Goal: Information Seeking & Learning: Learn about a topic

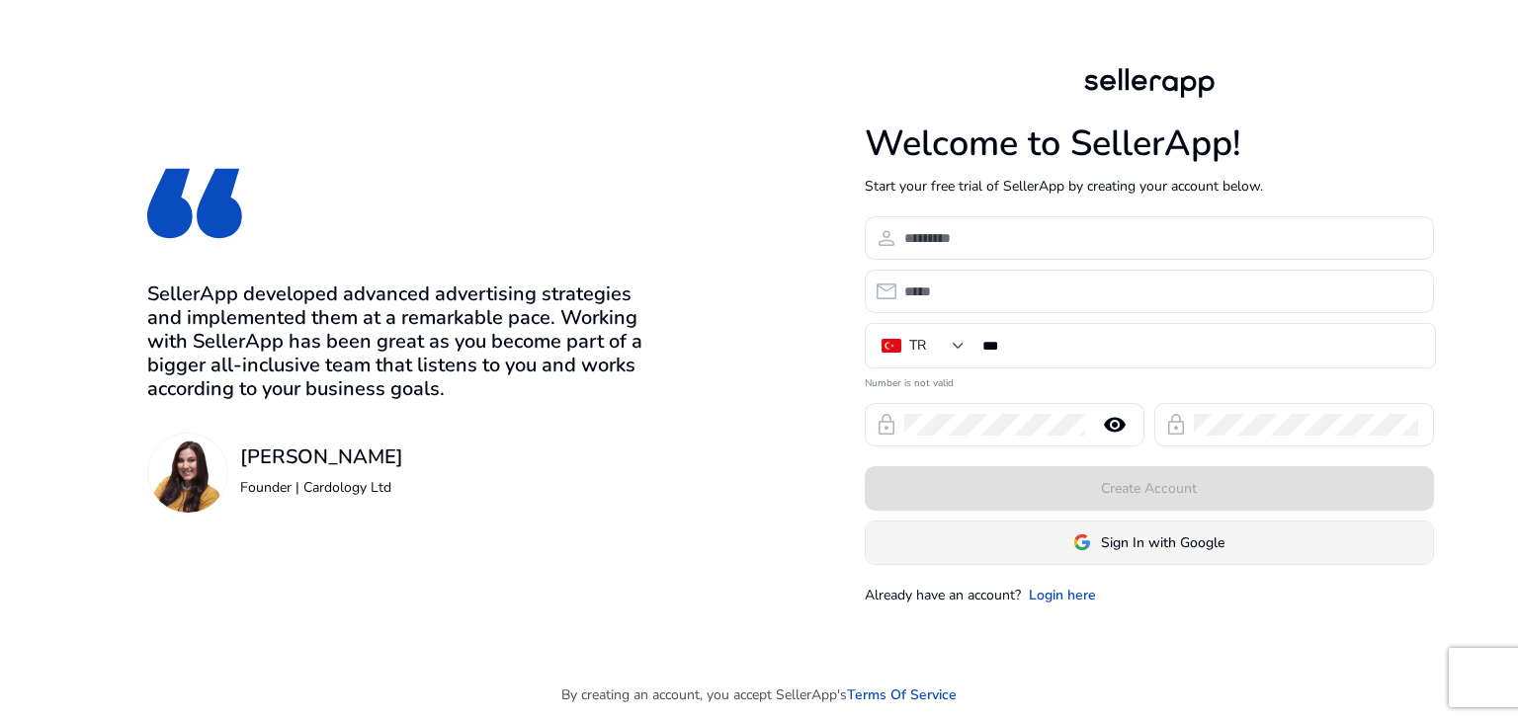
click at [1067, 539] on span at bounding box center [1149, 542] width 567 height 47
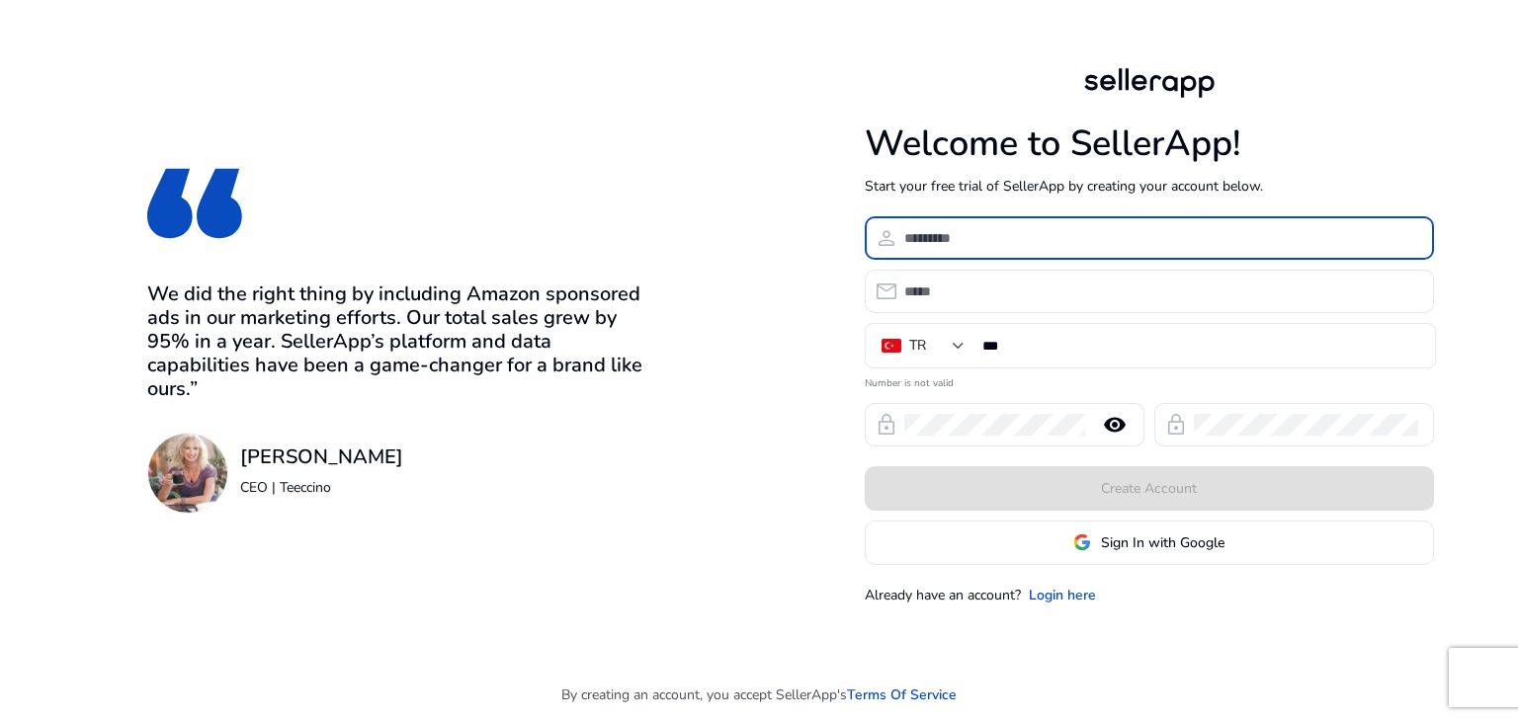
type input "*"
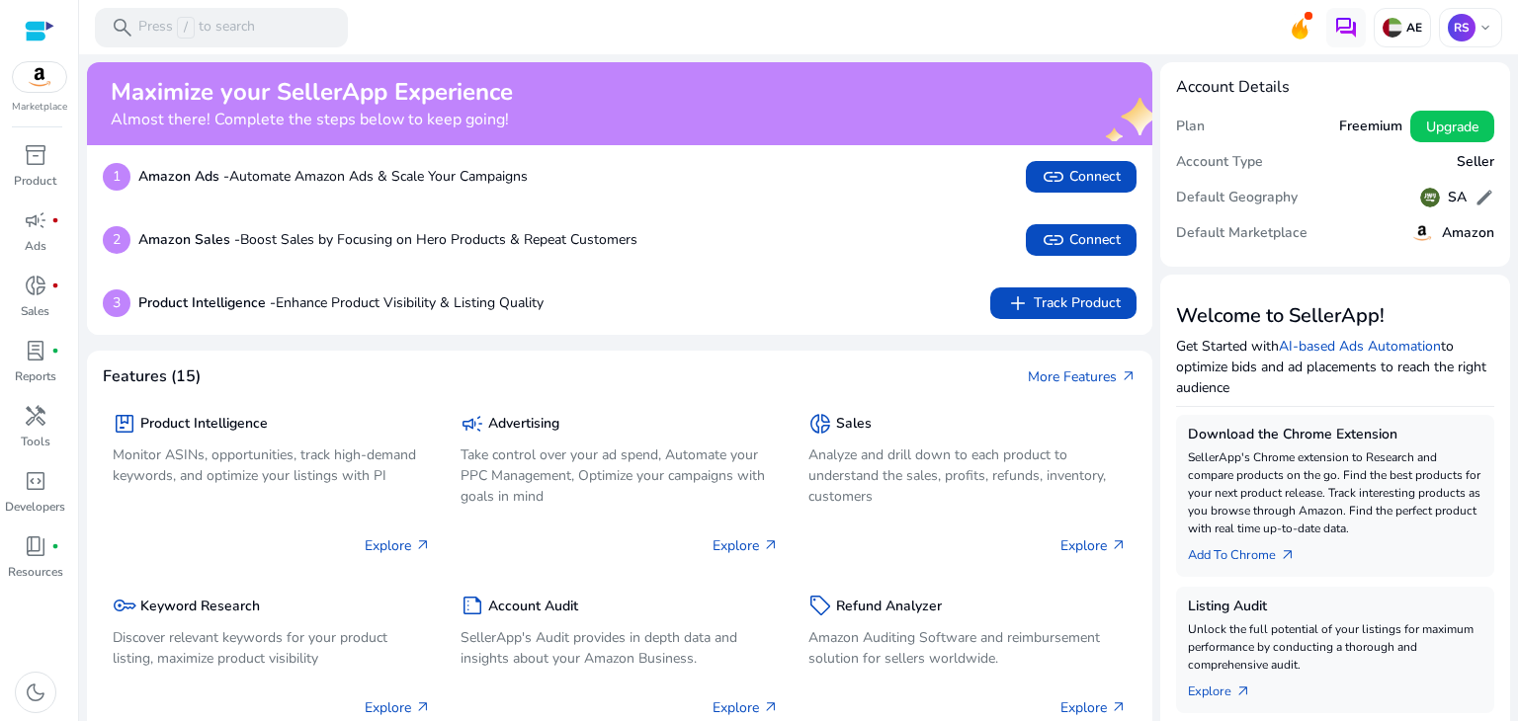
click at [1151, 19] on mat-toolbar "search Press / to search AE RS keyboard_arrow_down" at bounding box center [798, 27] width 1439 height 54
click at [1405, 34] on p "AE" at bounding box center [1412, 28] width 20 height 16
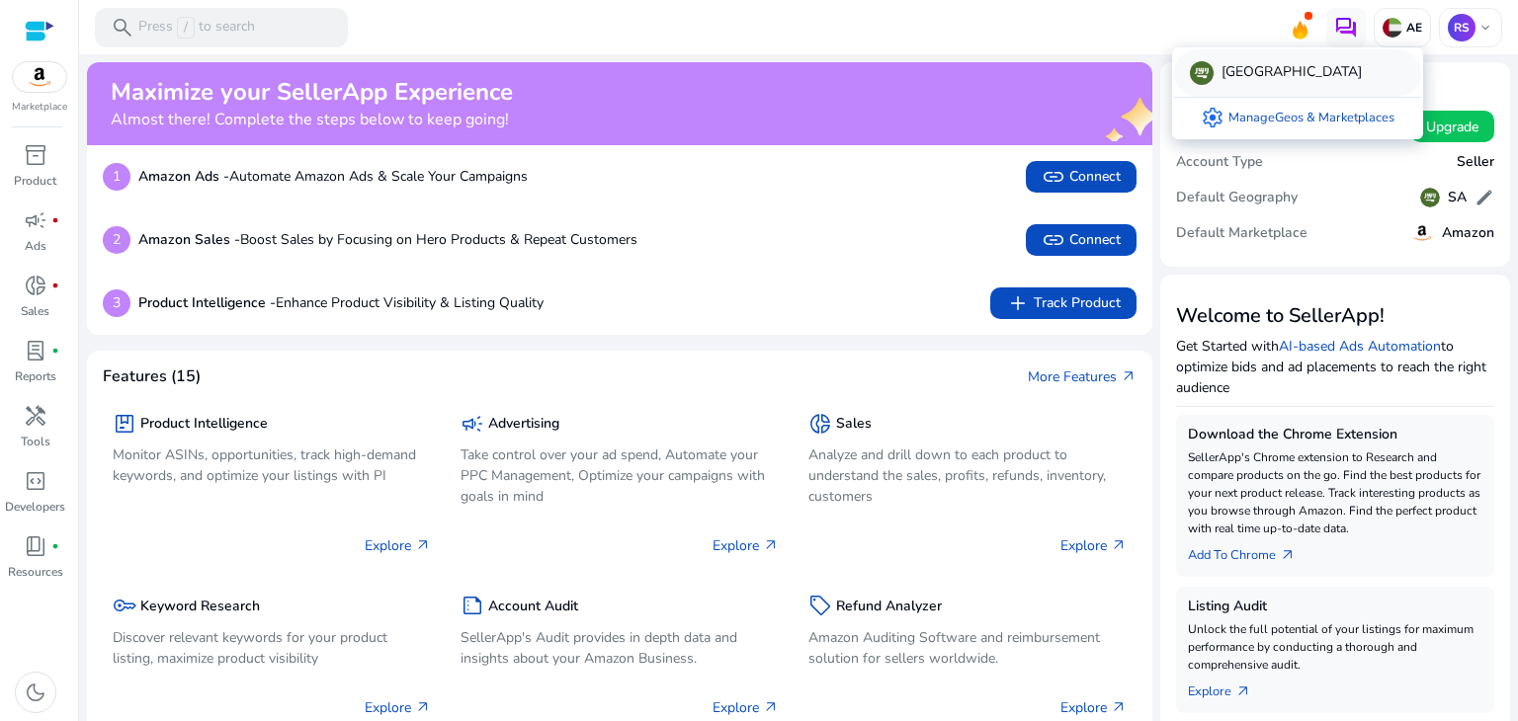
click at [1297, 76] on p "[GEOGRAPHIC_DATA]" at bounding box center [1292, 73] width 140 height 24
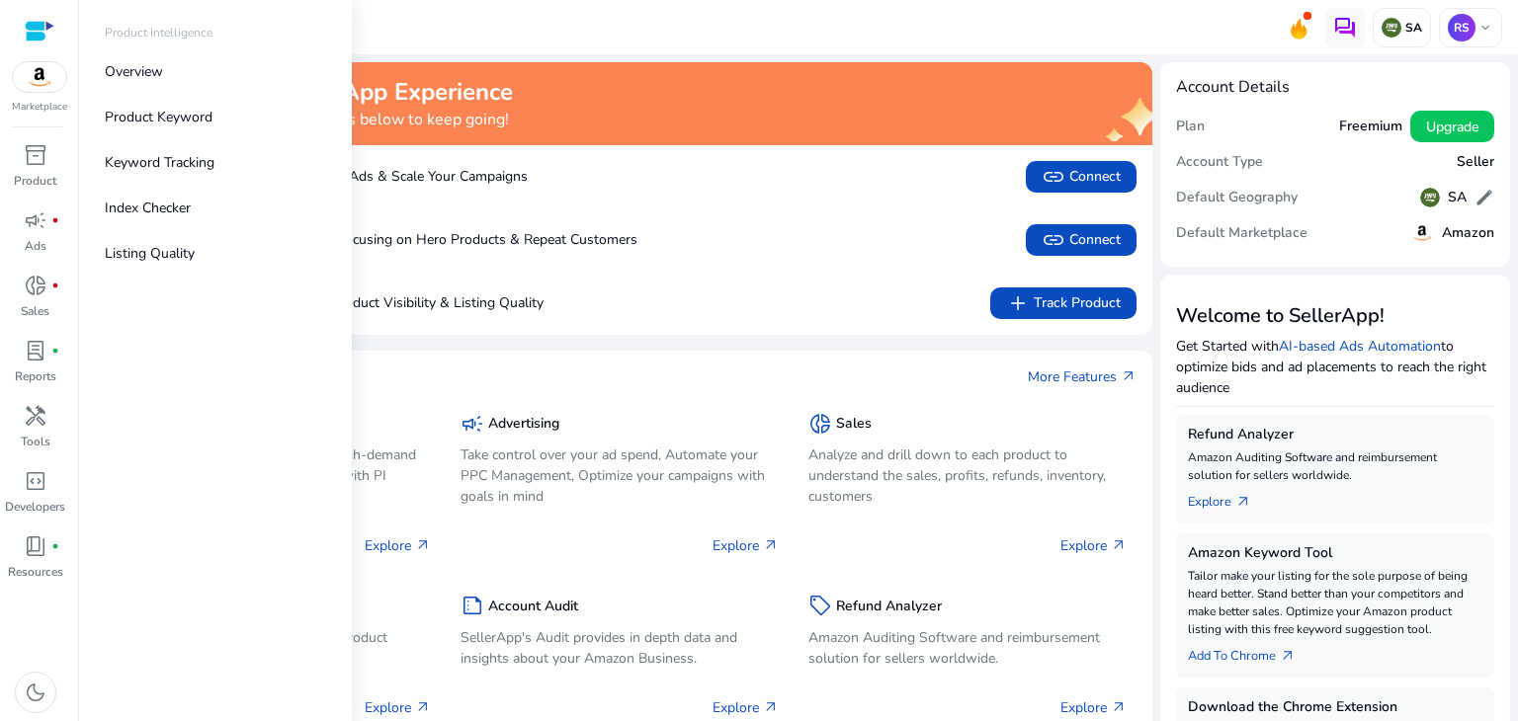
click at [45, 24] on div at bounding box center [40, 31] width 30 height 23
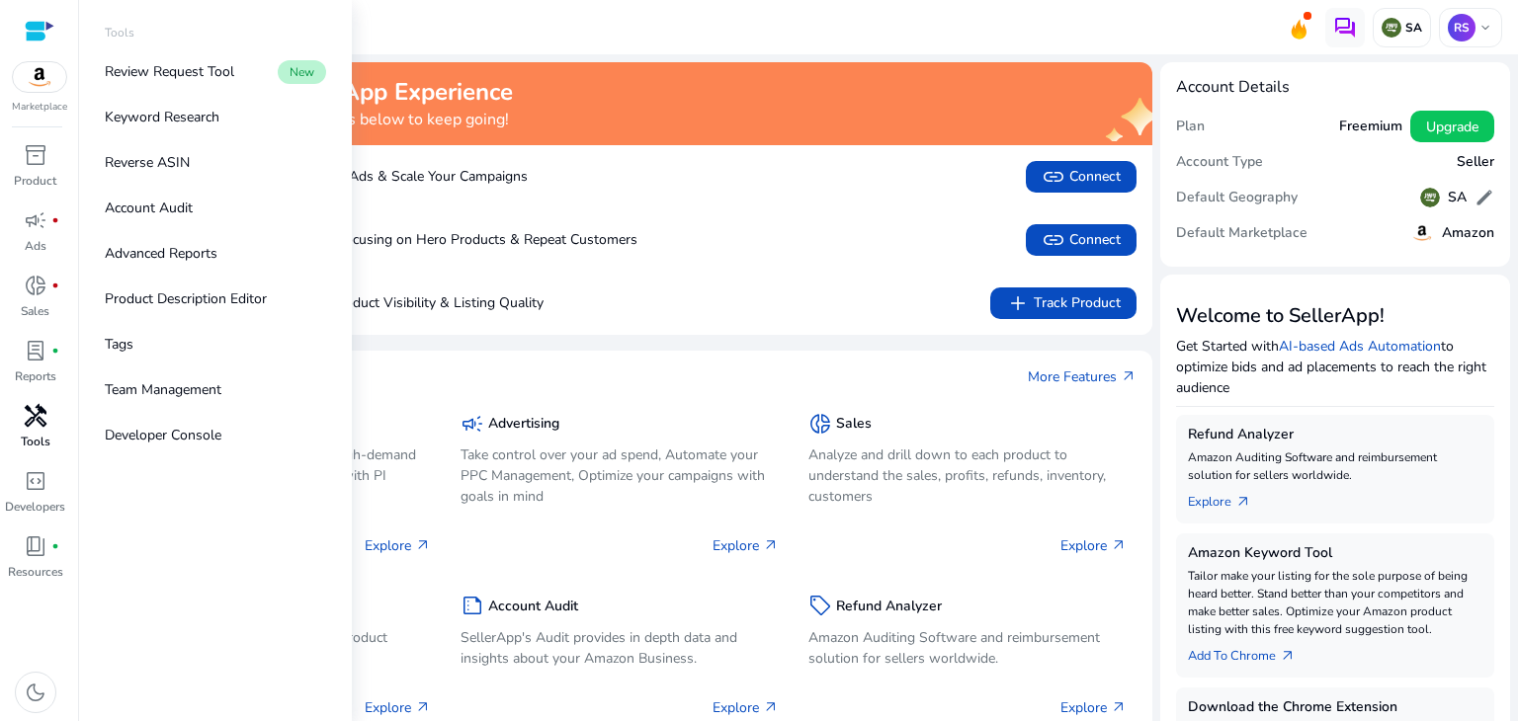
click at [21, 424] on div "handyman" at bounding box center [35, 416] width 55 height 32
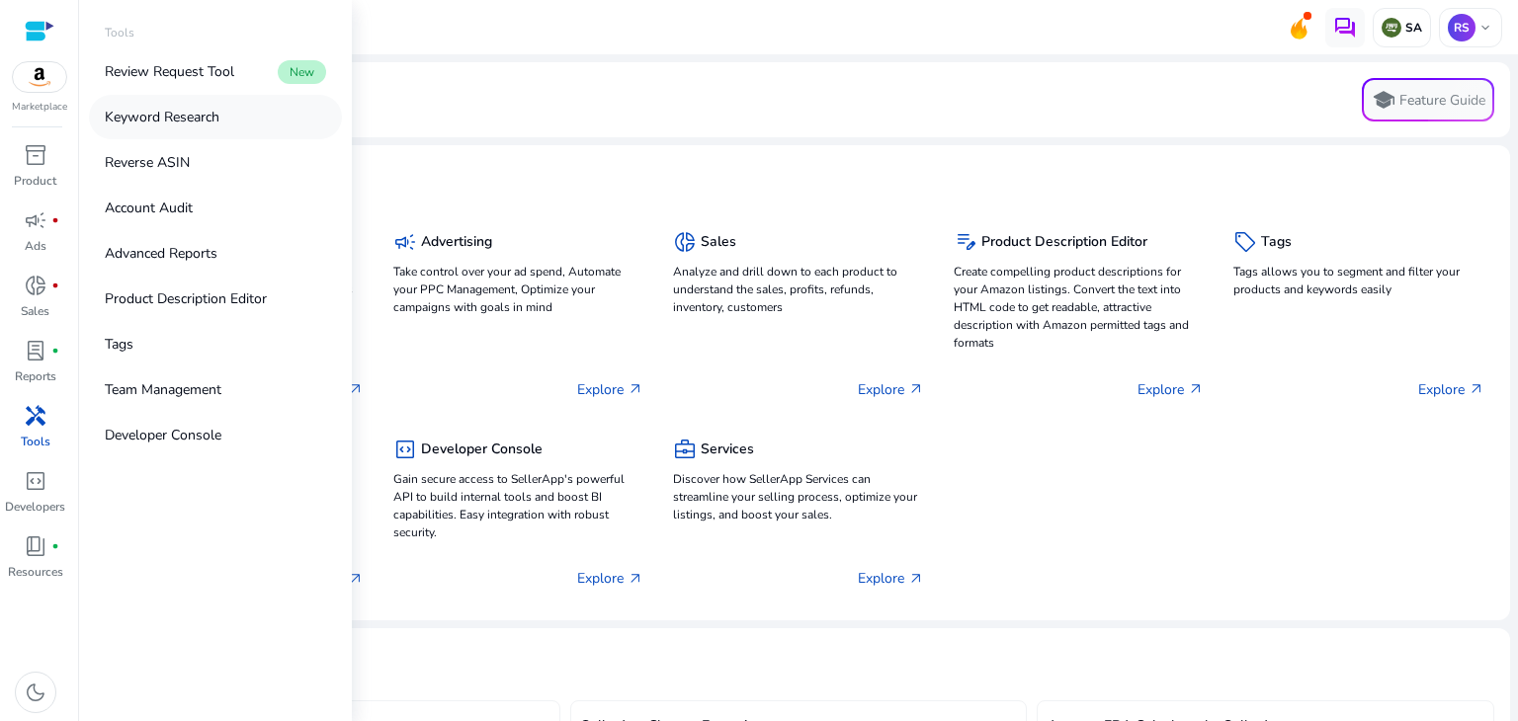
click at [194, 127] on link "Keyword Research" at bounding box center [215, 117] width 253 height 44
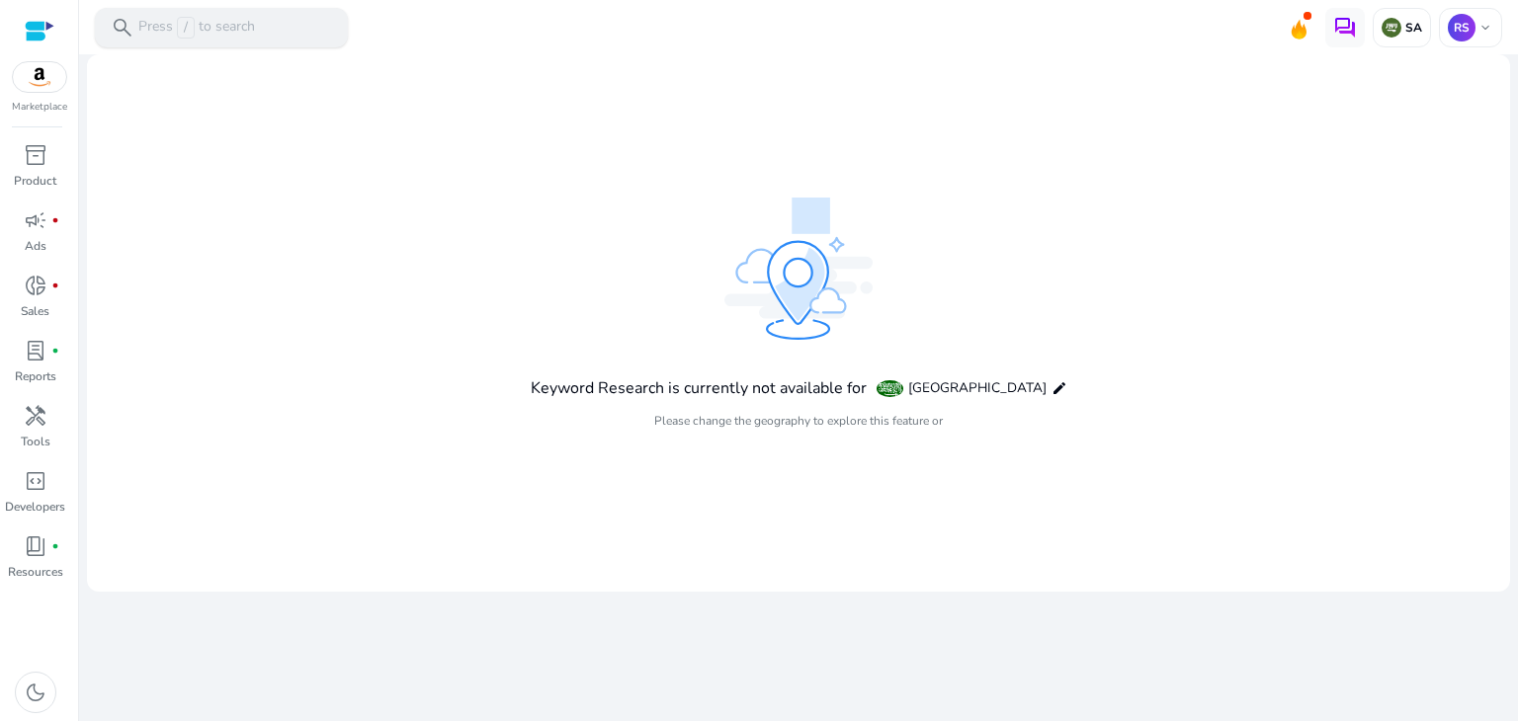
click at [237, 33] on p "Press / to search" at bounding box center [196, 28] width 117 height 22
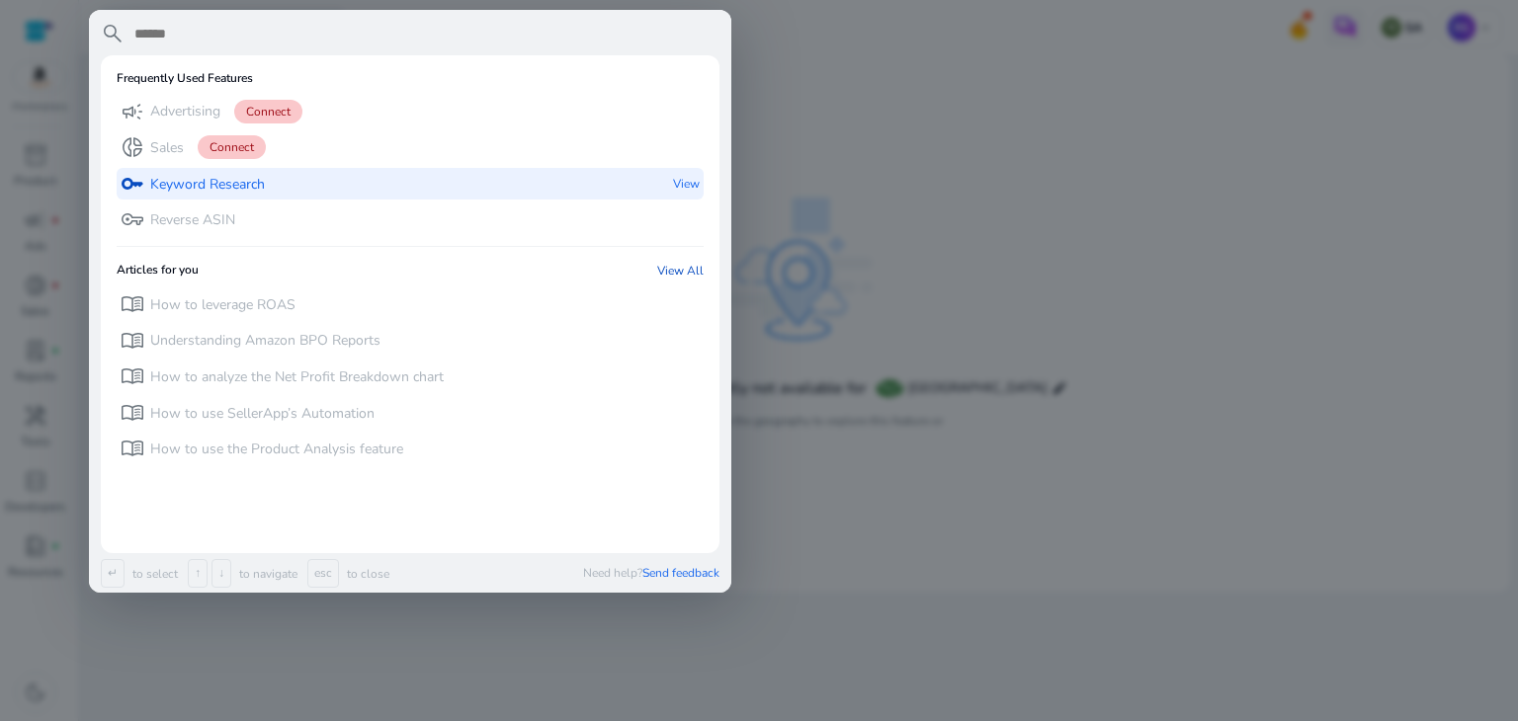
click at [192, 184] on p "Keyword Research" at bounding box center [207, 185] width 115 height 20
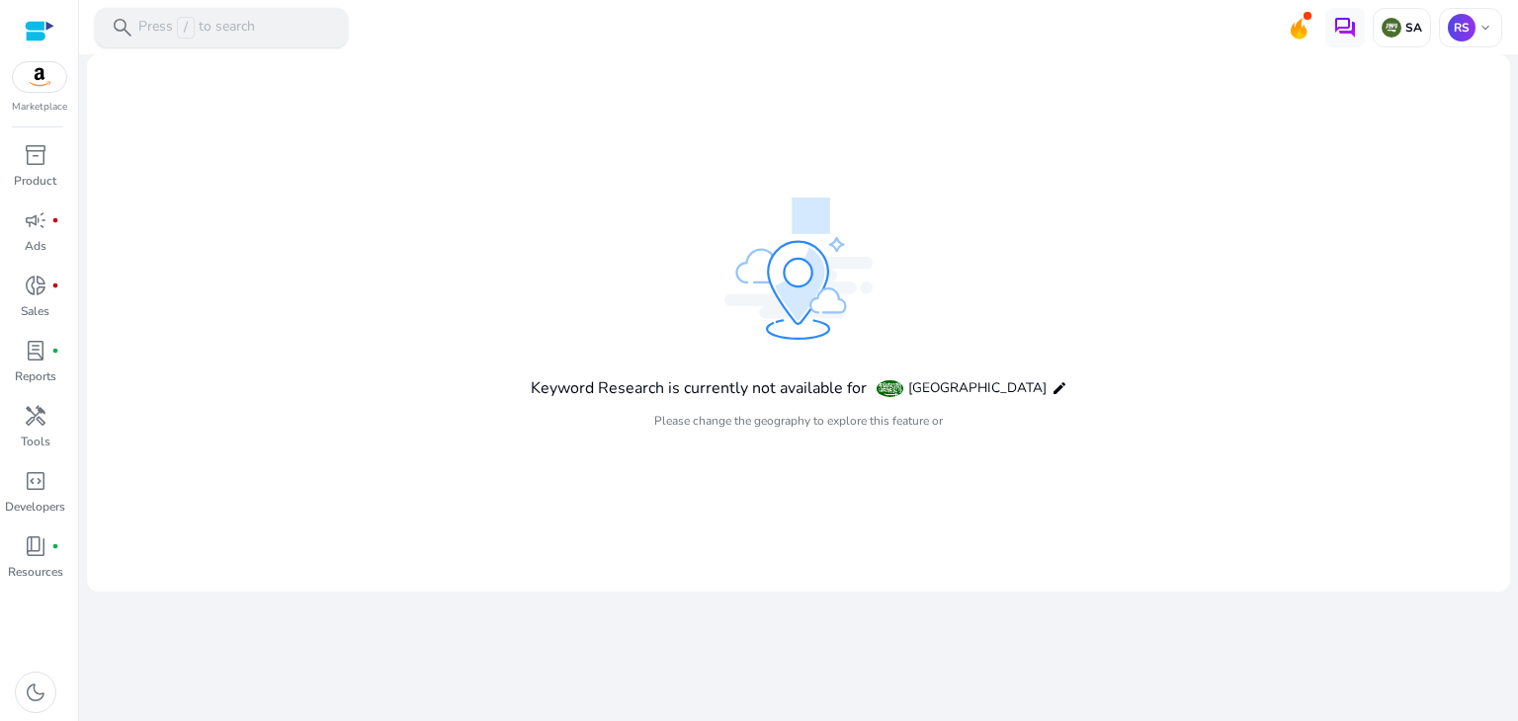
click at [198, 31] on p "Press / to search" at bounding box center [196, 28] width 117 height 22
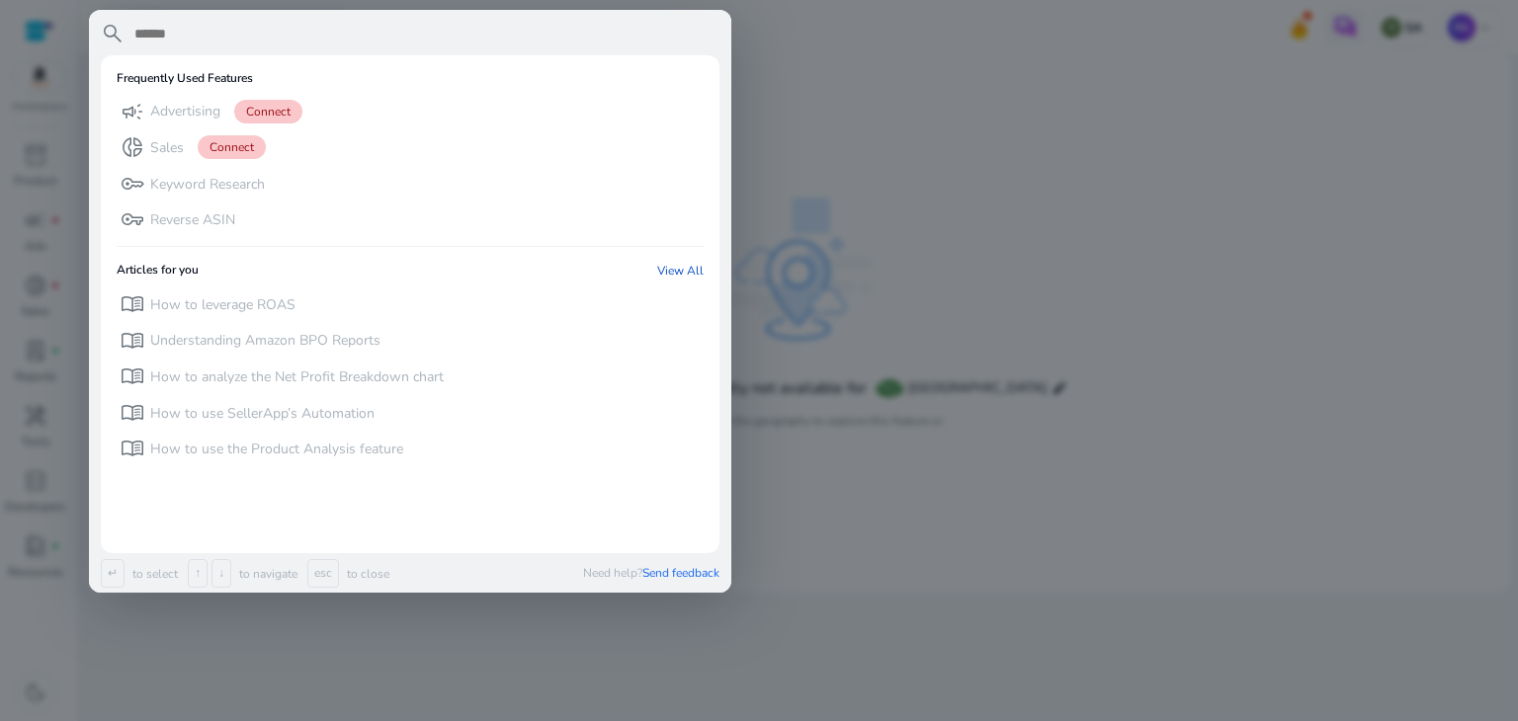
click at [864, 125] on div at bounding box center [759, 360] width 1518 height 721
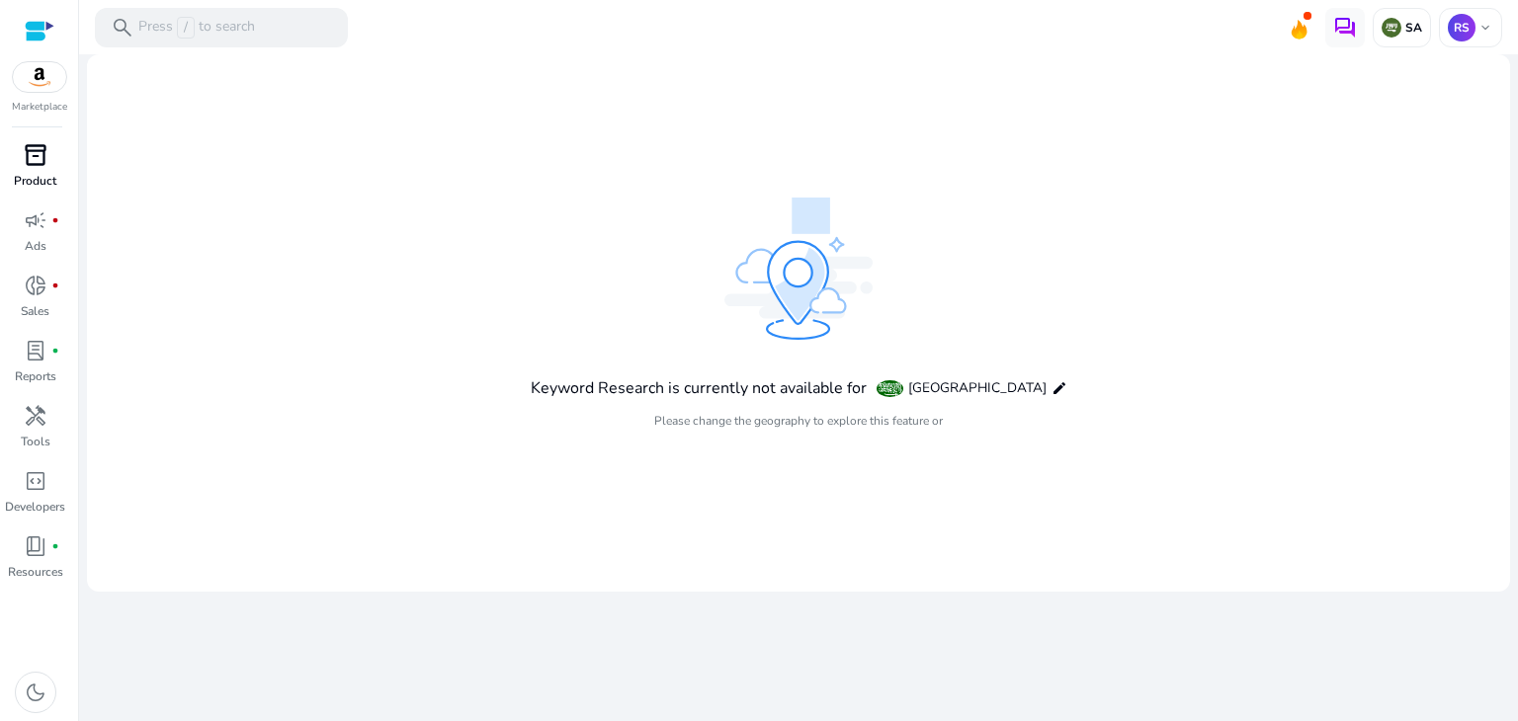
click at [28, 147] on span "inventory_2" at bounding box center [36, 155] width 24 height 24
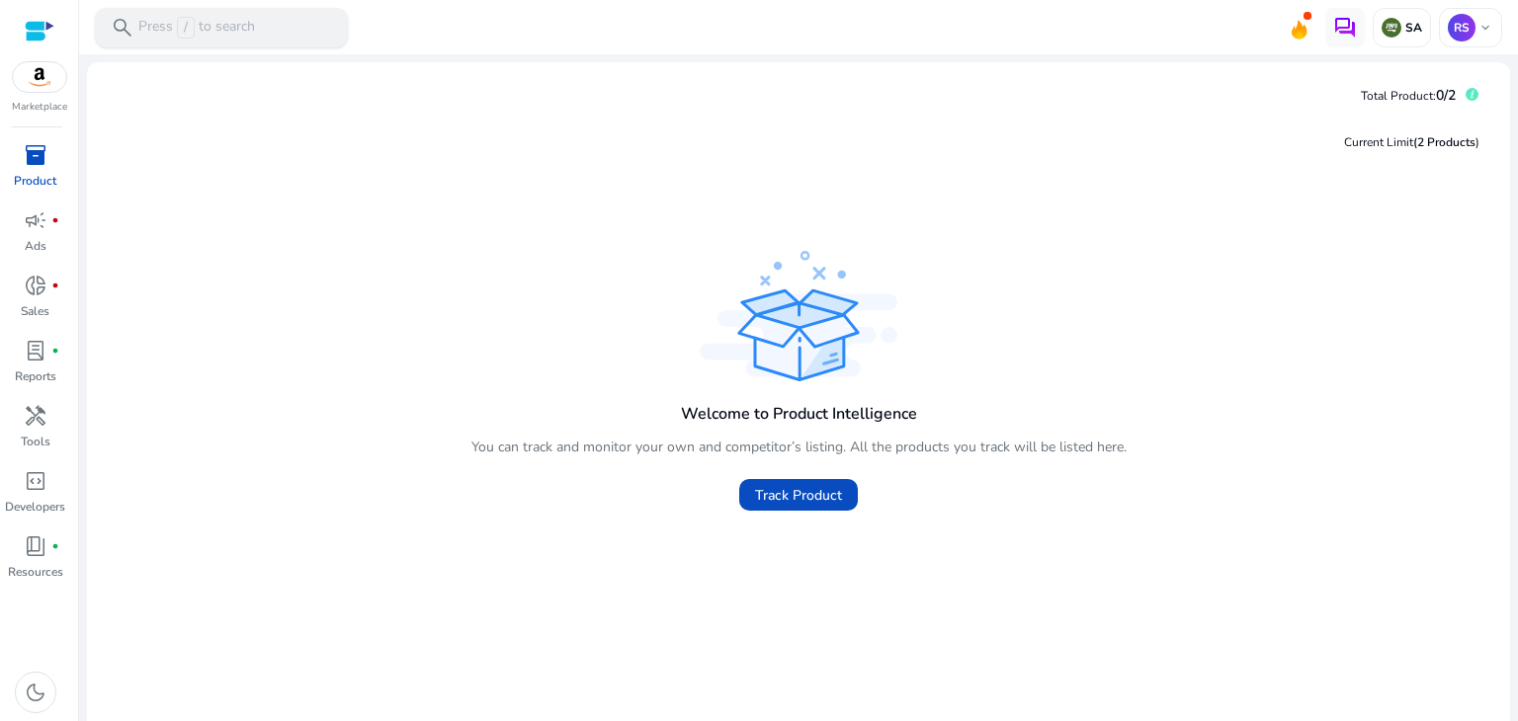
click at [162, 20] on p "Press / to search" at bounding box center [196, 28] width 117 height 22
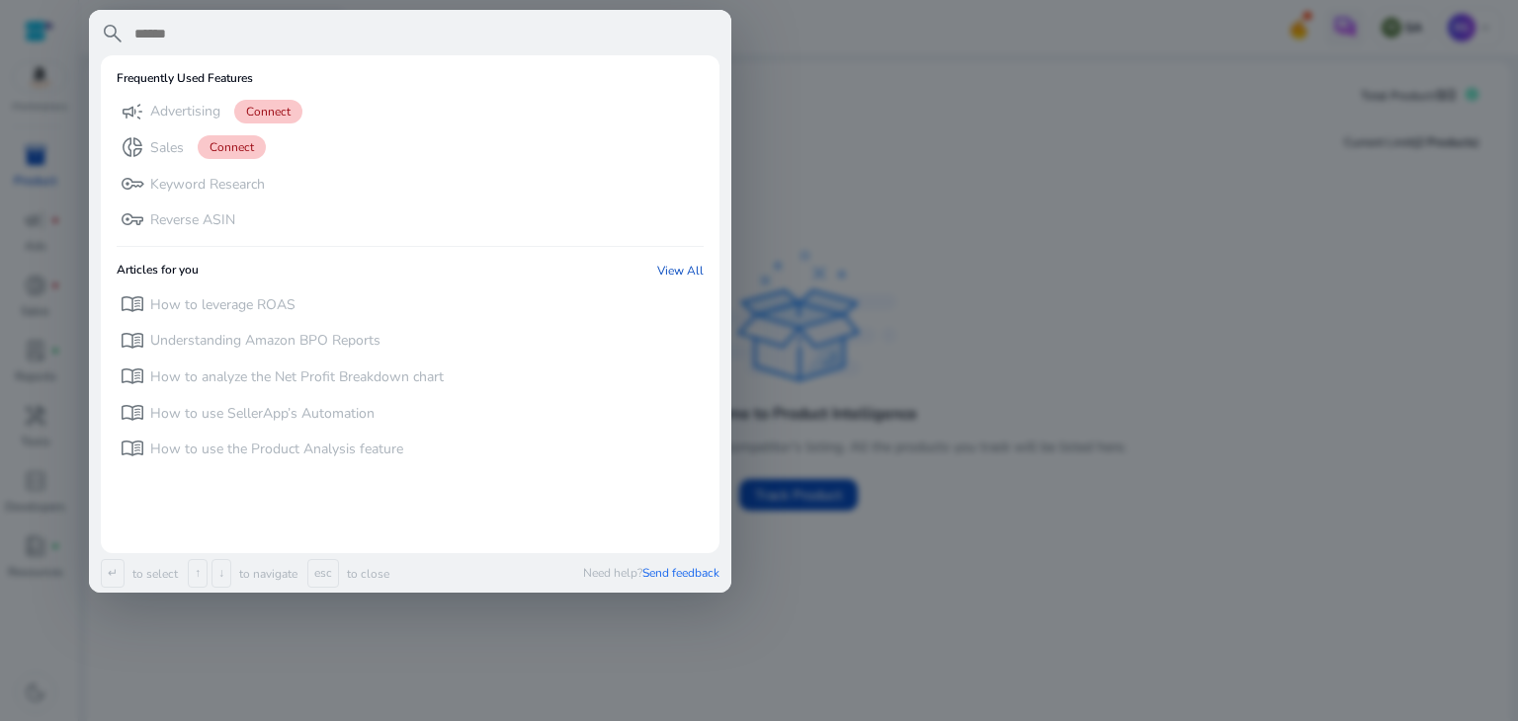
click at [784, 132] on div at bounding box center [759, 360] width 1518 height 721
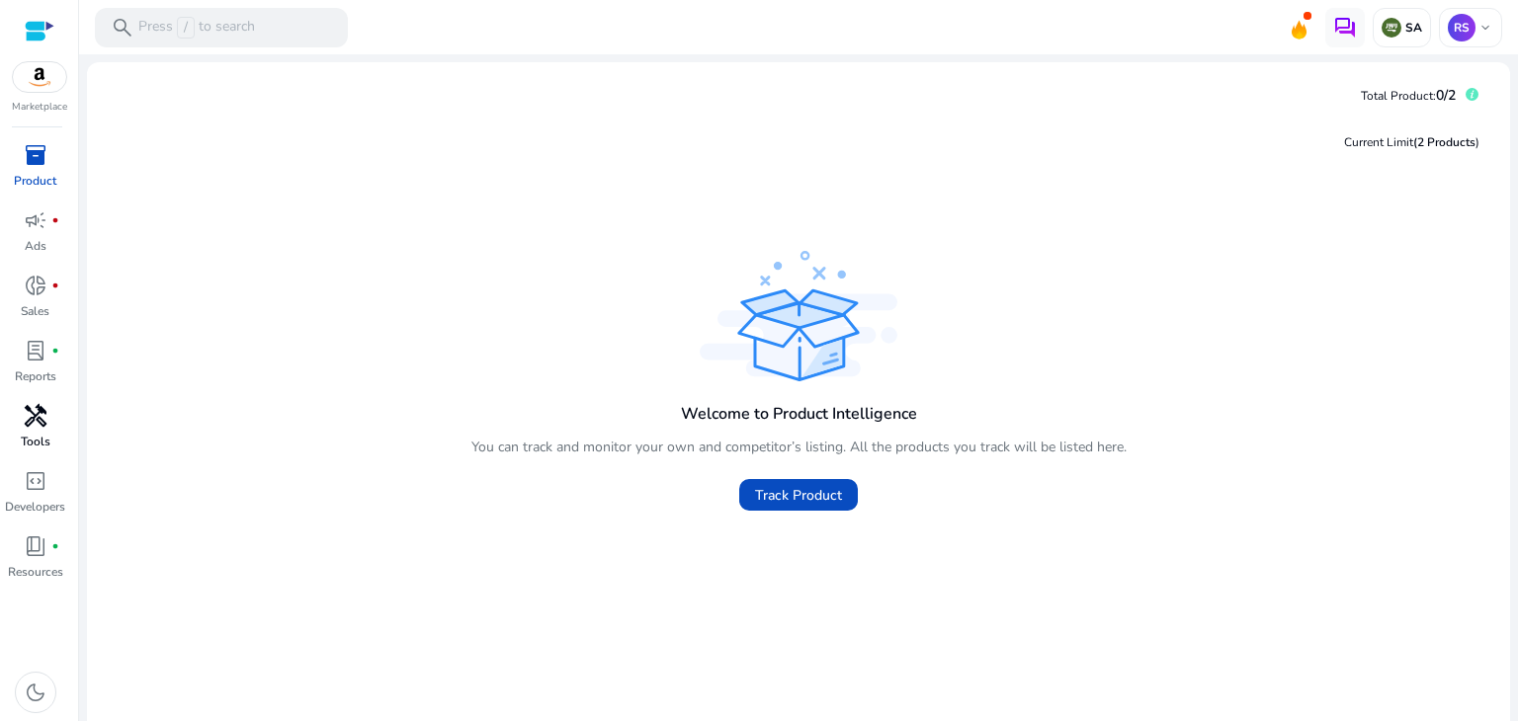
click at [19, 414] on div "handyman" at bounding box center [35, 416] width 55 height 32
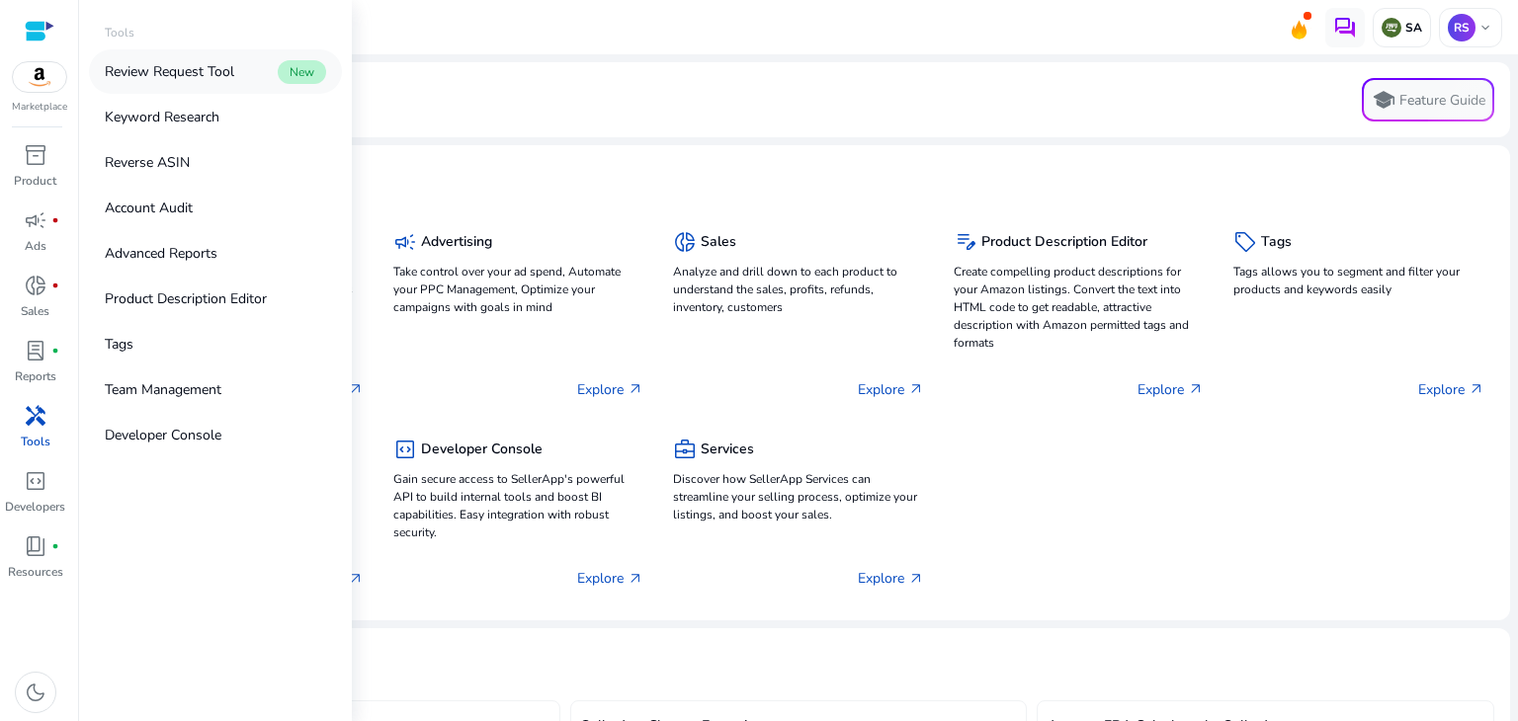
click at [174, 72] on p "Review Request Tool" at bounding box center [169, 71] width 129 height 21
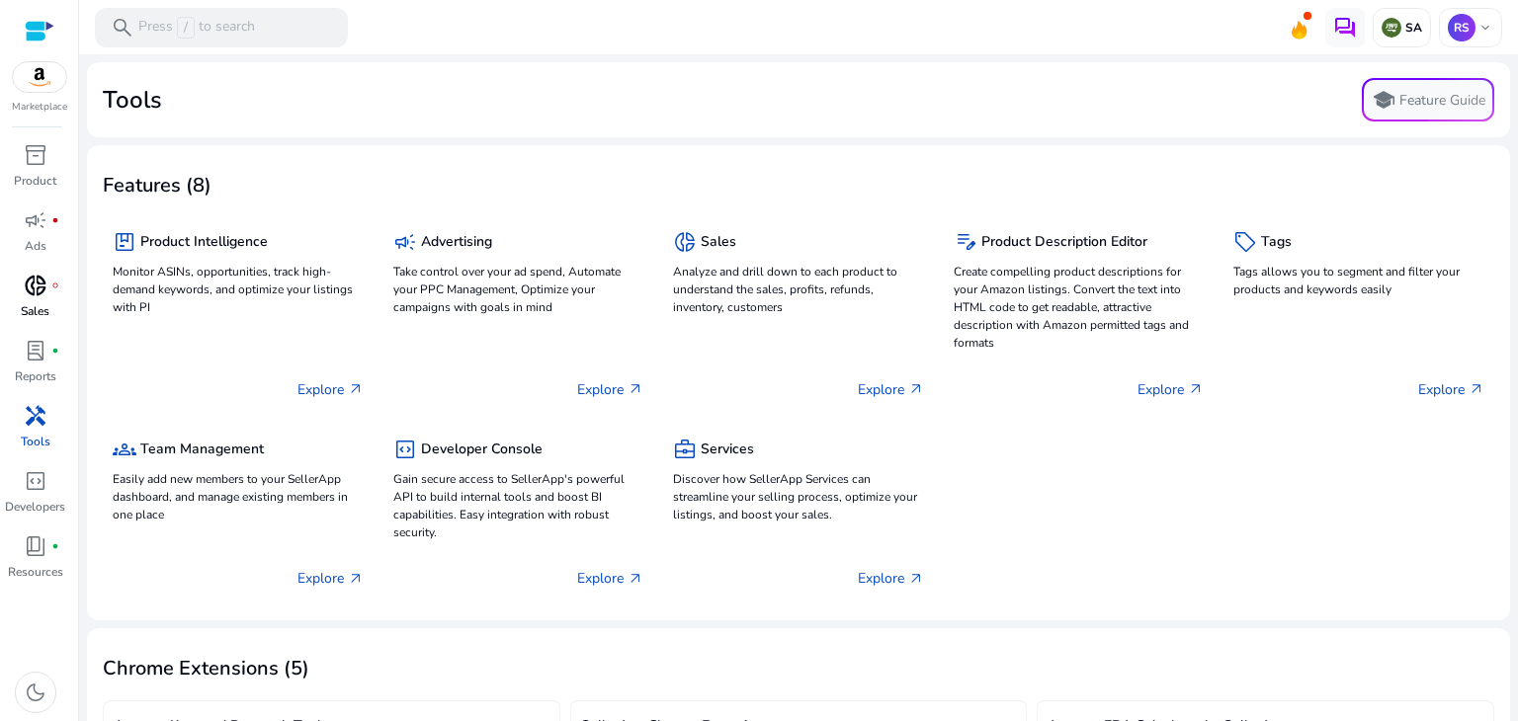
click at [52, 293] on div "donut_small fiber_manual_record" at bounding box center [35, 286] width 55 height 32
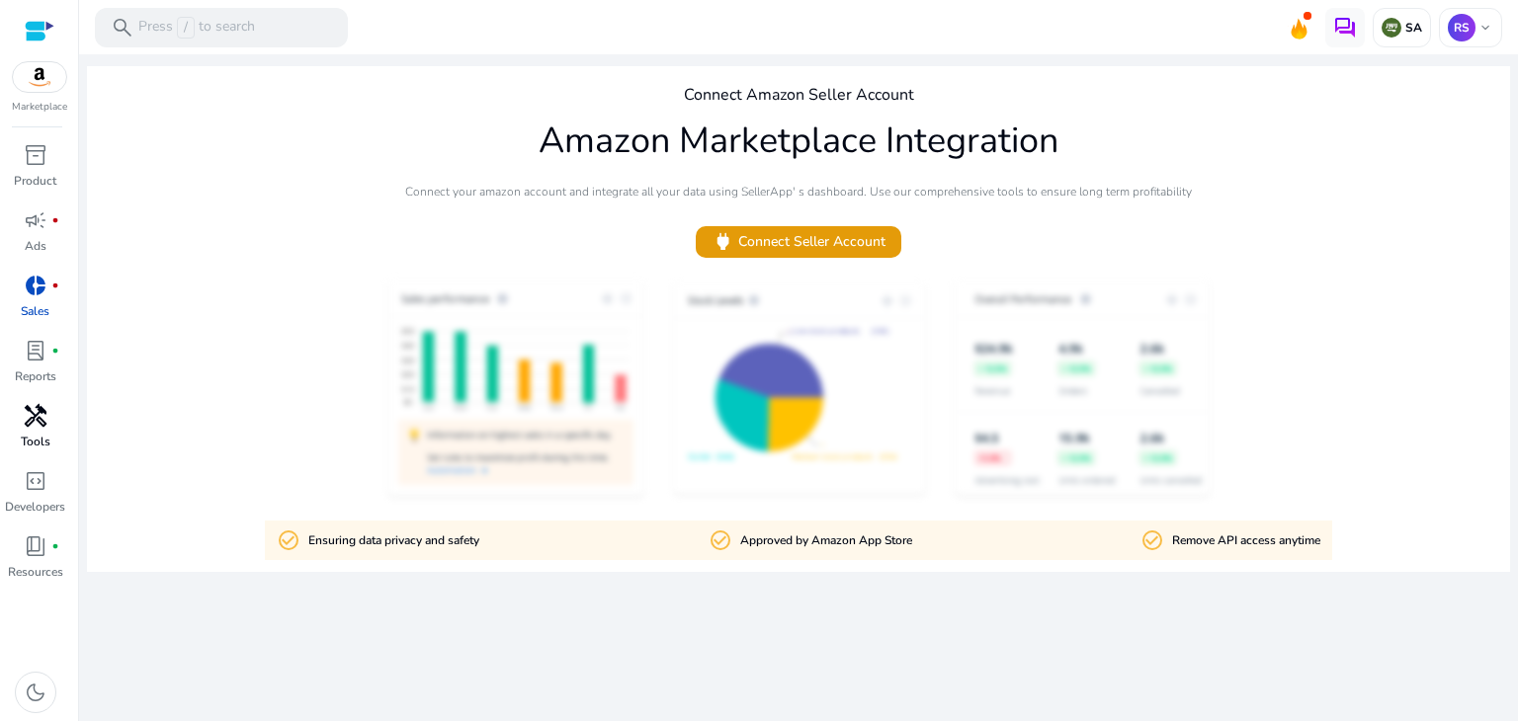
click at [30, 419] on span "handyman" at bounding box center [36, 416] width 24 height 24
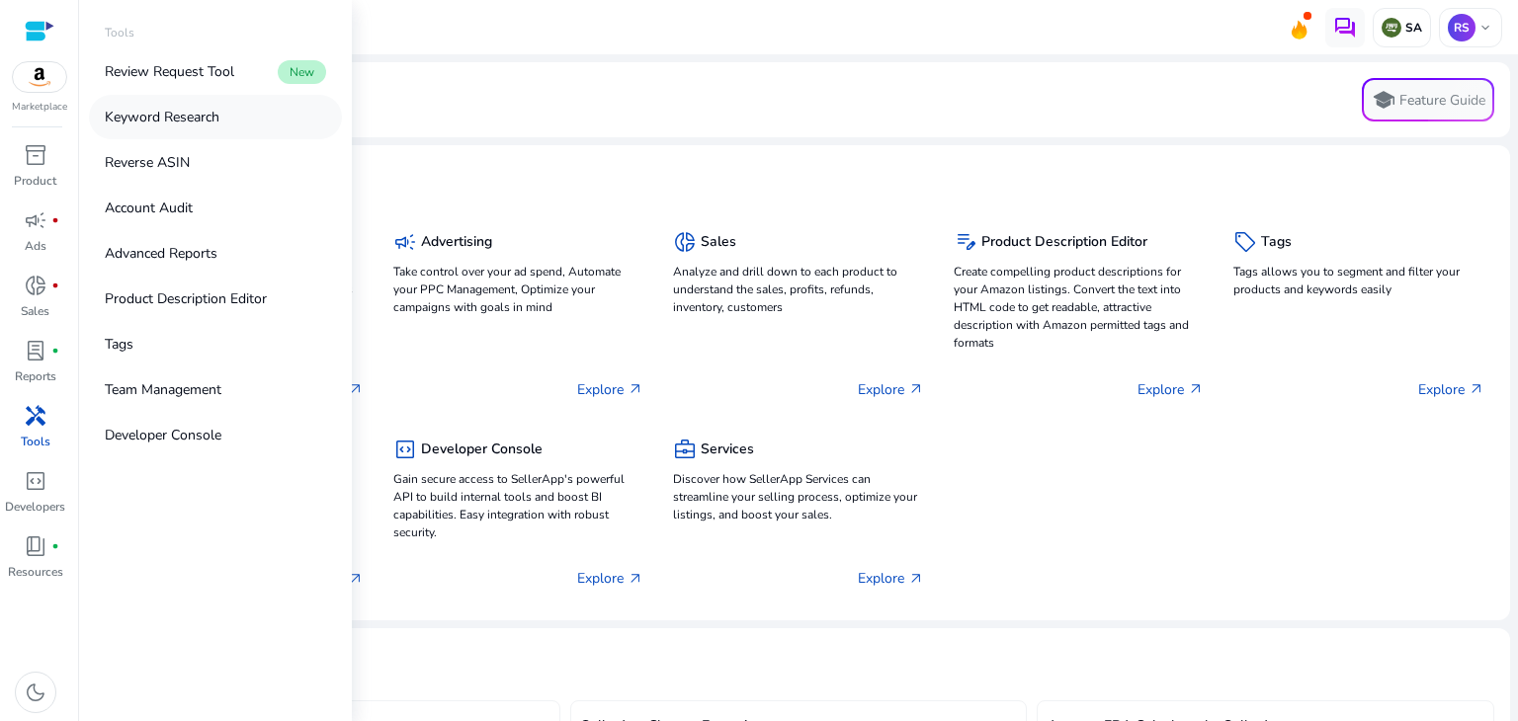
click at [178, 124] on p "Keyword Research" at bounding box center [162, 117] width 115 height 21
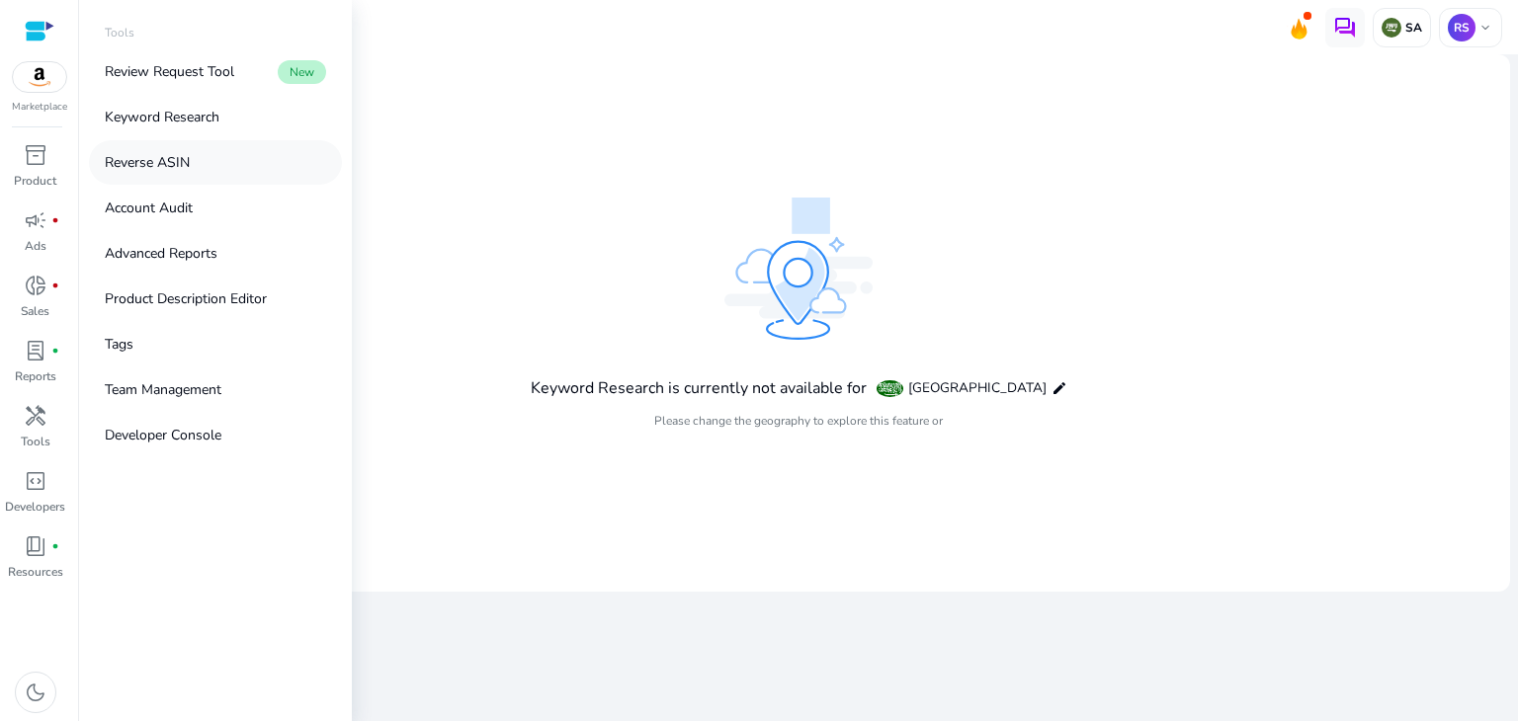
click at [176, 165] on p "Reverse ASIN" at bounding box center [147, 162] width 85 height 21
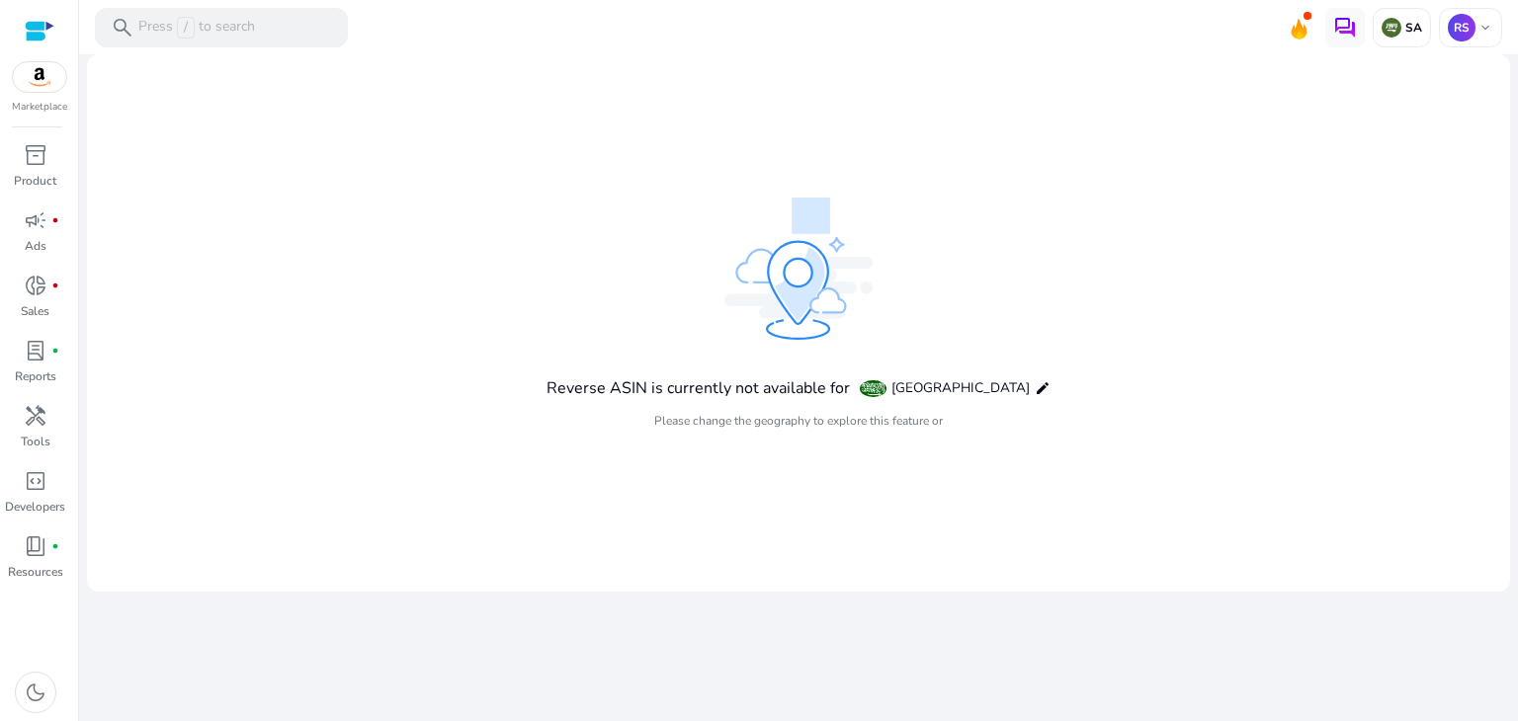
click at [411, 223] on mat-card "Reverse ASIN is currently not available for Saudi Arabia edit Please change the…" at bounding box center [798, 323] width 1423 height 538
click at [43, 25] on div at bounding box center [40, 31] width 30 height 23
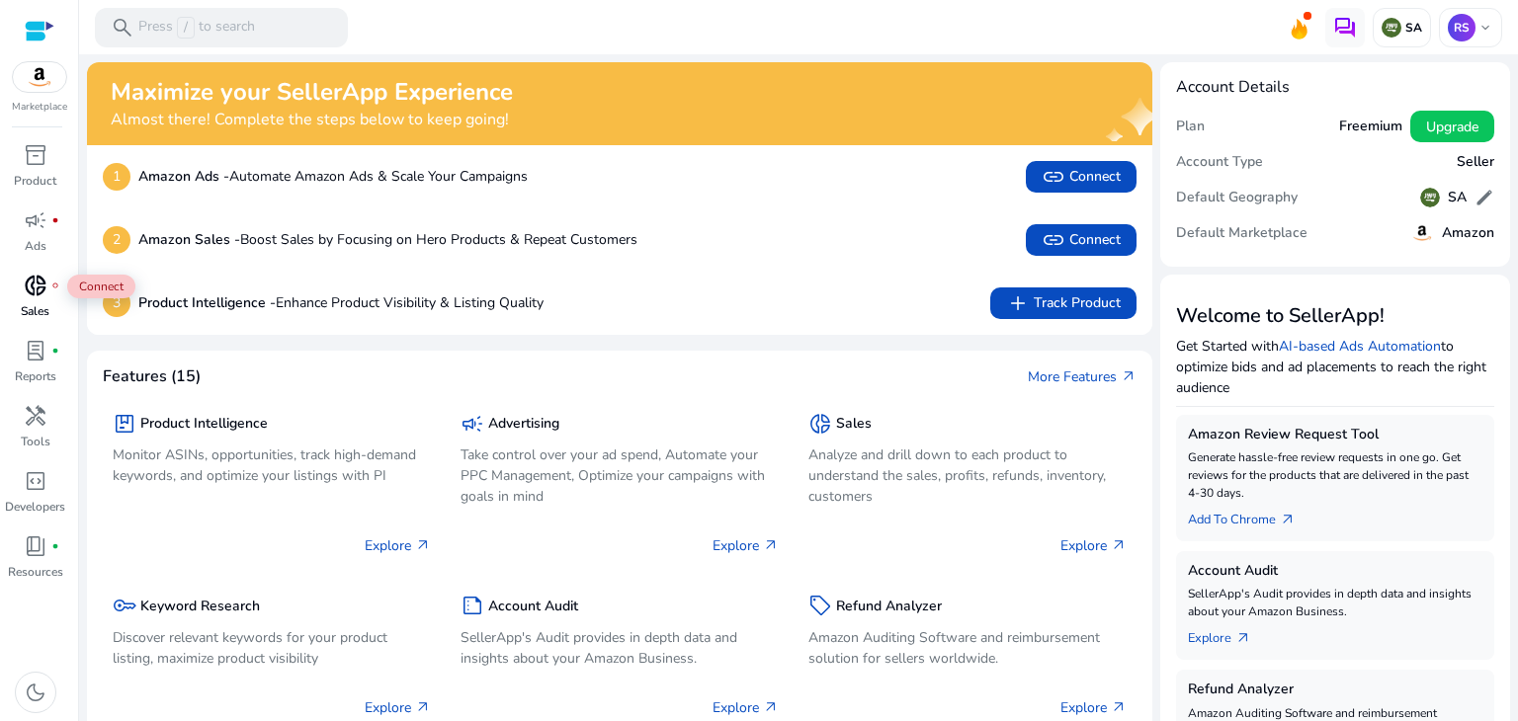
click at [32, 296] on span "donut_small" at bounding box center [36, 286] width 24 height 24
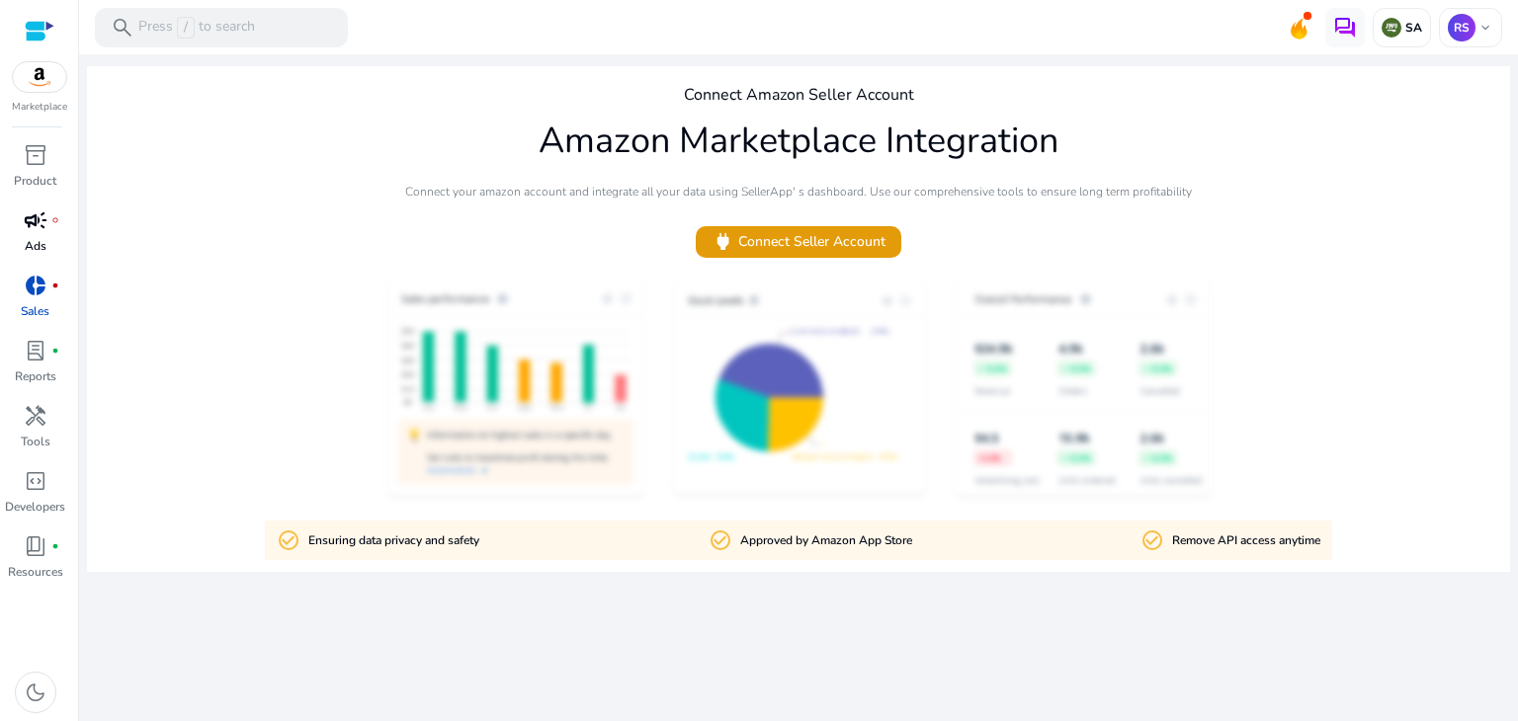
click at [21, 242] on link "campaign fiber_manual_record Ads" at bounding box center [35, 237] width 70 height 65
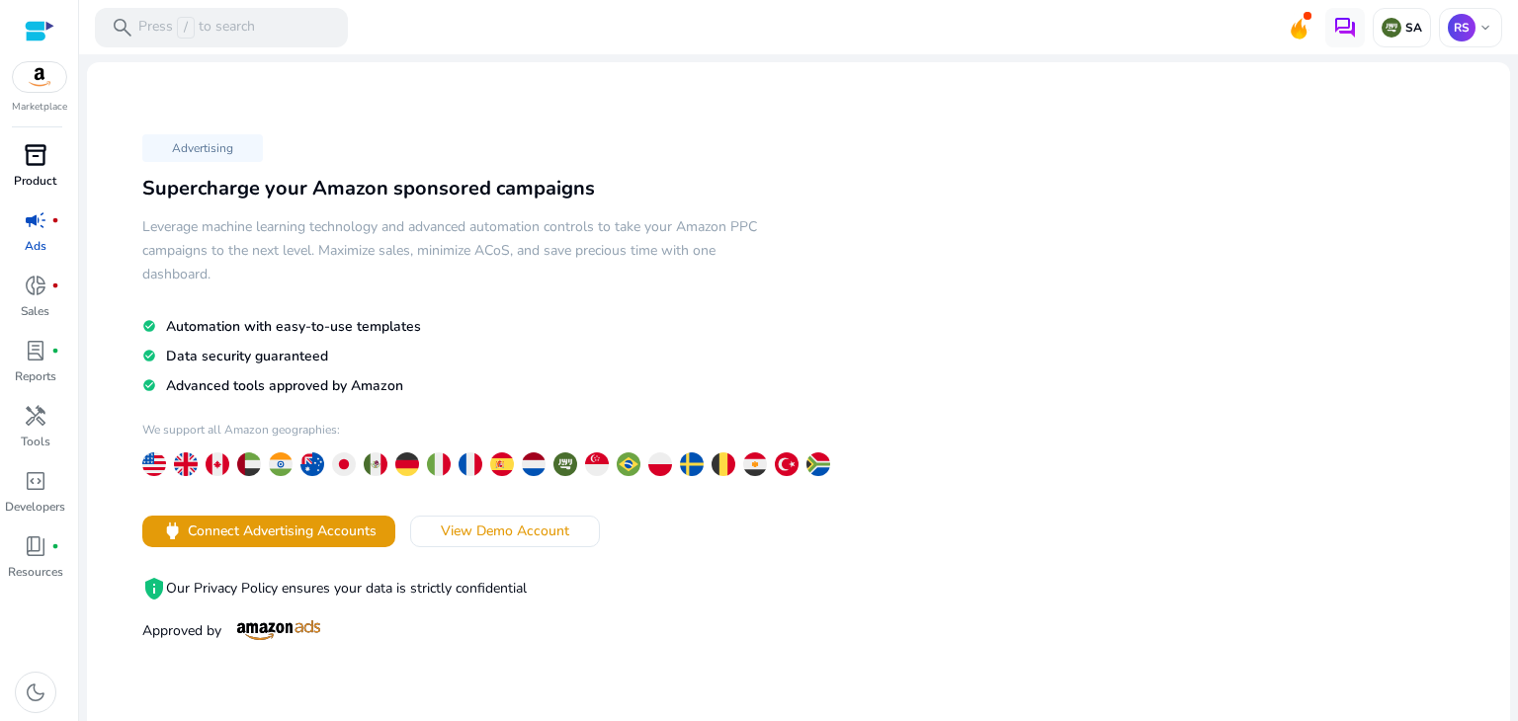
click at [28, 181] on p "Product" at bounding box center [35, 181] width 42 height 18
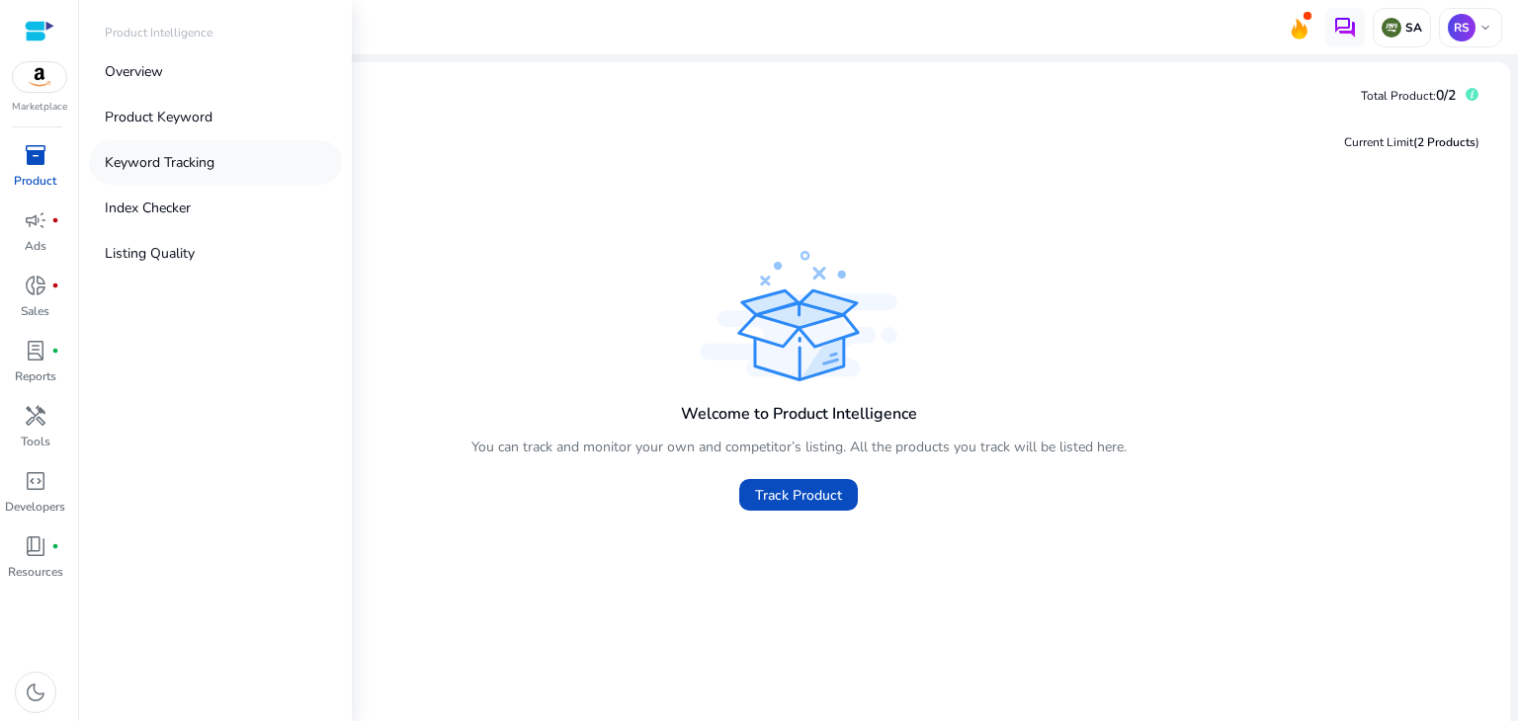
click at [127, 167] on p "Keyword Tracking" at bounding box center [160, 162] width 110 height 21
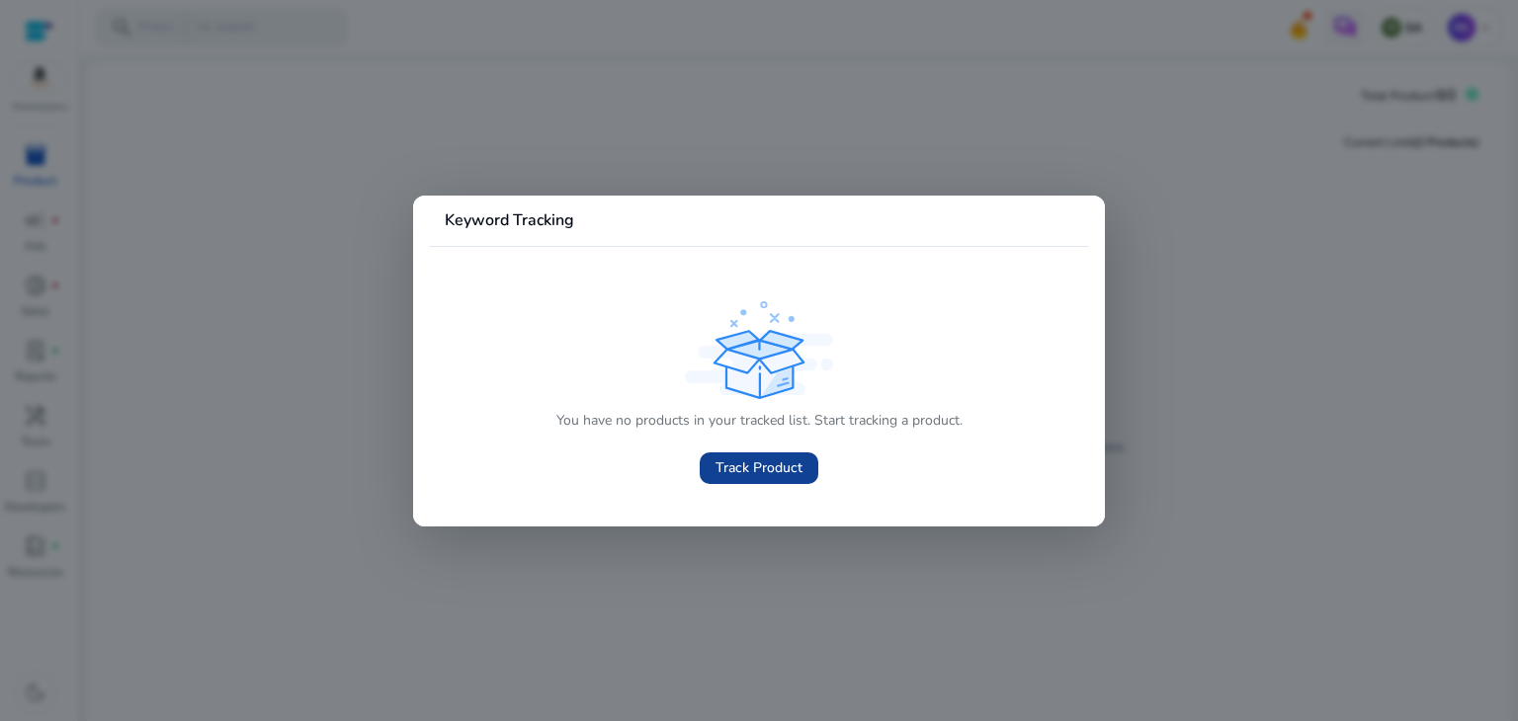
click at [742, 471] on span "Track Product" at bounding box center [759, 468] width 87 height 21
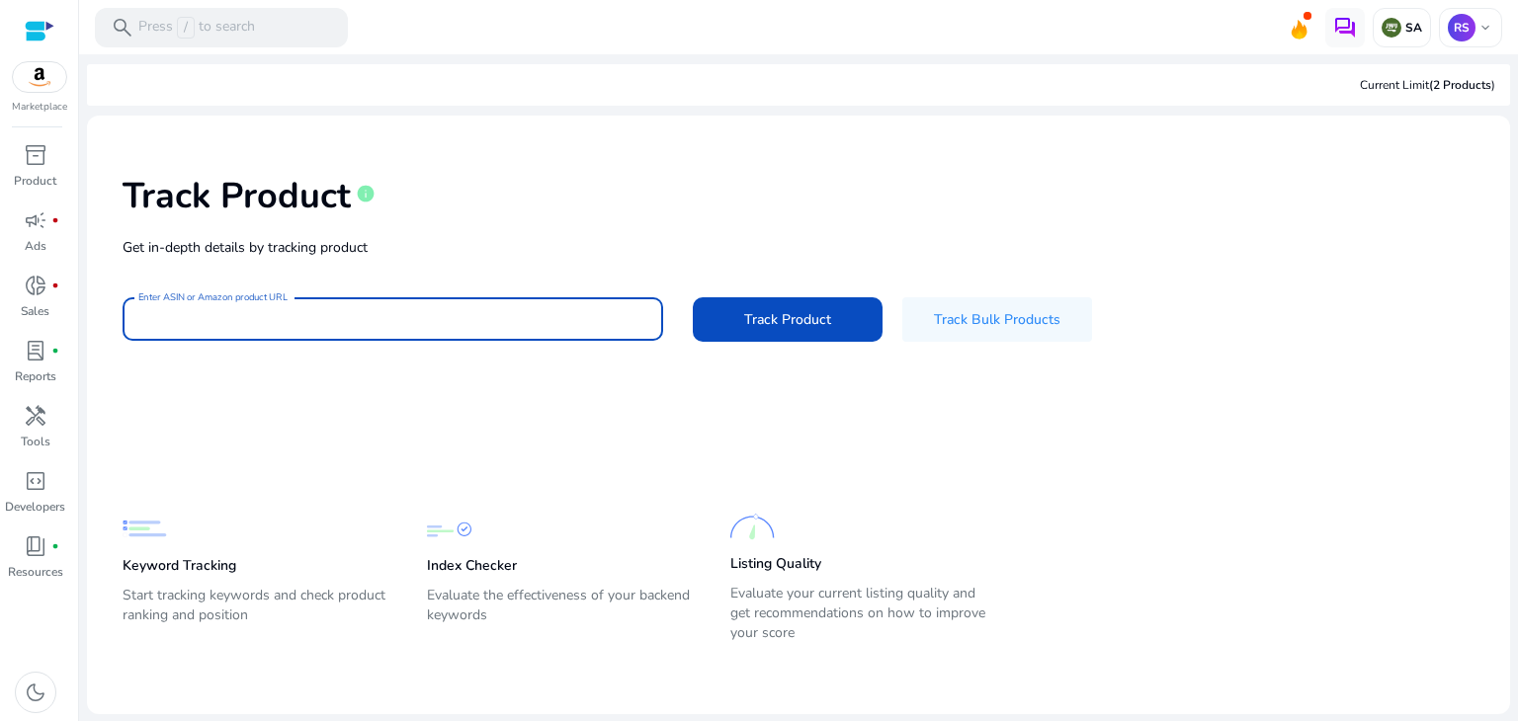
click at [217, 323] on input "Enter ASIN or Amazon product URL" at bounding box center [392, 319] width 509 height 22
click at [693, 297] on button "Track Product" at bounding box center [788, 319] width 190 height 44
click at [724, 329] on span at bounding box center [788, 318] width 190 height 47
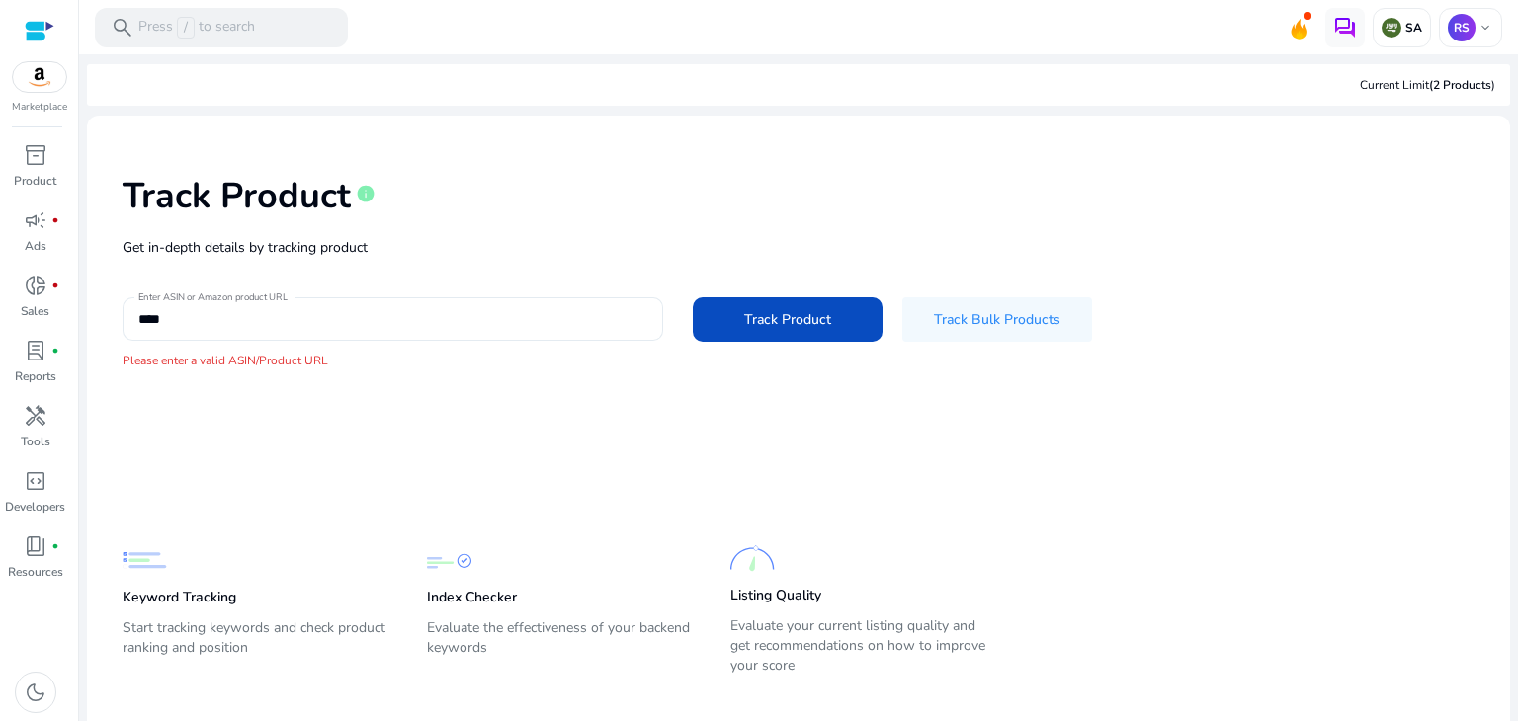
click at [495, 330] on div "****" at bounding box center [392, 318] width 509 height 43
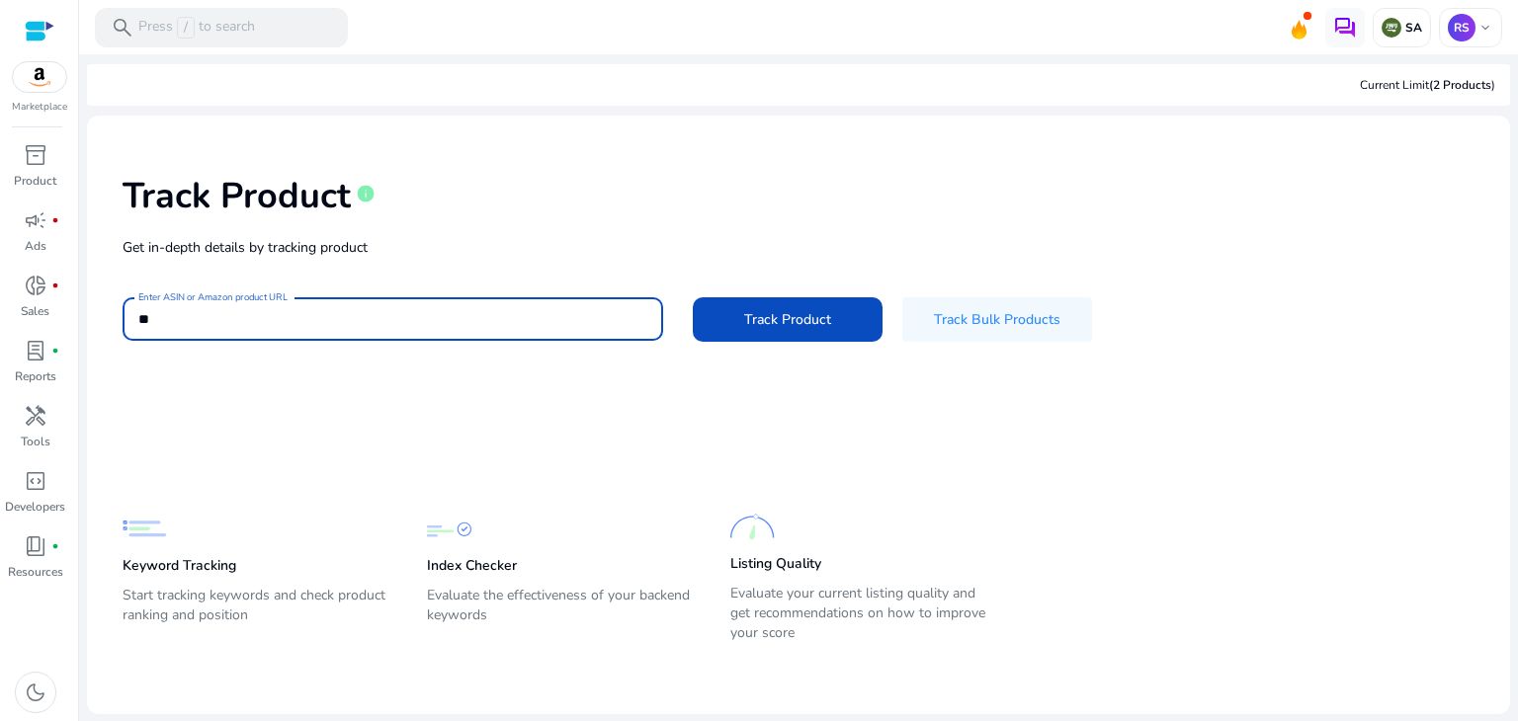
type input "*"
click at [43, 232] on span "campaign" at bounding box center [36, 221] width 24 height 24
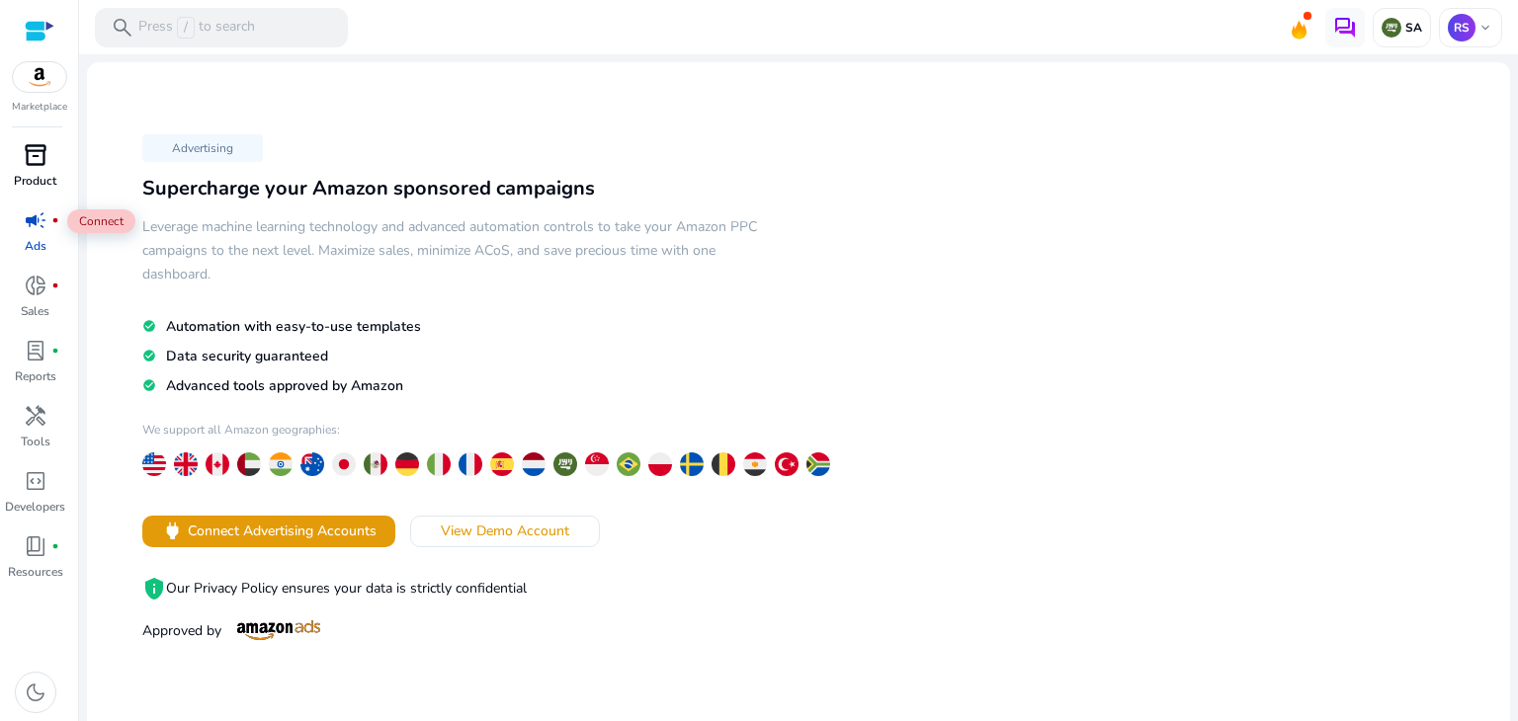
click at [18, 167] on div "inventory_2" at bounding box center [35, 155] width 55 height 32
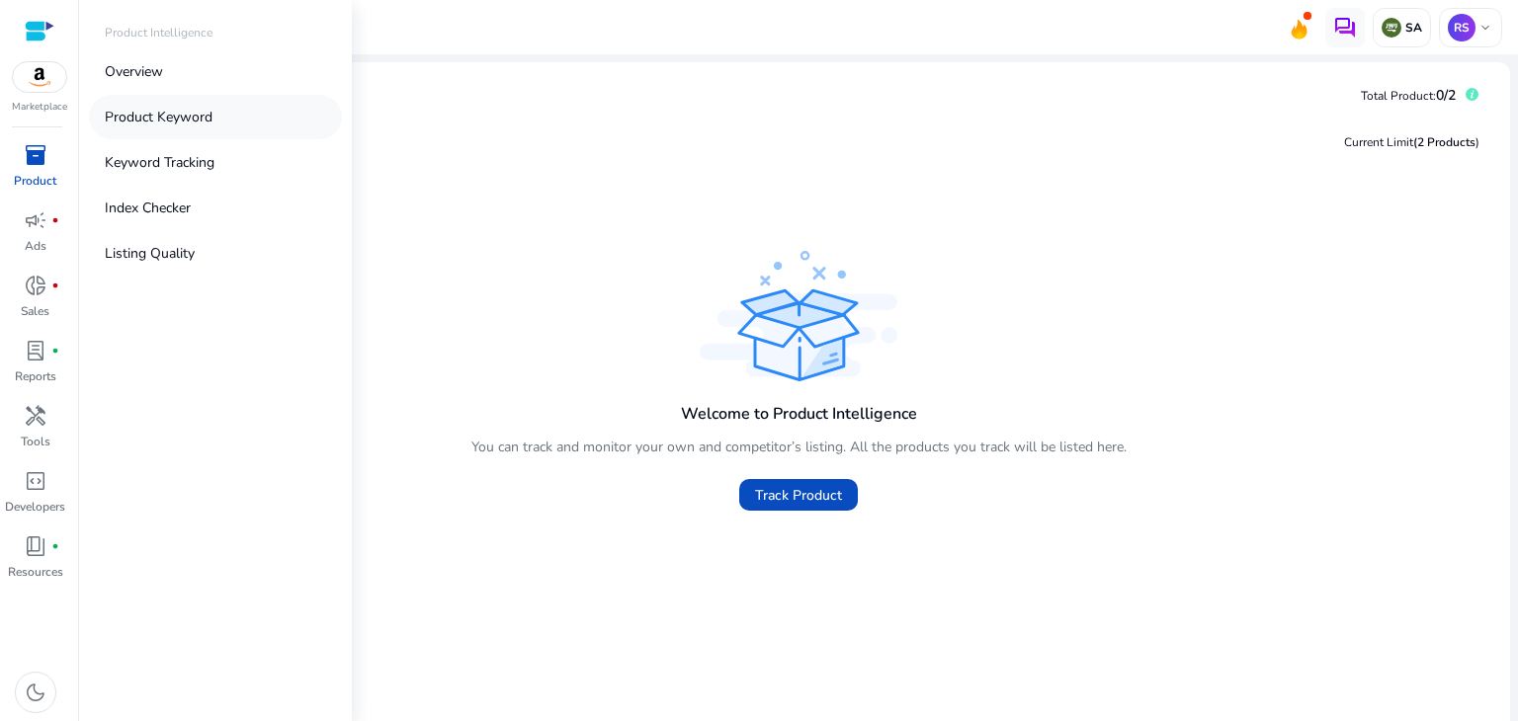
click at [166, 126] on p "Product Keyword" at bounding box center [159, 117] width 108 height 21
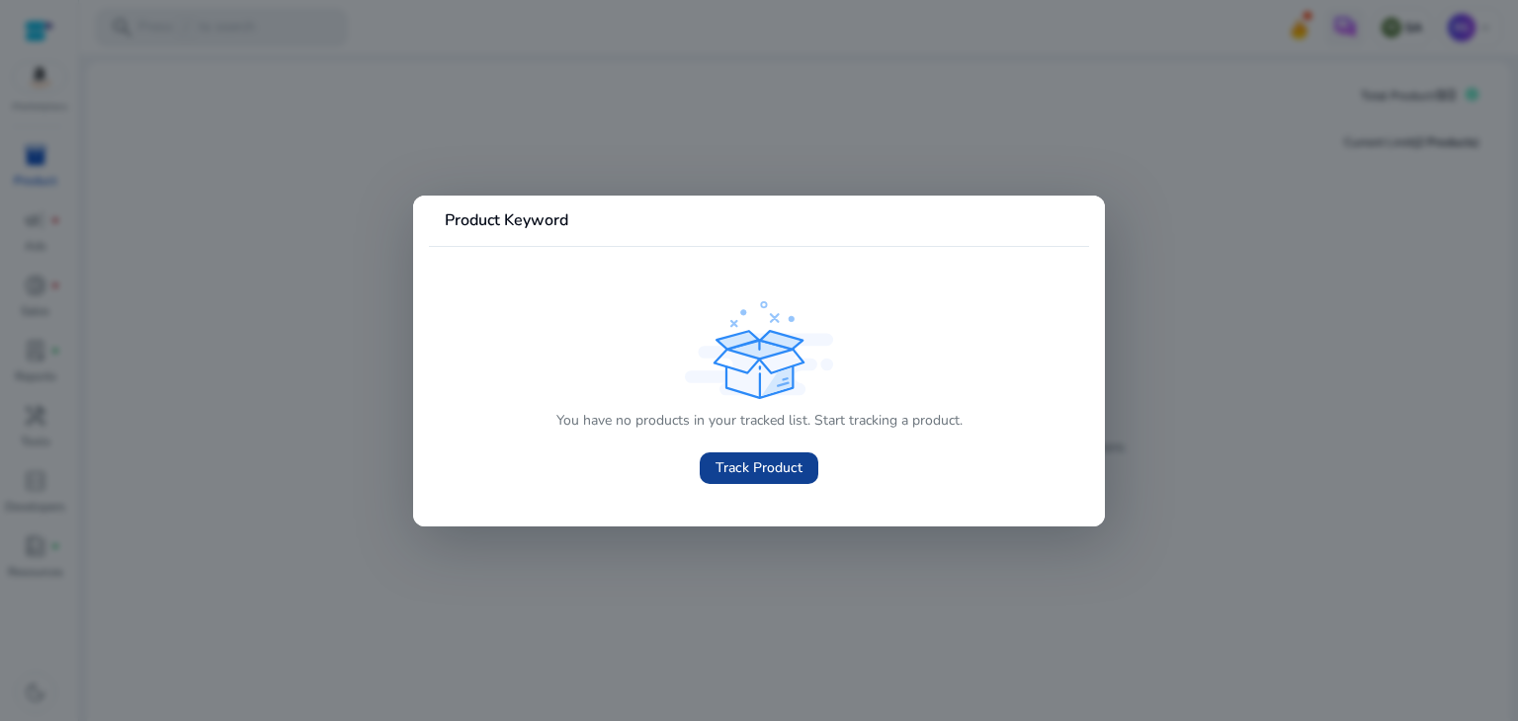
click at [772, 463] on span "Track Product" at bounding box center [759, 468] width 87 height 21
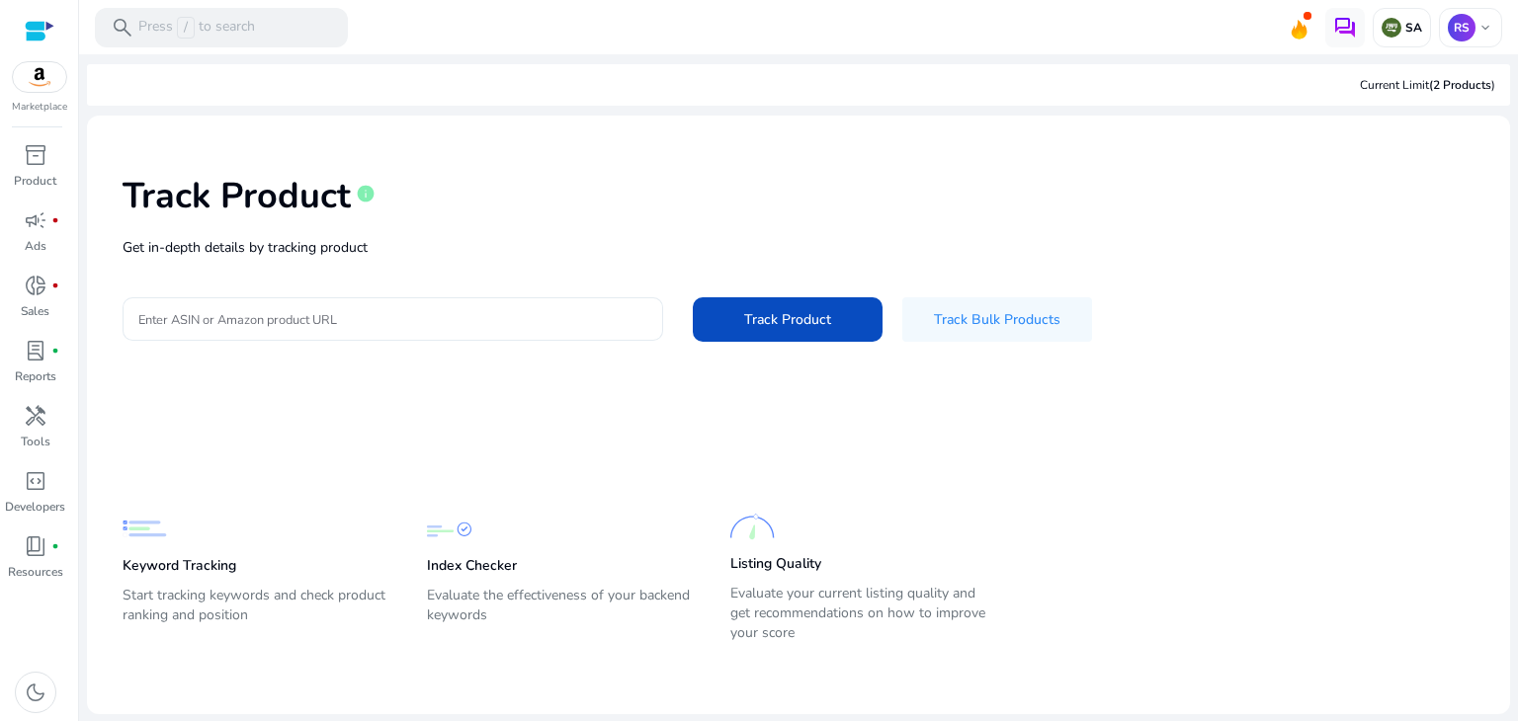
click at [217, 320] on input "Enter ASIN or Amazon product URL" at bounding box center [392, 319] width 509 height 22
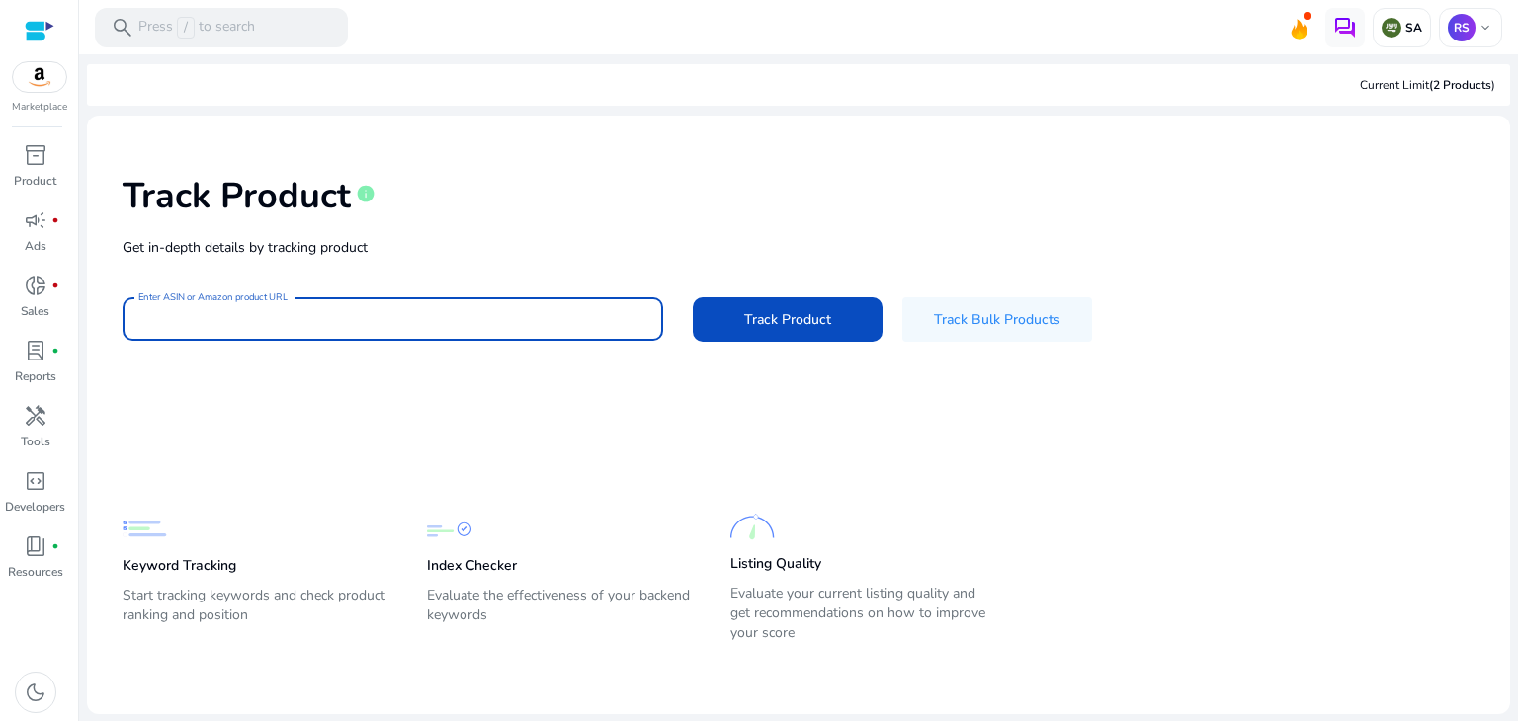
type input "****"
click at [719, 333] on span at bounding box center [788, 318] width 190 height 47
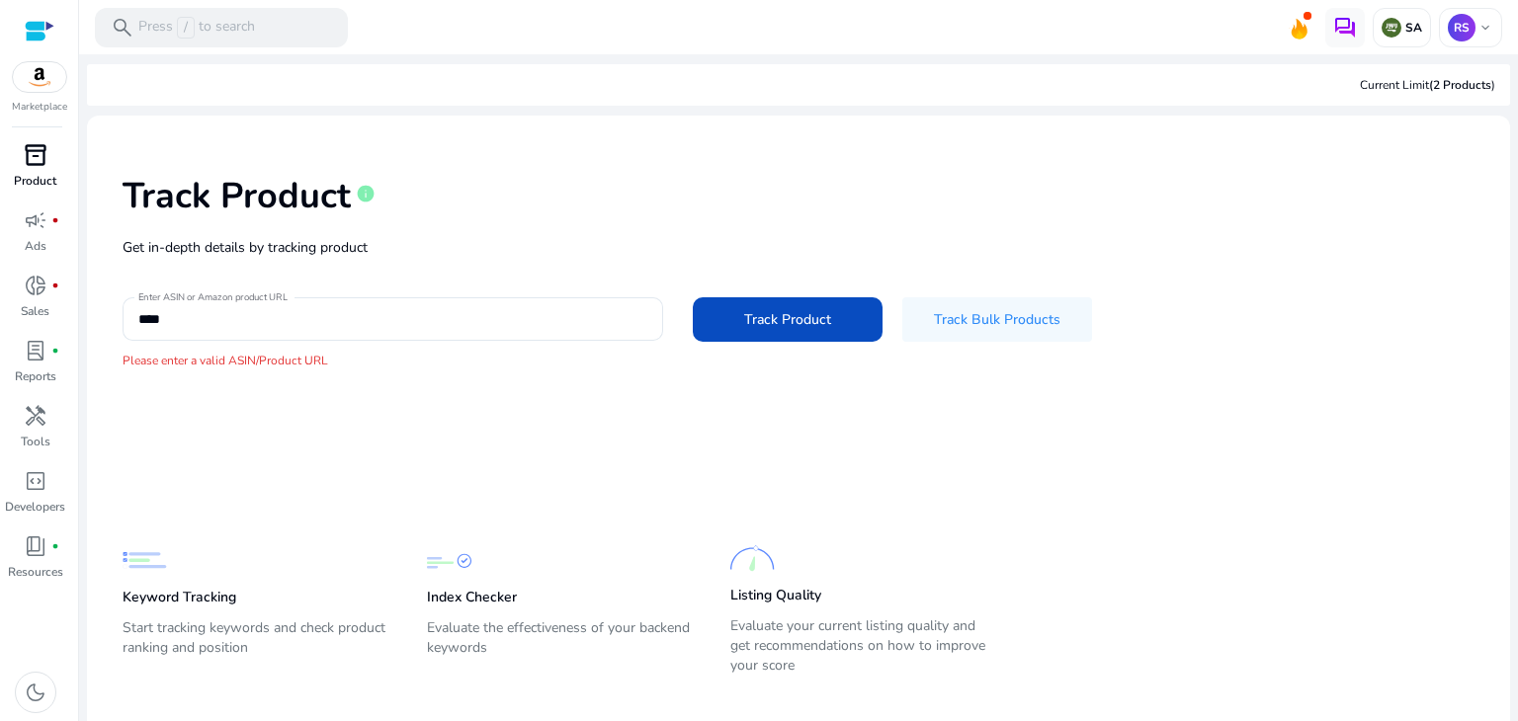
click at [29, 167] on span "inventory_2" at bounding box center [36, 155] width 24 height 24
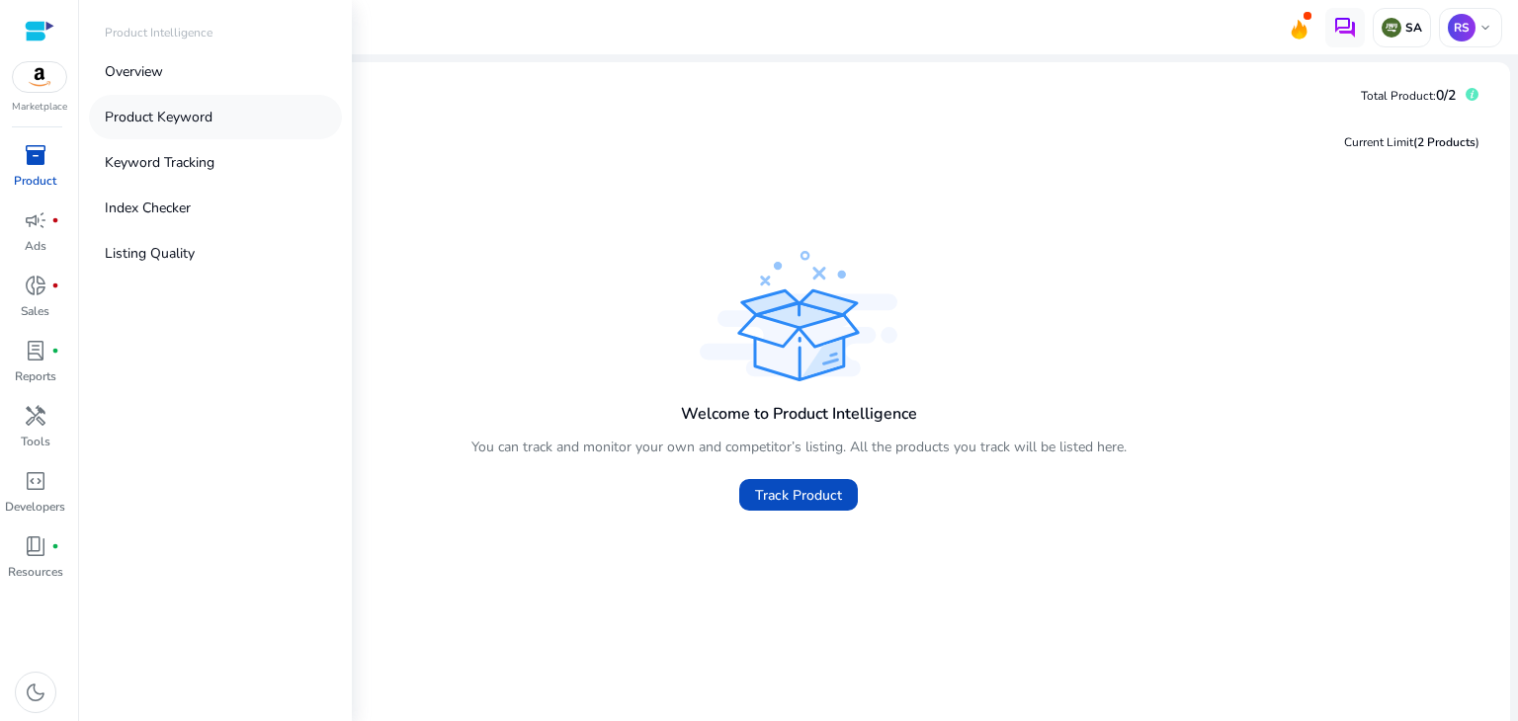
click at [140, 128] on link "Product Keyword" at bounding box center [215, 117] width 253 height 44
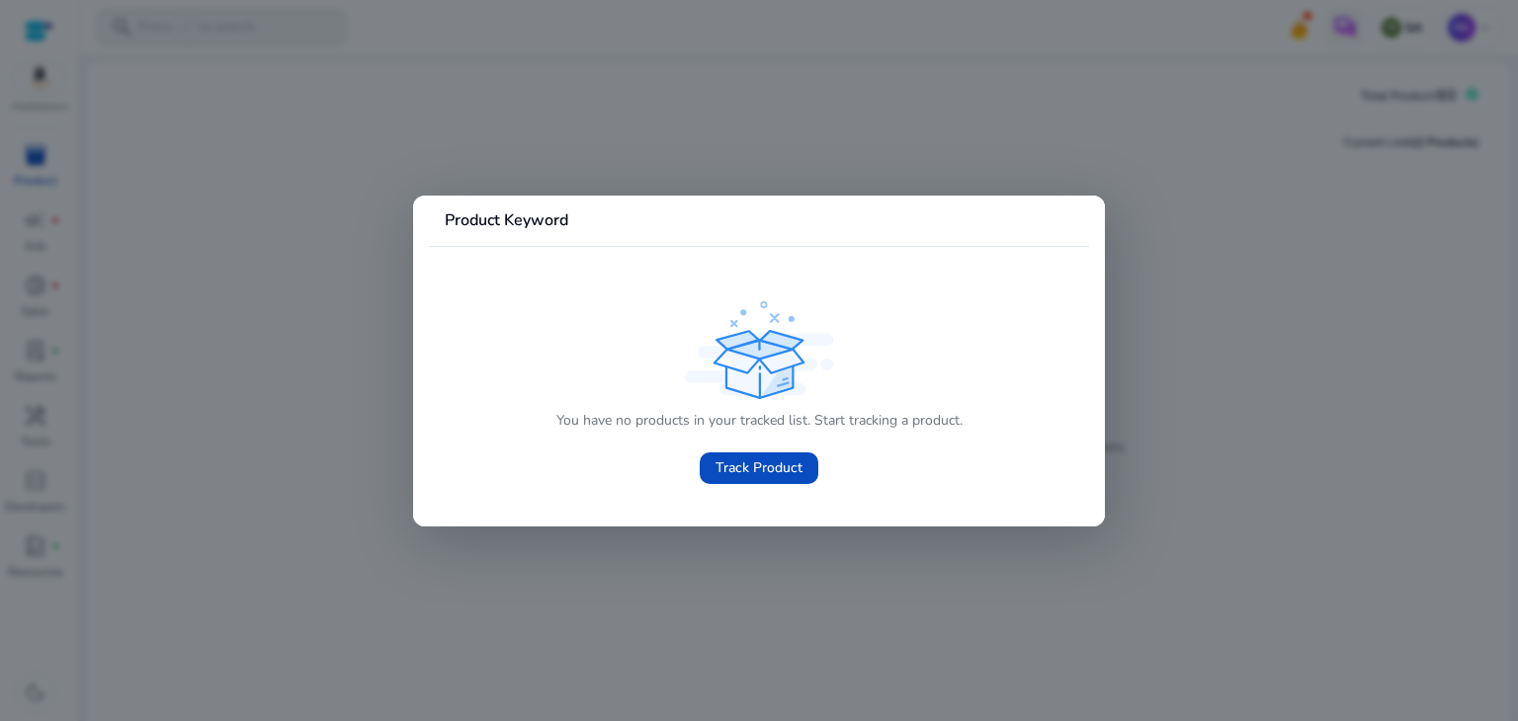
click at [76, 128] on div at bounding box center [759, 360] width 1518 height 721
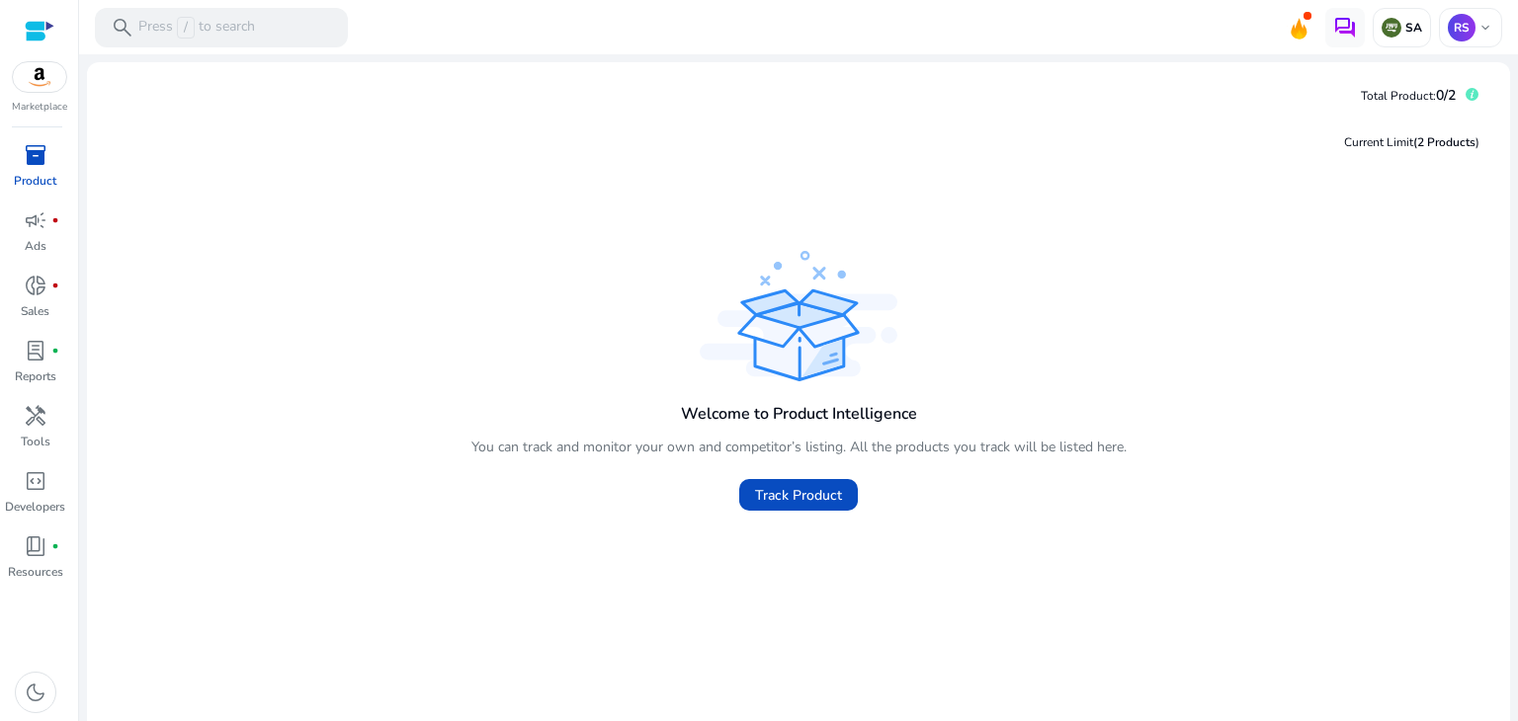
click at [14, 172] on p "Product" at bounding box center [35, 181] width 42 height 18
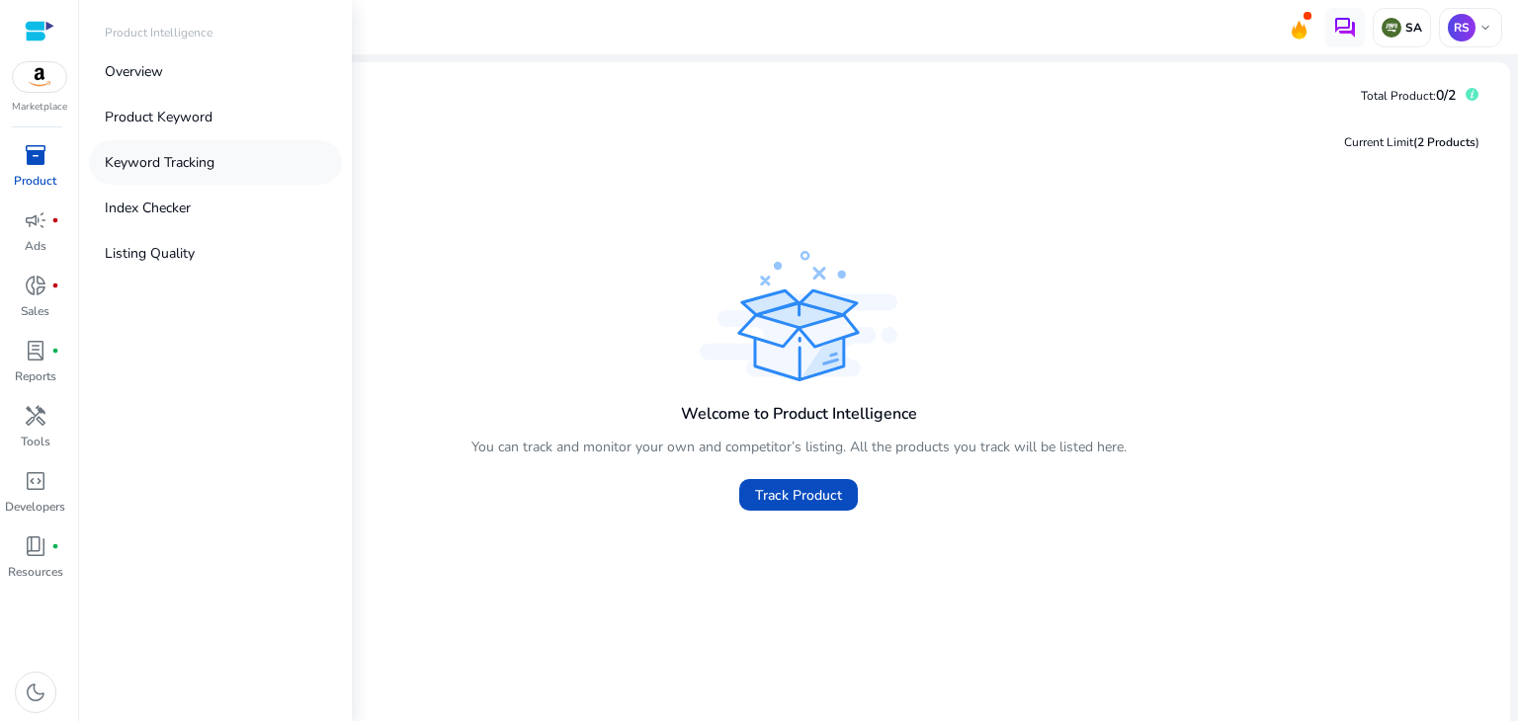
click at [163, 173] on link "Keyword Tracking" at bounding box center [215, 162] width 253 height 44
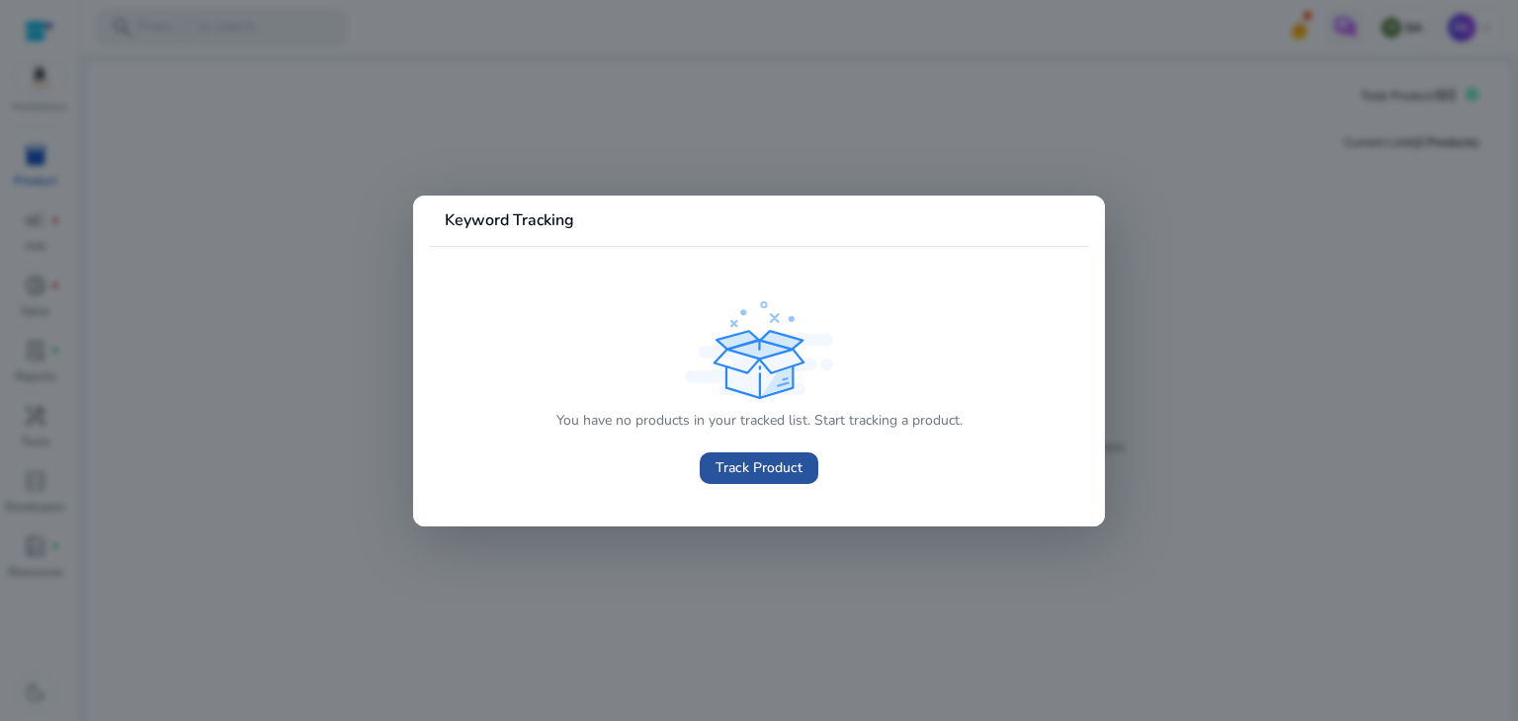
click at [771, 456] on span at bounding box center [759, 468] width 119 height 47
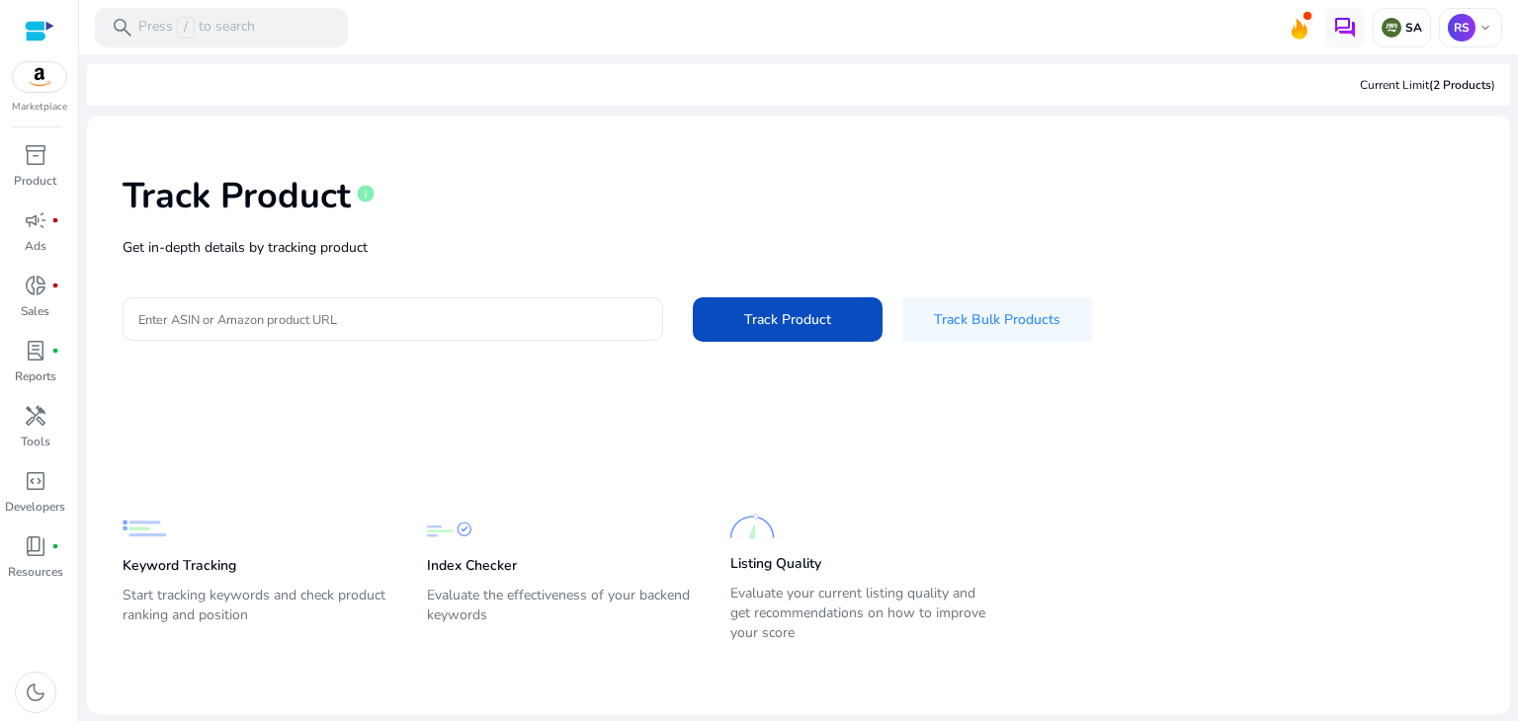
click at [446, 320] on input "Enter ASIN or Amazon product URL" at bounding box center [392, 319] width 509 height 22
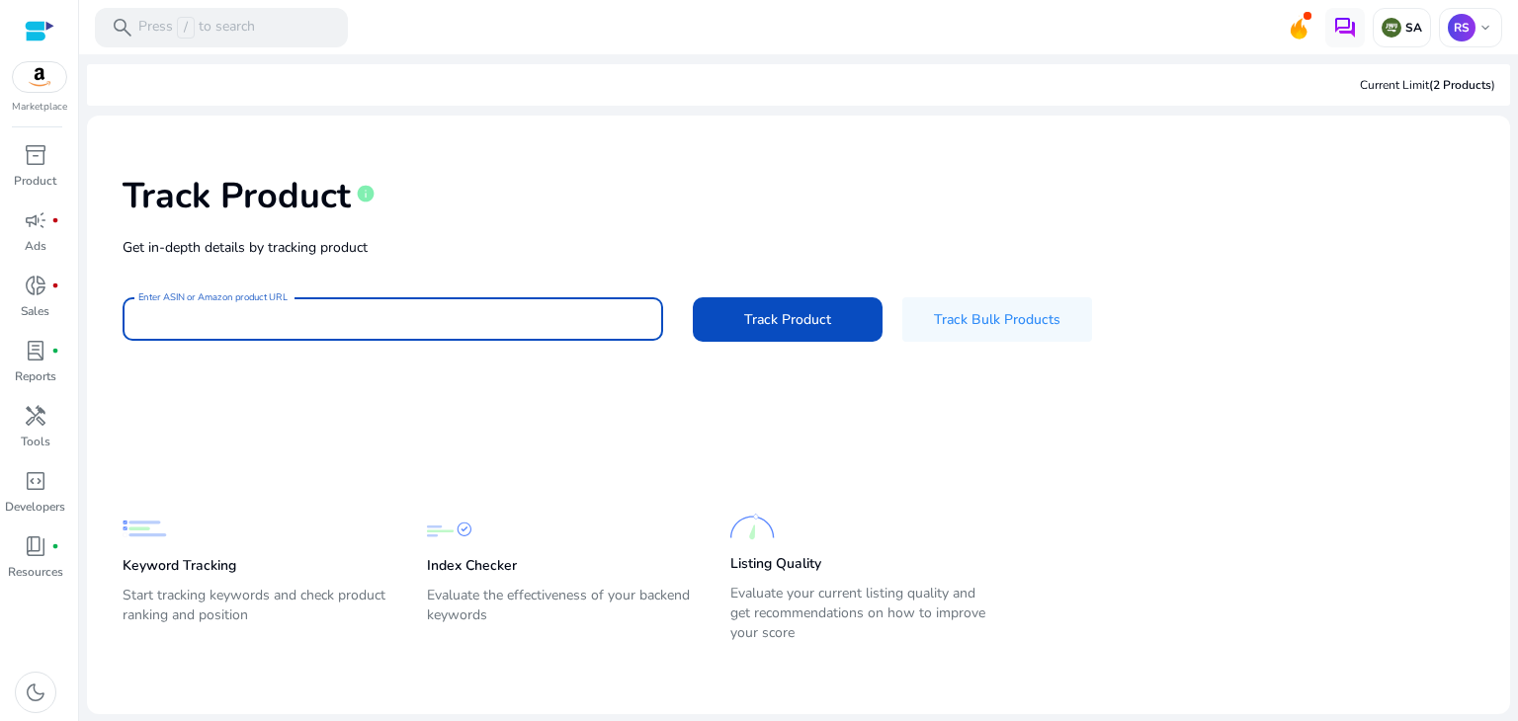
click at [446, 320] on input "Enter ASIN or Amazon product URL" at bounding box center [392, 319] width 509 height 22
click at [342, 394] on mat-card-content "Track Product info Get in-depth details by tracking product Enter ASIN or Amazo…" at bounding box center [798, 415] width 1423 height 599
click at [364, 325] on input "Enter ASIN or Amazon product URL" at bounding box center [392, 319] width 509 height 22
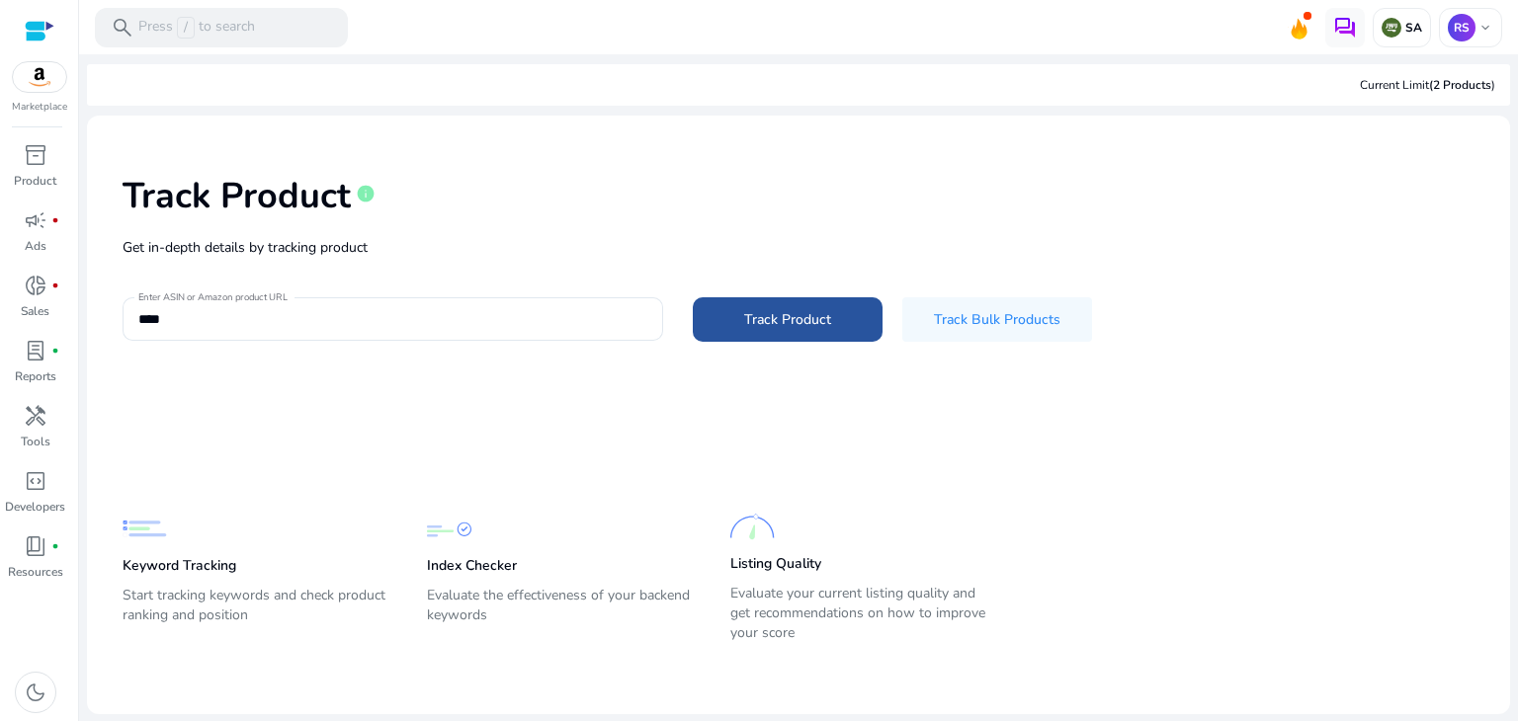
click at [730, 335] on span at bounding box center [788, 318] width 190 height 47
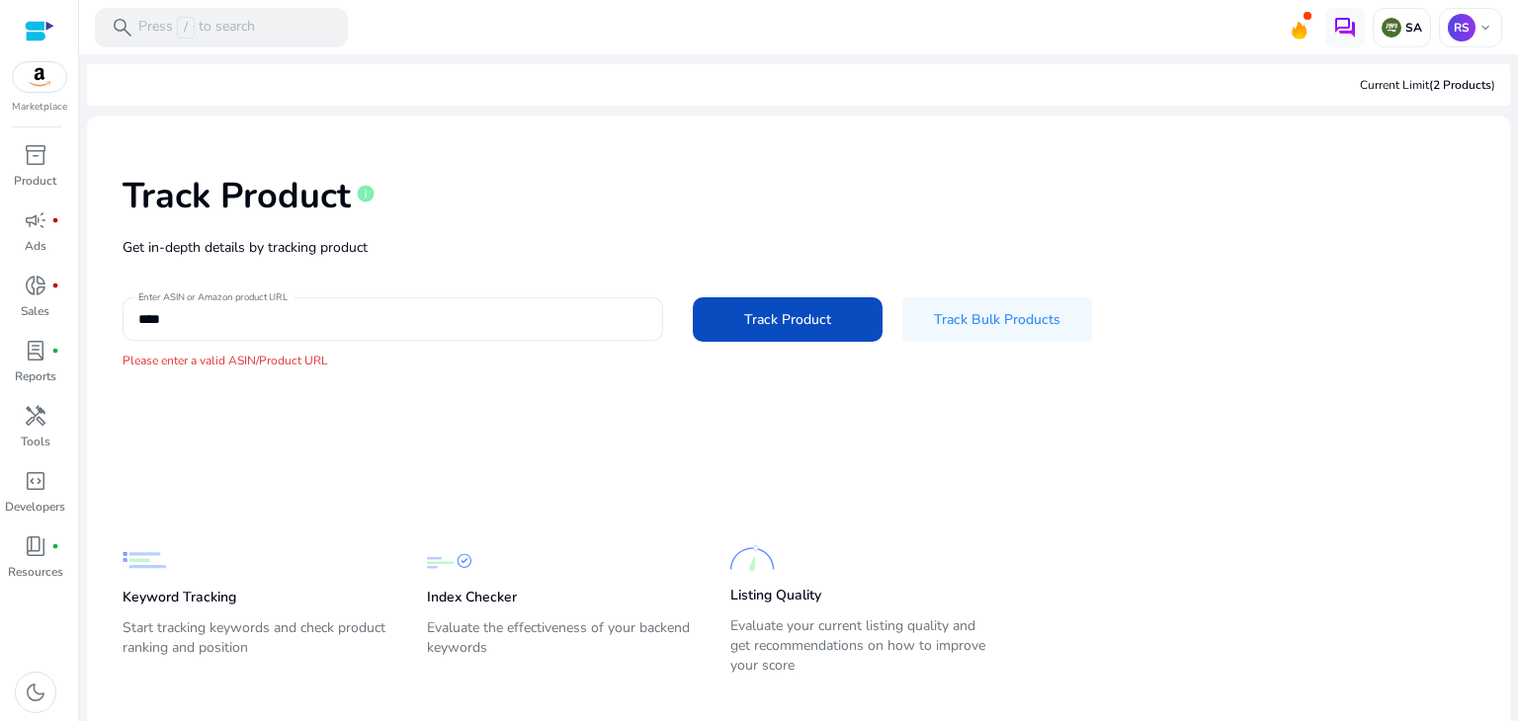
click at [564, 337] on div "****" at bounding box center [392, 318] width 509 height 43
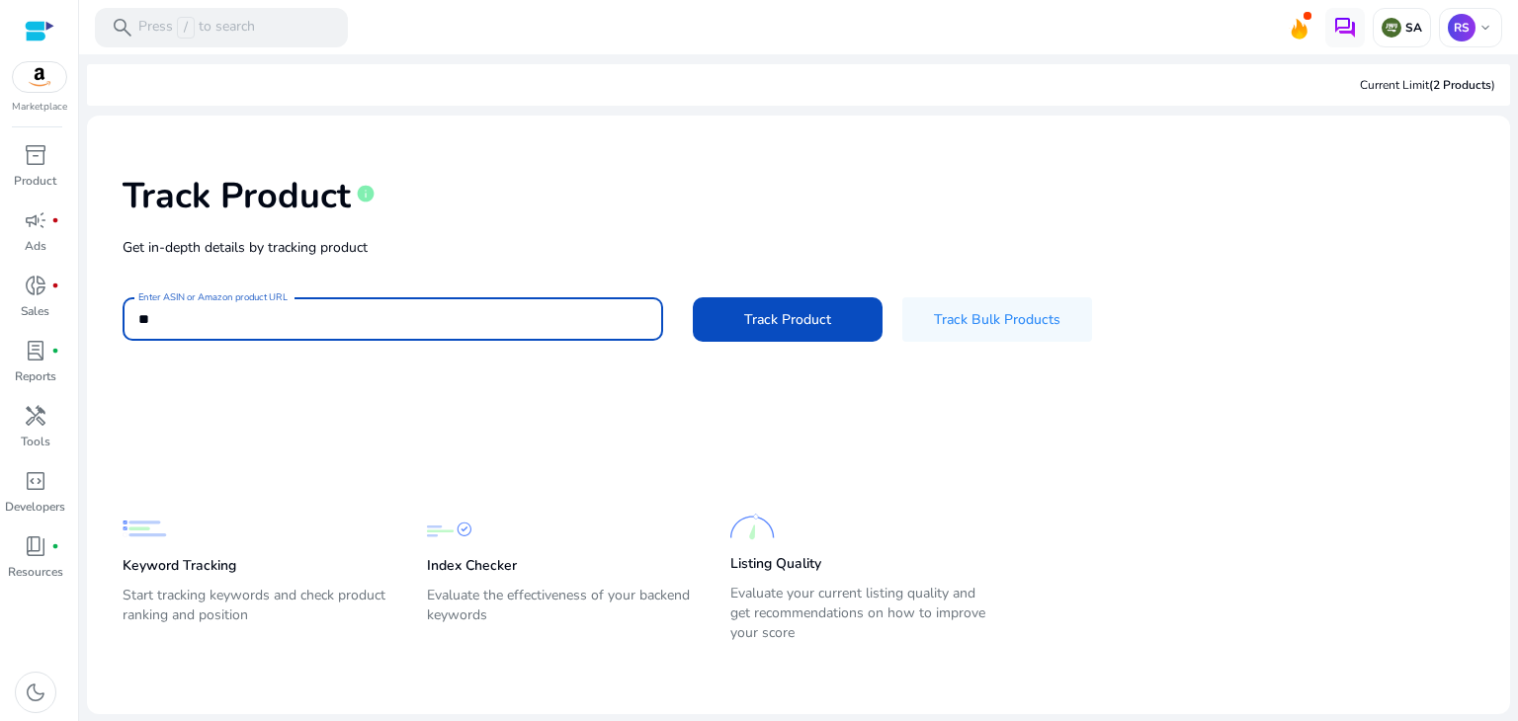
type input "*"
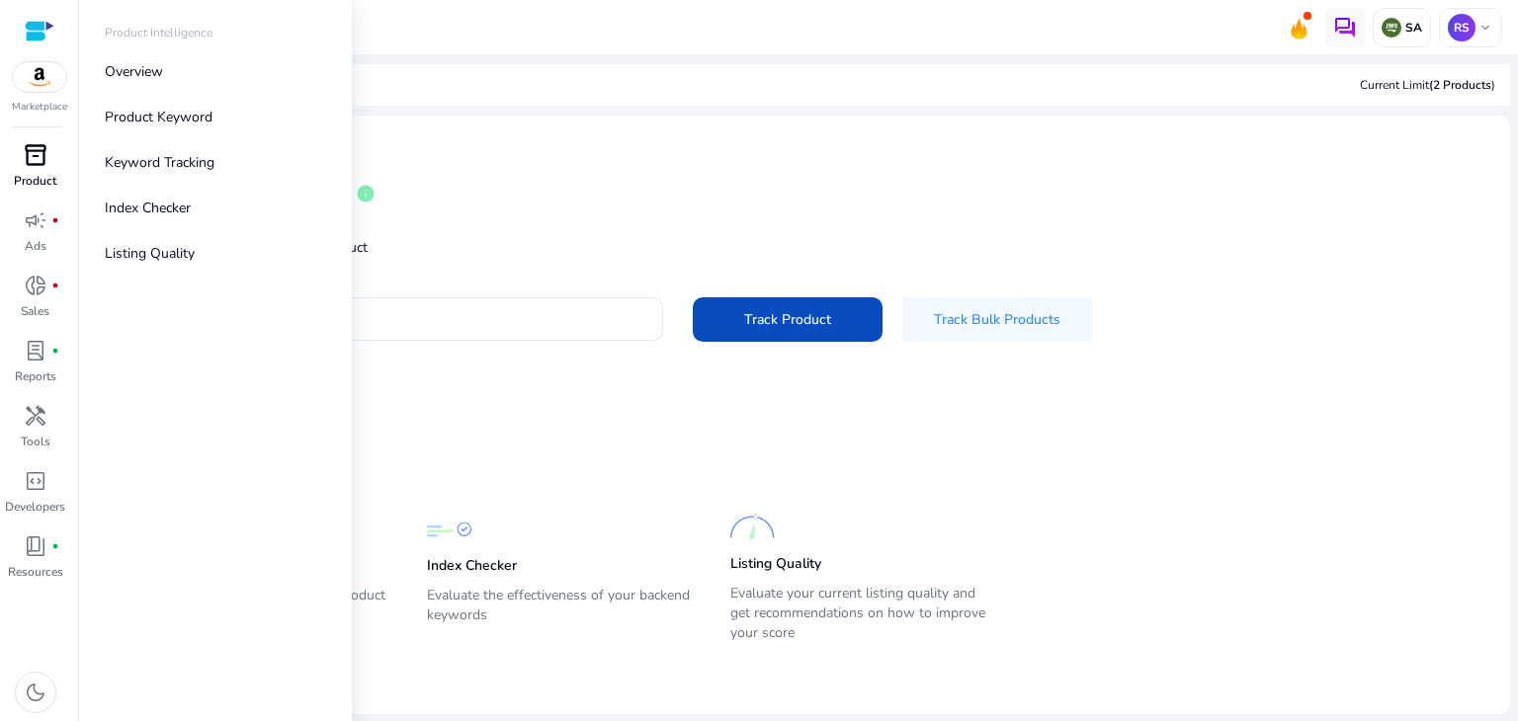
click at [51, 165] on div "inventory_2" at bounding box center [35, 155] width 55 height 32
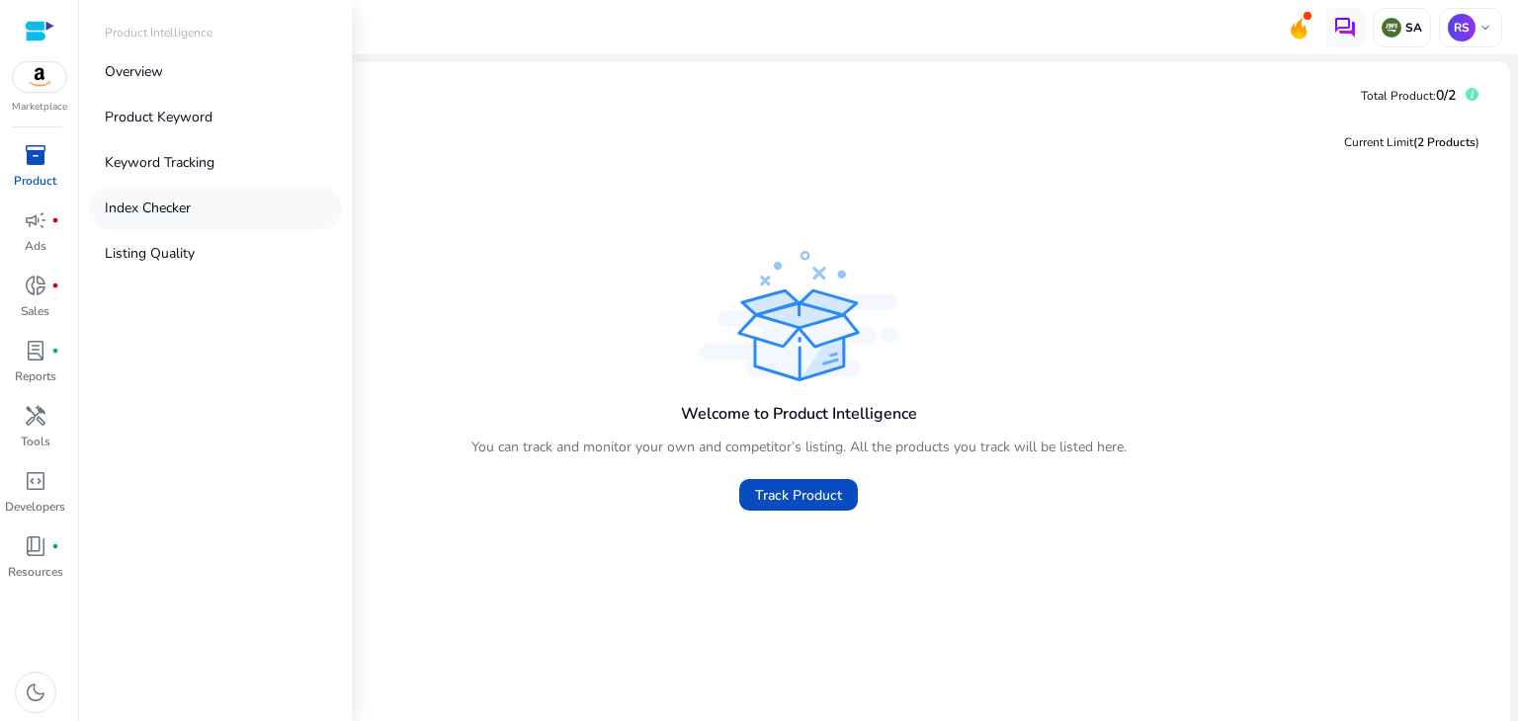
click at [113, 211] on p "Index Checker" at bounding box center [148, 208] width 86 height 21
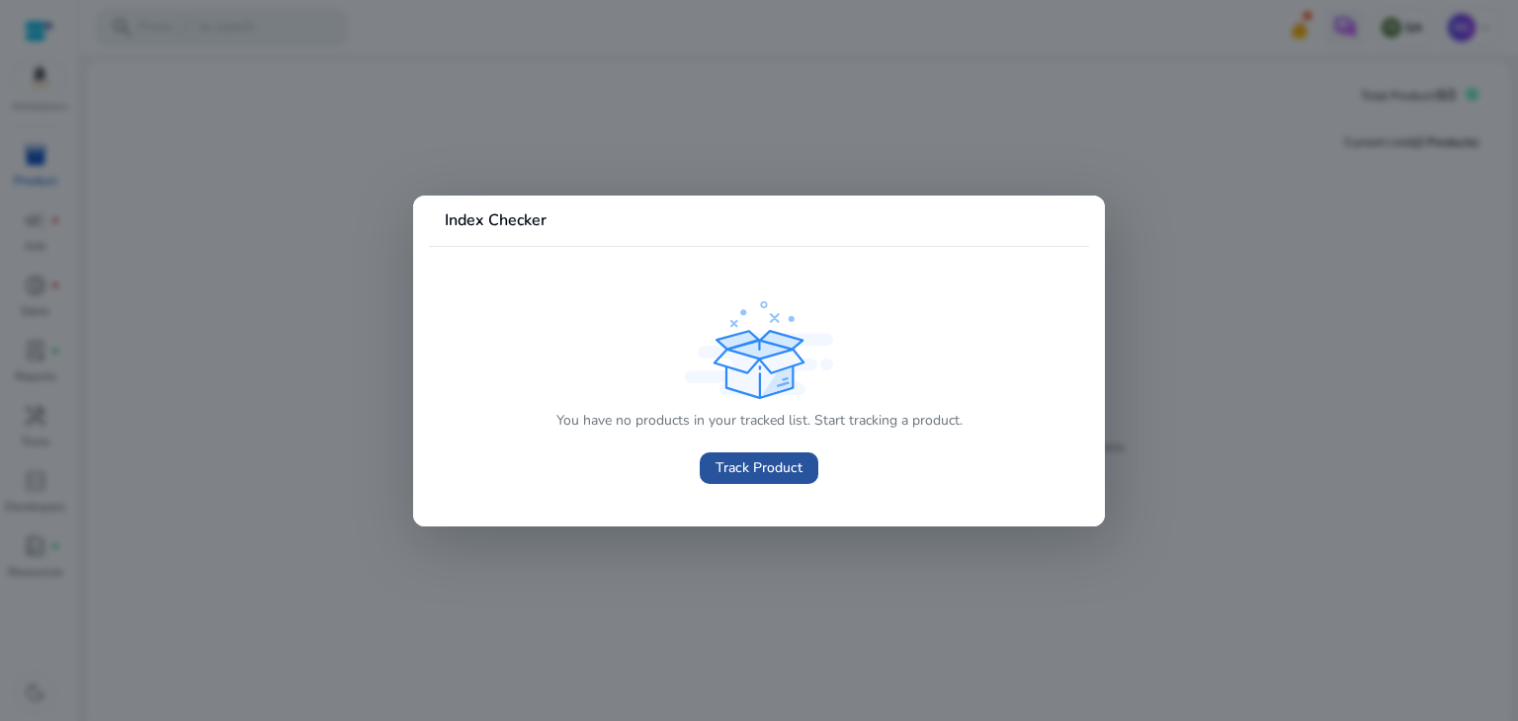
click at [733, 467] on span "Track Product" at bounding box center [759, 468] width 87 height 21
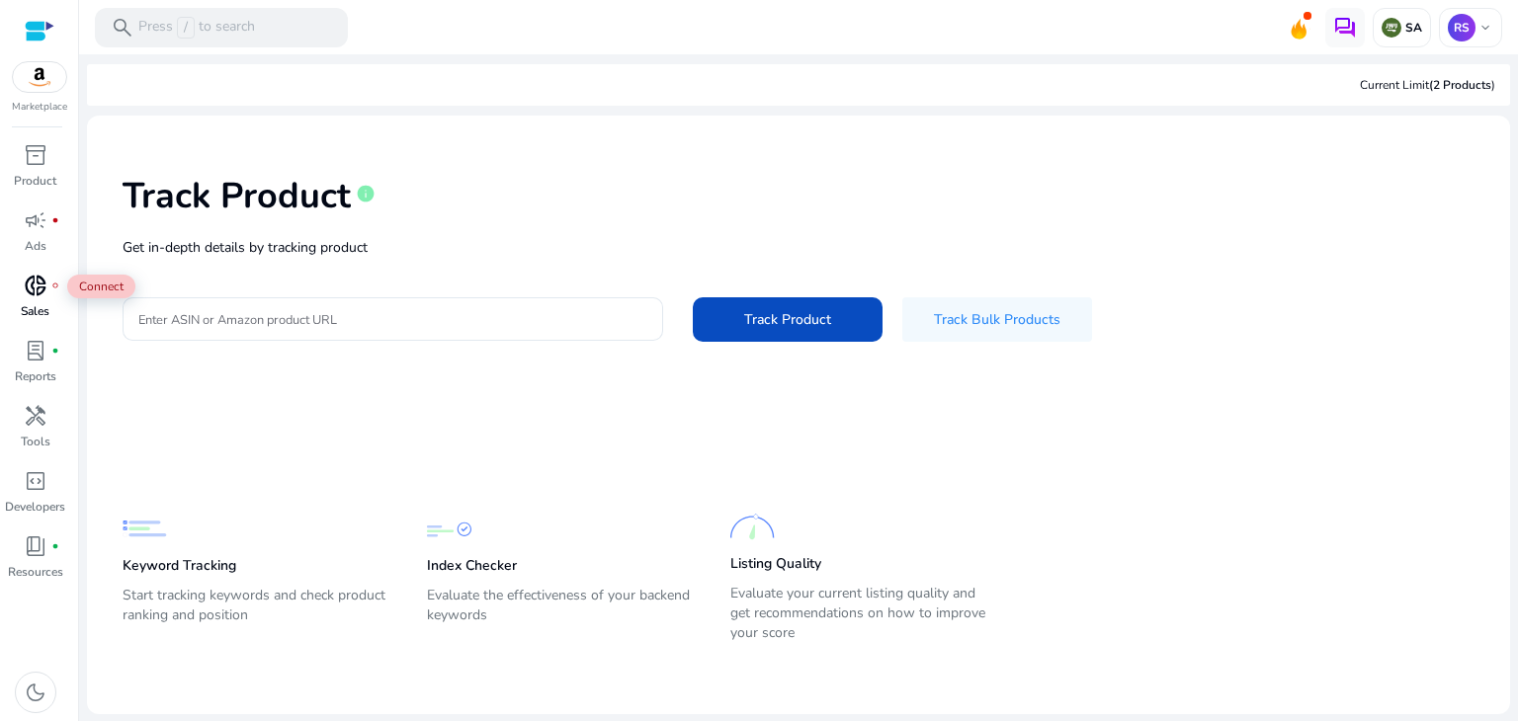
click at [29, 275] on span "donut_small" at bounding box center [36, 286] width 24 height 24
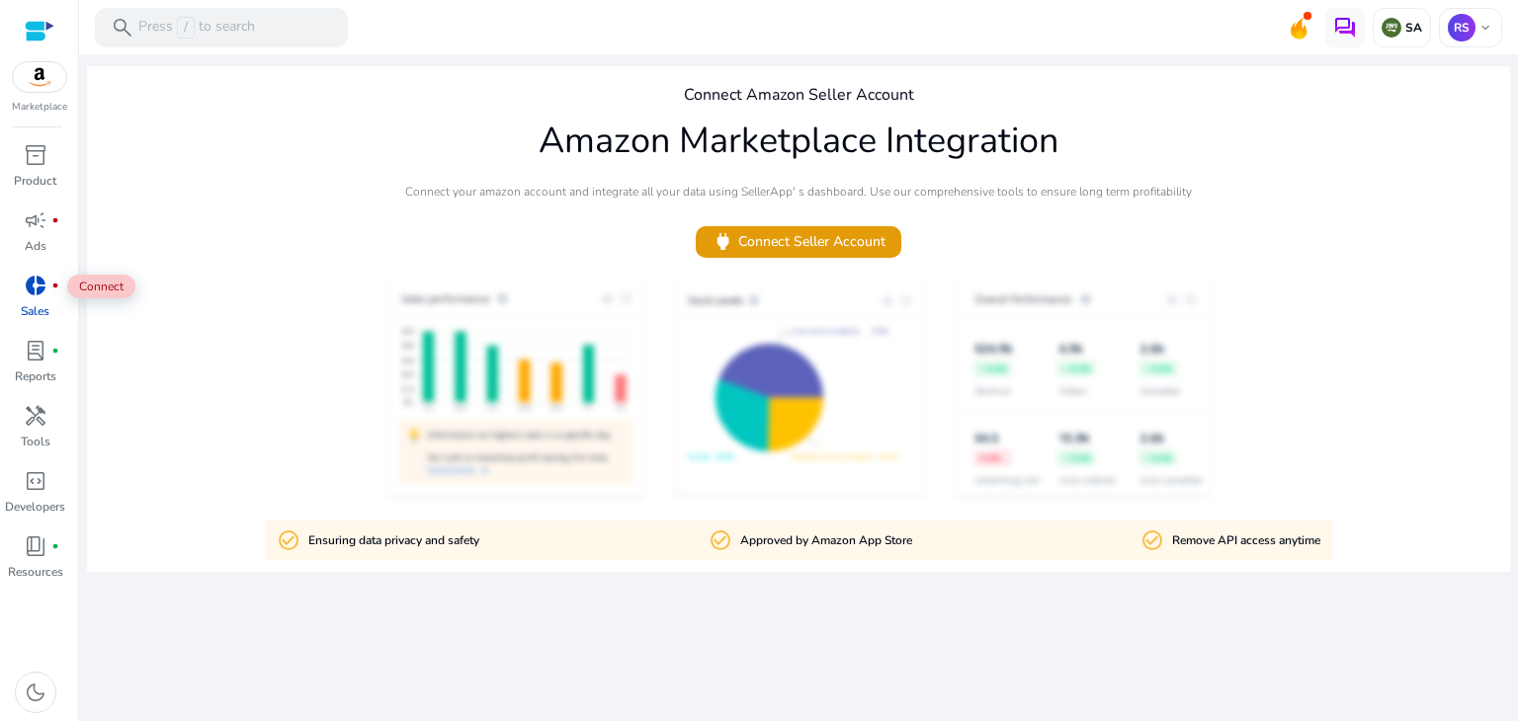
click at [29, 275] on span "donut_small" at bounding box center [36, 286] width 24 height 24
click at [779, 248] on span "power Connect Seller Account" at bounding box center [799, 241] width 174 height 23
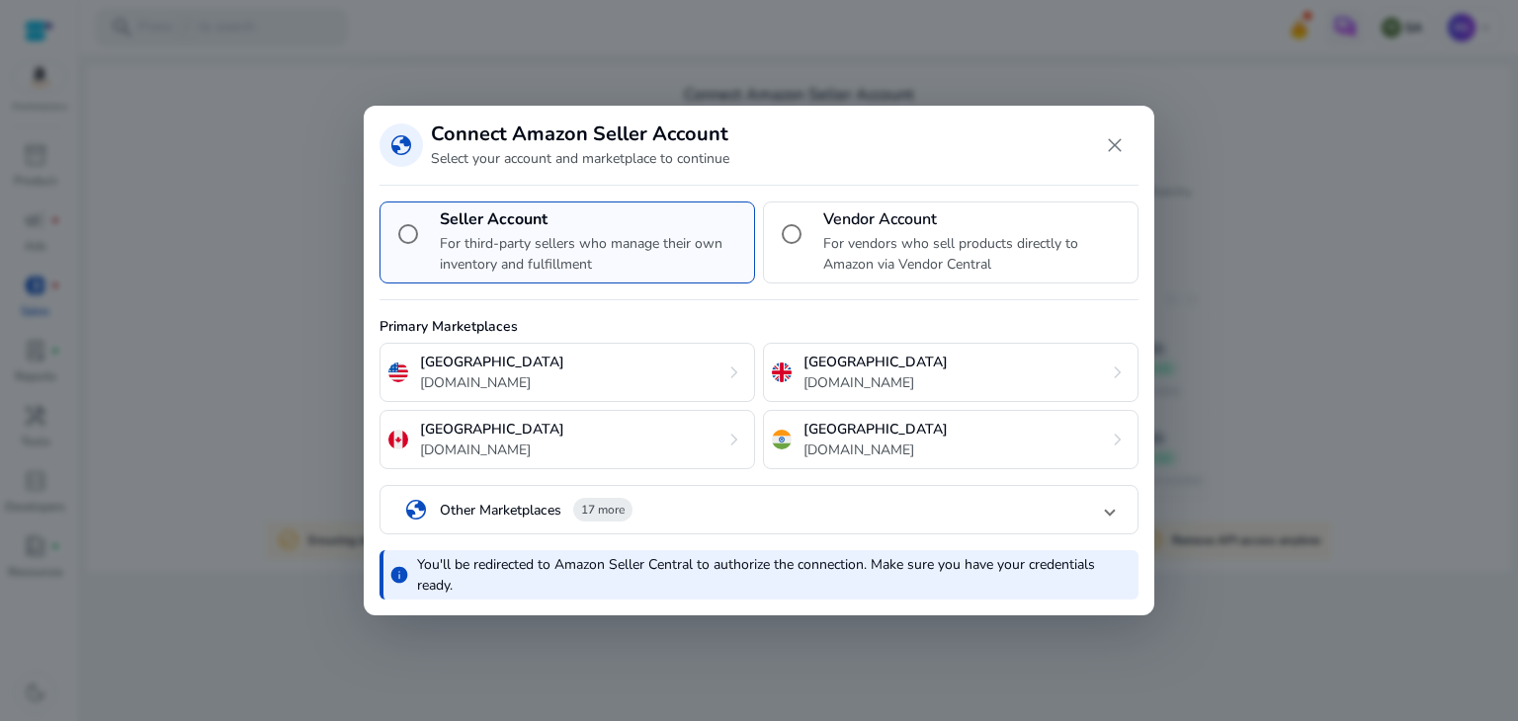
click at [706, 516] on mat-panel-title "globe Other Marketplaces 17 more" at bounding box center [755, 510] width 702 height 34
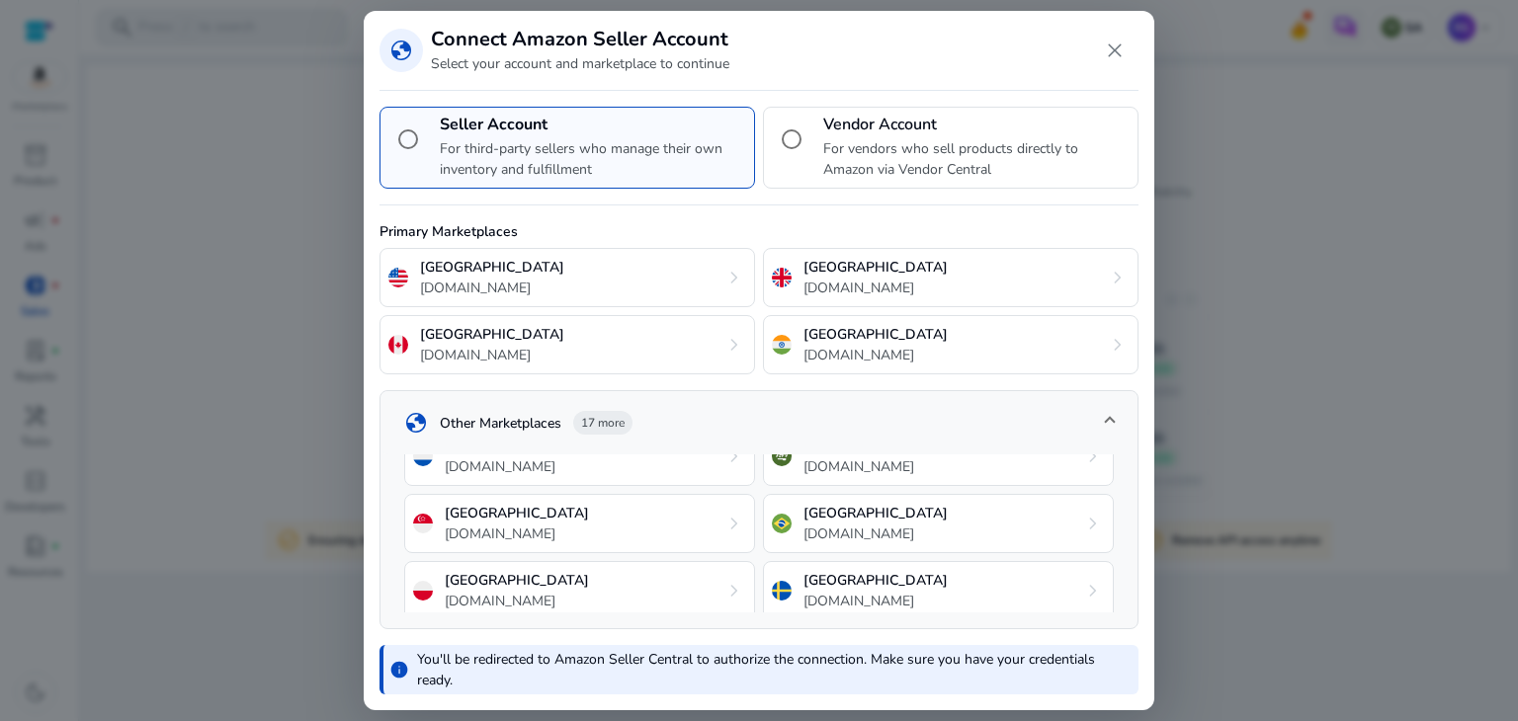
scroll to position [198, 0]
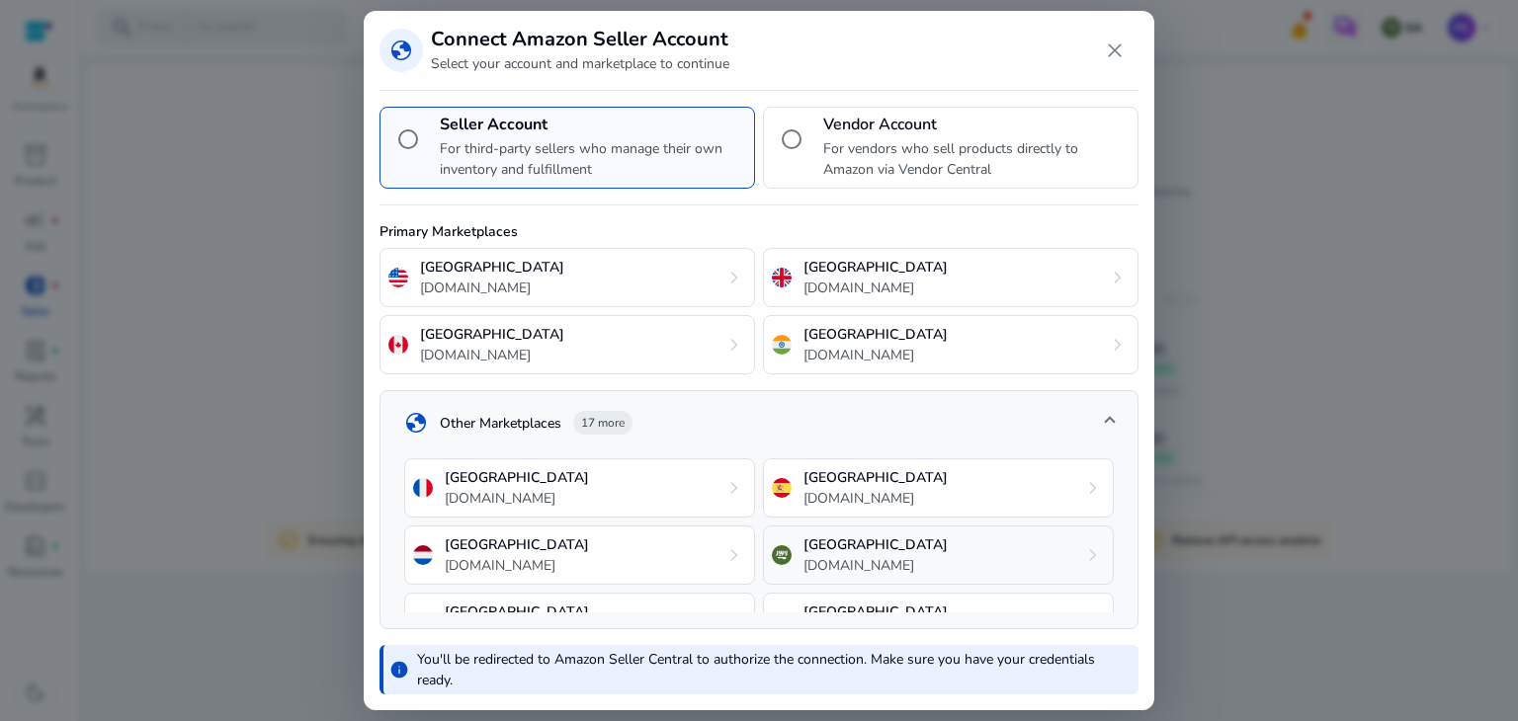
click at [817, 537] on p "[GEOGRAPHIC_DATA]" at bounding box center [875, 545] width 144 height 21
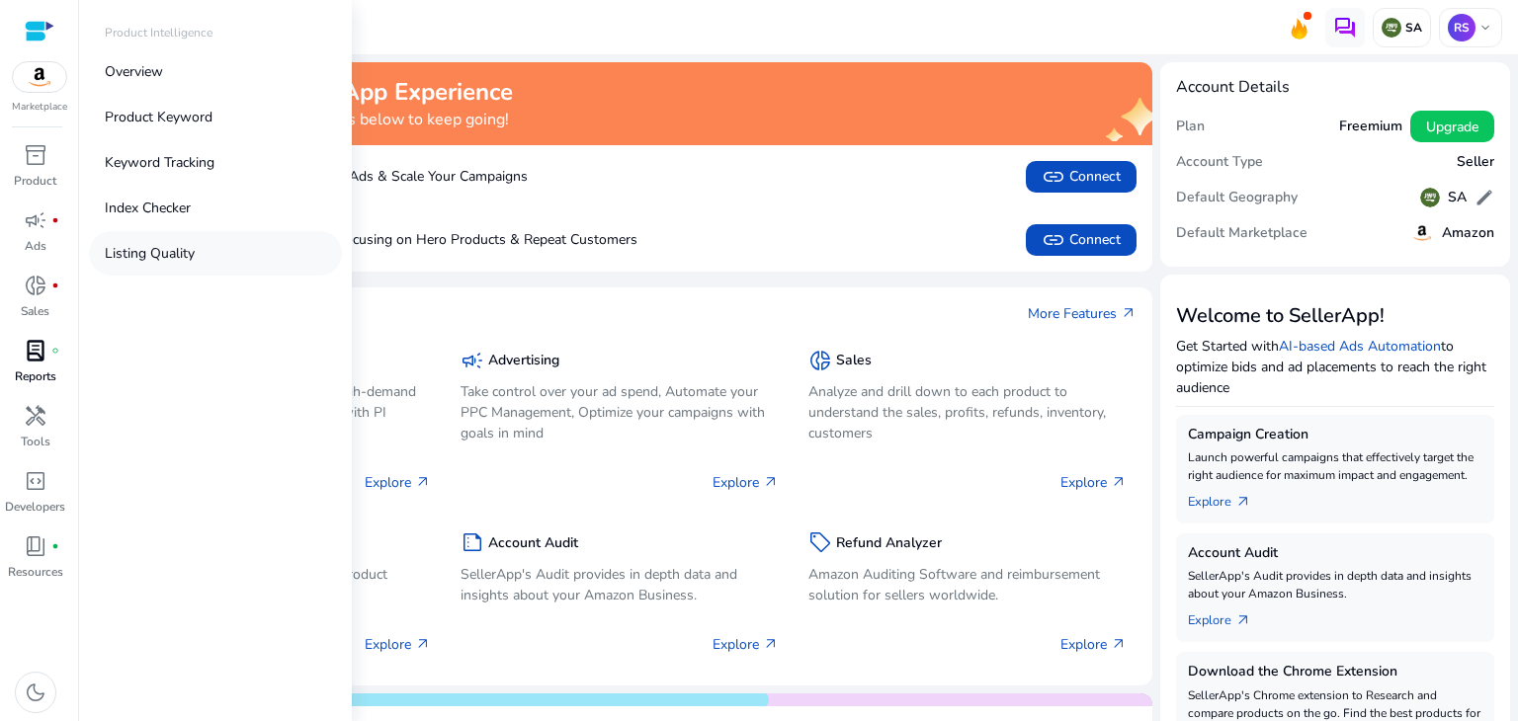
click at [161, 247] on p "Listing Quality" at bounding box center [150, 253] width 90 height 21
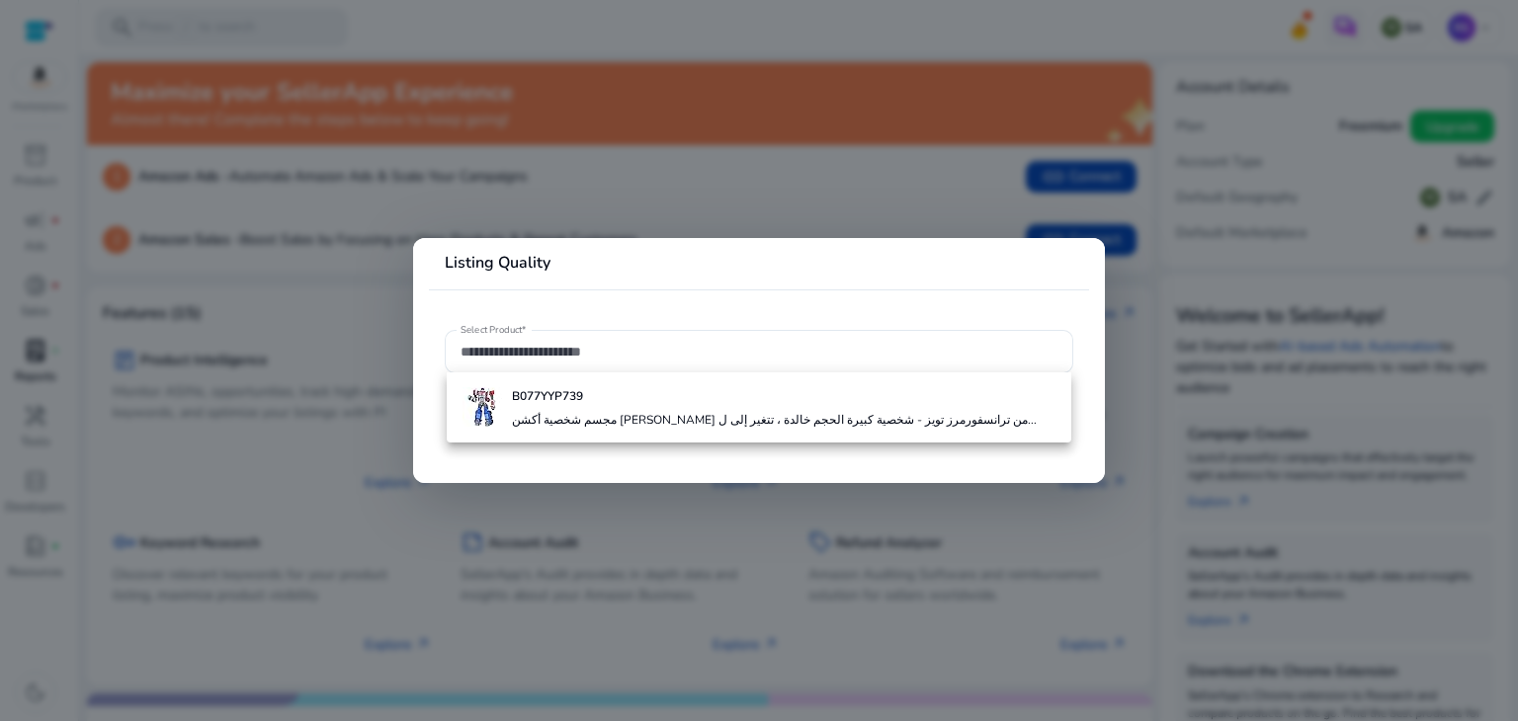
click at [221, 301] on div at bounding box center [759, 360] width 1518 height 721
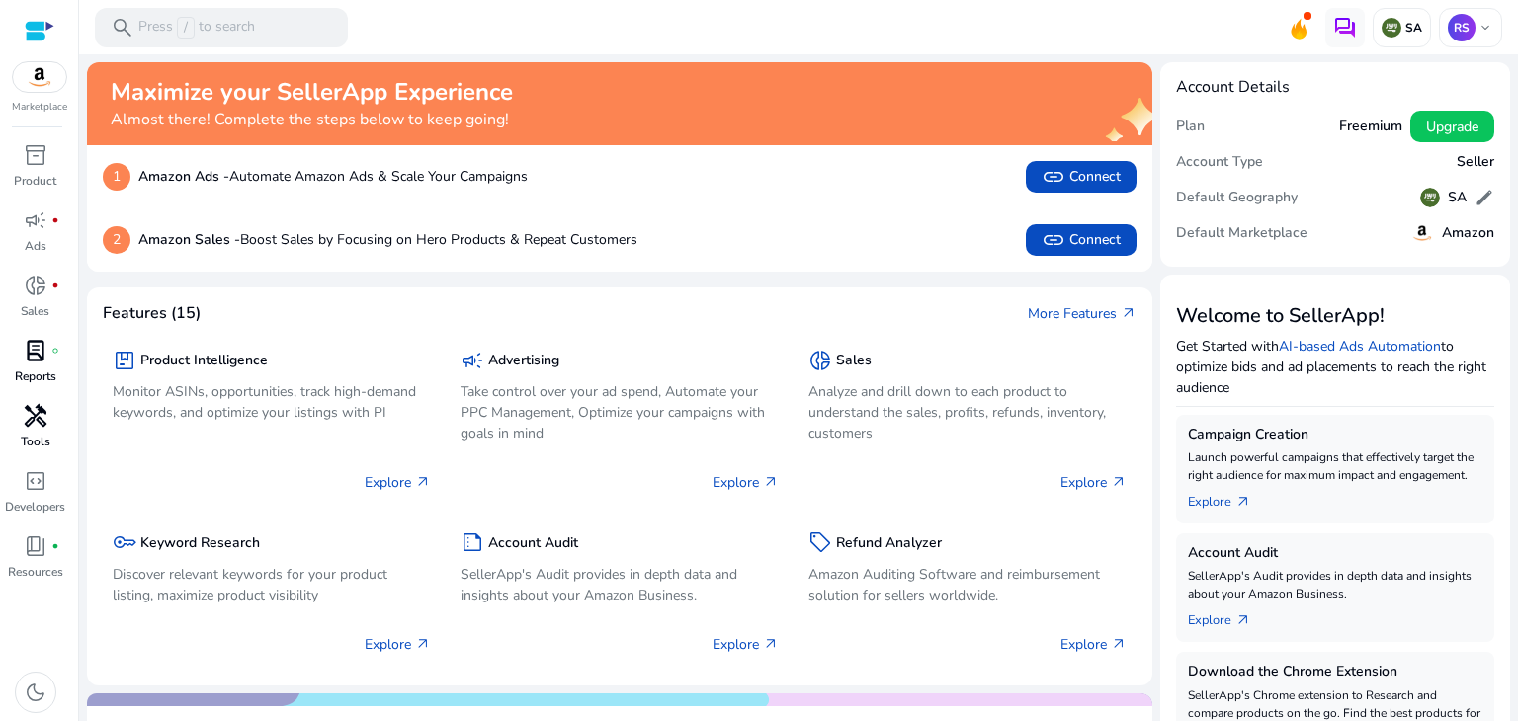
click at [28, 415] on span "handyman" at bounding box center [36, 416] width 24 height 24
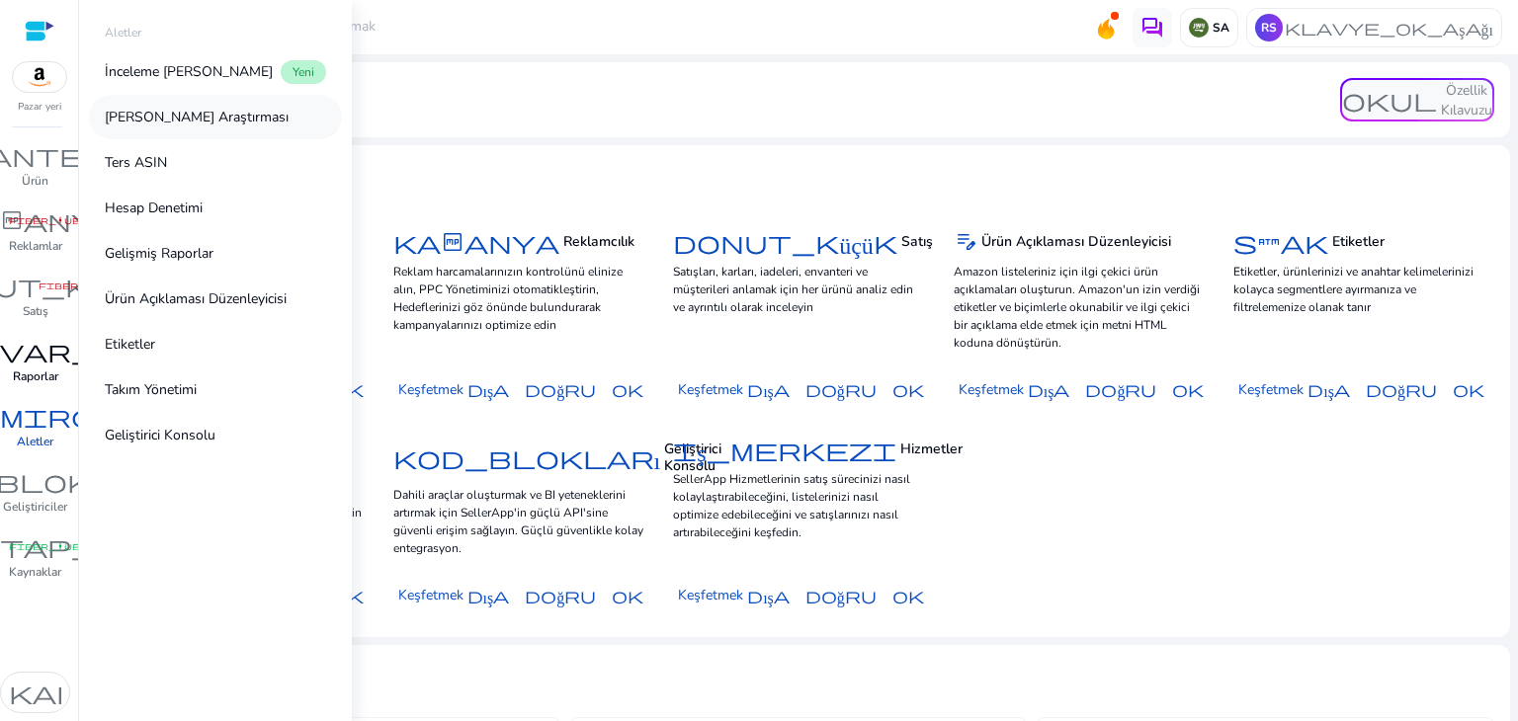
click at [233, 117] on font "[PERSON_NAME] Araştırması" at bounding box center [197, 117] width 184 height 19
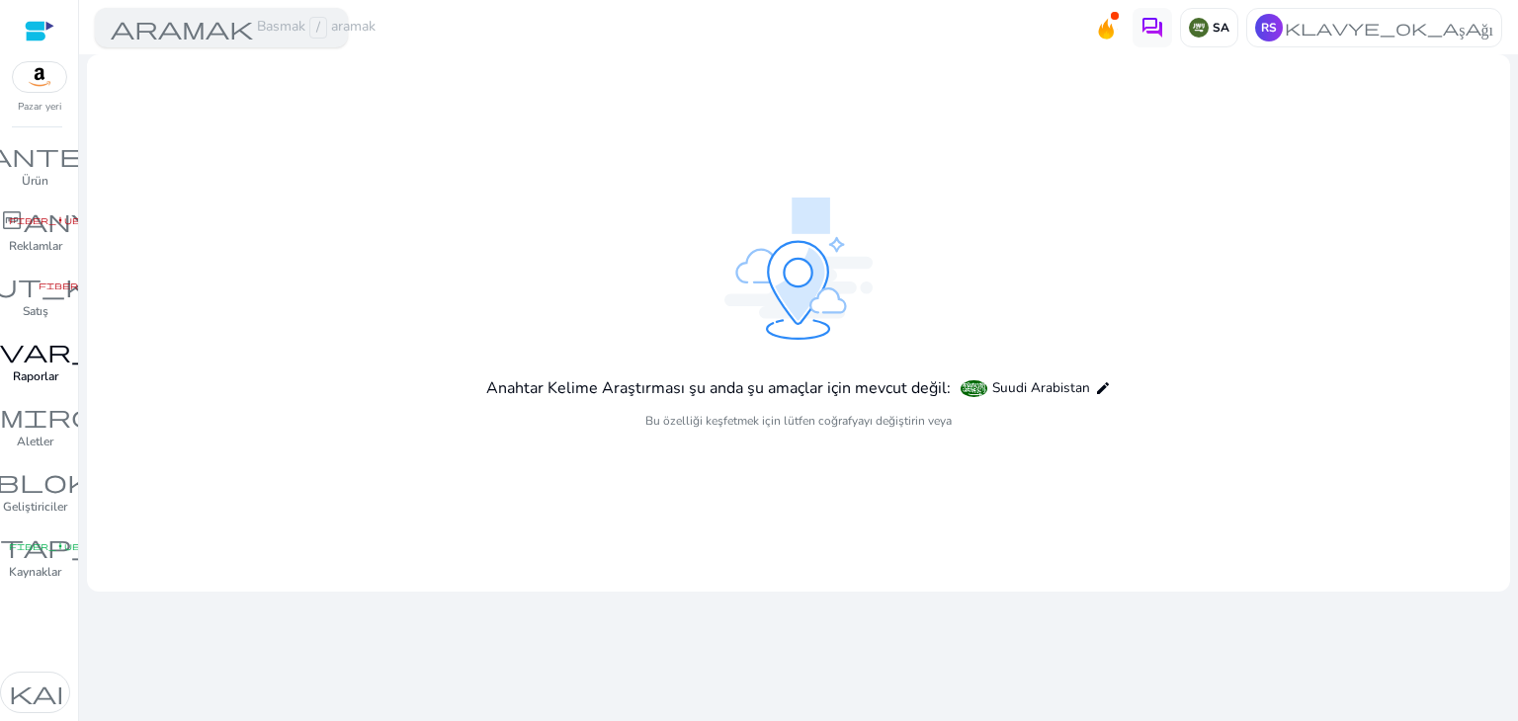
click at [238, 36] on font "aramak" at bounding box center [182, 28] width 142 height 28
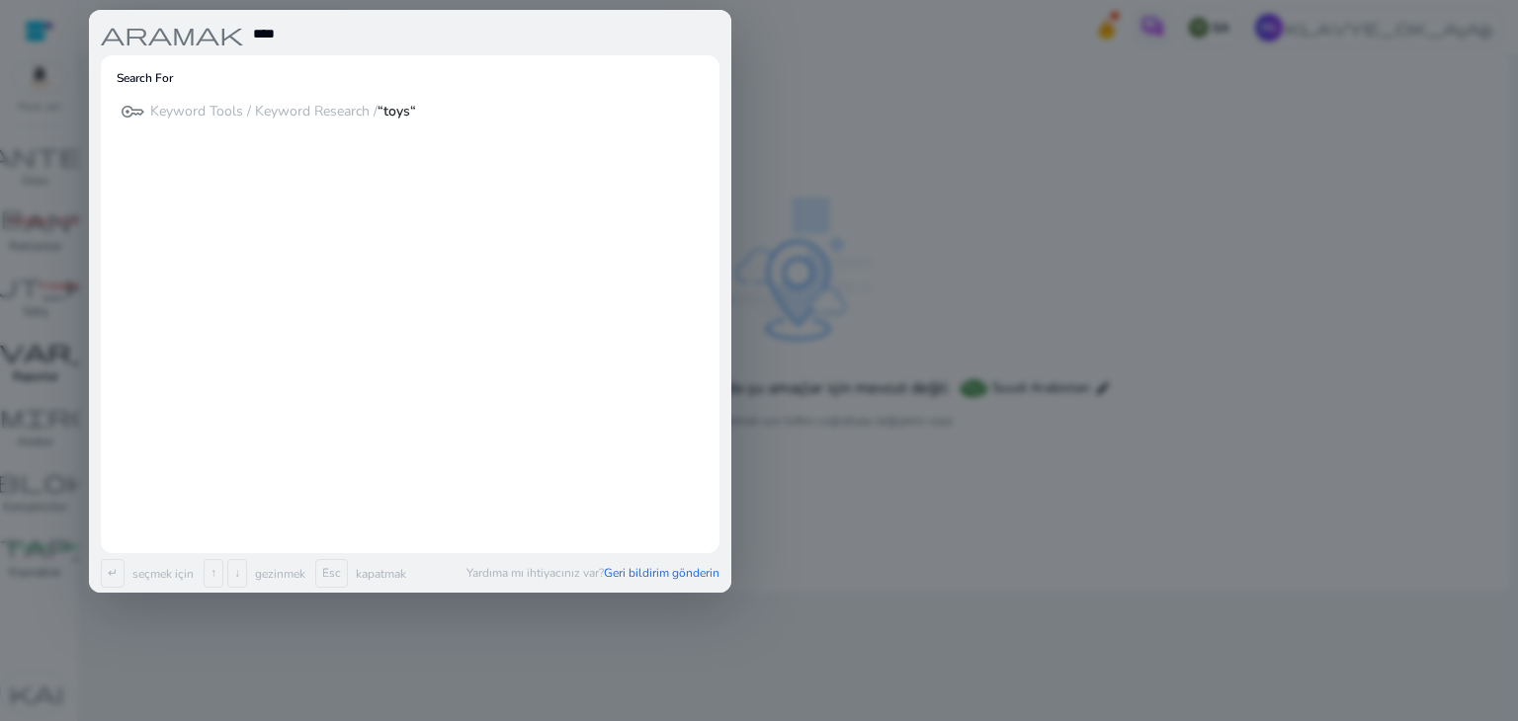
type input "****"
click at [972, 163] on div at bounding box center [759, 360] width 1518 height 721
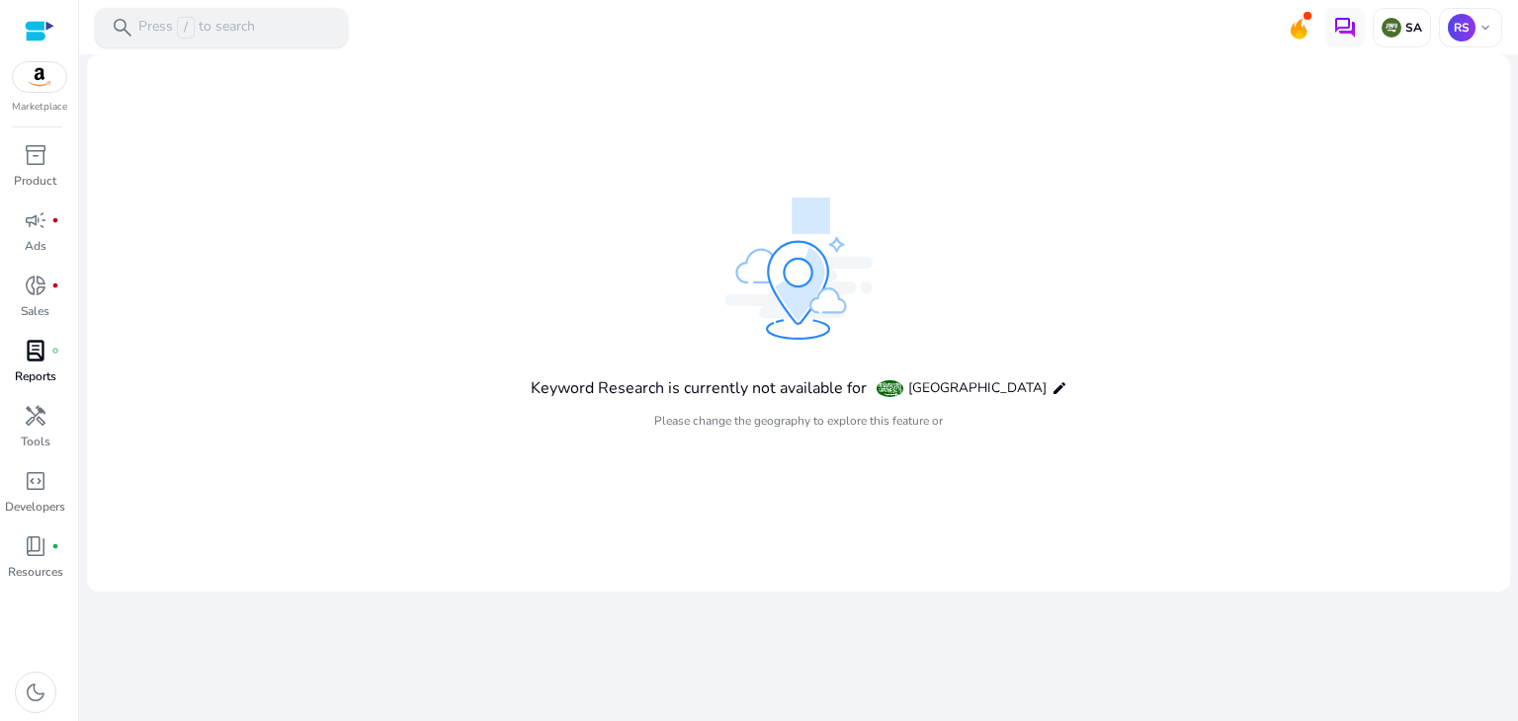
click at [254, 25] on div "search Press / to search" at bounding box center [221, 28] width 253 height 40
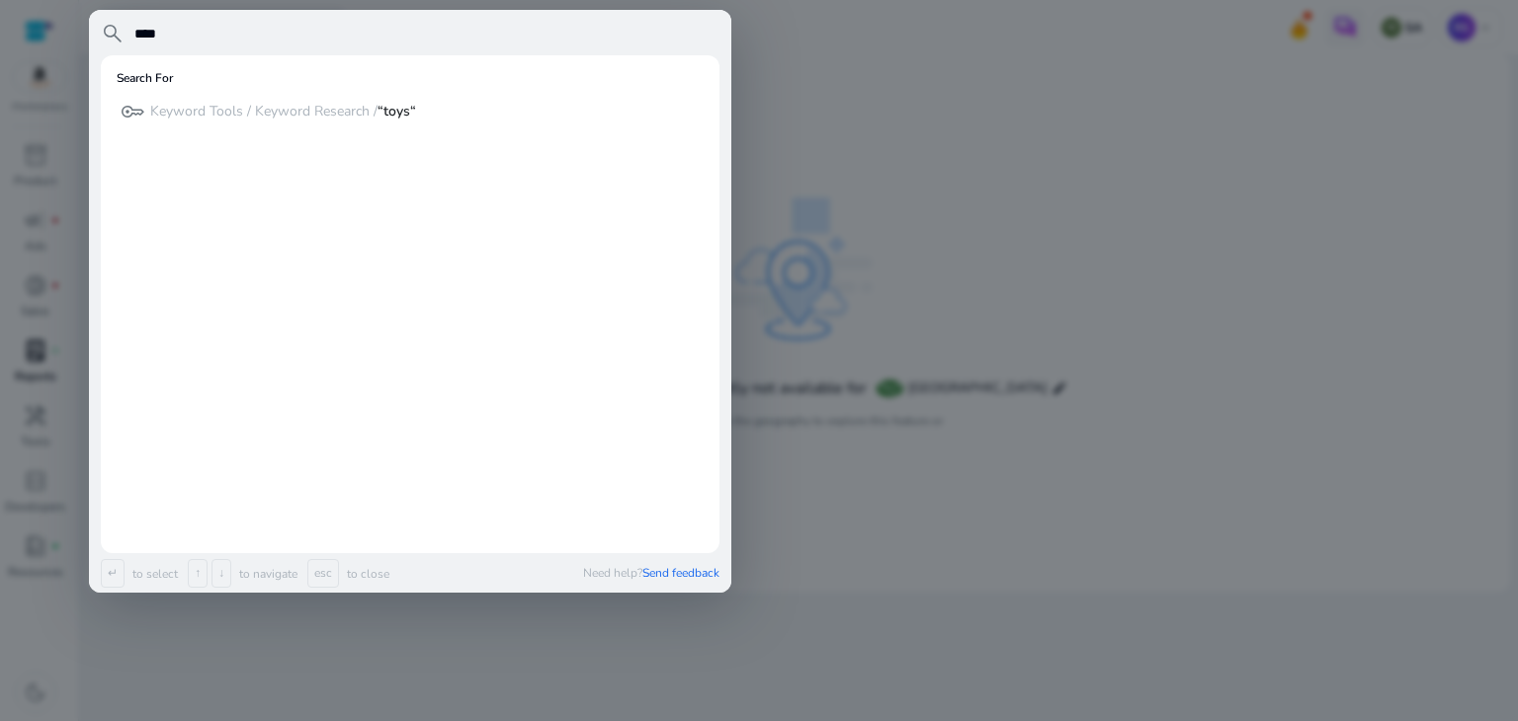
type input "****"
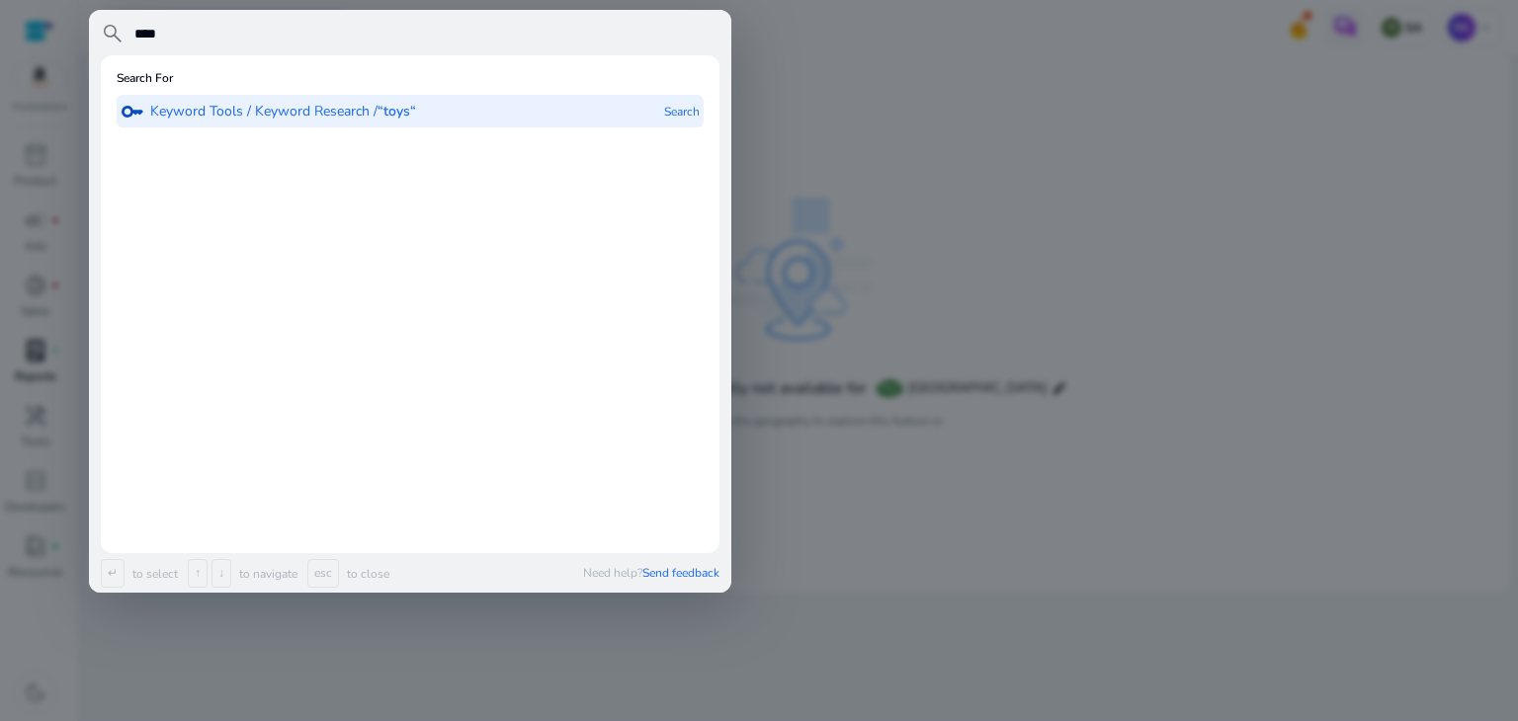
click at [363, 117] on p "Keyword Tools / Keyword Research / “toys“" at bounding box center [283, 112] width 266 height 20
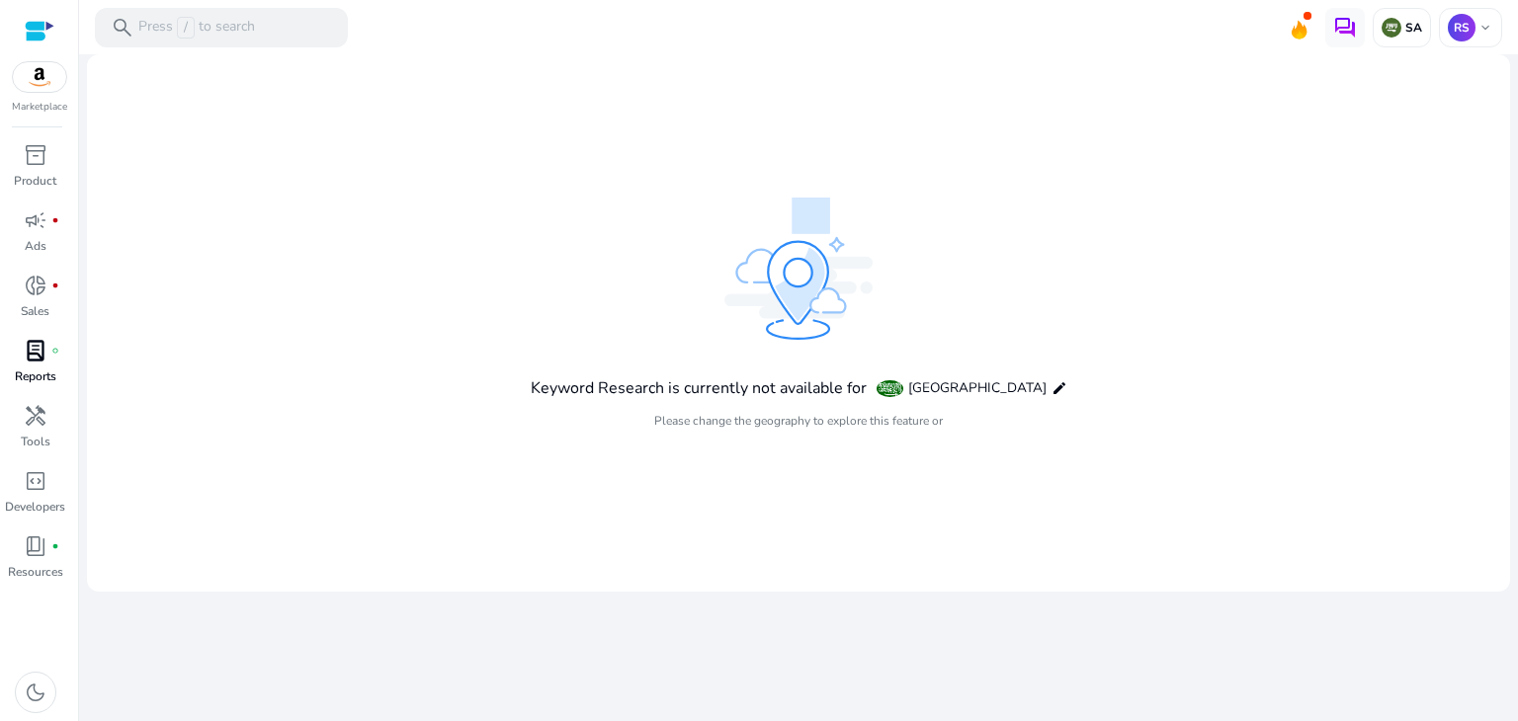
click at [950, 394] on span "[GEOGRAPHIC_DATA]" at bounding box center [977, 389] width 138 height 20
click at [953, 390] on span "[GEOGRAPHIC_DATA]" at bounding box center [977, 389] width 138 height 20
click at [1052, 384] on mat-icon "edit" at bounding box center [1060, 388] width 16 height 16
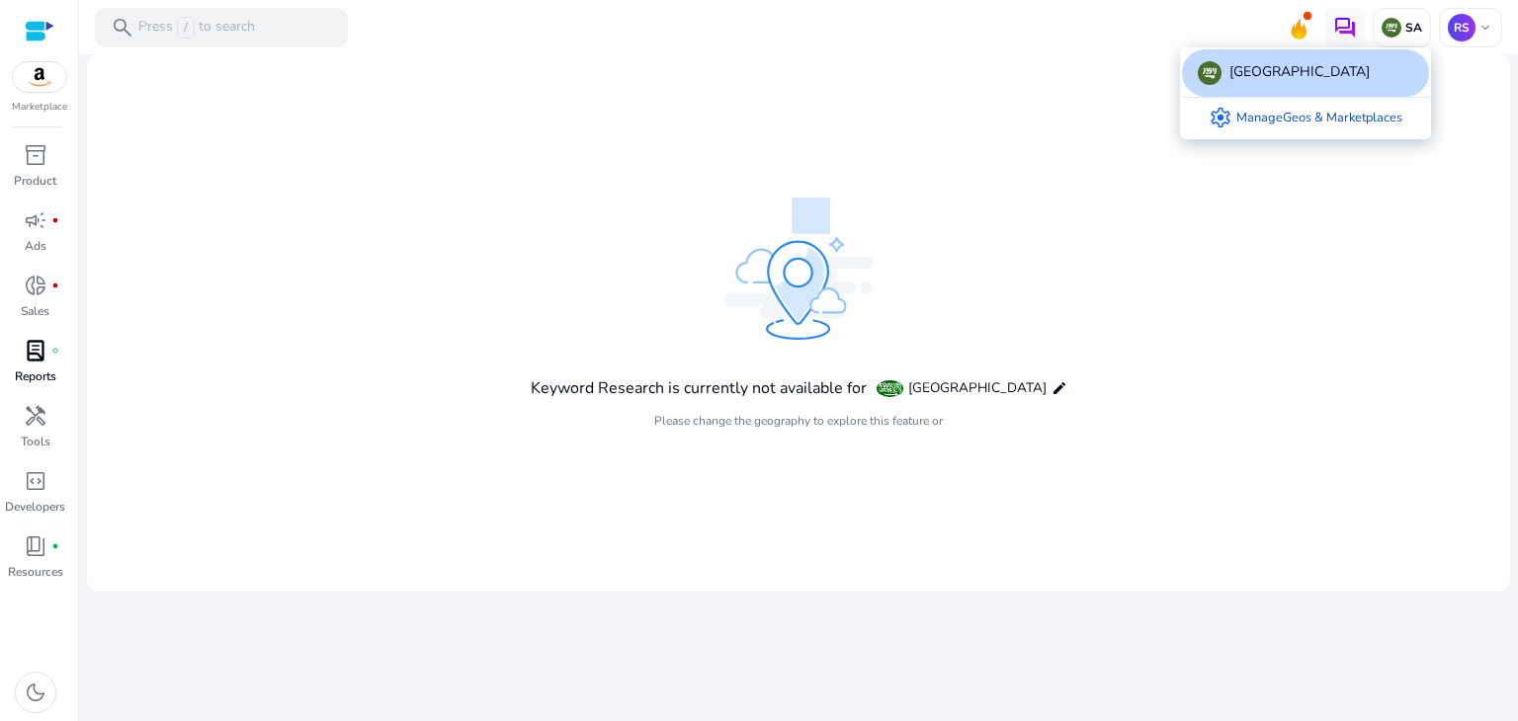
click at [1228, 80] on div "[GEOGRAPHIC_DATA]" at bounding box center [1284, 73] width 172 height 24
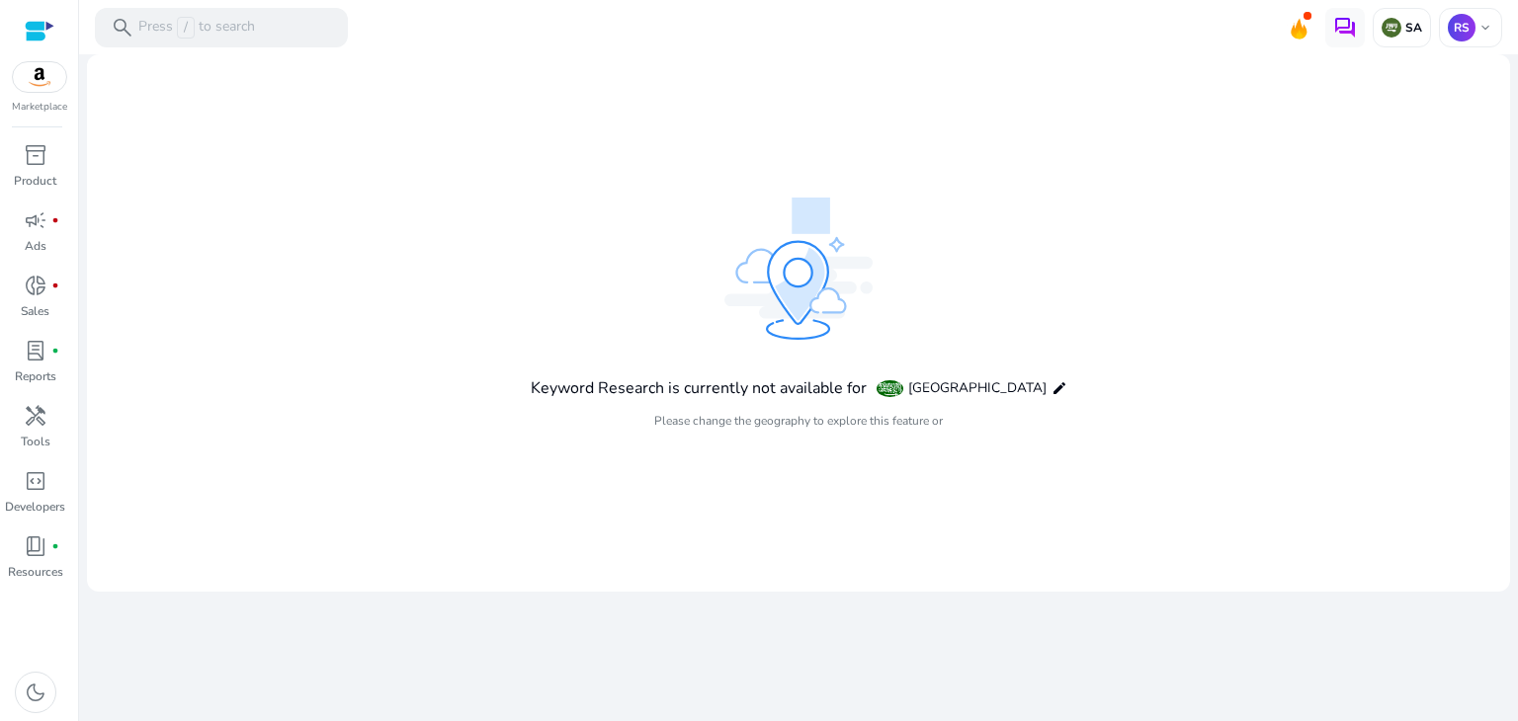
click at [1016, 385] on div "Keyword Research is currently not available for Saudi Arabia edit" at bounding box center [799, 389] width 537 height 34
click at [1052, 387] on mat-icon "edit" at bounding box center [1060, 388] width 16 height 16
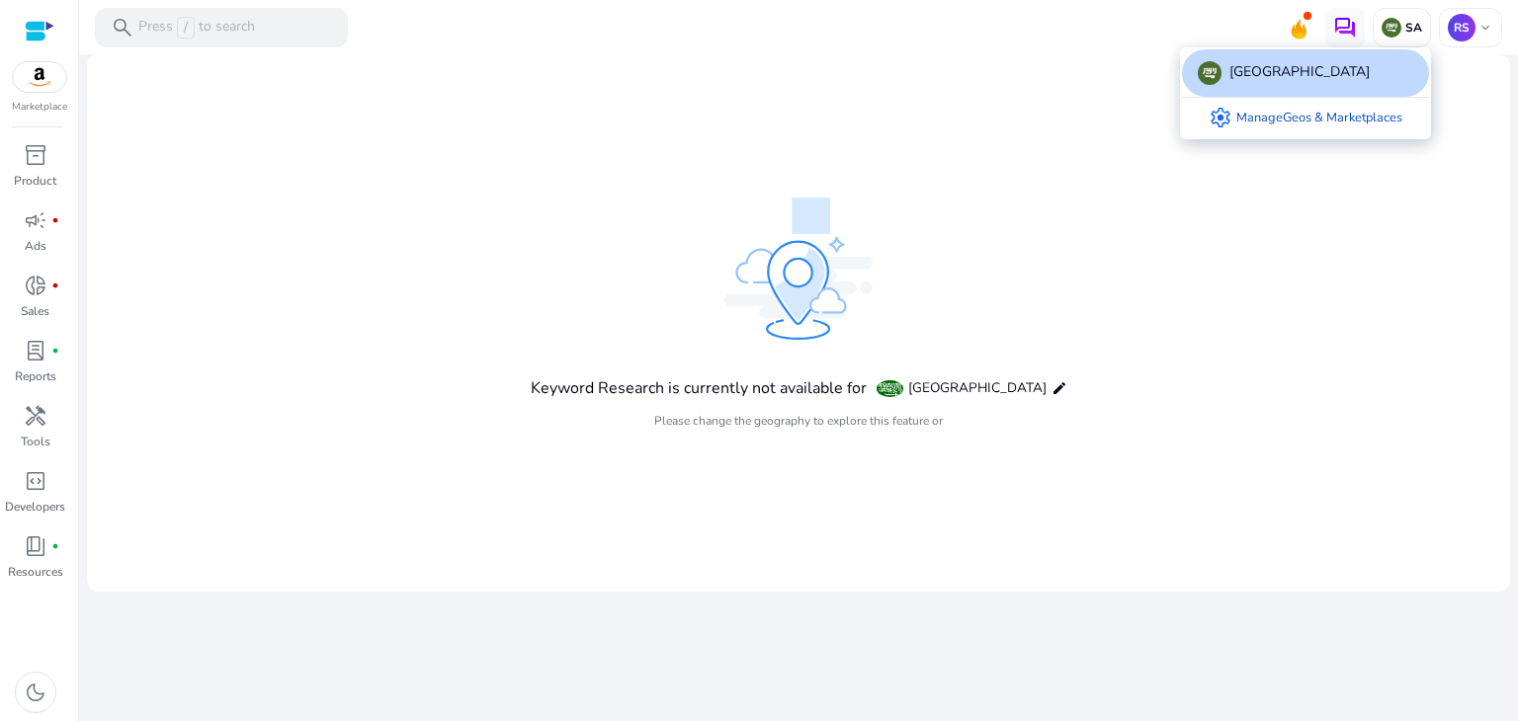
click at [1403, 32] on div at bounding box center [759, 360] width 1518 height 721
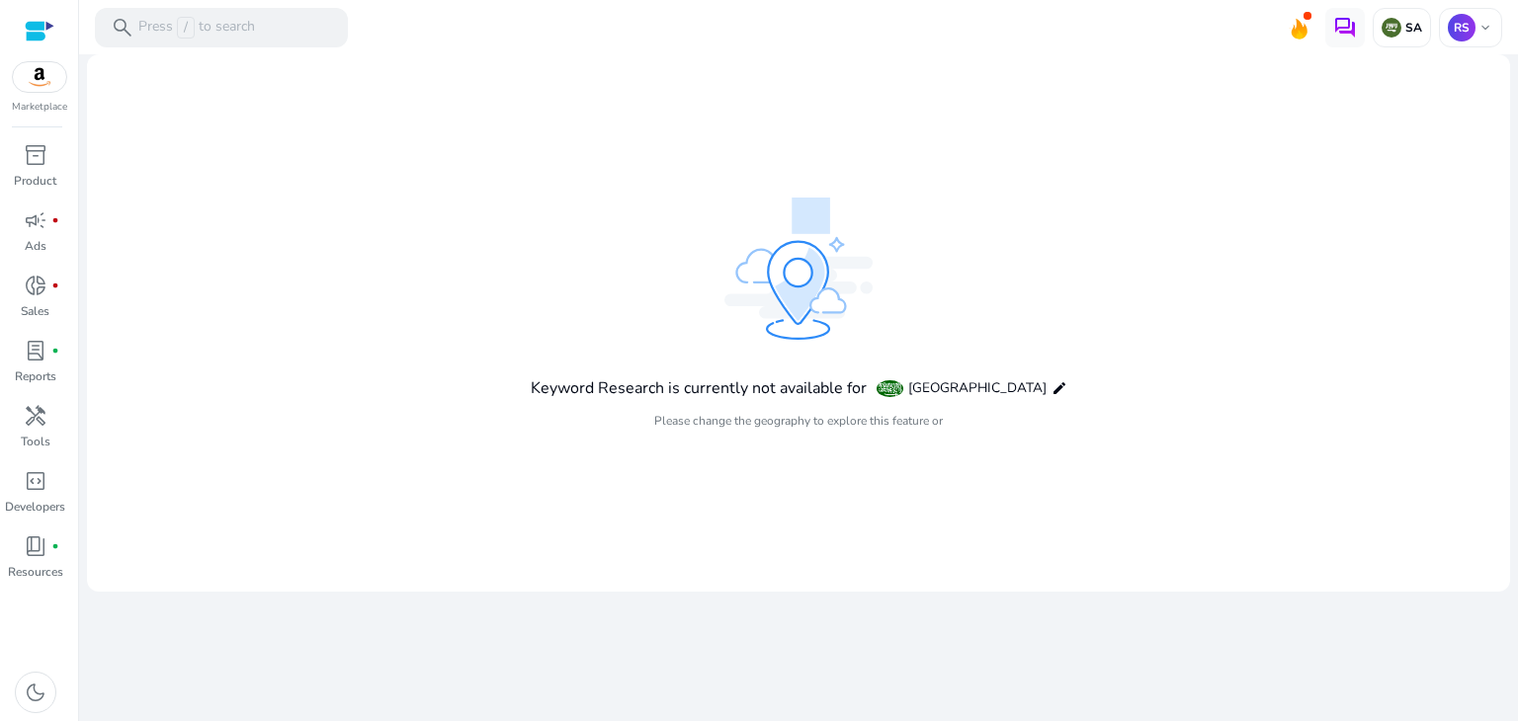
click at [1403, 32] on p "SA" at bounding box center [1411, 28] width 21 height 16
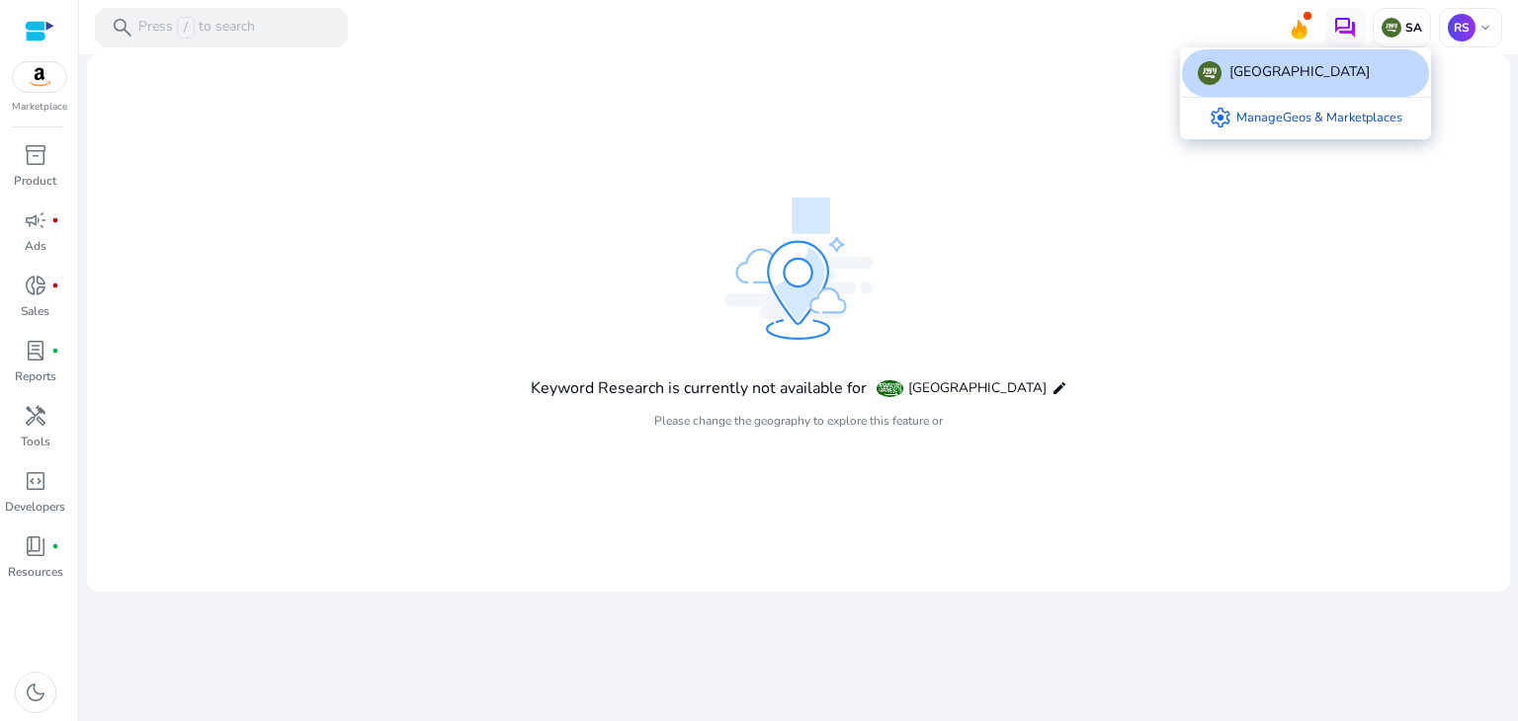
click at [1403, 32] on div at bounding box center [759, 360] width 1518 height 721
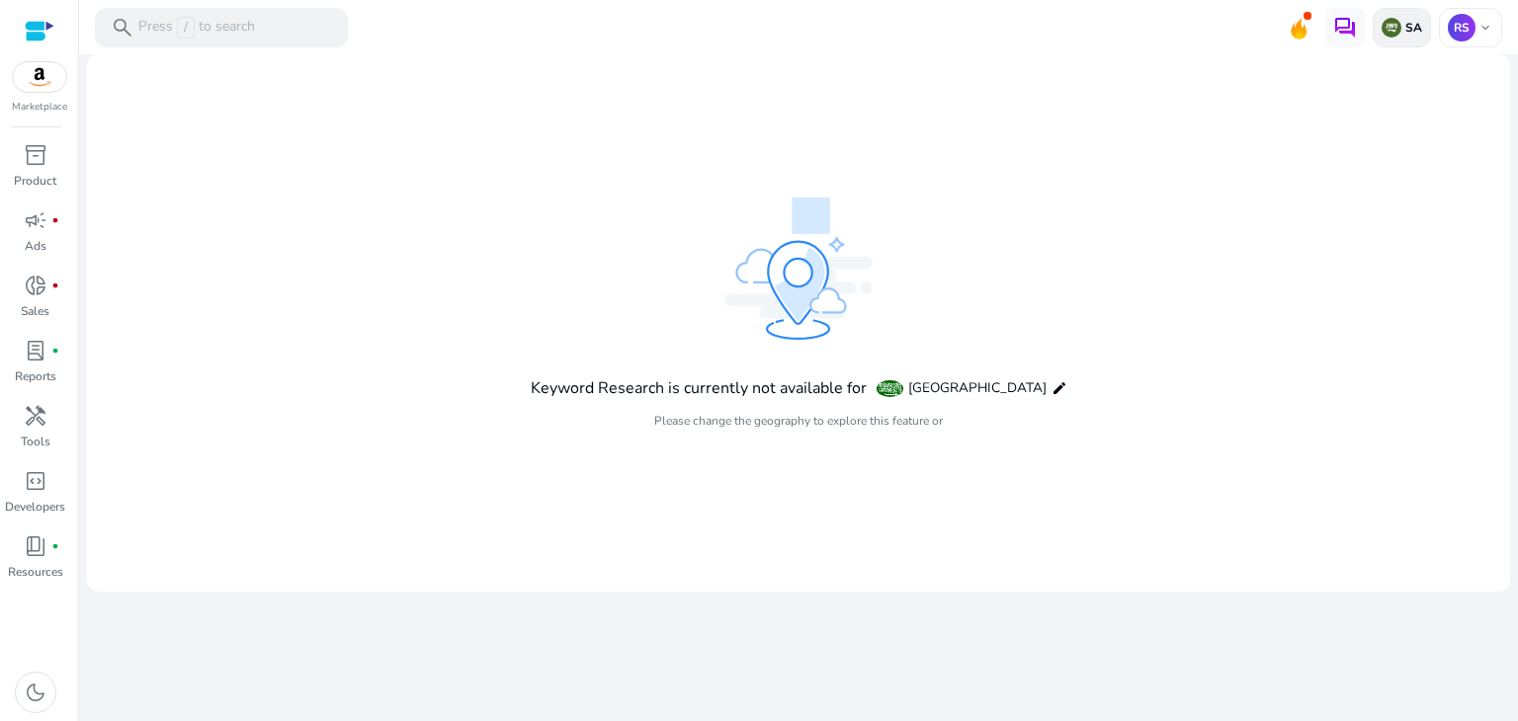
click at [1393, 28] on img at bounding box center [1392, 28] width 20 height 20
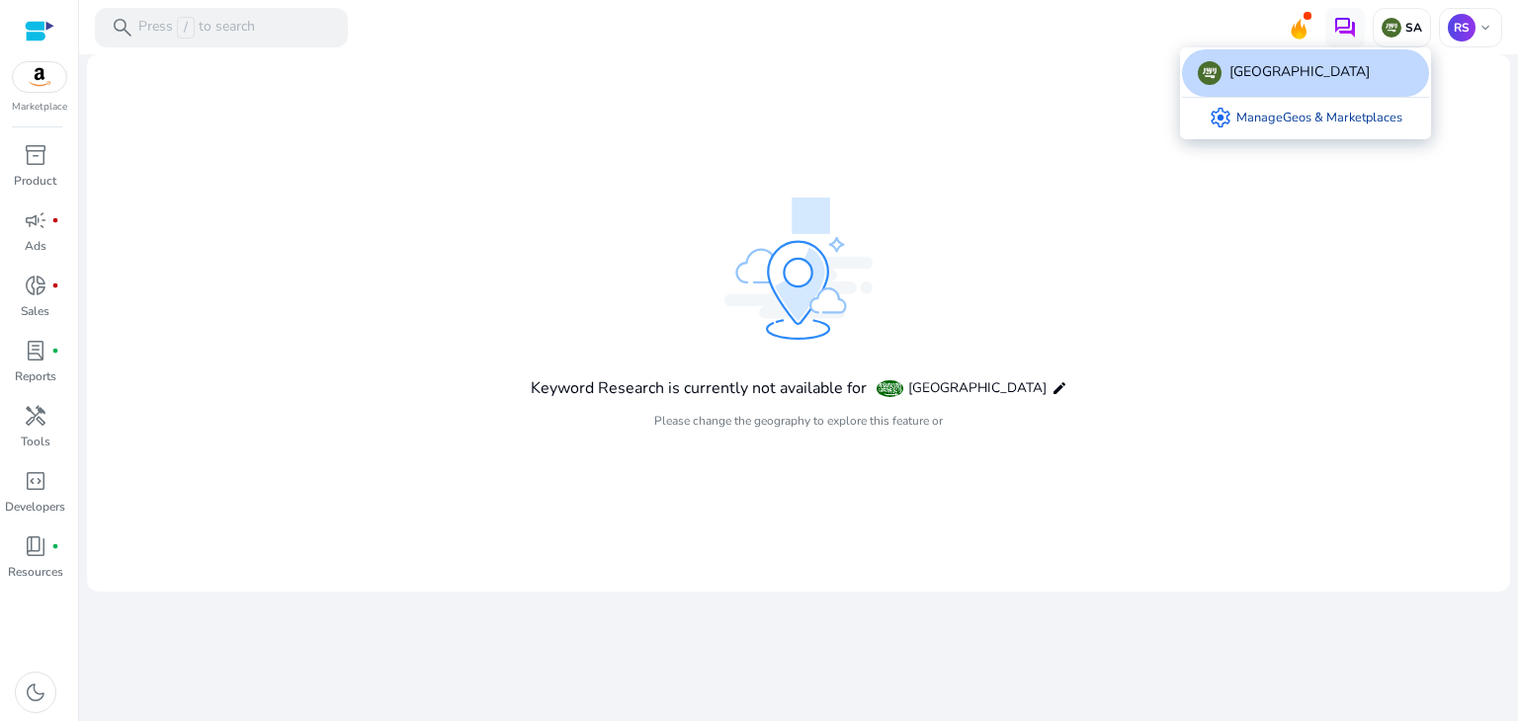
click at [1284, 105] on link "settings Manage Geos & Marketplaces" at bounding box center [1305, 118] width 225 height 40
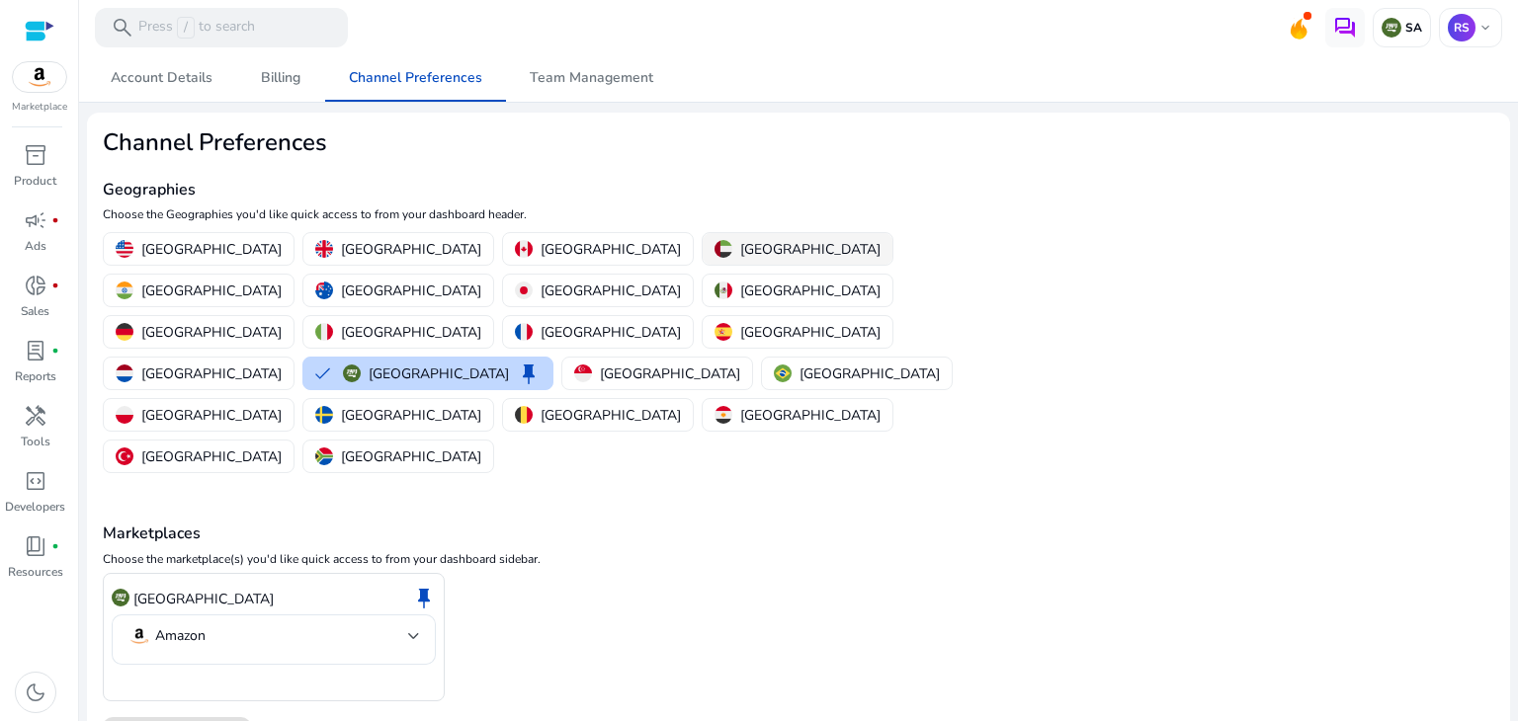
click at [740, 253] on p "[GEOGRAPHIC_DATA]" at bounding box center [810, 249] width 140 height 21
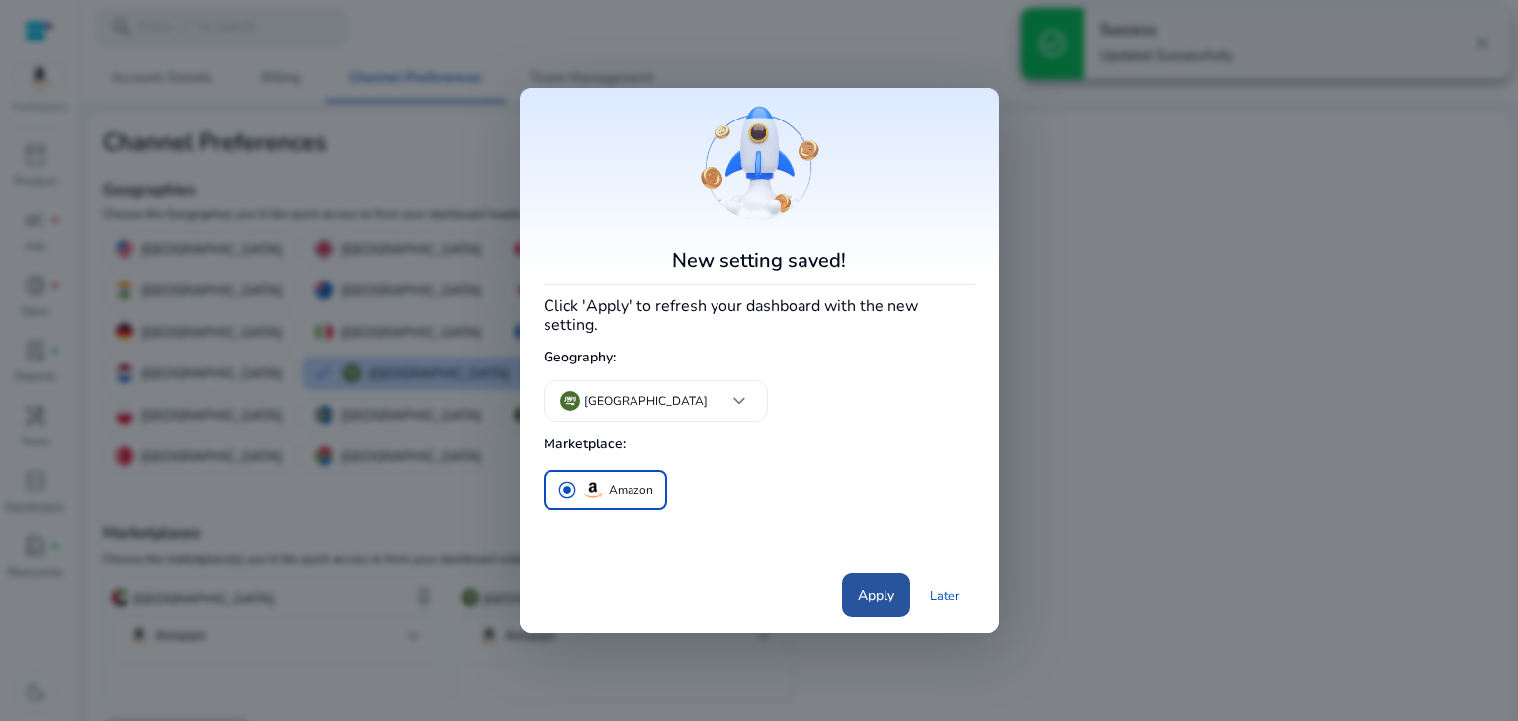
click at [853, 583] on span at bounding box center [876, 595] width 68 height 47
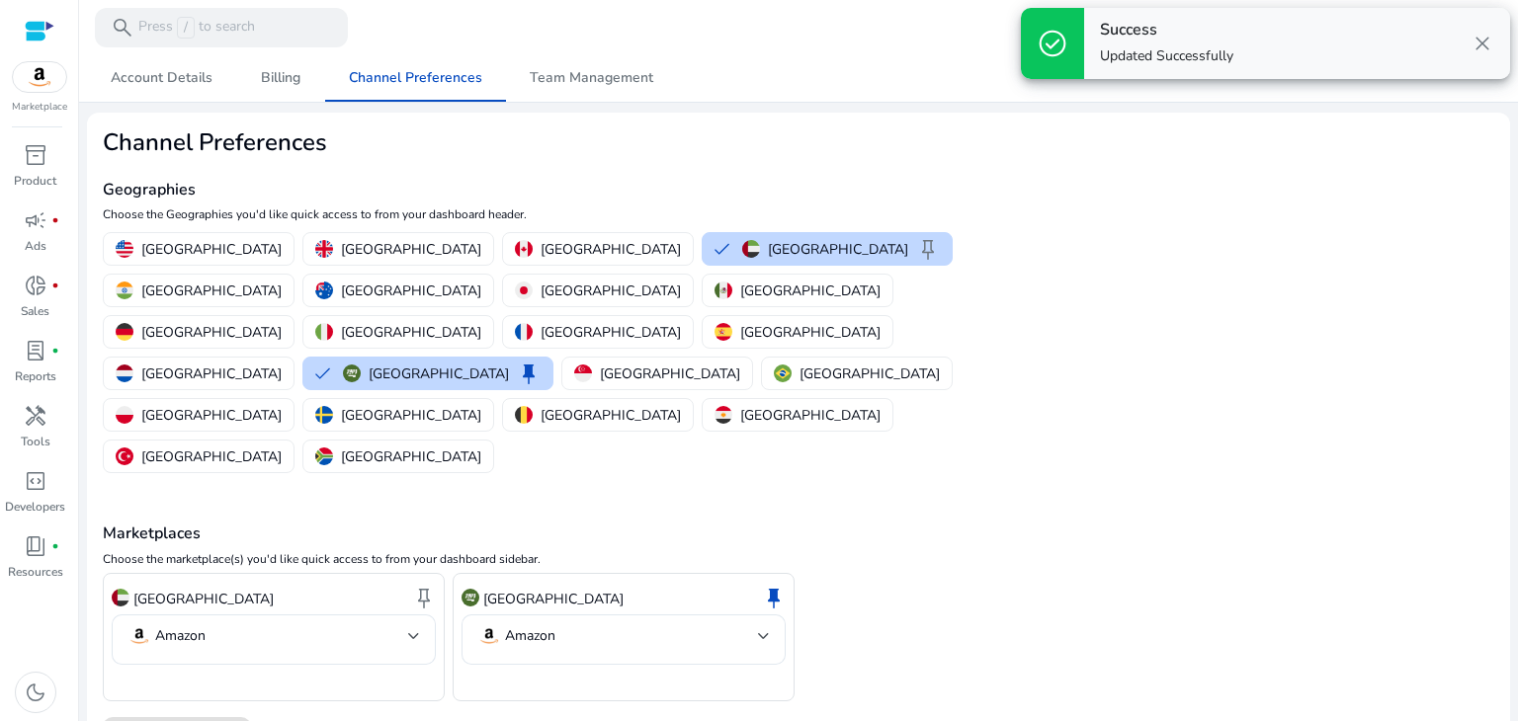
click at [1111, 174] on mat-card "Channel Preferences Geographies Choose the Geographies you'd like quick access …" at bounding box center [798, 445] width 1423 height 665
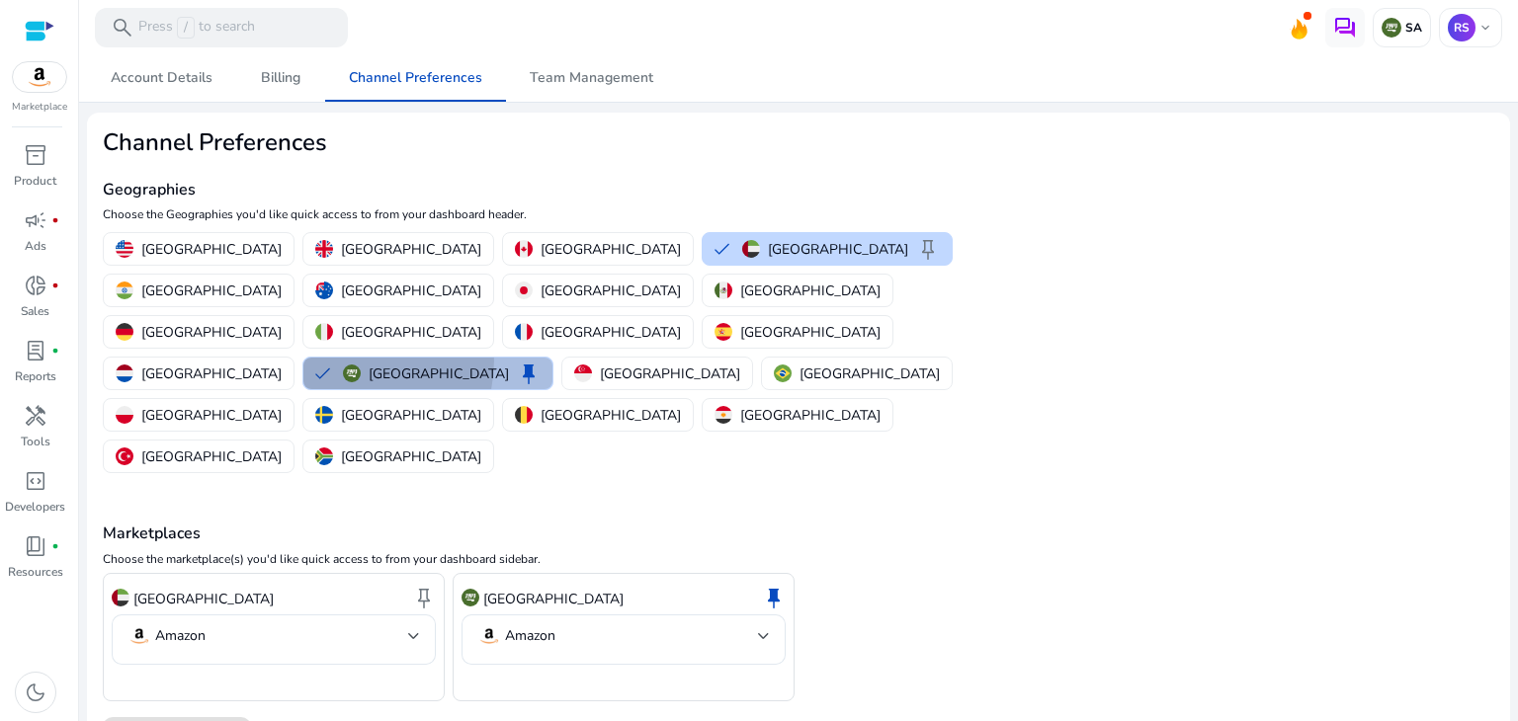
click at [552, 358] on button "Saudi Arabia keep" at bounding box center [427, 374] width 249 height 32
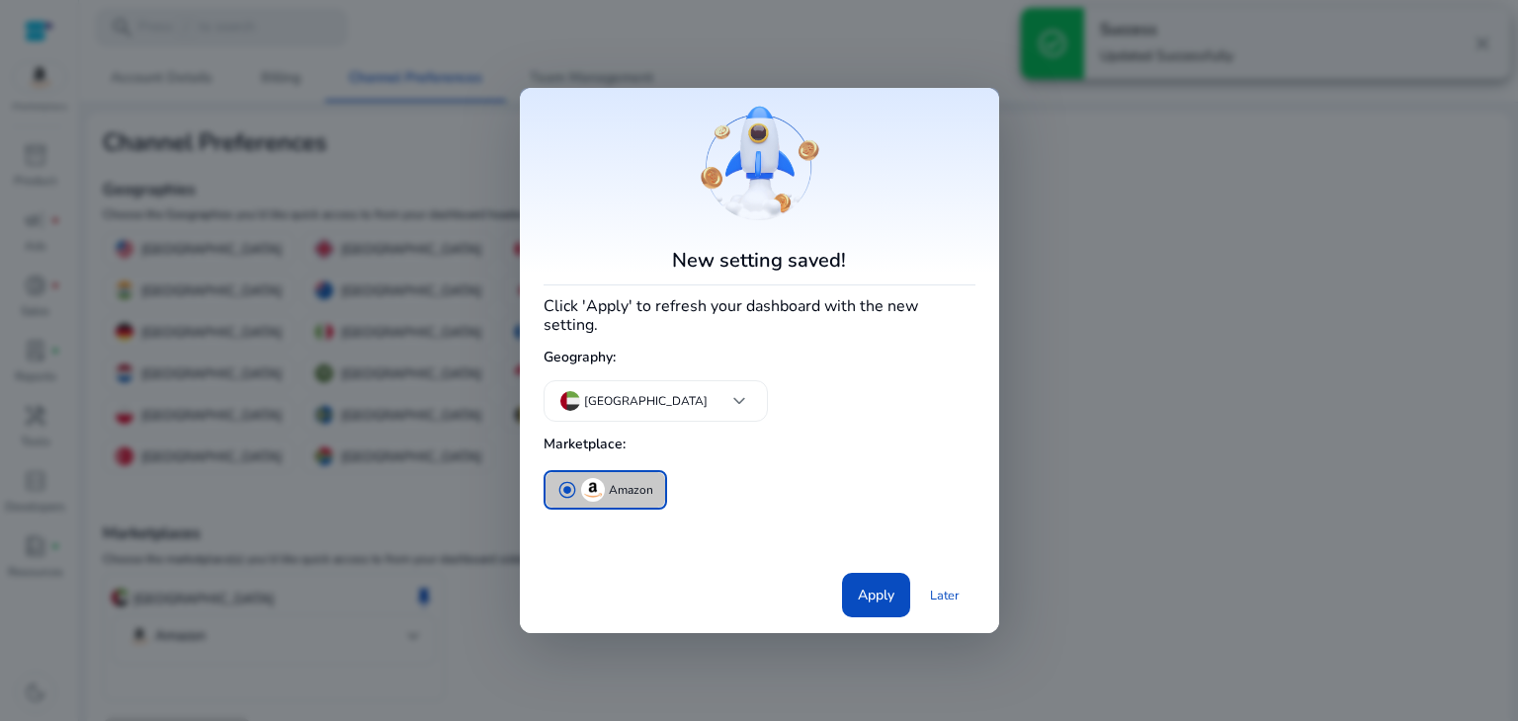
click at [582, 485] on img "button" at bounding box center [593, 490] width 24 height 24
click at [858, 585] on span "Apply" at bounding box center [876, 595] width 37 height 21
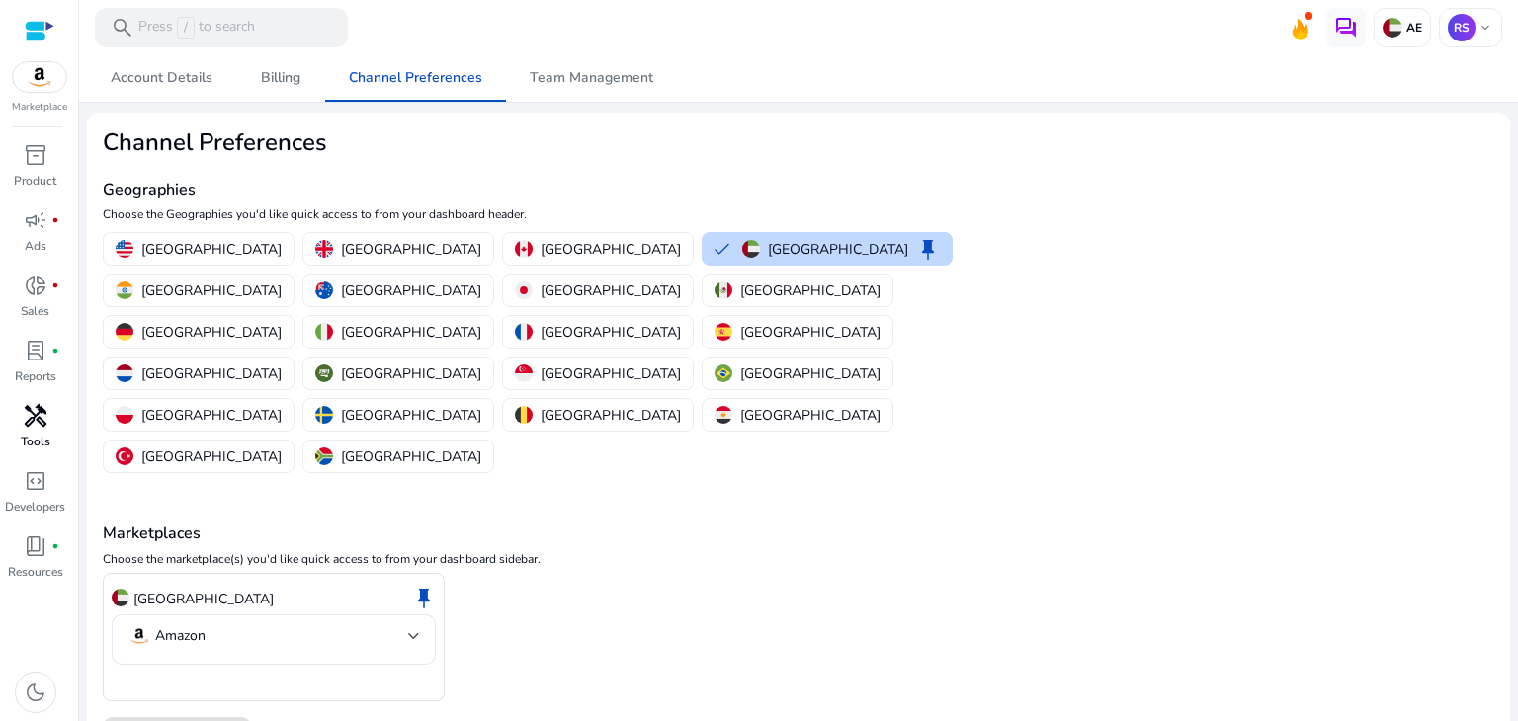
click at [20, 419] on div "handyman" at bounding box center [35, 416] width 55 height 32
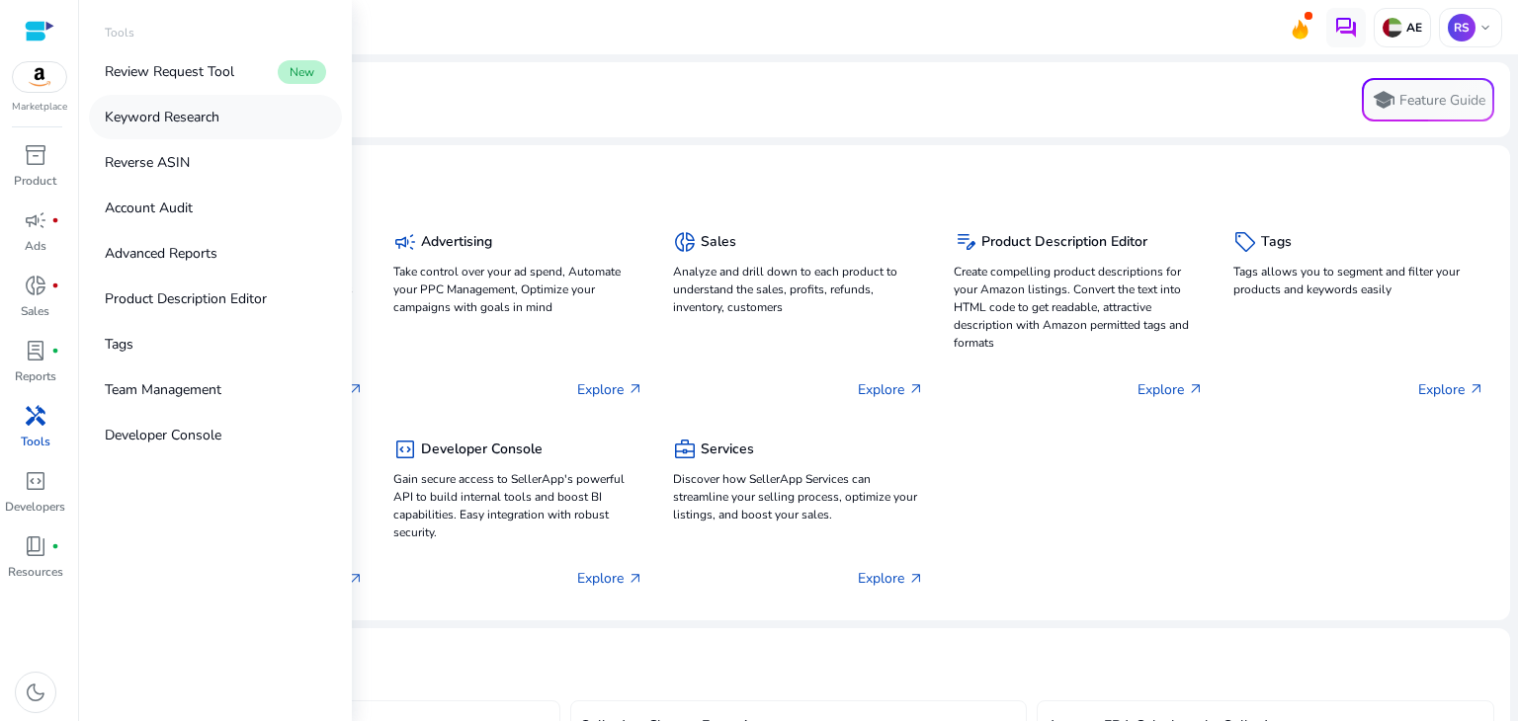
click at [149, 112] on p "Keyword Research" at bounding box center [162, 117] width 115 height 21
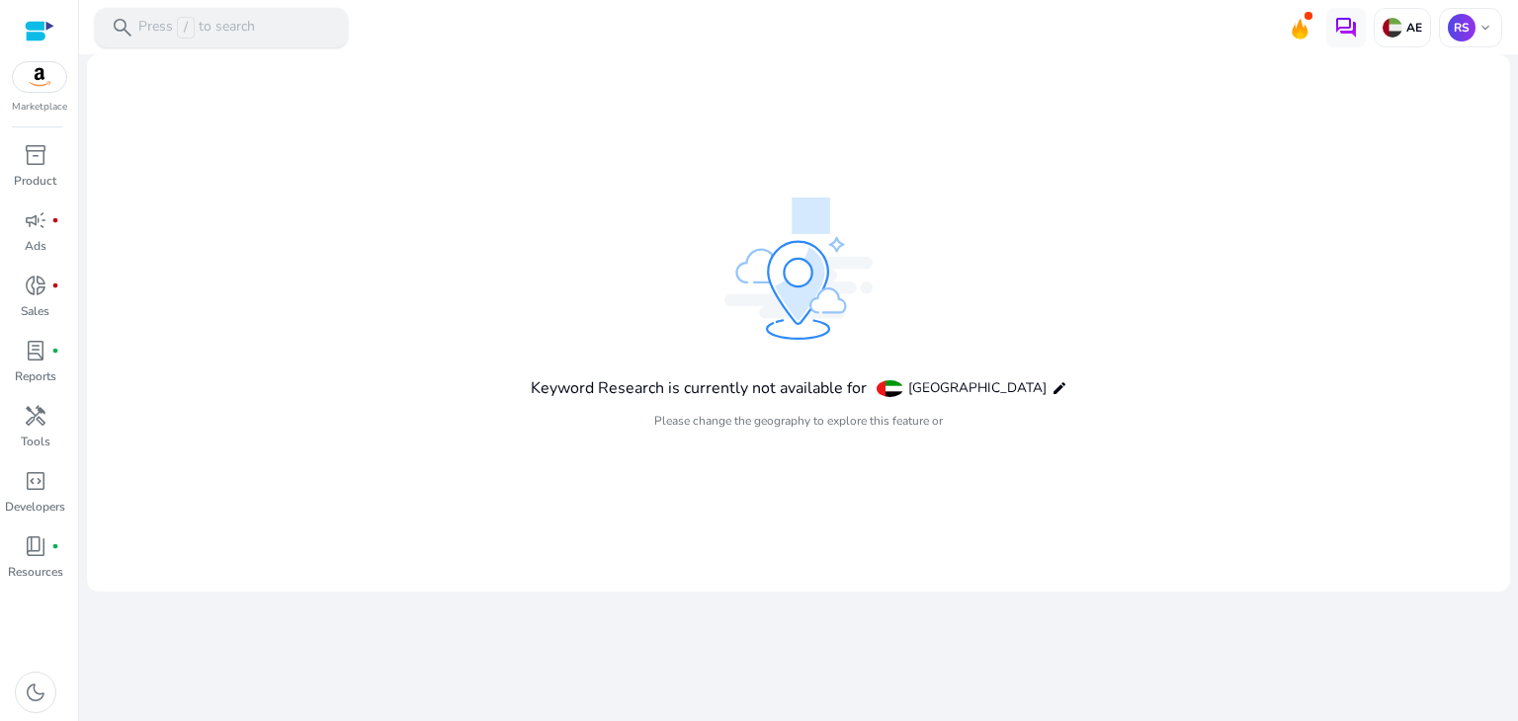
click at [241, 26] on p "Press / to search" at bounding box center [196, 28] width 117 height 22
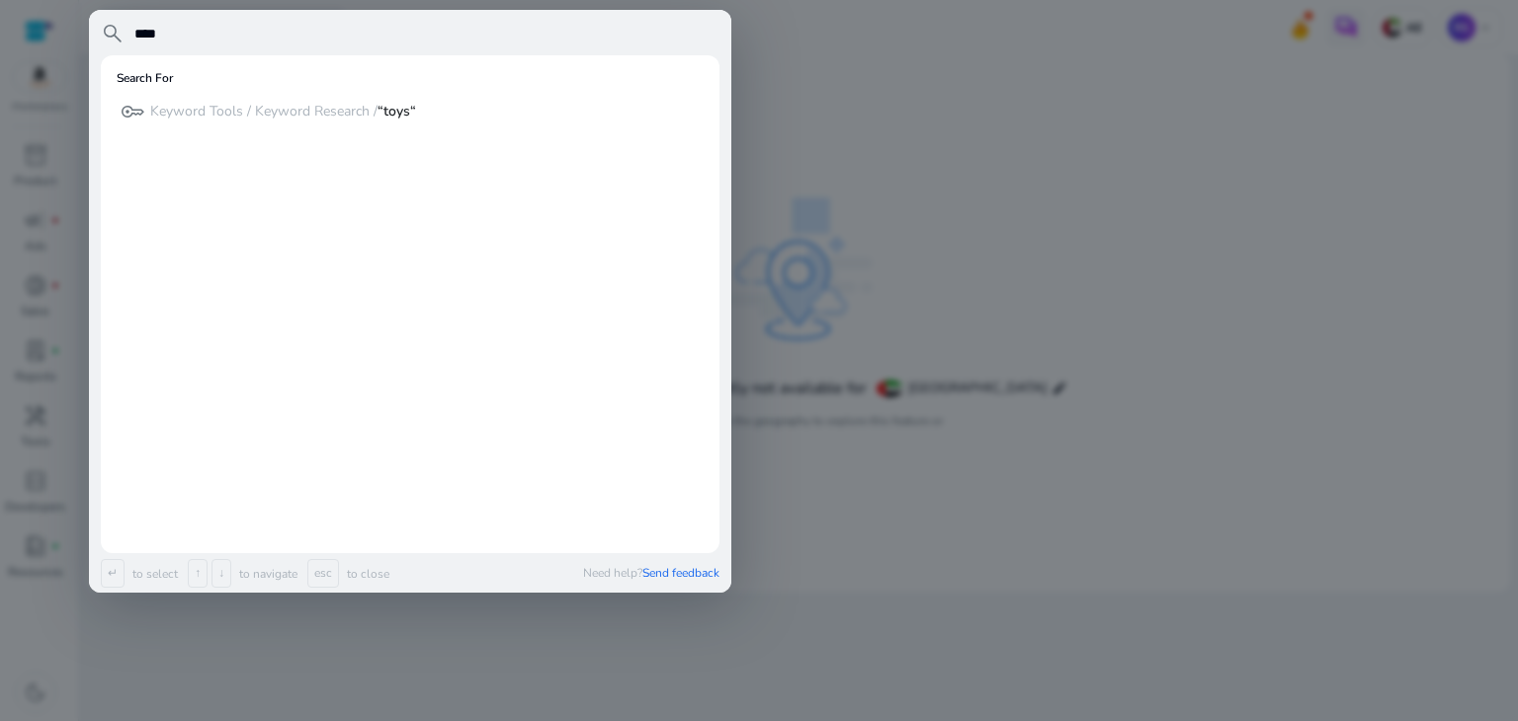
type input "****"
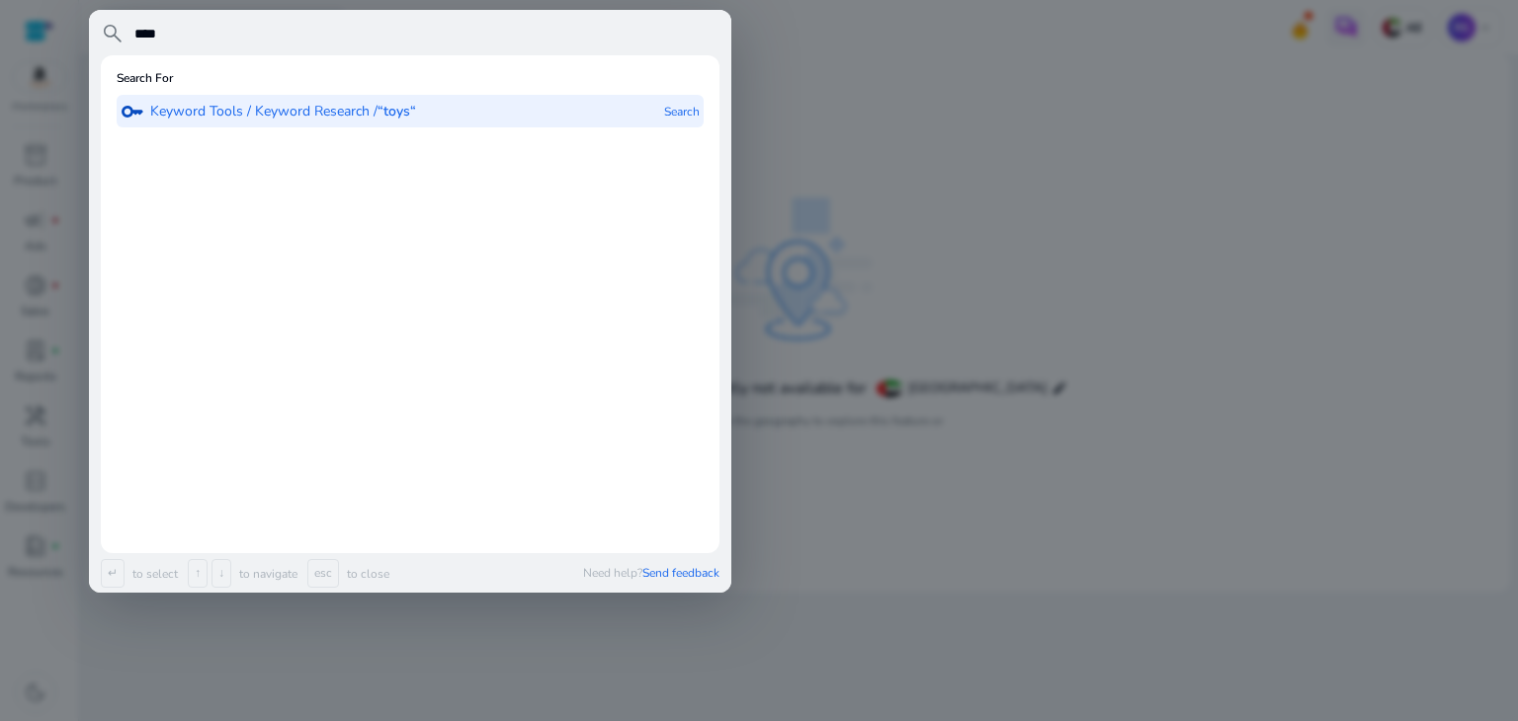
click at [296, 115] on p "Keyword Tools / Keyword Research / “toys“" at bounding box center [283, 112] width 266 height 20
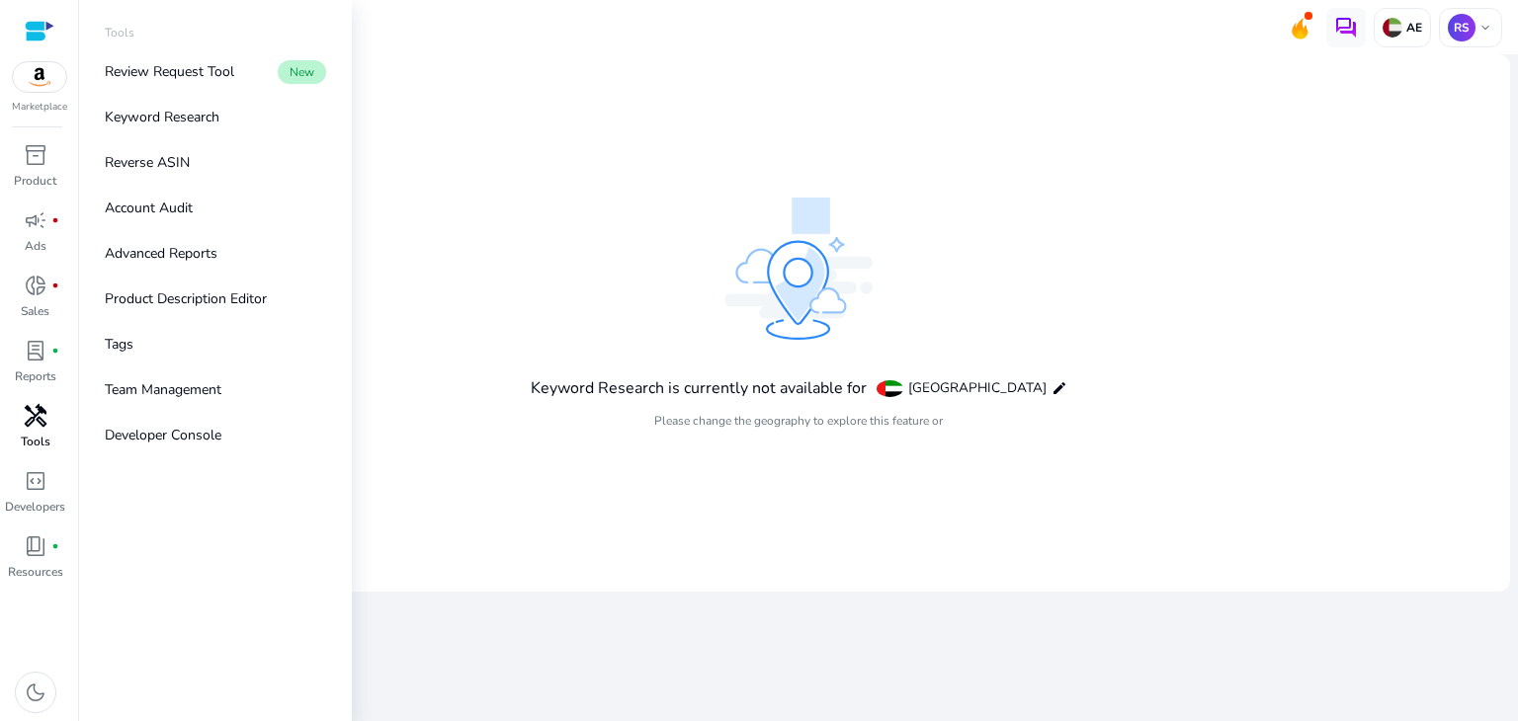
click at [32, 420] on span "handyman" at bounding box center [36, 416] width 24 height 24
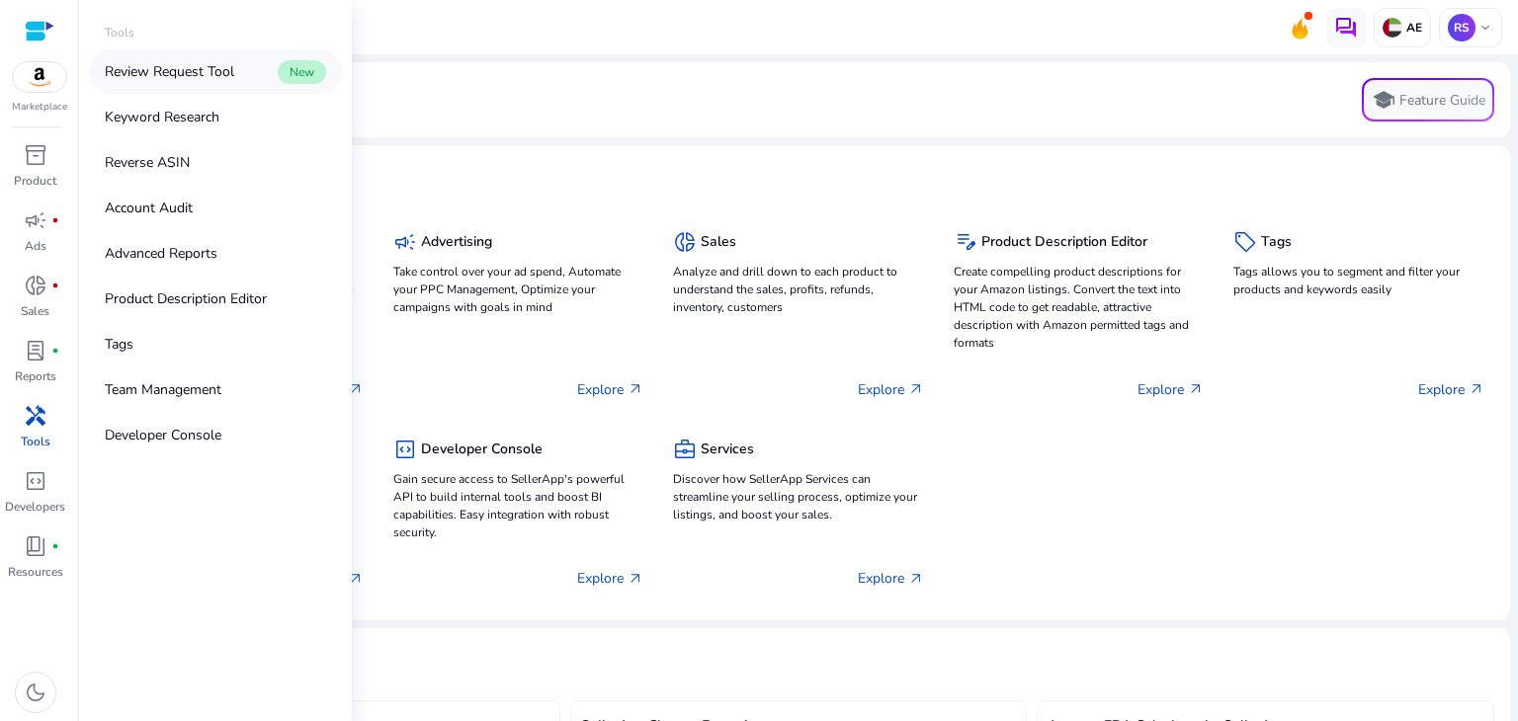
click at [171, 75] on p "Review Request Tool" at bounding box center [169, 71] width 129 height 21
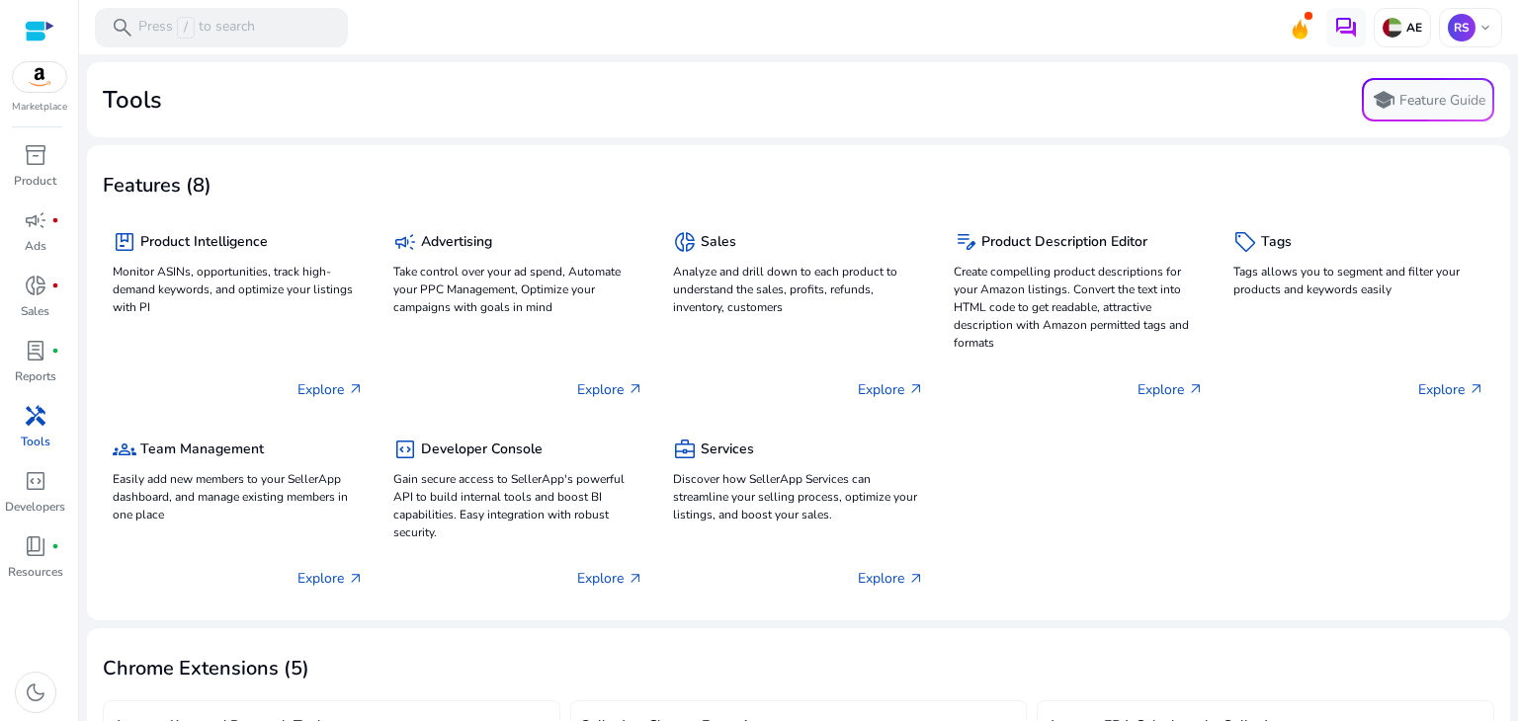
click at [32, 72] on img at bounding box center [39, 77] width 53 height 30
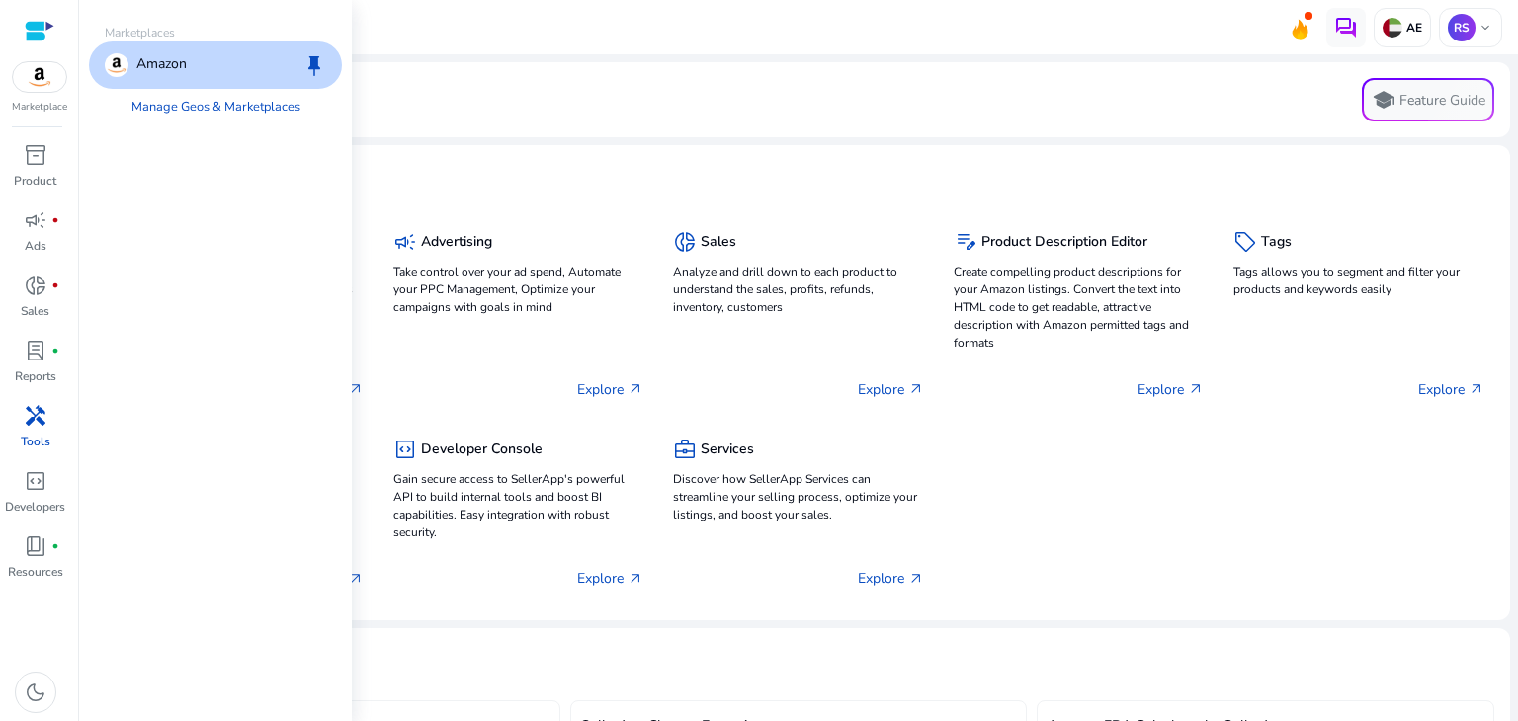
click at [188, 62] on div "Amazon keep" at bounding box center [215, 65] width 253 height 47
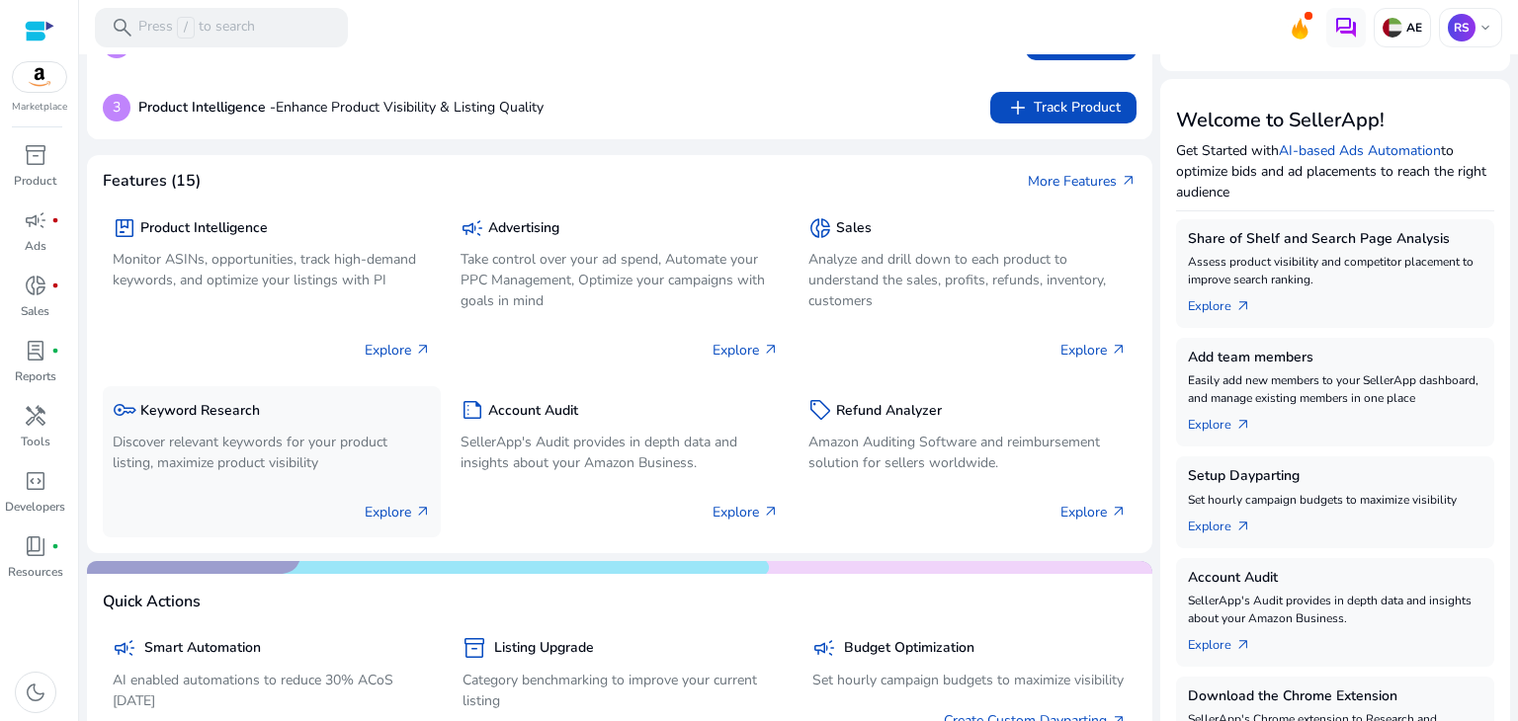
scroll to position [198, 0]
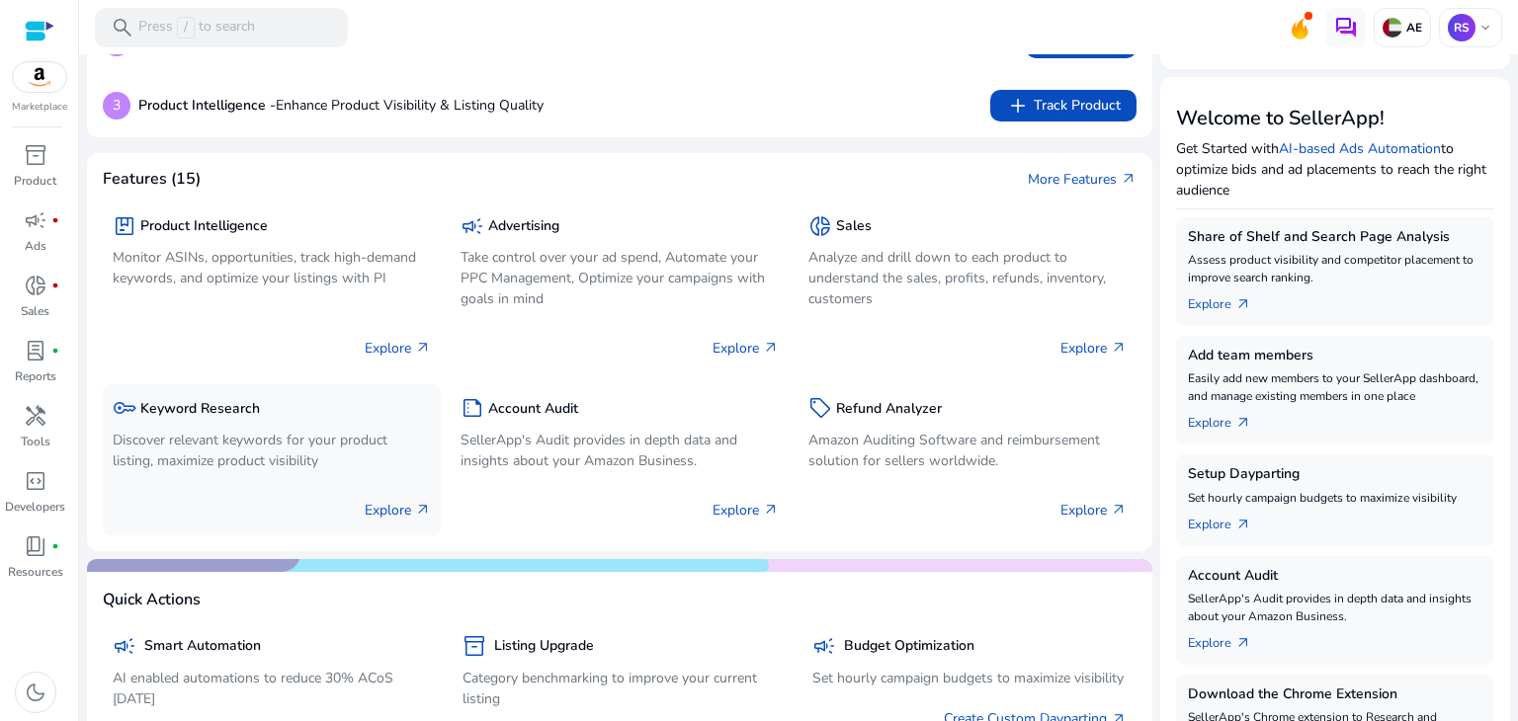
click at [220, 407] on h5 "Keyword Research" at bounding box center [200, 409] width 120 height 17
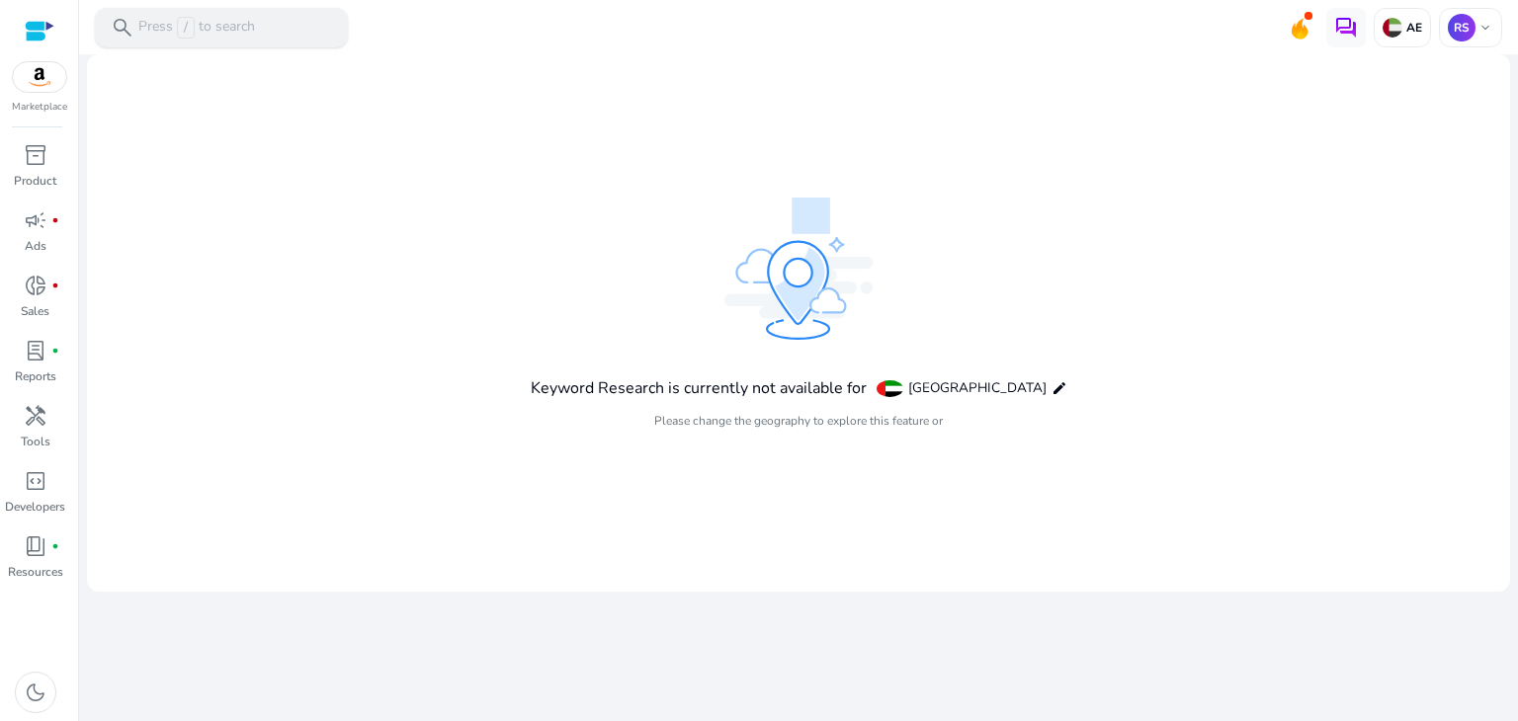
click at [229, 21] on p "Press / to search" at bounding box center [196, 28] width 117 height 22
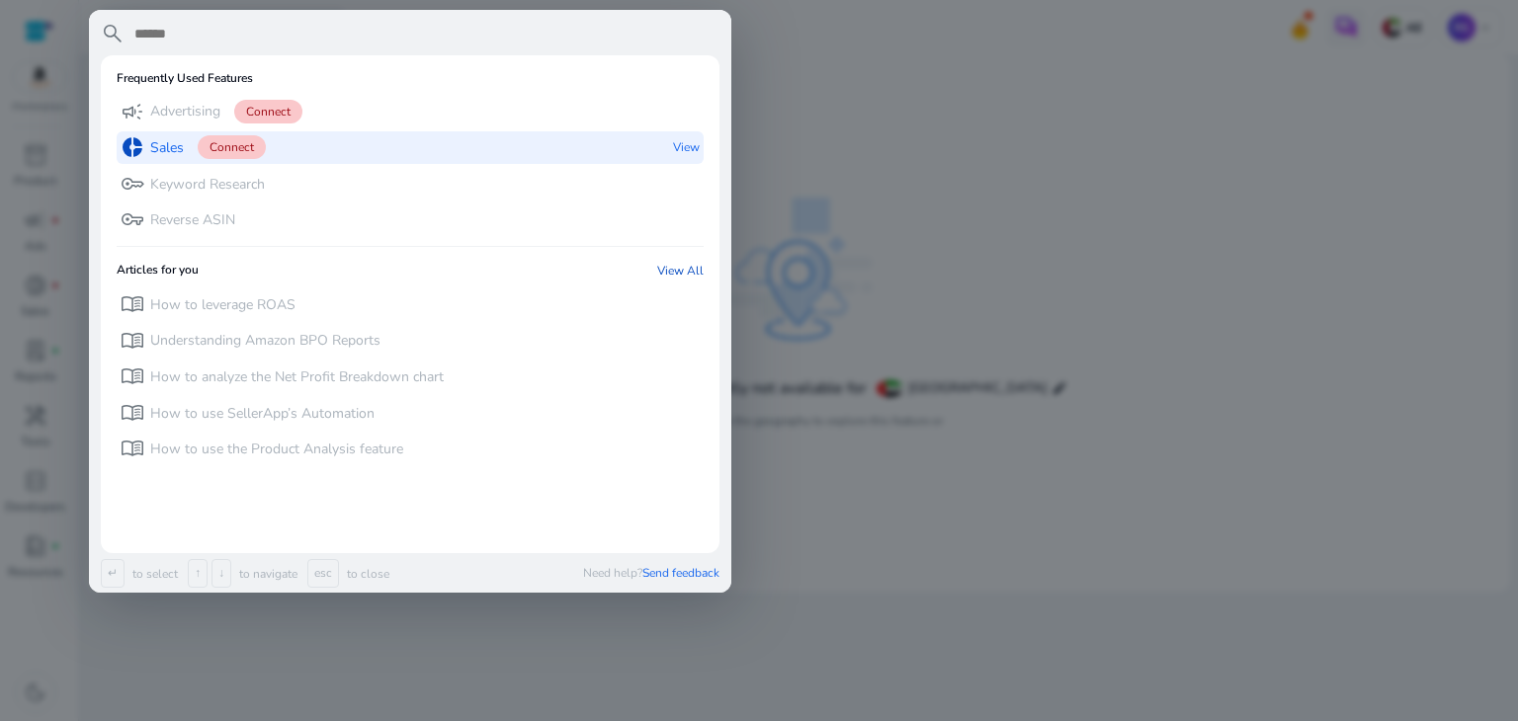
click at [211, 133] on div "donut_small Sales Connect" at bounding box center [193, 147] width 145 height 33
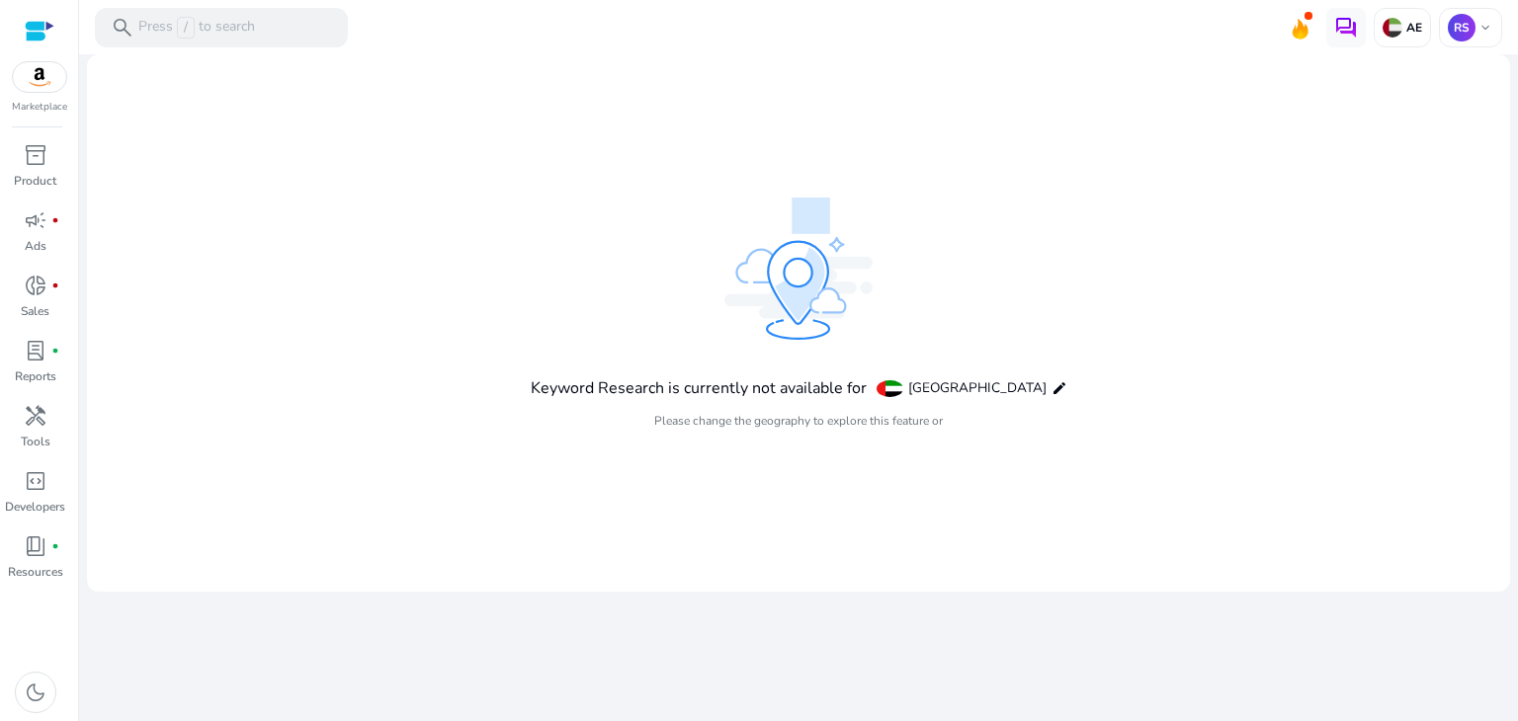
click at [28, 74] on img at bounding box center [39, 77] width 53 height 30
click at [1416, 31] on p "AE" at bounding box center [1412, 28] width 20 height 16
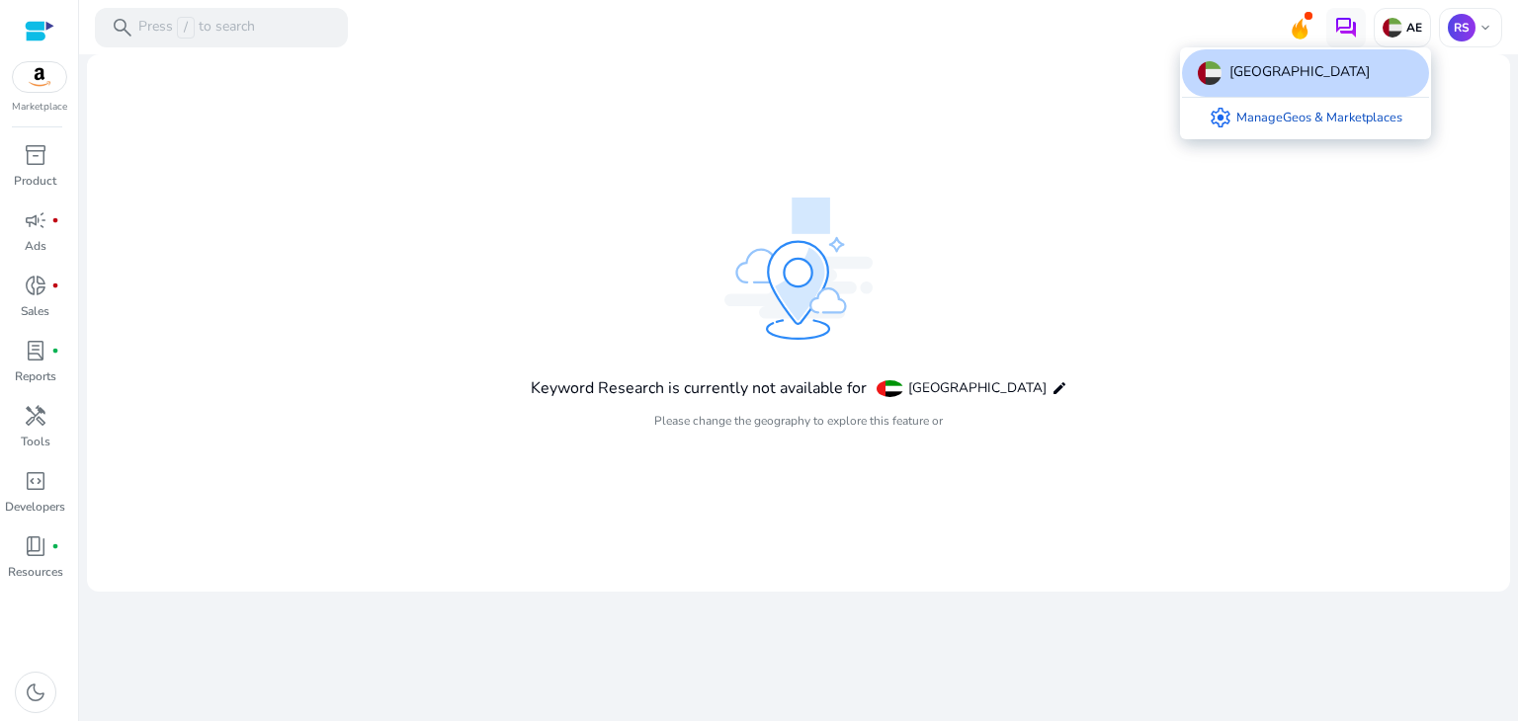
click at [23, 413] on div at bounding box center [759, 360] width 1518 height 721
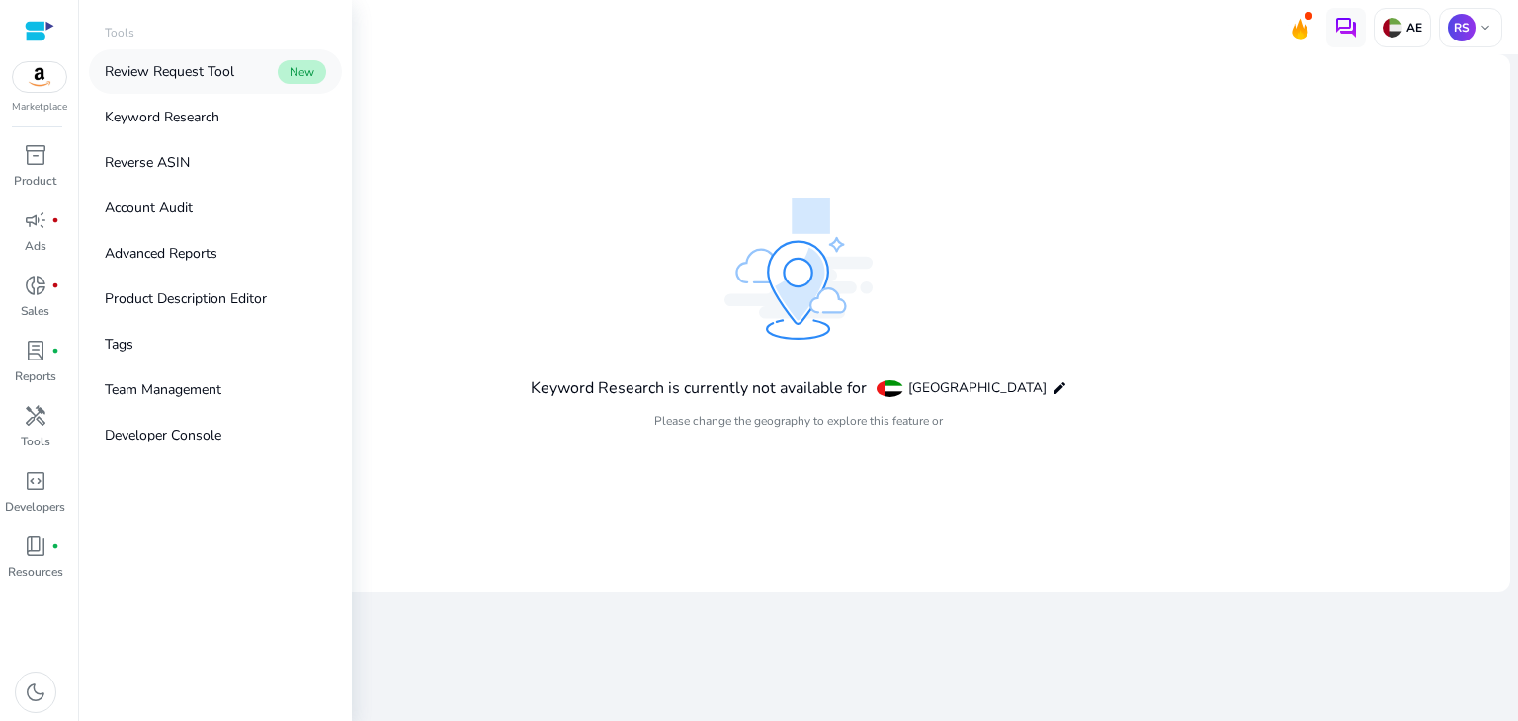
click at [198, 84] on link "Review Request Tool New" at bounding box center [215, 71] width 253 height 44
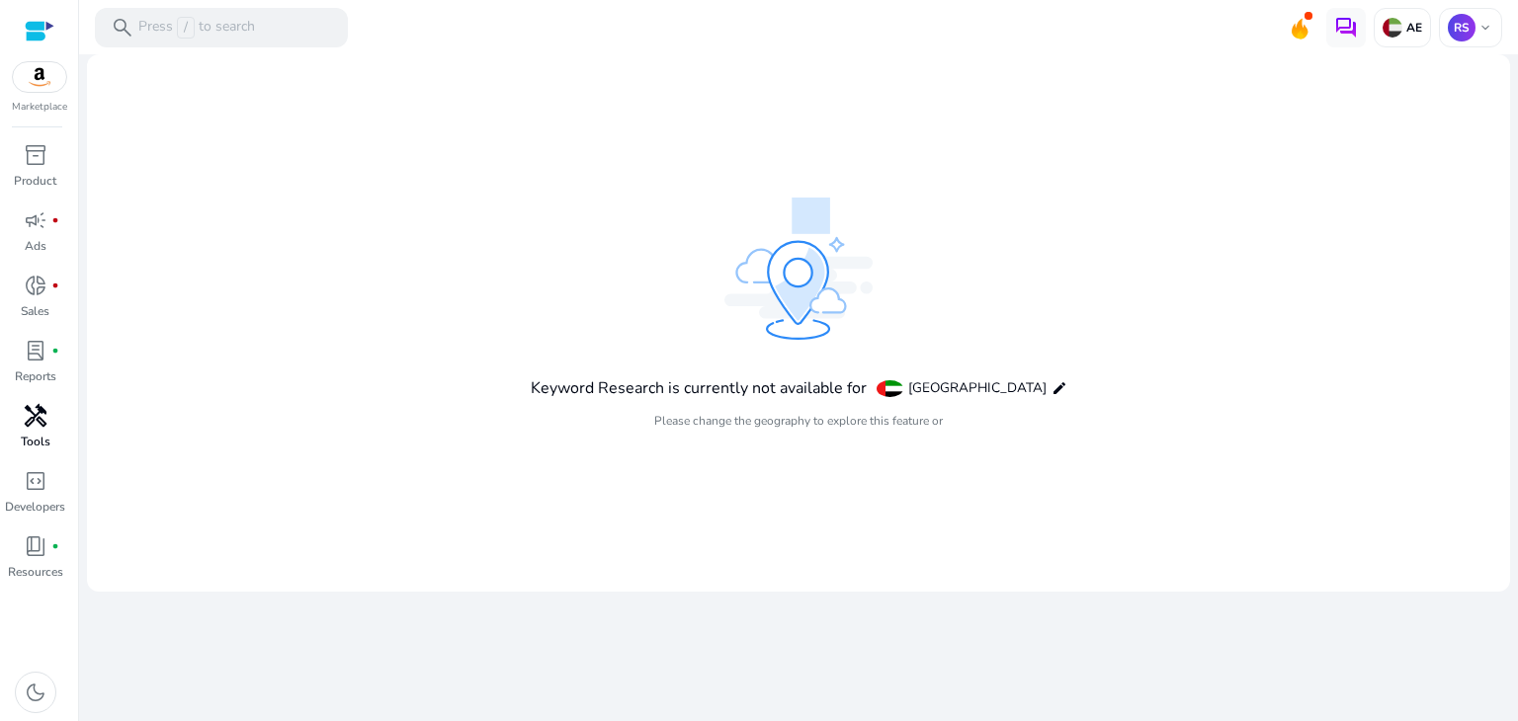
click at [39, 424] on span "handyman" at bounding box center [36, 416] width 24 height 24
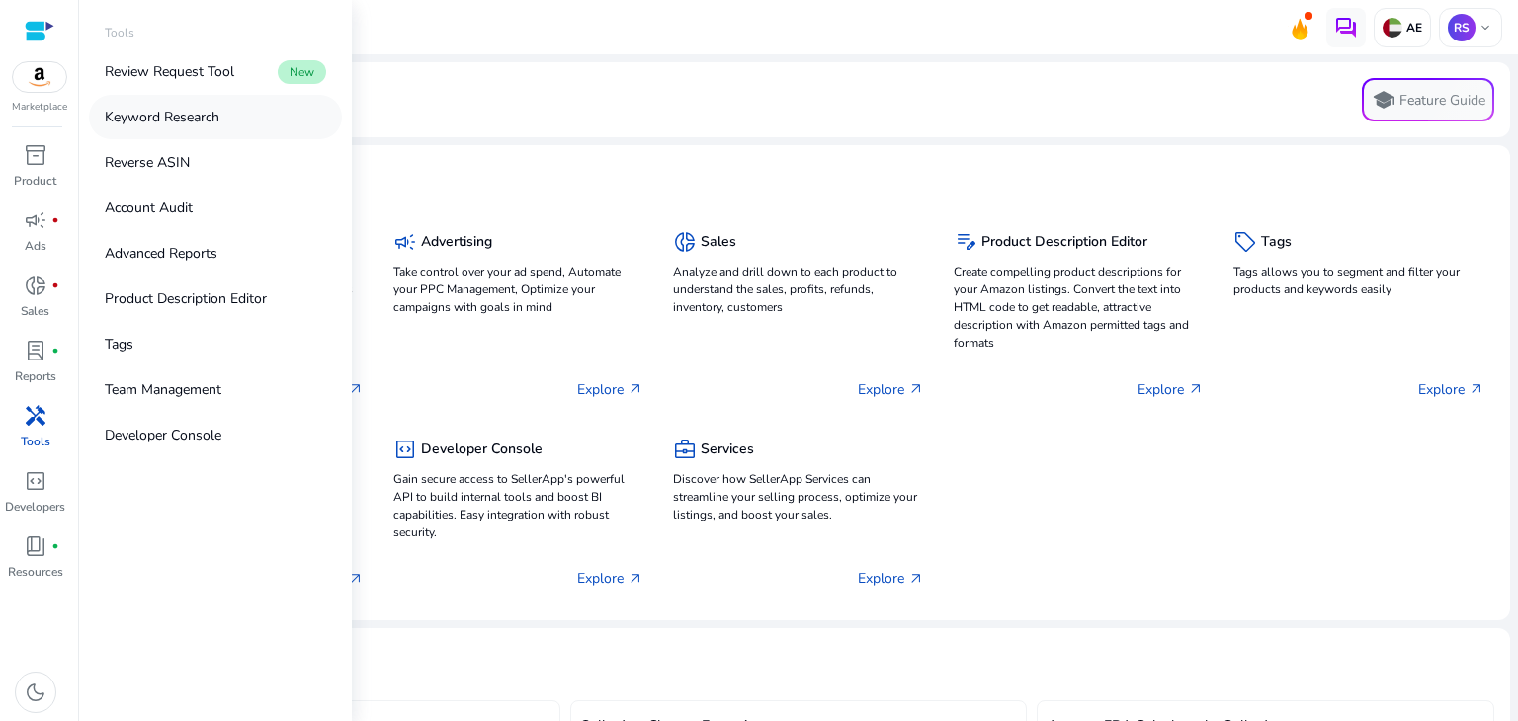
click at [190, 127] on link "Keyword Research" at bounding box center [215, 117] width 253 height 44
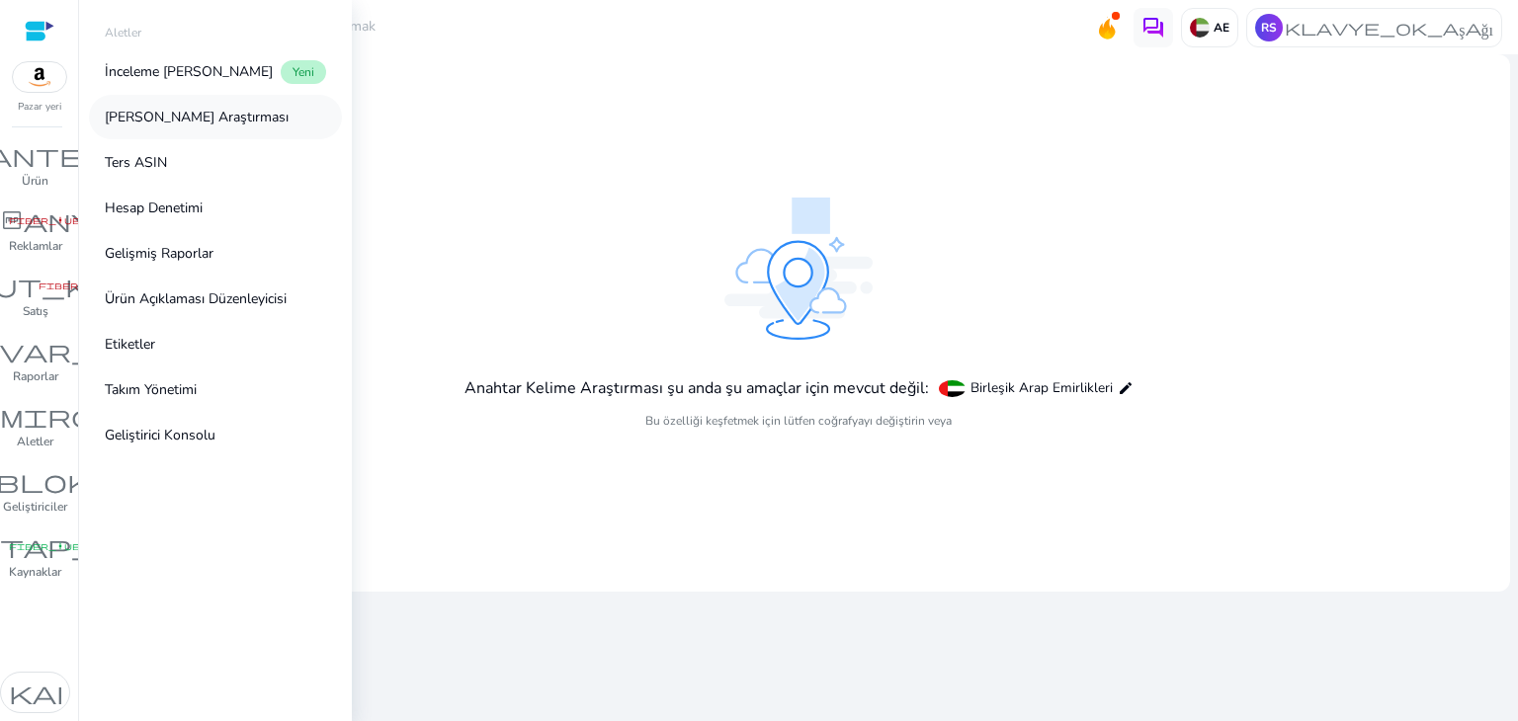
click at [255, 125] on font "Anahtar Kelime Araştırması" at bounding box center [197, 117] width 184 height 19
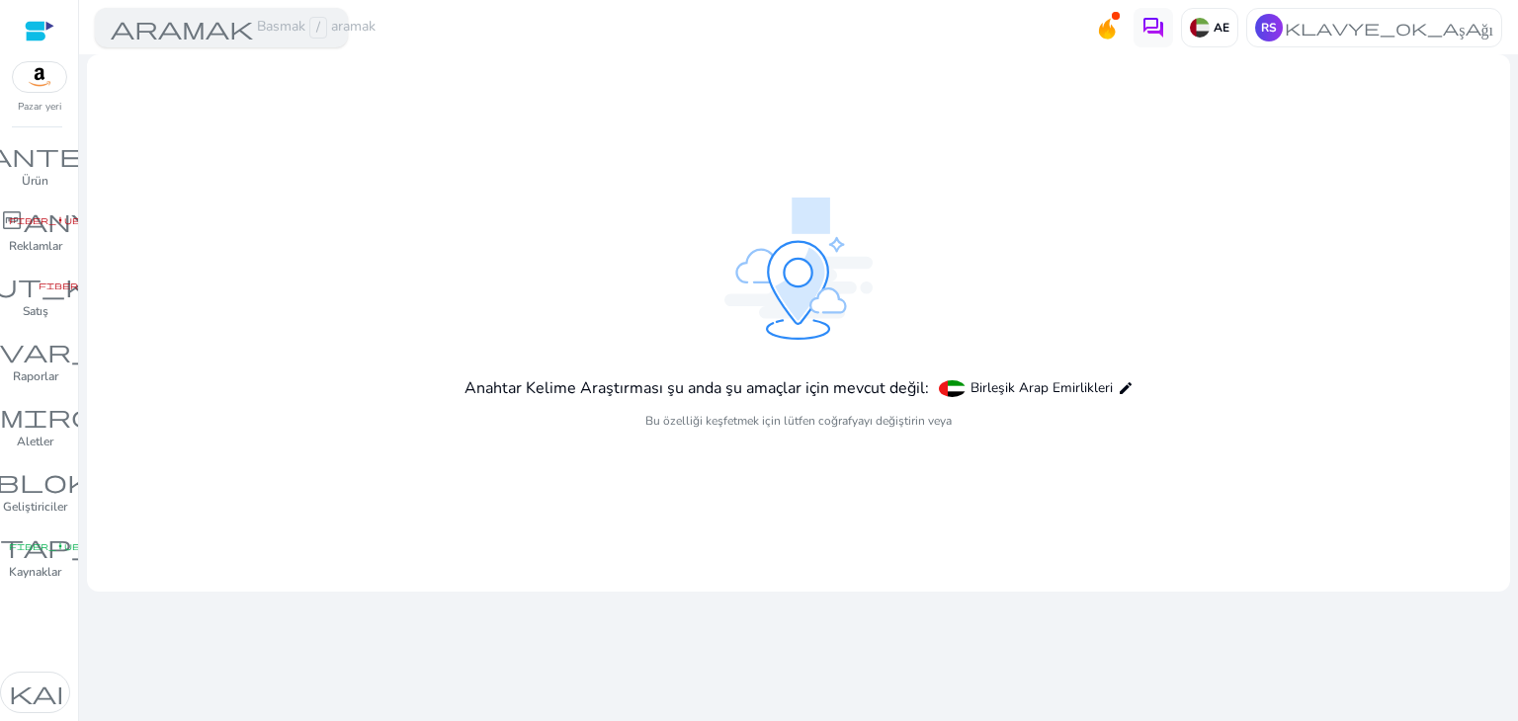
click at [200, 21] on font "aramak" at bounding box center [182, 28] width 142 height 28
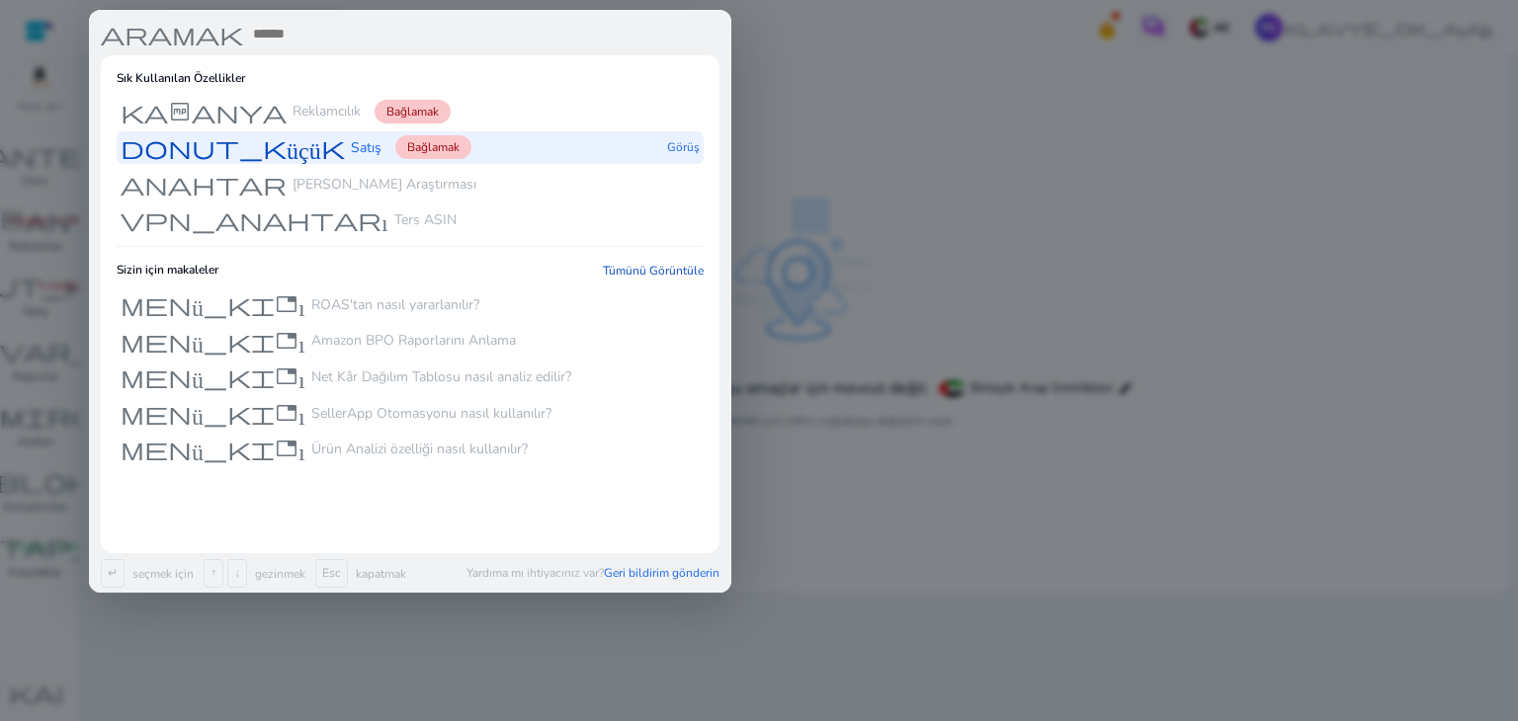
click at [417, 137] on span "Bağlamak" at bounding box center [433, 147] width 76 height 24
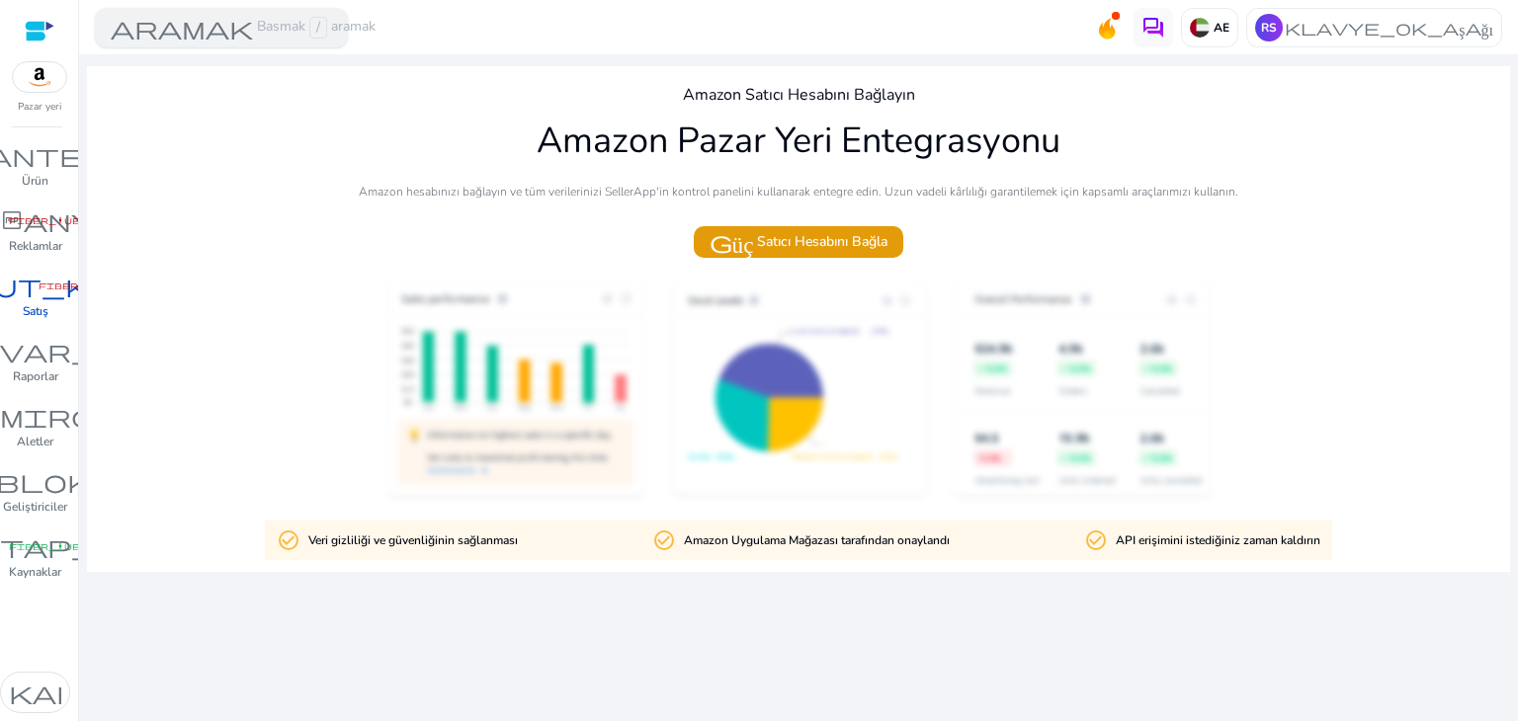
click at [280, 34] on font "Basmak" at bounding box center [281, 26] width 48 height 19
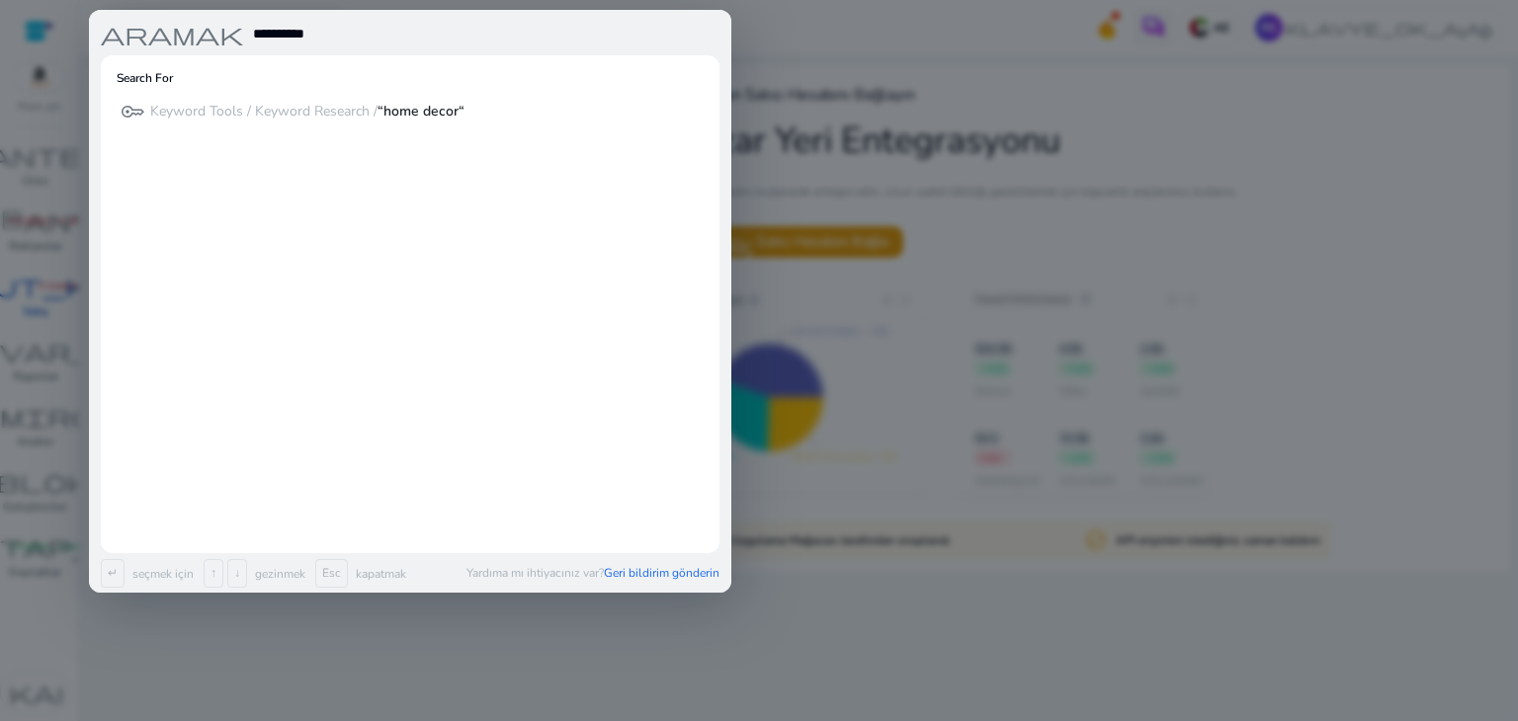
type input "**********"
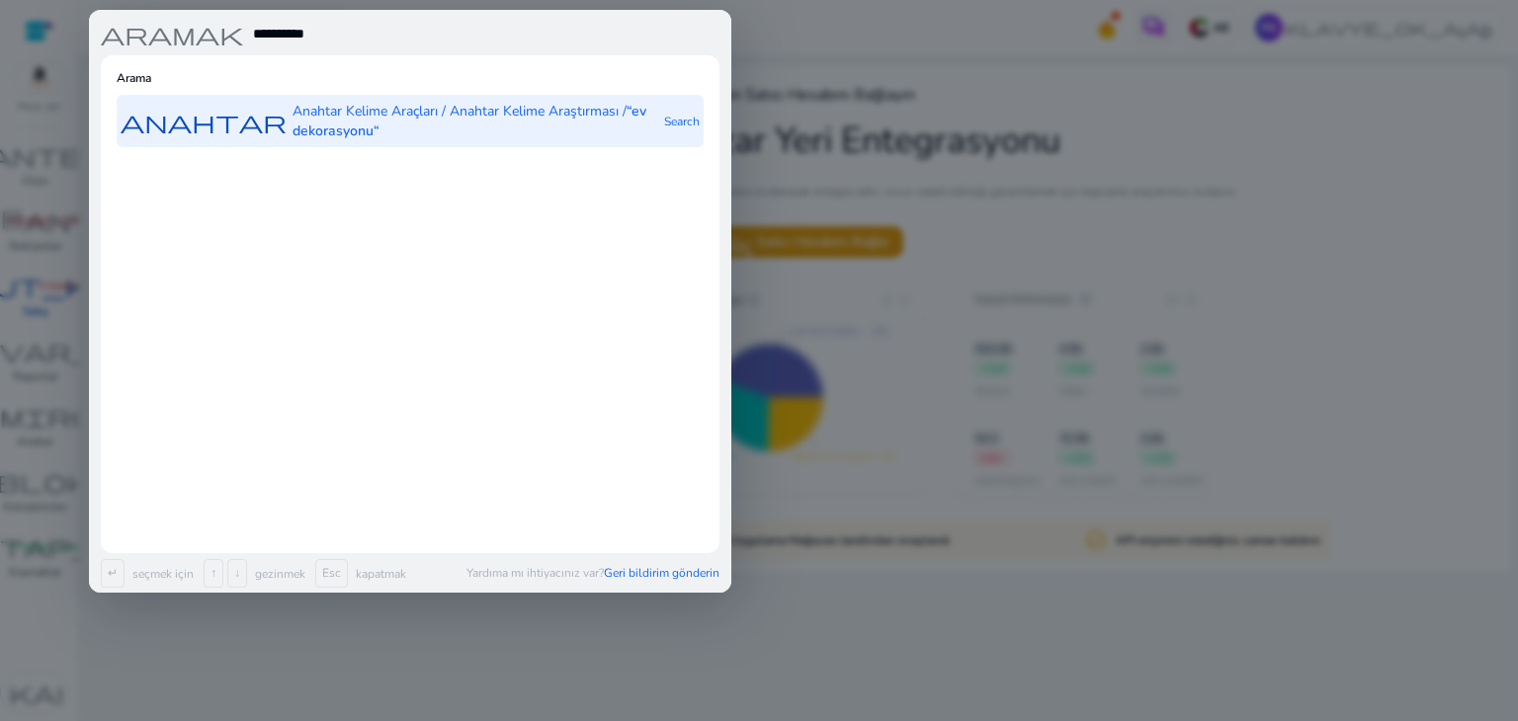
click at [525, 115] on font "Anahtar Kelime Araçları / Anahtar Kelime Araştırması /" at bounding box center [460, 111] width 334 height 19
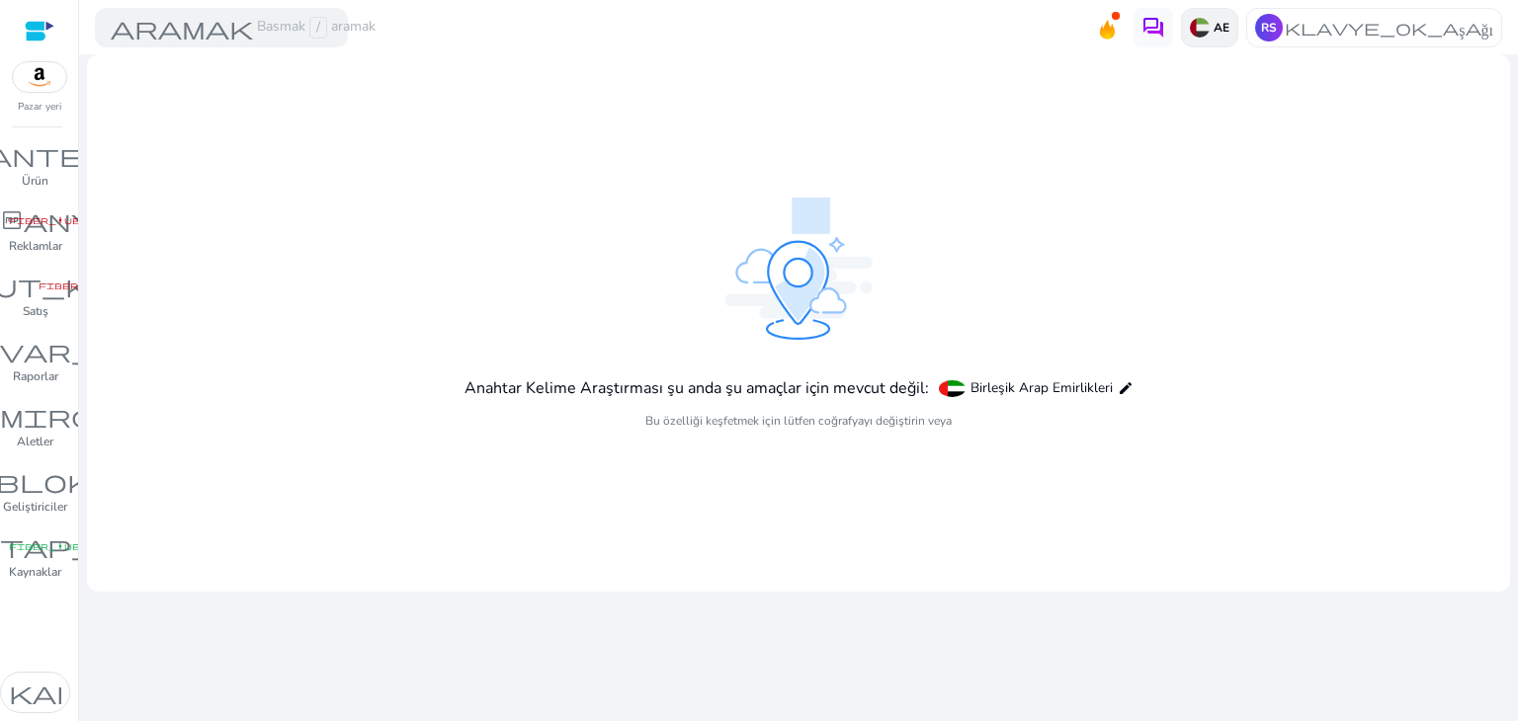
click at [1215, 27] on font "AE" at bounding box center [1222, 28] width 16 height 16
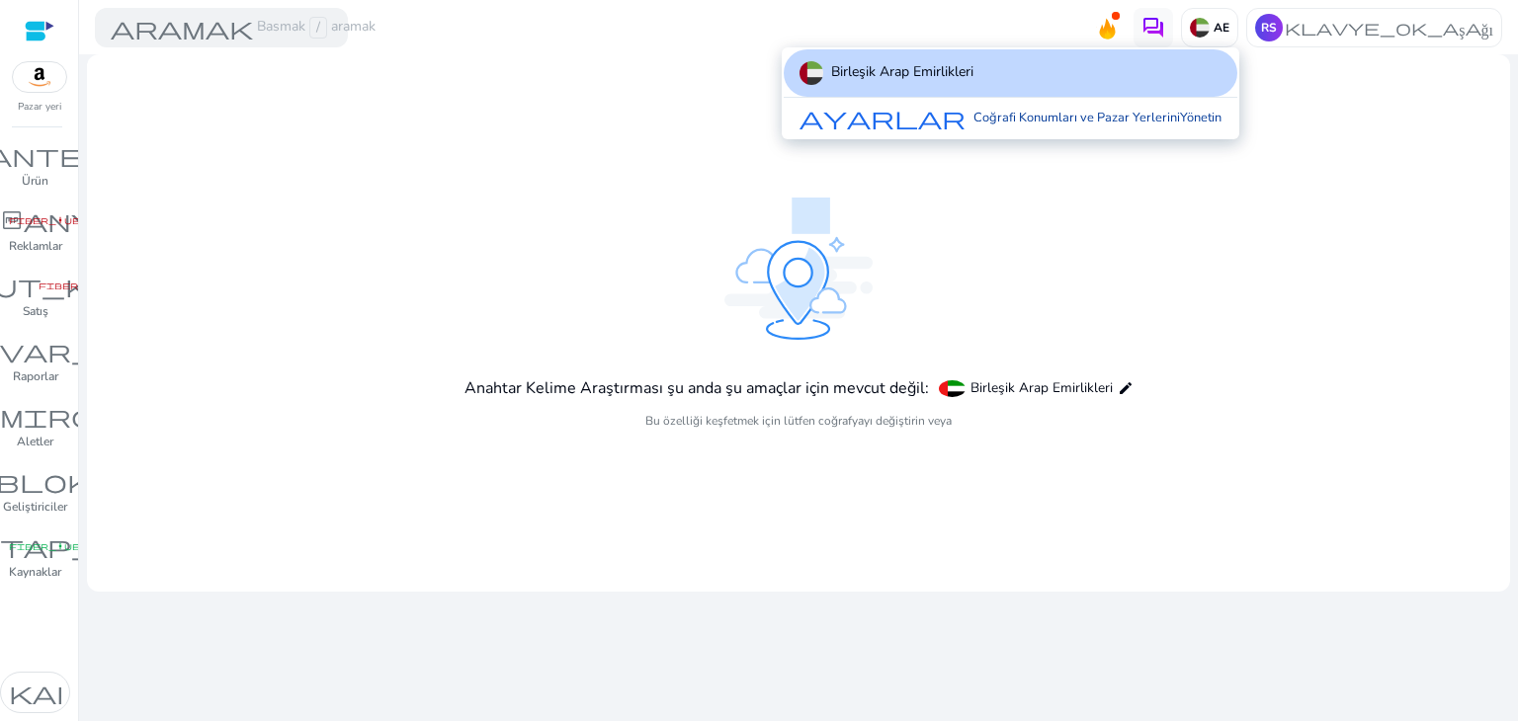
click at [1120, 112] on font "Coğrafi Konumları ve Pazar Yerlerini" at bounding box center [1076, 118] width 207 height 18
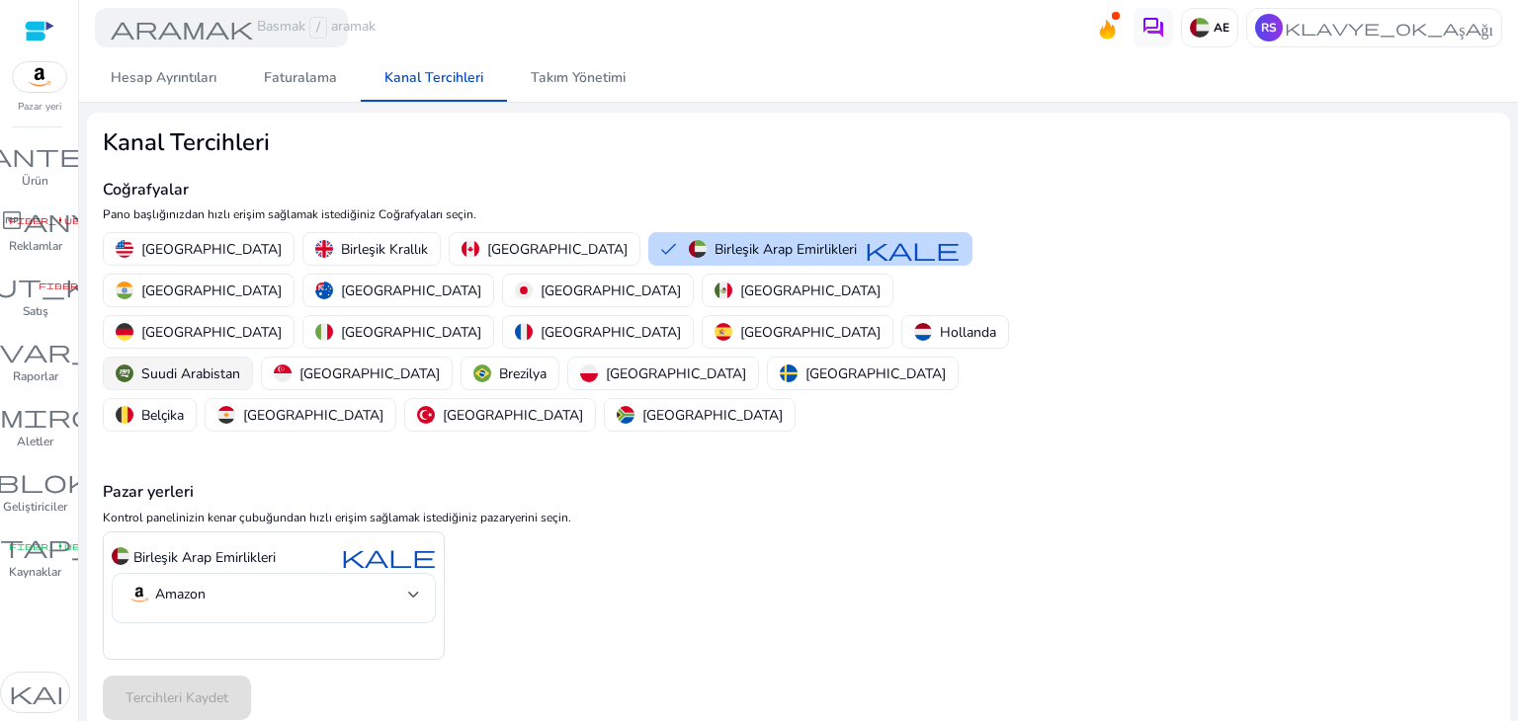
click at [179, 365] on font "Suudi Arabistan" at bounding box center [190, 374] width 99 height 19
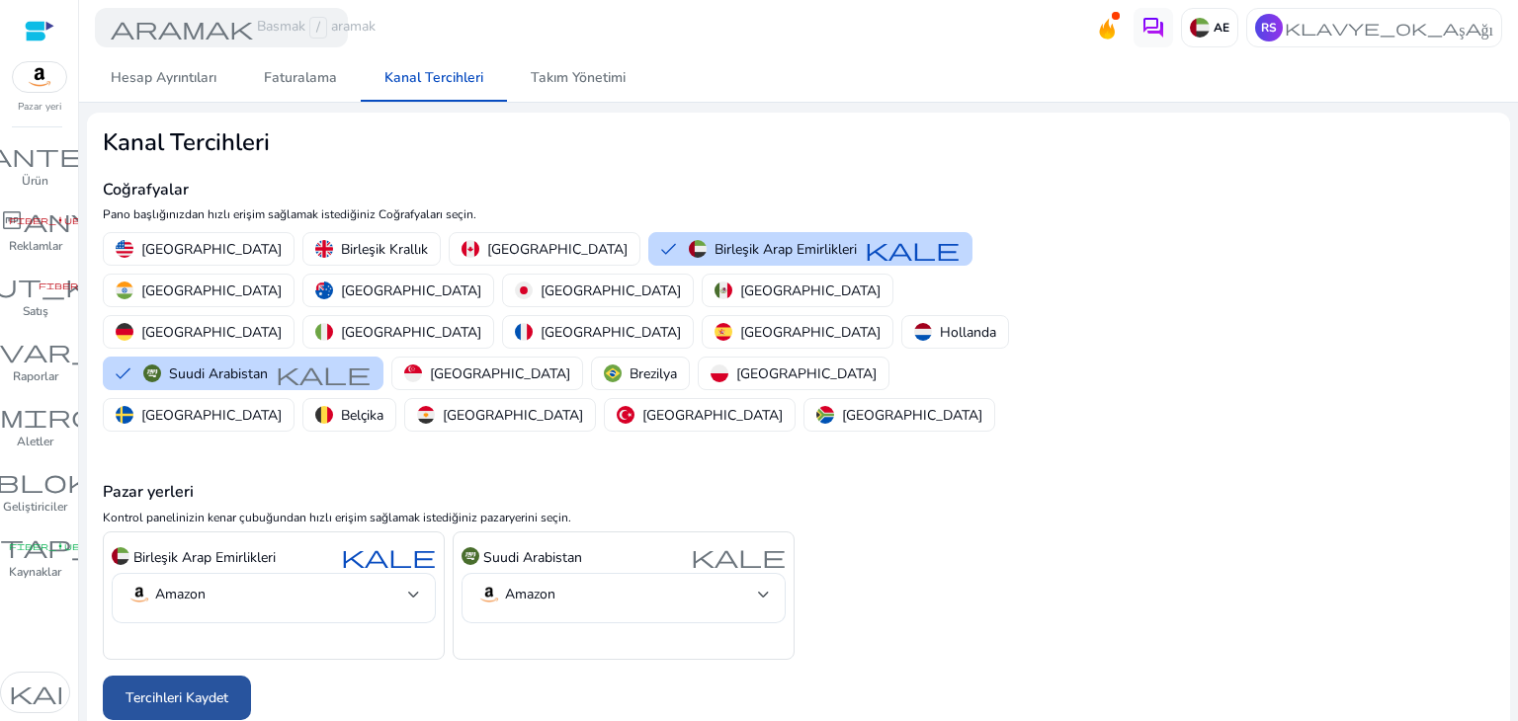
click at [156, 689] on font "Tercihleri ​​Kaydet" at bounding box center [177, 698] width 103 height 19
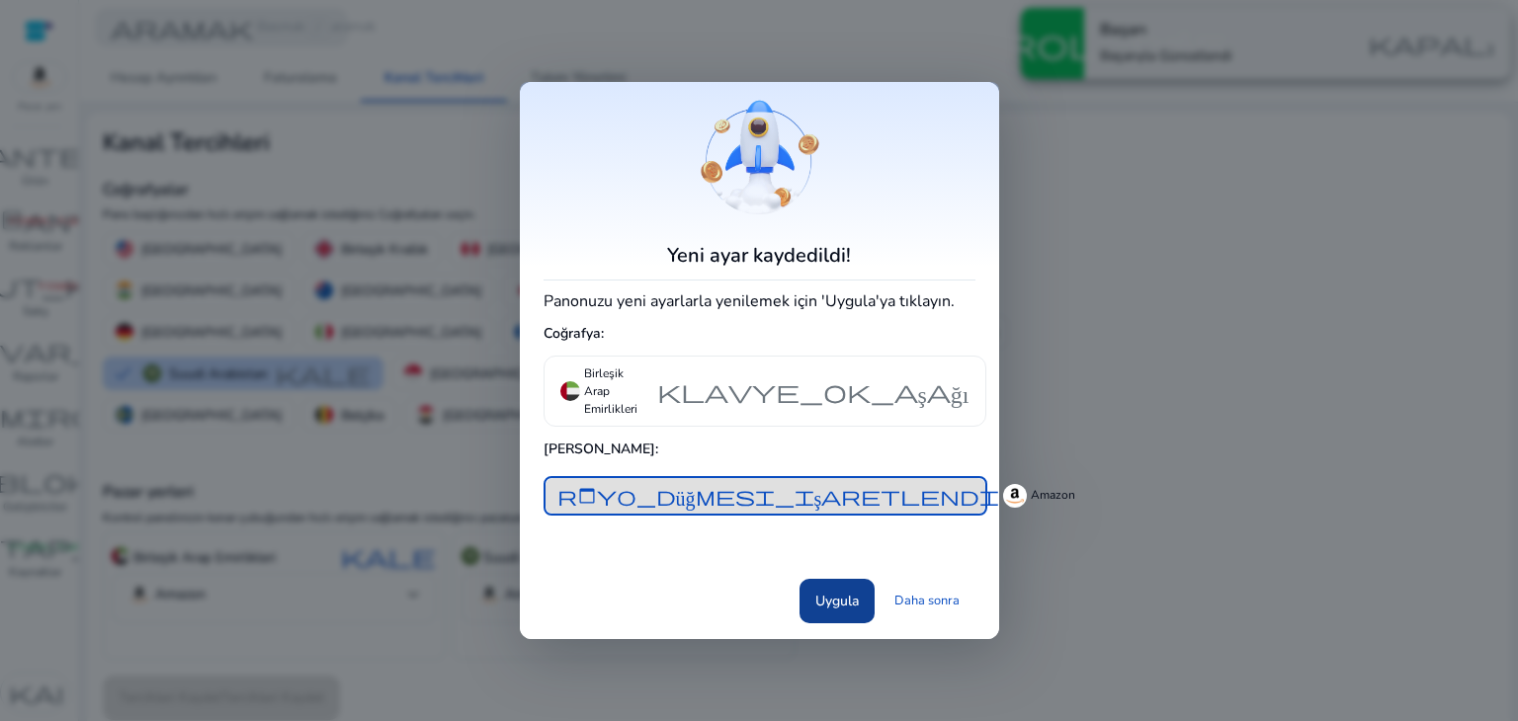
click at [820, 606] on font "Uygula" at bounding box center [836, 601] width 43 height 19
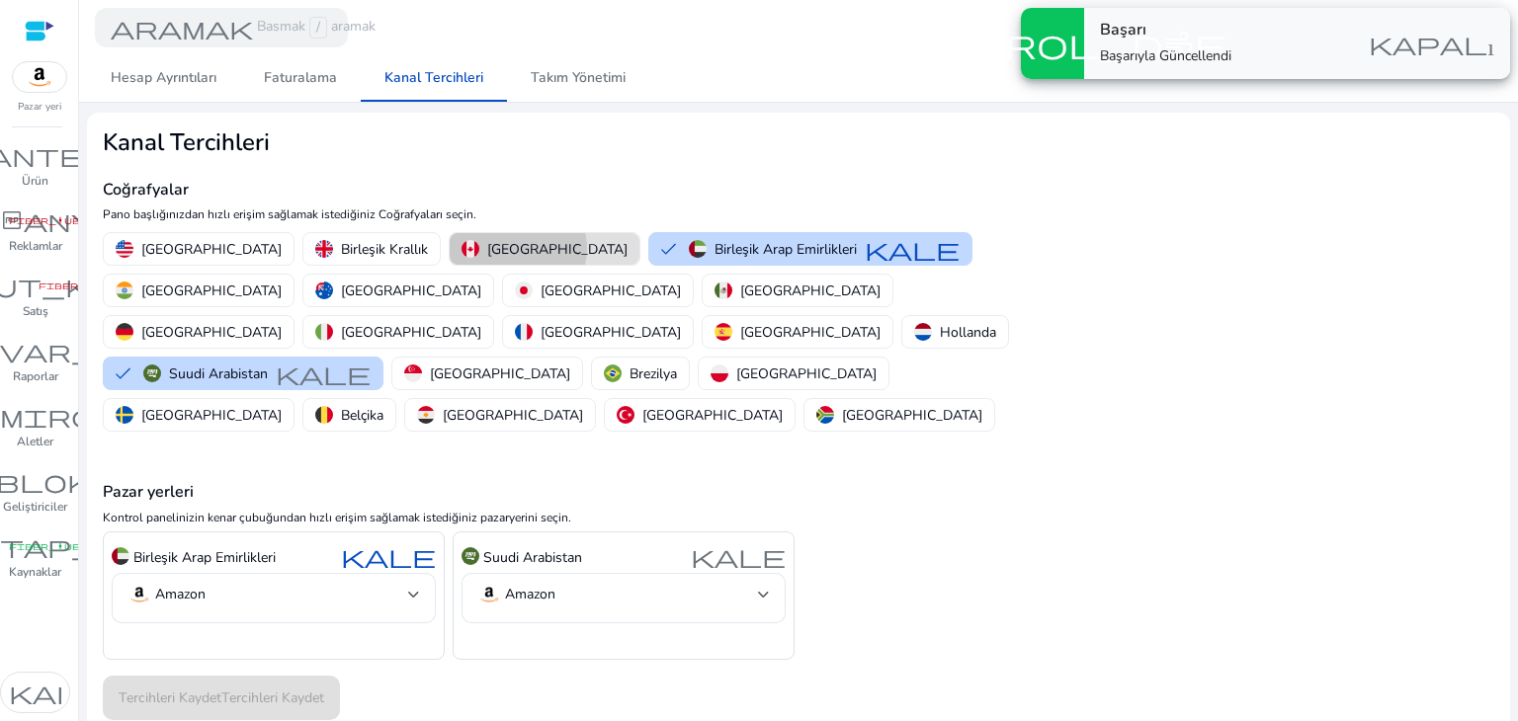
click at [543, 248] on font "Kanada" at bounding box center [557, 249] width 140 height 19
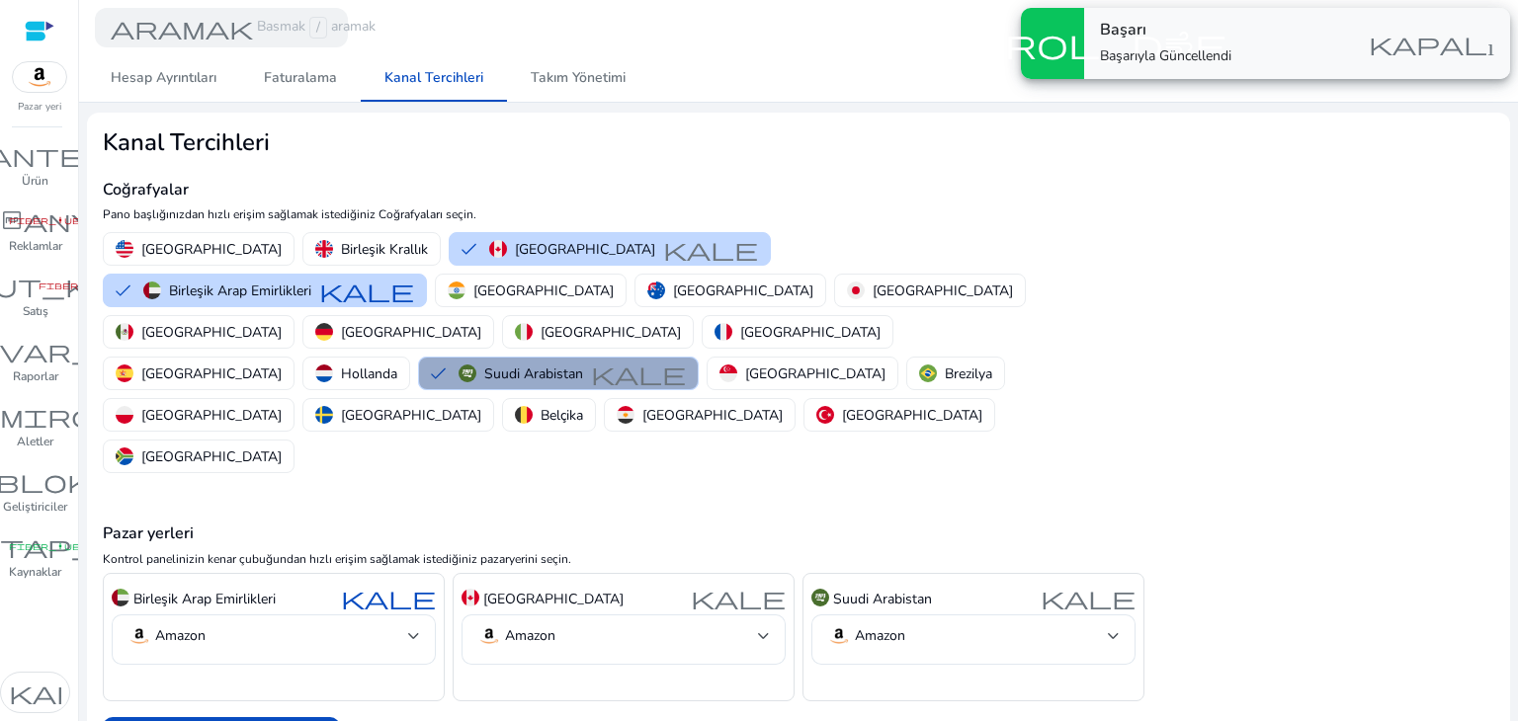
click at [557, 358] on button "Suudi Arabistan kale" at bounding box center [558, 374] width 279 height 32
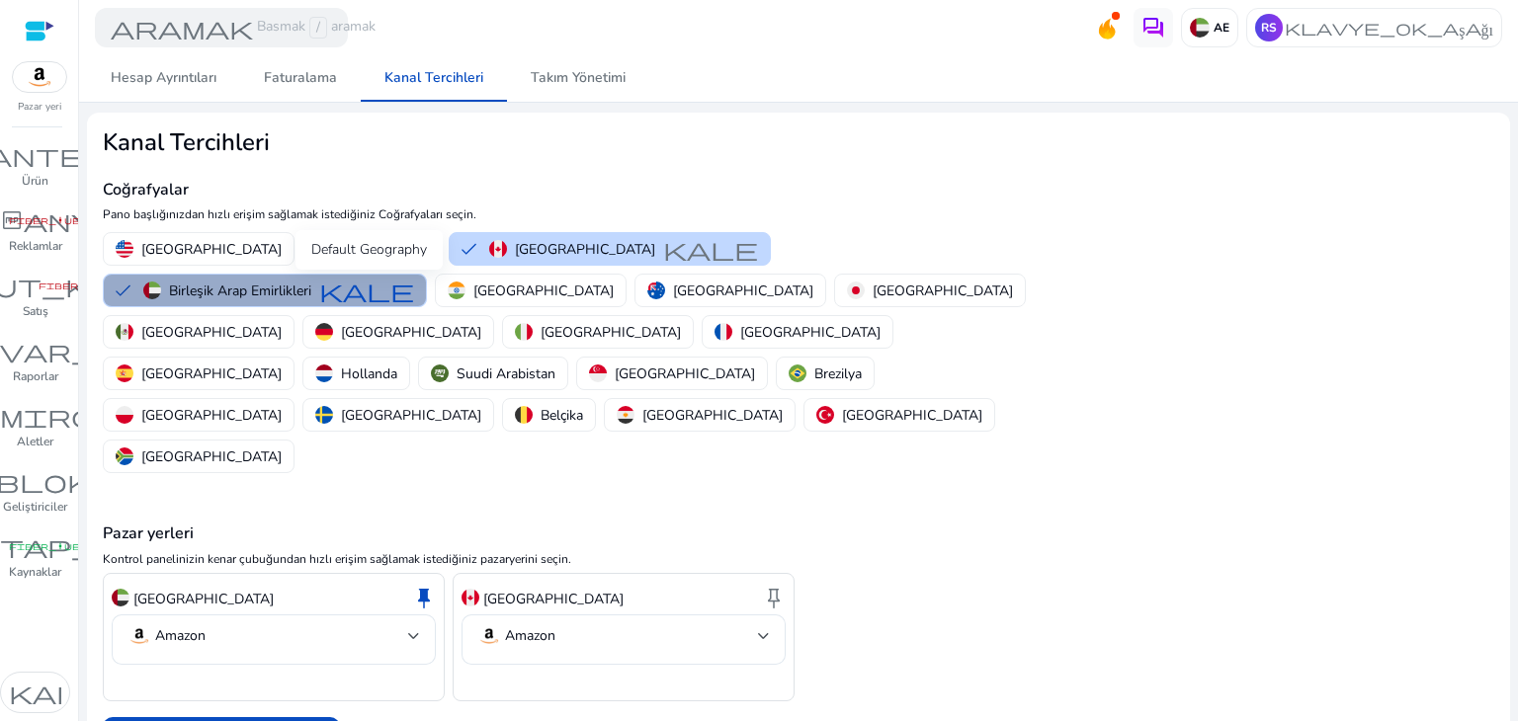
click at [324, 287] on font "kale" at bounding box center [366, 291] width 95 height 28
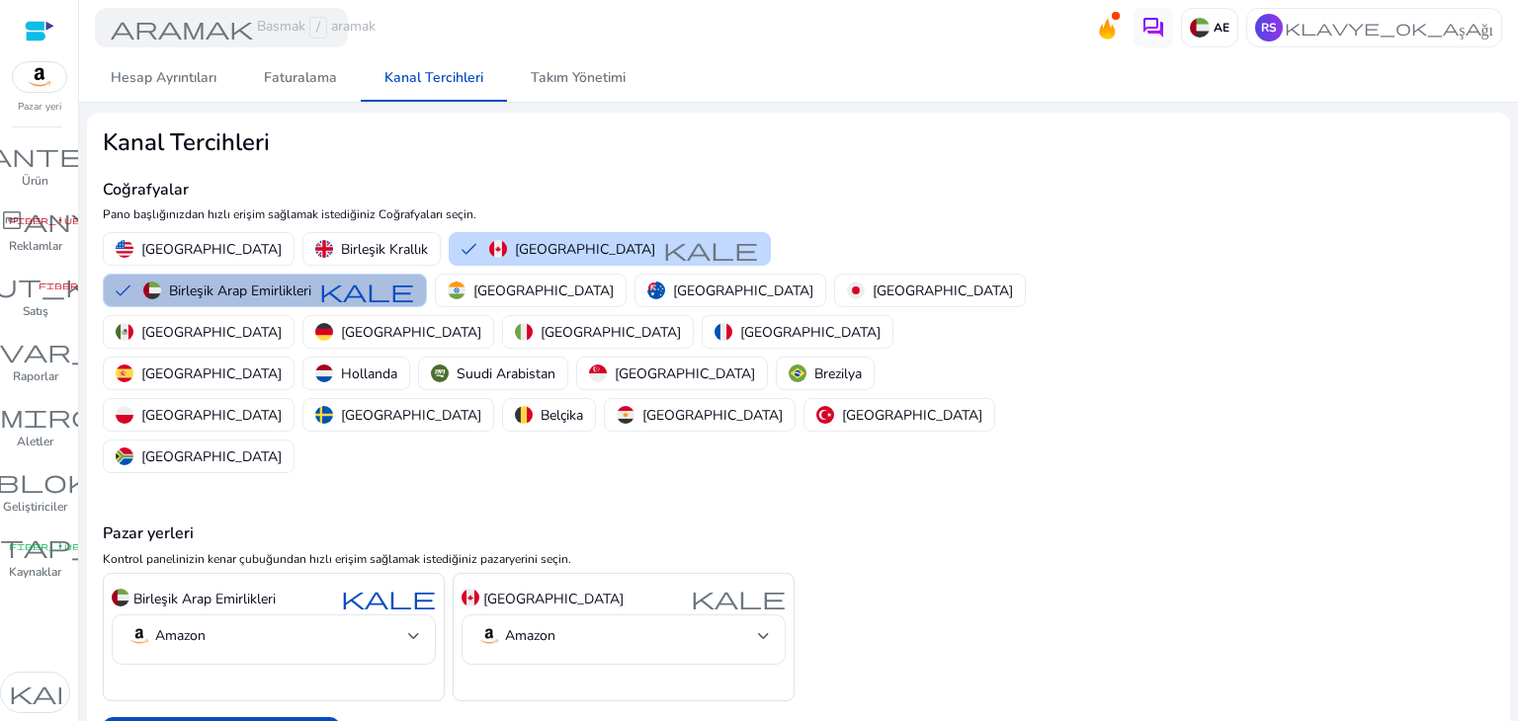
click at [294, 297] on font "Birleşik Arap Emirlikleri" at bounding box center [240, 291] width 142 height 19
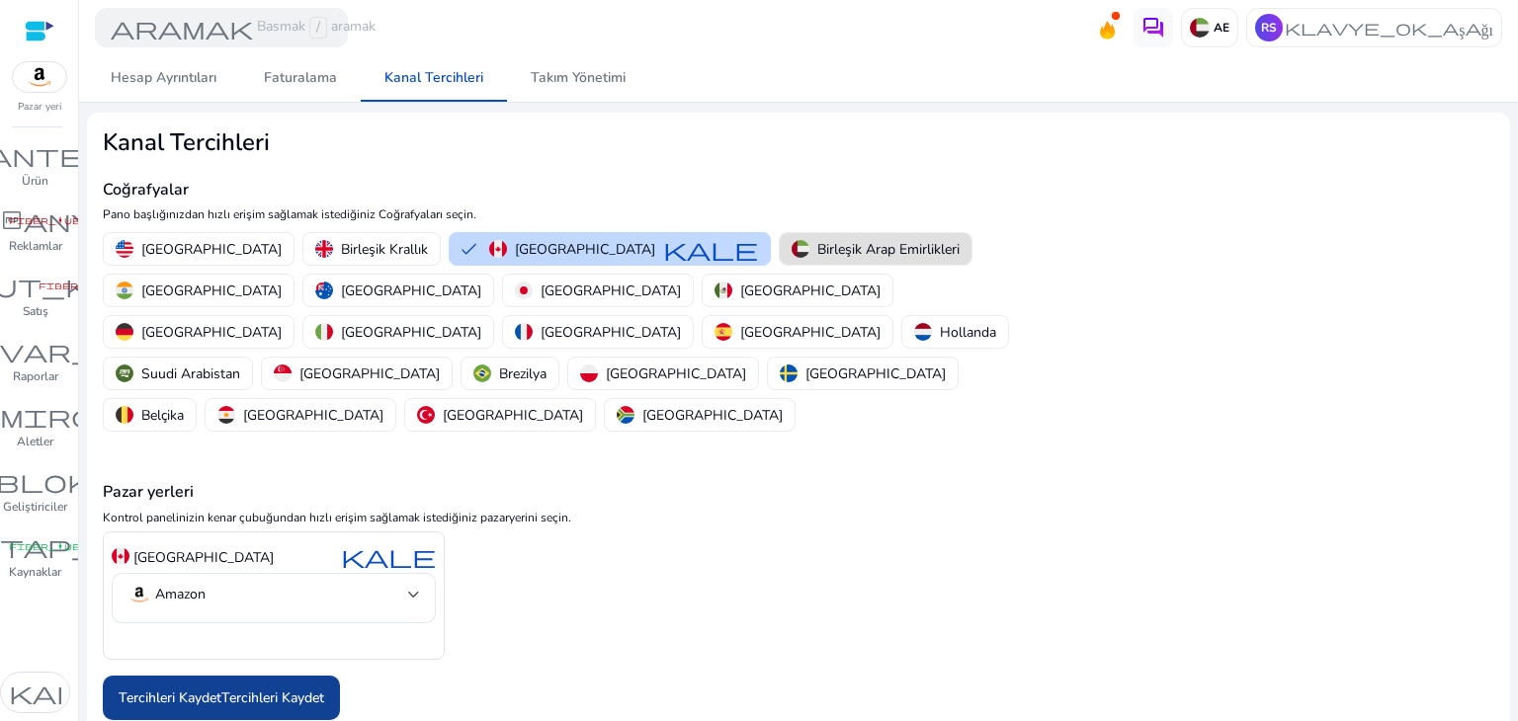
click at [271, 689] on font "Tercihleri ​​Kaydet" at bounding box center [272, 698] width 103 height 19
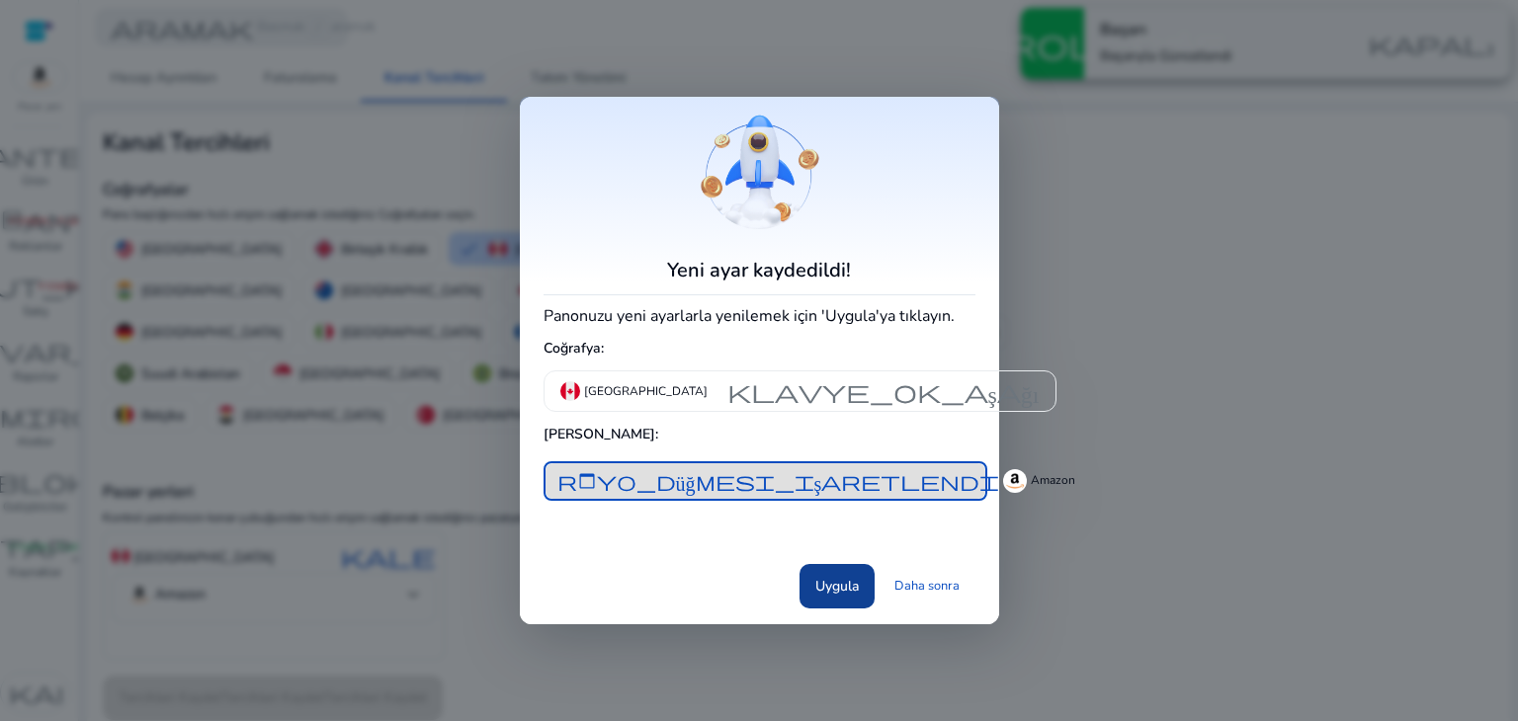
click at [812, 588] on span at bounding box center [837, 585] width 75 height 47
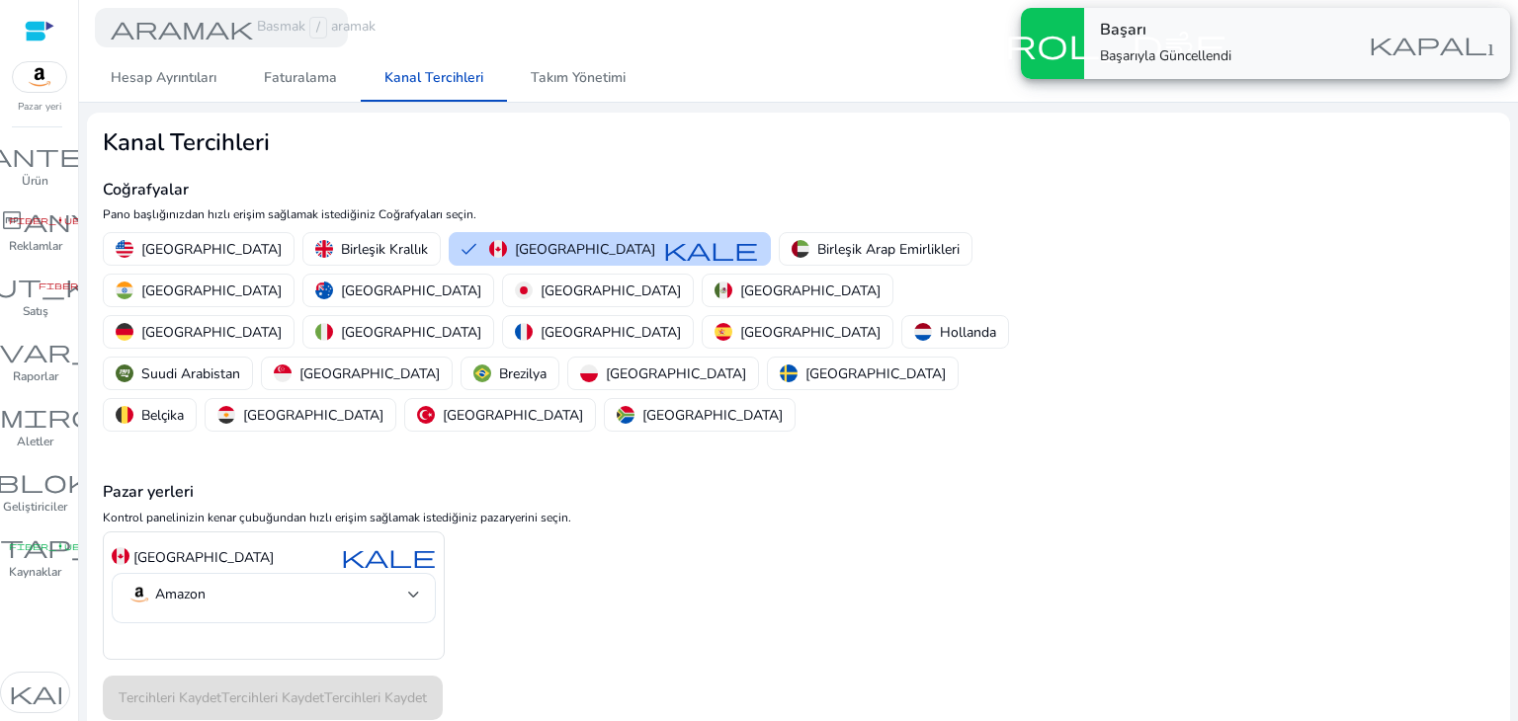
click at [1408, 44] on font "kapalı" at bounding box center [1432, 44] width 126 height 28
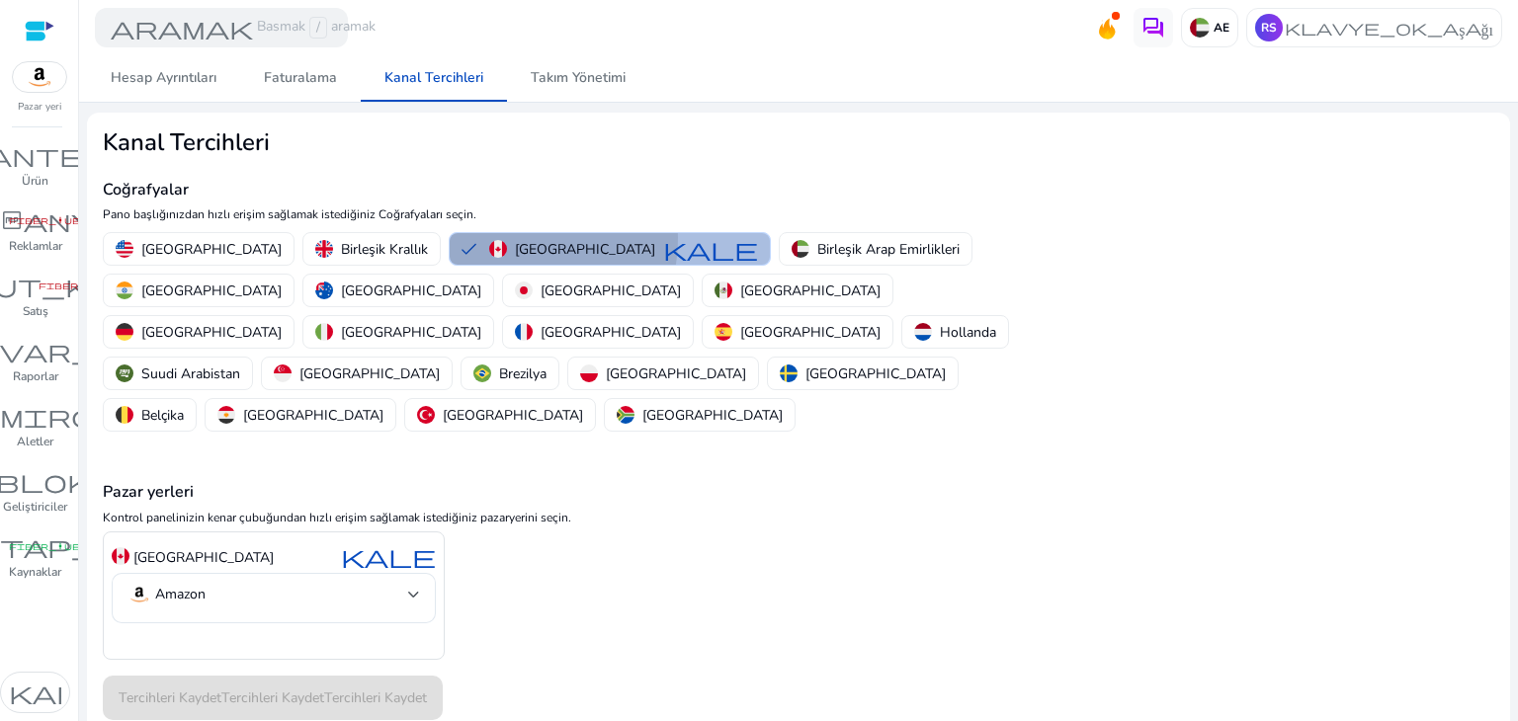
click at [519, 237] on div "Kanada kale" at bounding box center [623, 249] width 269 height 24
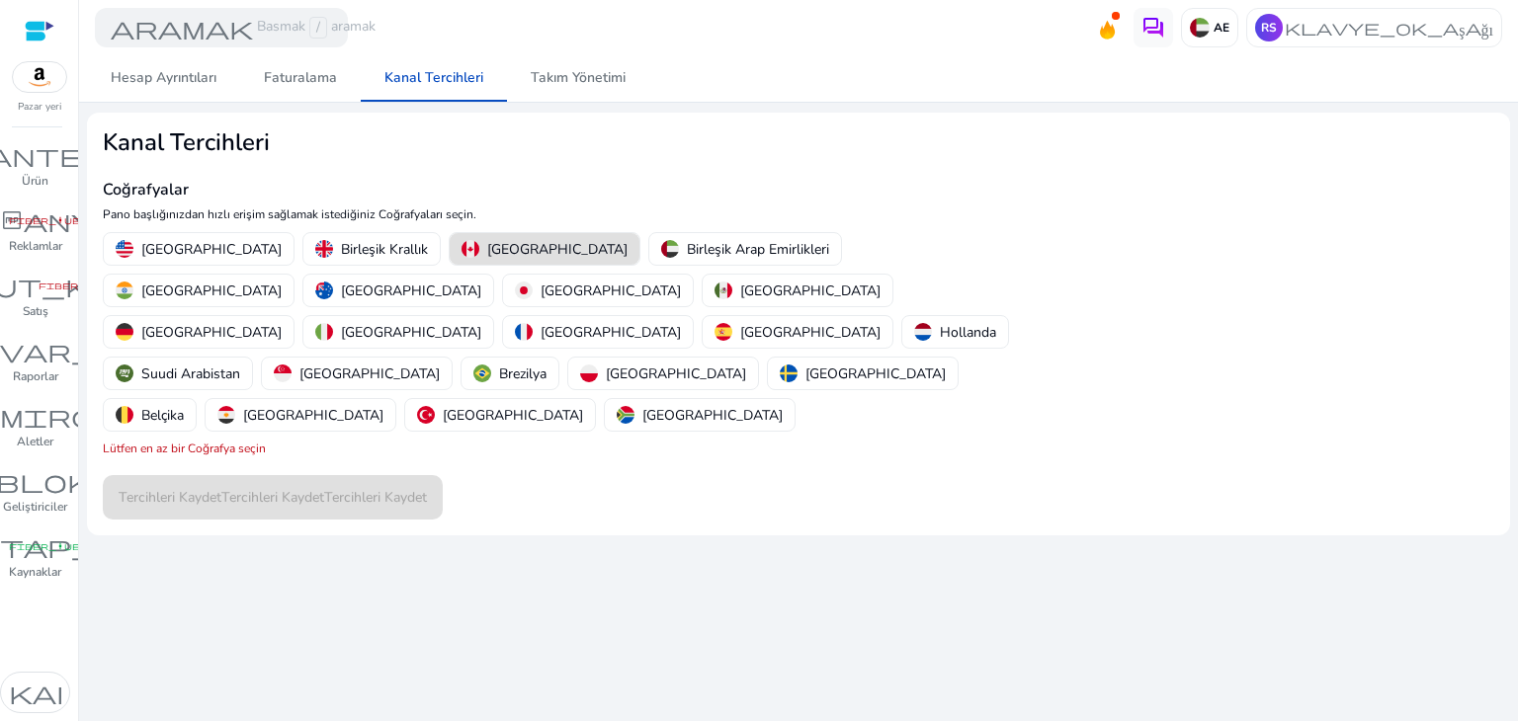
click at [519, 241] on font "Kanada" at bounding box center [557, 249] width 140 height 19
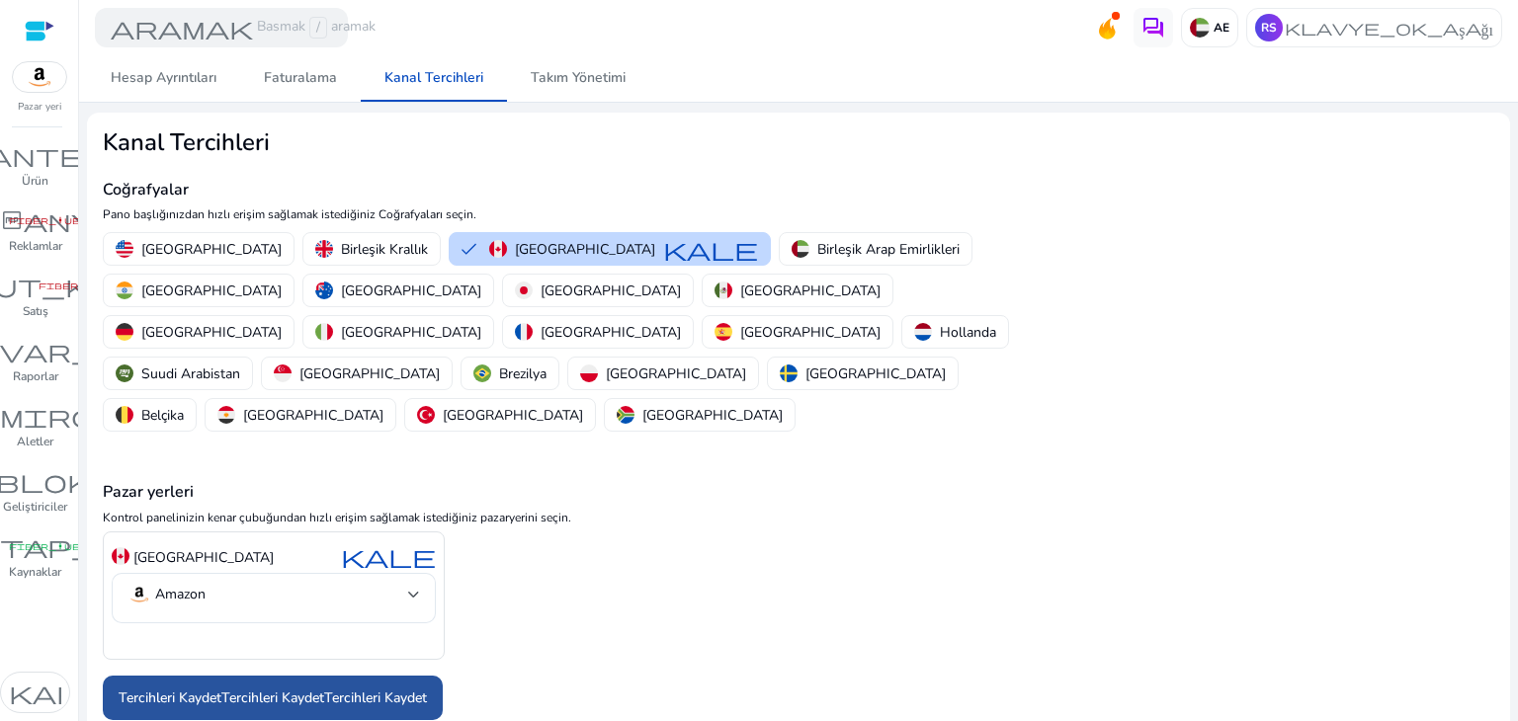
click at [253, 688] on font "Tercihleri ​​Kaydet" at bounding box center [272, 698] width 103 height 21
click at [277, 689] on font "Tercihleri ​​Kaydet" at bounding box center [272, 698] width 103 height 19
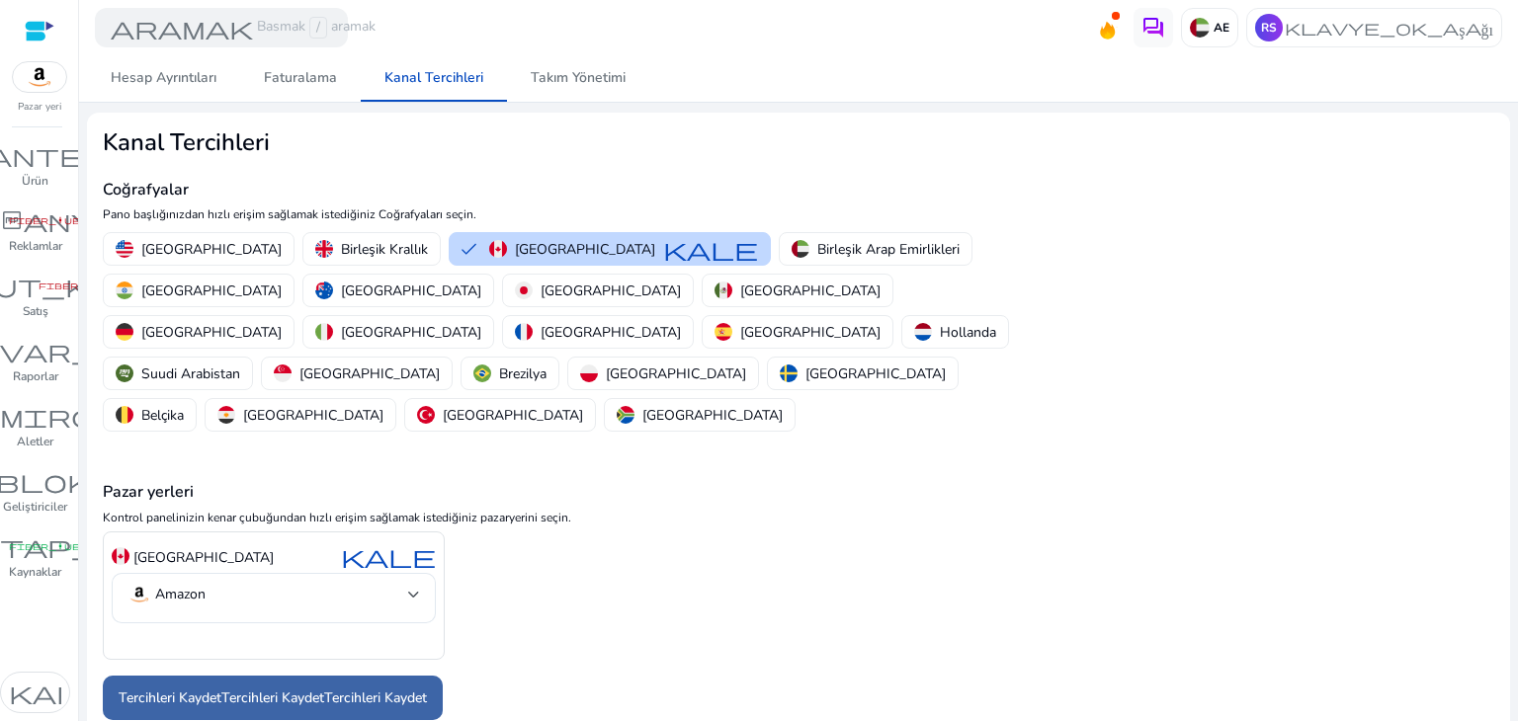
click at [277, 676] on div "Tercihleri ​​Kaydet Tercihleri ​​Kaydet Tercihleri ​​Kaydet" at bounding box center [799, 698] width 1392 height 44
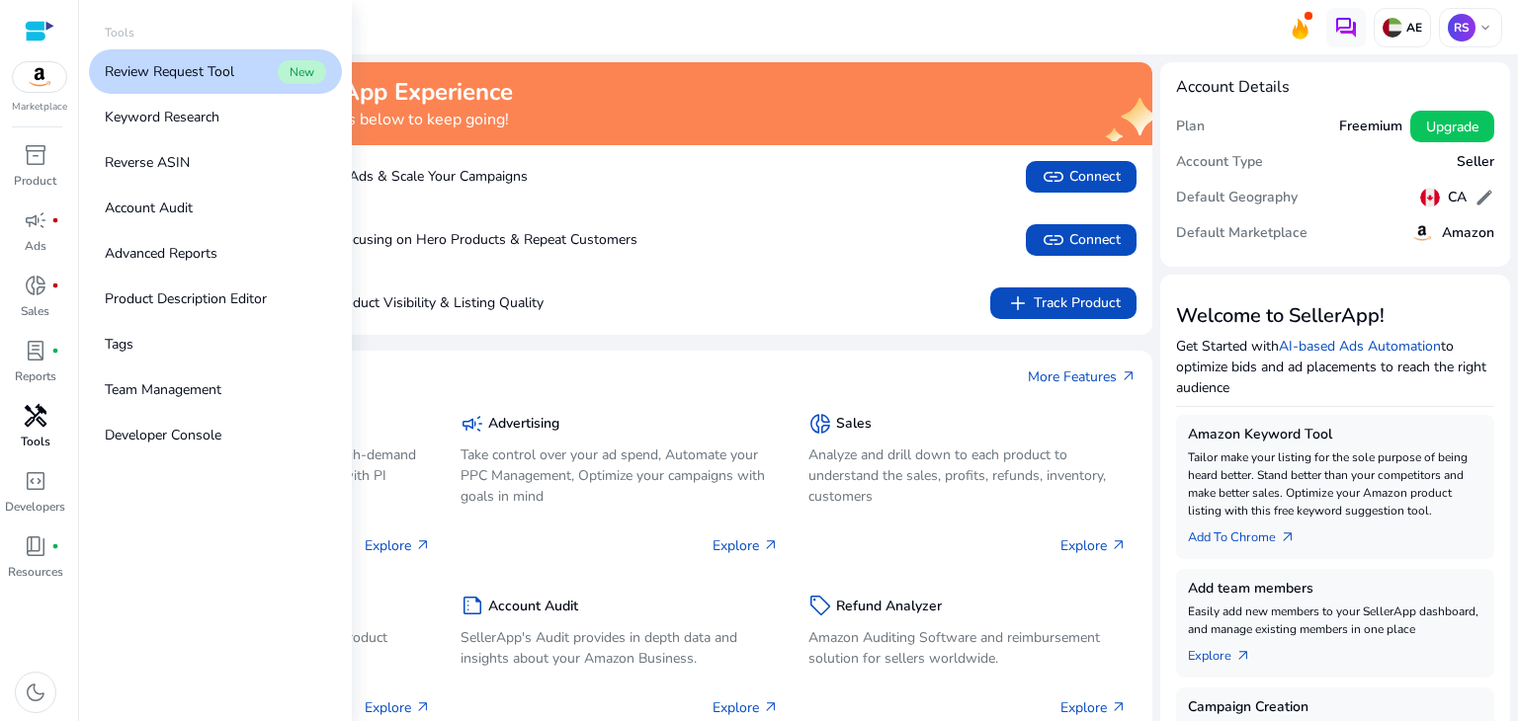
click at [22, 425] on div "handyman" at bounding box center [35, 416] width 55 height 32
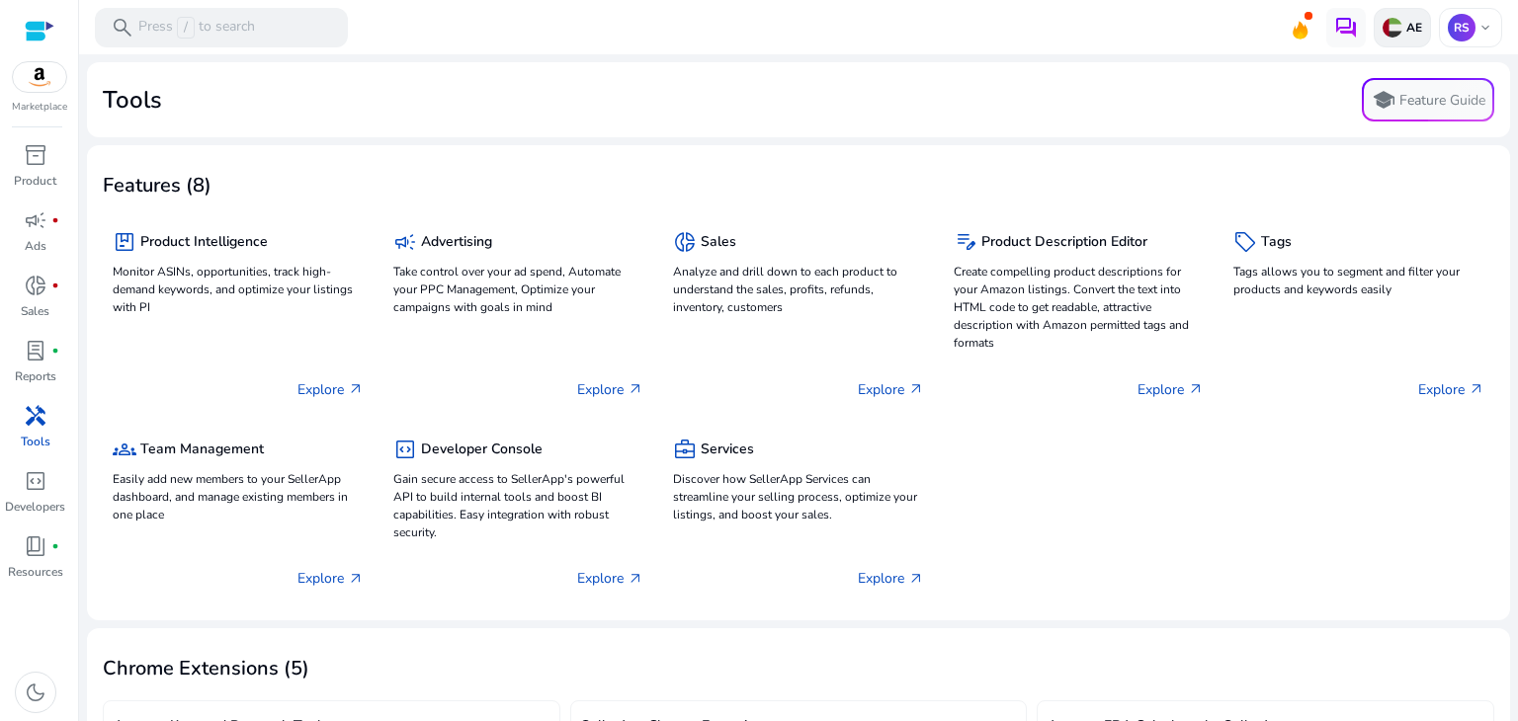
click at [1385, 38] on div "AE" at bounding box center [1402, 28] width 57 height 40
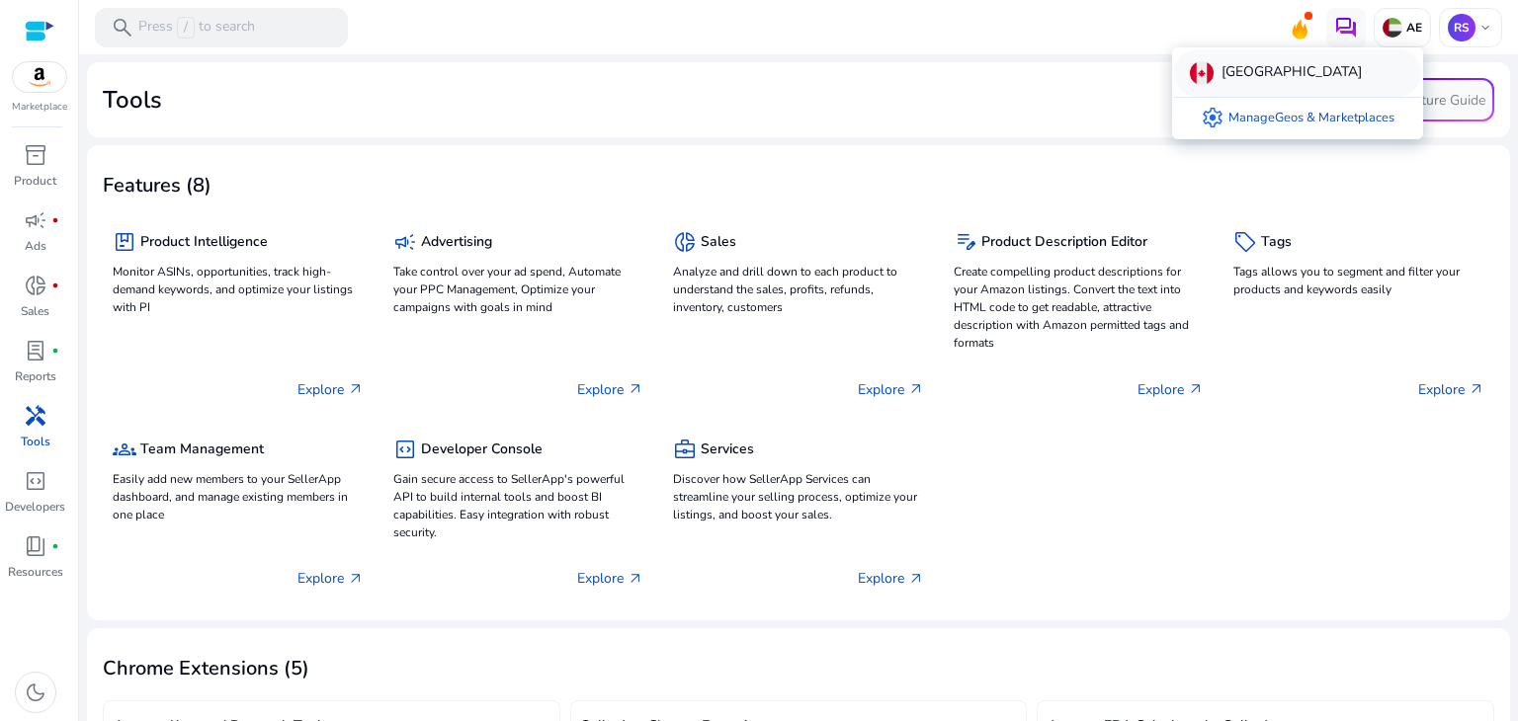
click at [1340, 84] on div "[GEOGRAPHIC_DATA]" at bounding box center [1297, 72] width 247 height 47
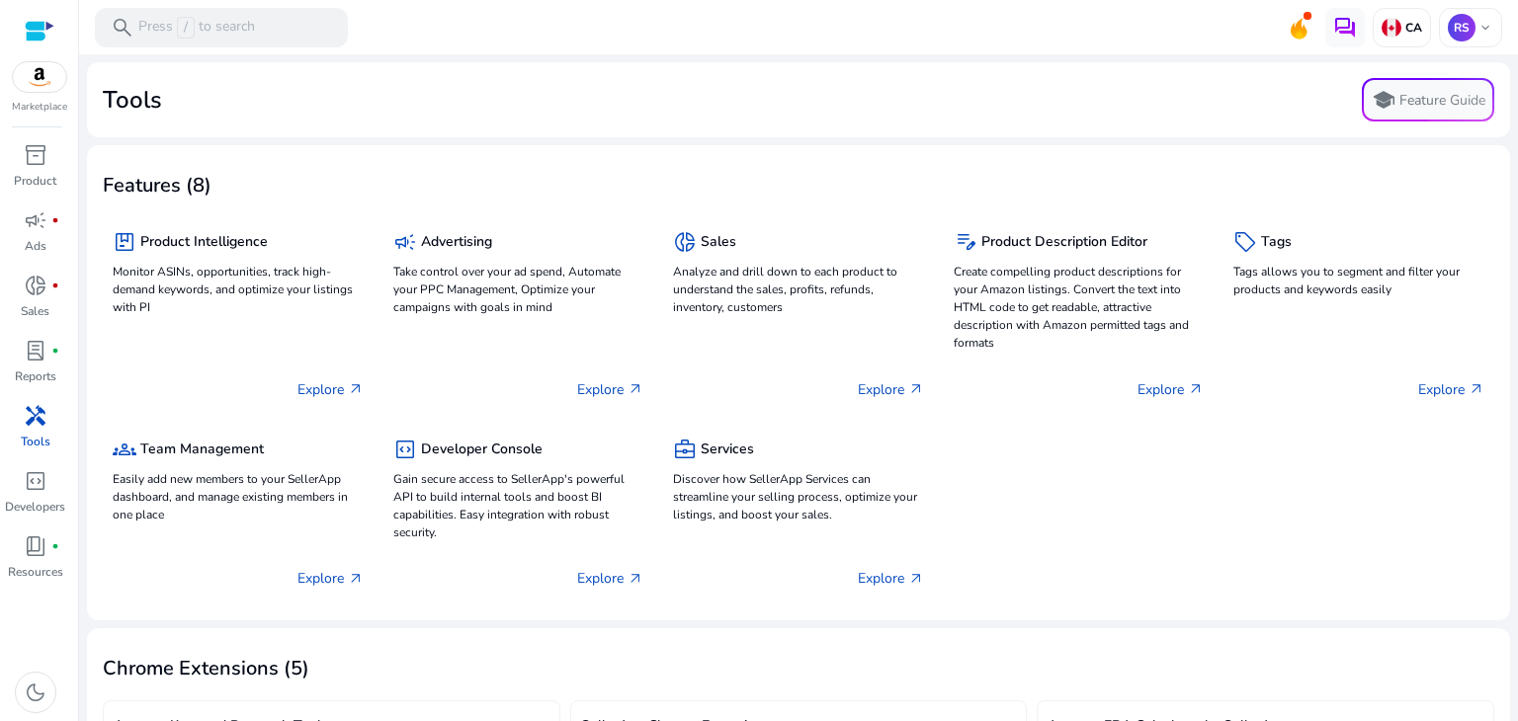
click at [23, 432] on link "handyman Tools" at bounding box center [35, 432] width 70 height 65
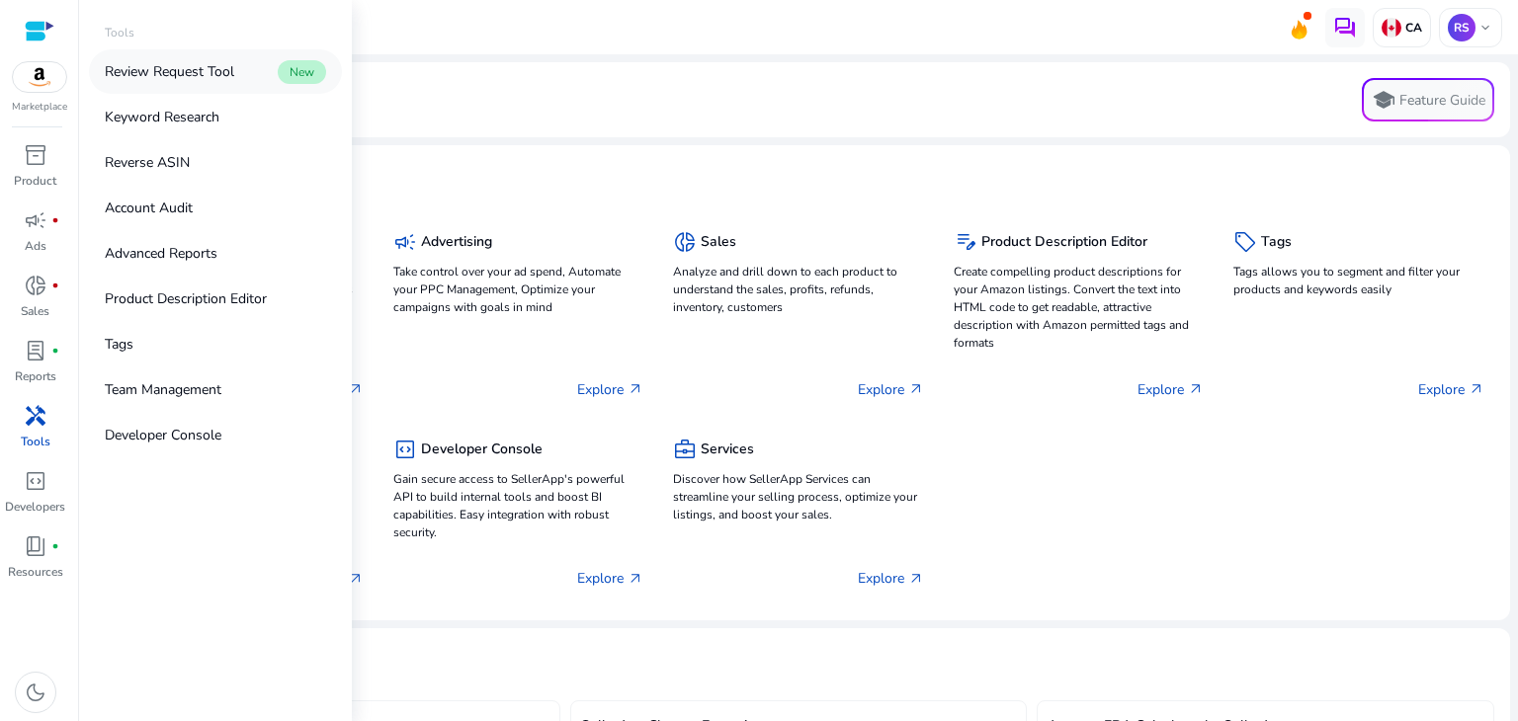
click at [181, 80] on p "Review Request Tool" at bounding box center [169, 71] width 129 height 21
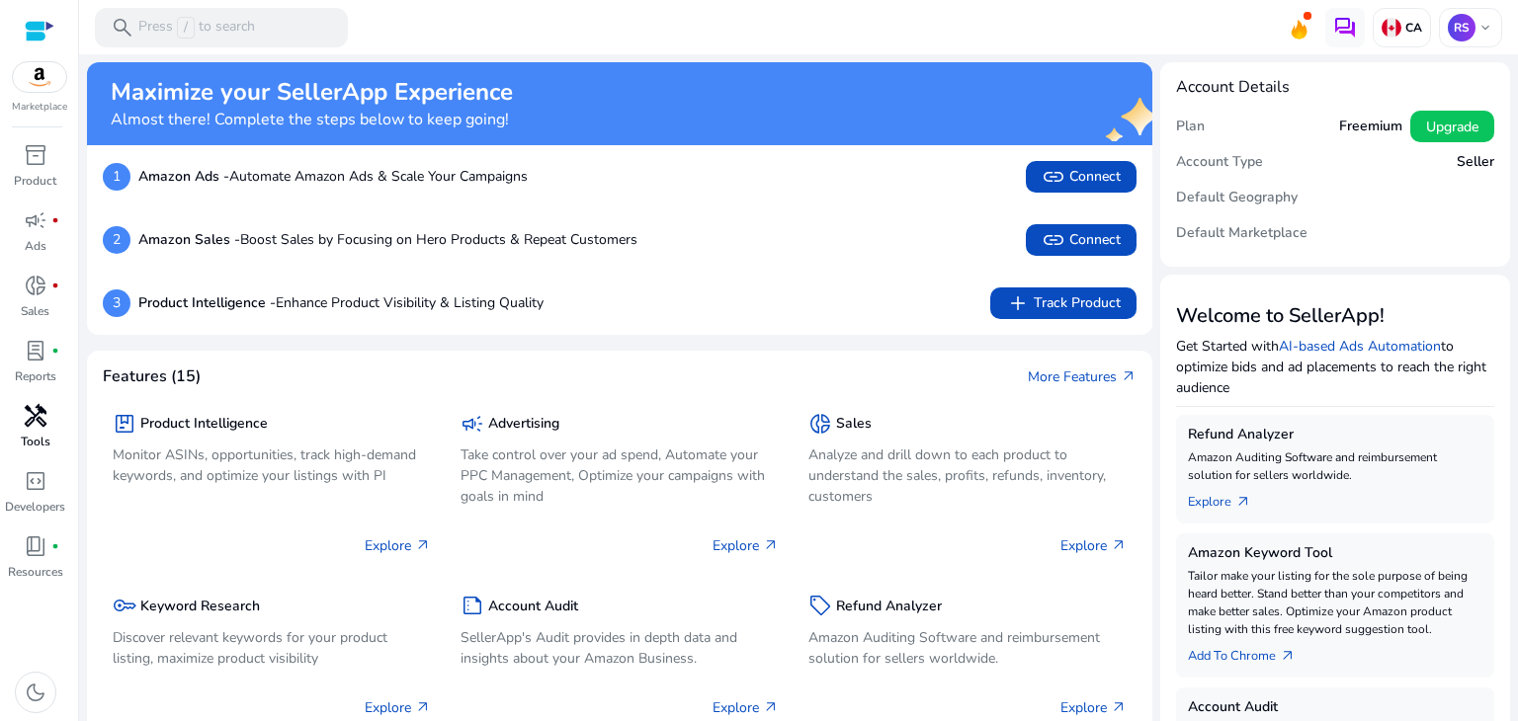
click at [18, 411] on div "handyman" at bounding box center [35, 416] width 55 height 32
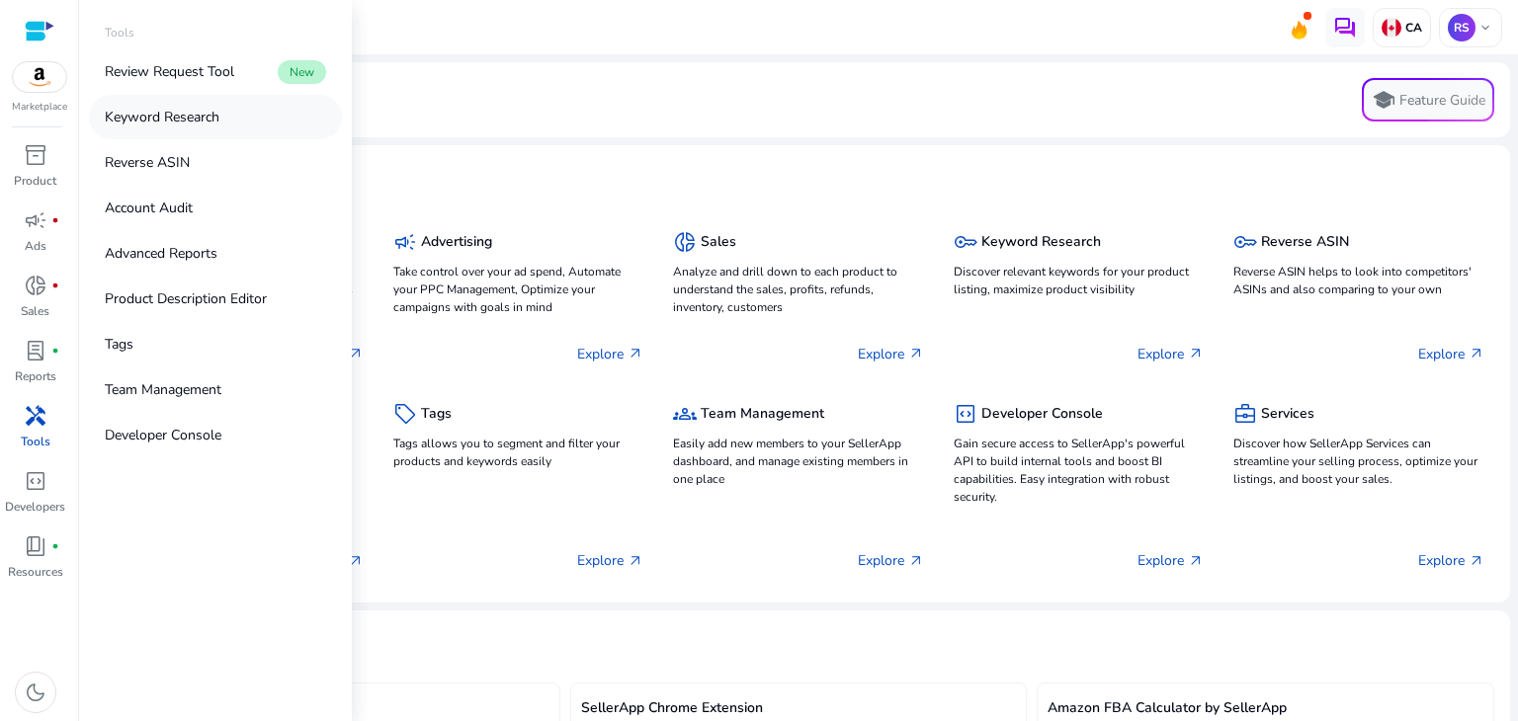
click at [159, 108] on p "Keyword Research" at bounding box center [162, 117] width 115 height 21
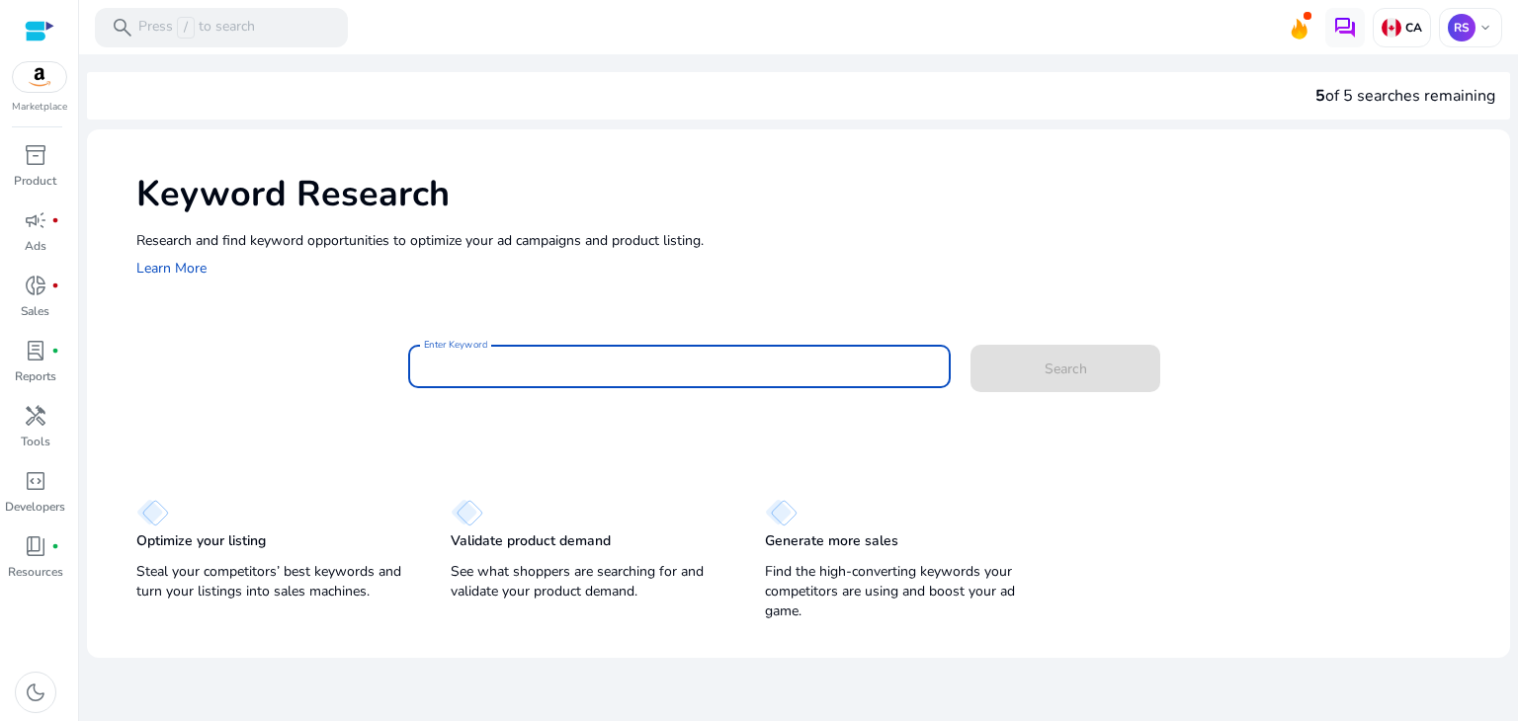
click at [493, 364] on input "Enter Keyword" at bounding box center [680, 367] width 512 height 22
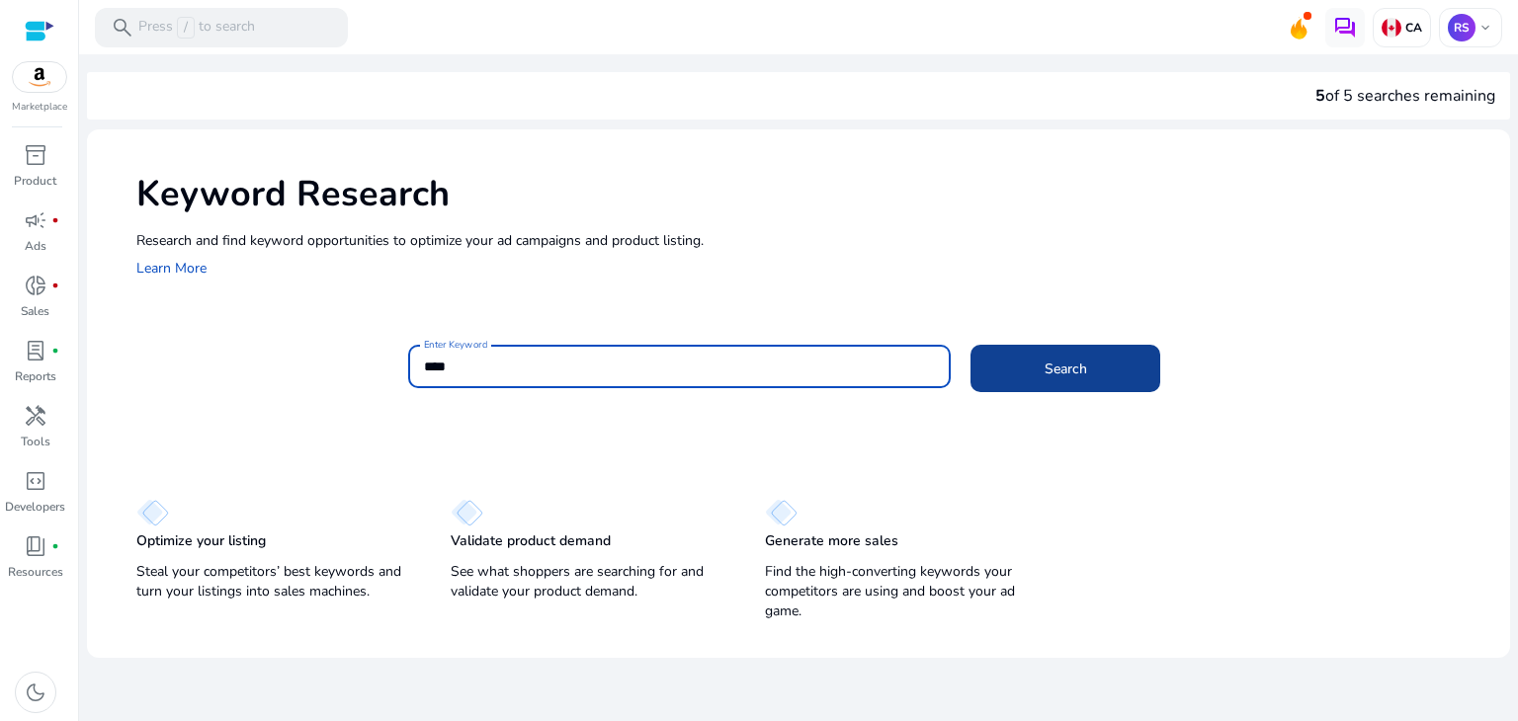
type input "****"
click at [1015, 380] on span at bounding box center [1066, 368] width 190 height 47
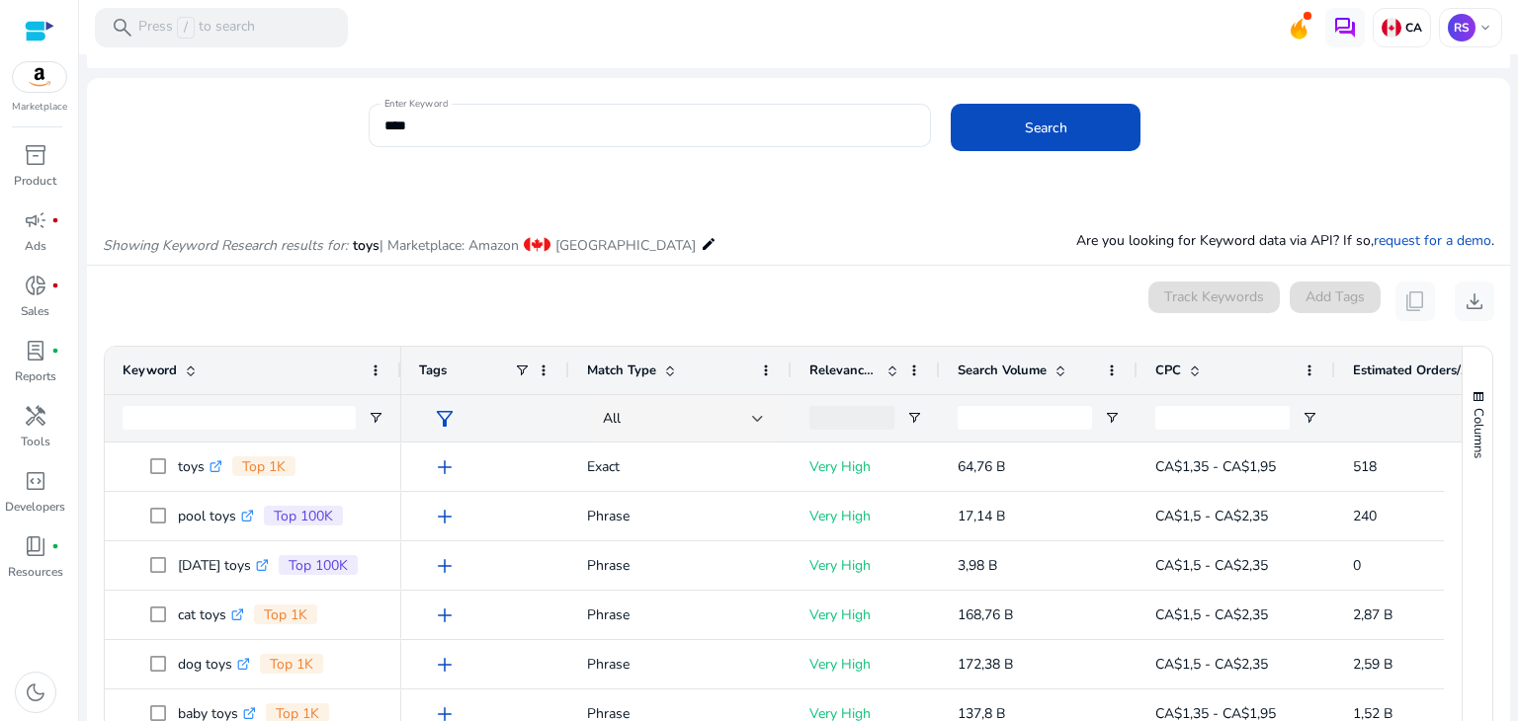
scroll to position [99, 0]
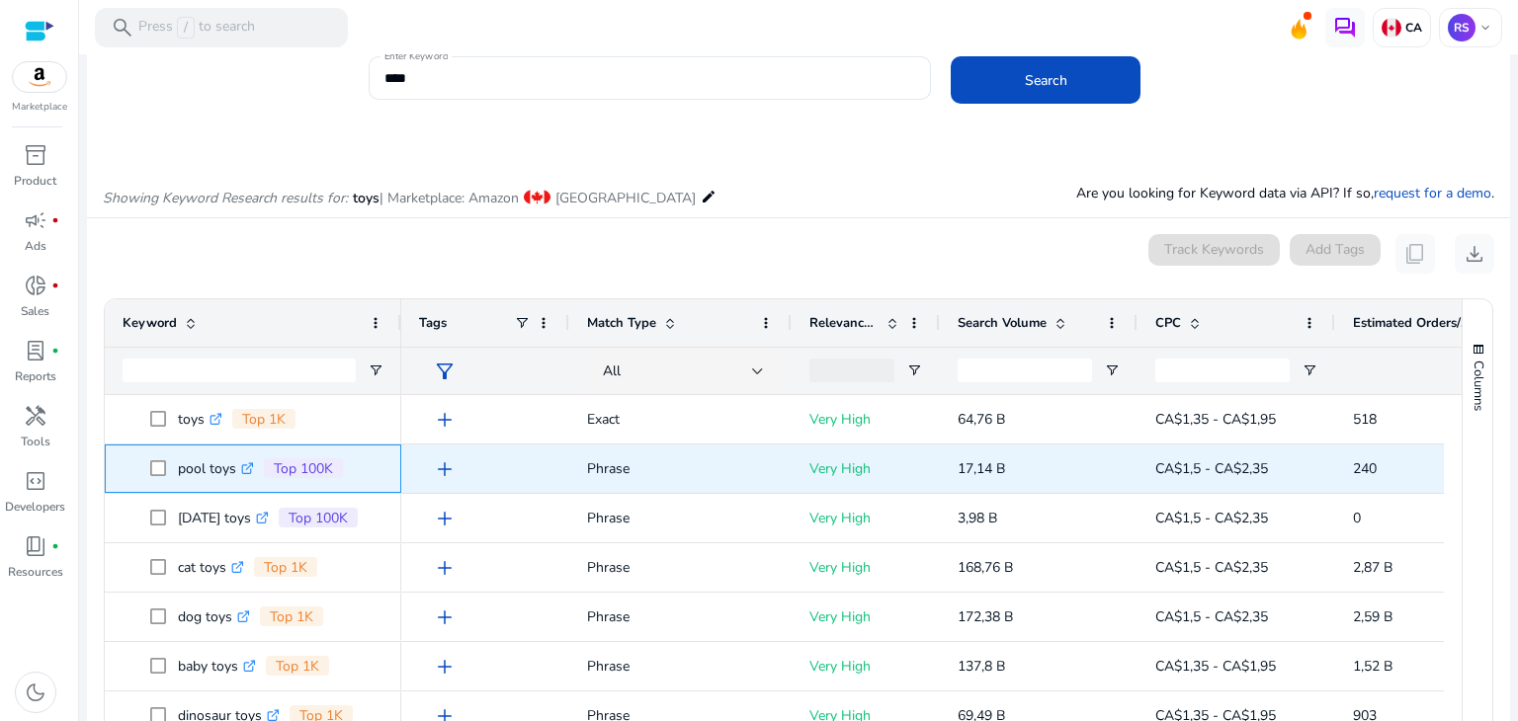
drag, startPoint x: 178, startPoint y: 465, endPoint x: 244, endPoint y: 472, distance: 66.6
click at [244, 472] on p "pool toys .st0{fill:#2c8af8}" at bounding box center [216, 469] width 76 height 41
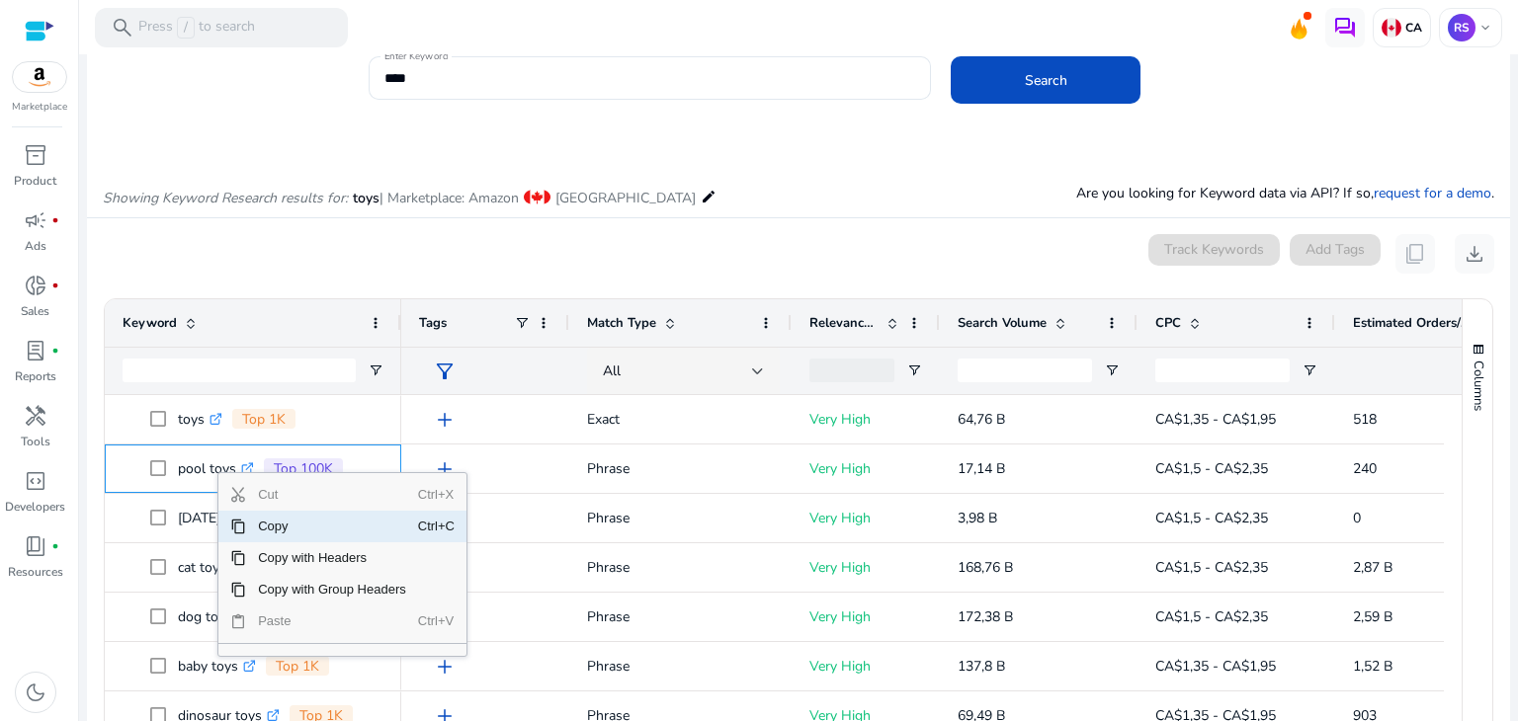
click at [248, 522] on span "Copy" at bounding box center [332, 527] width 172 height 32
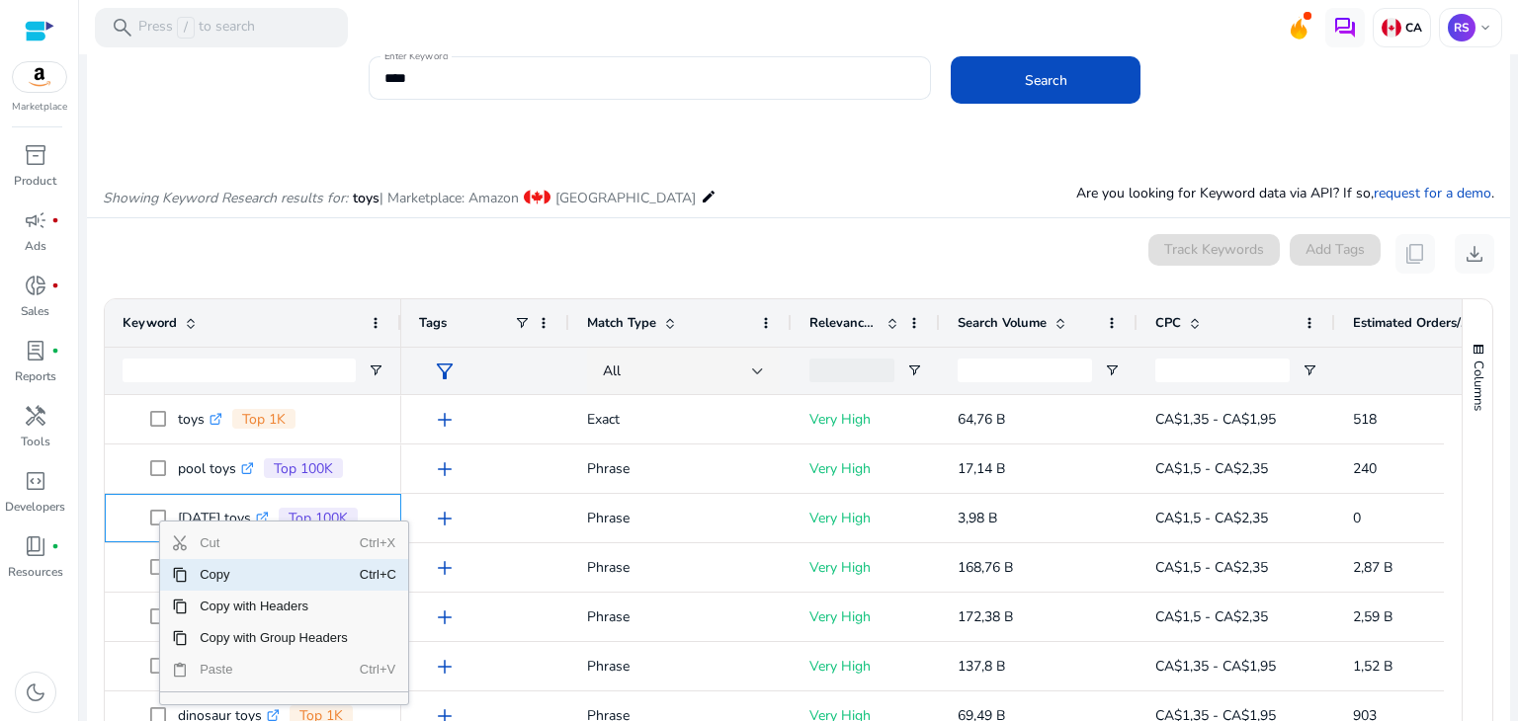
click at [188, 574] on span "Copy" at bounding box center [274, 575] width 172 height 32
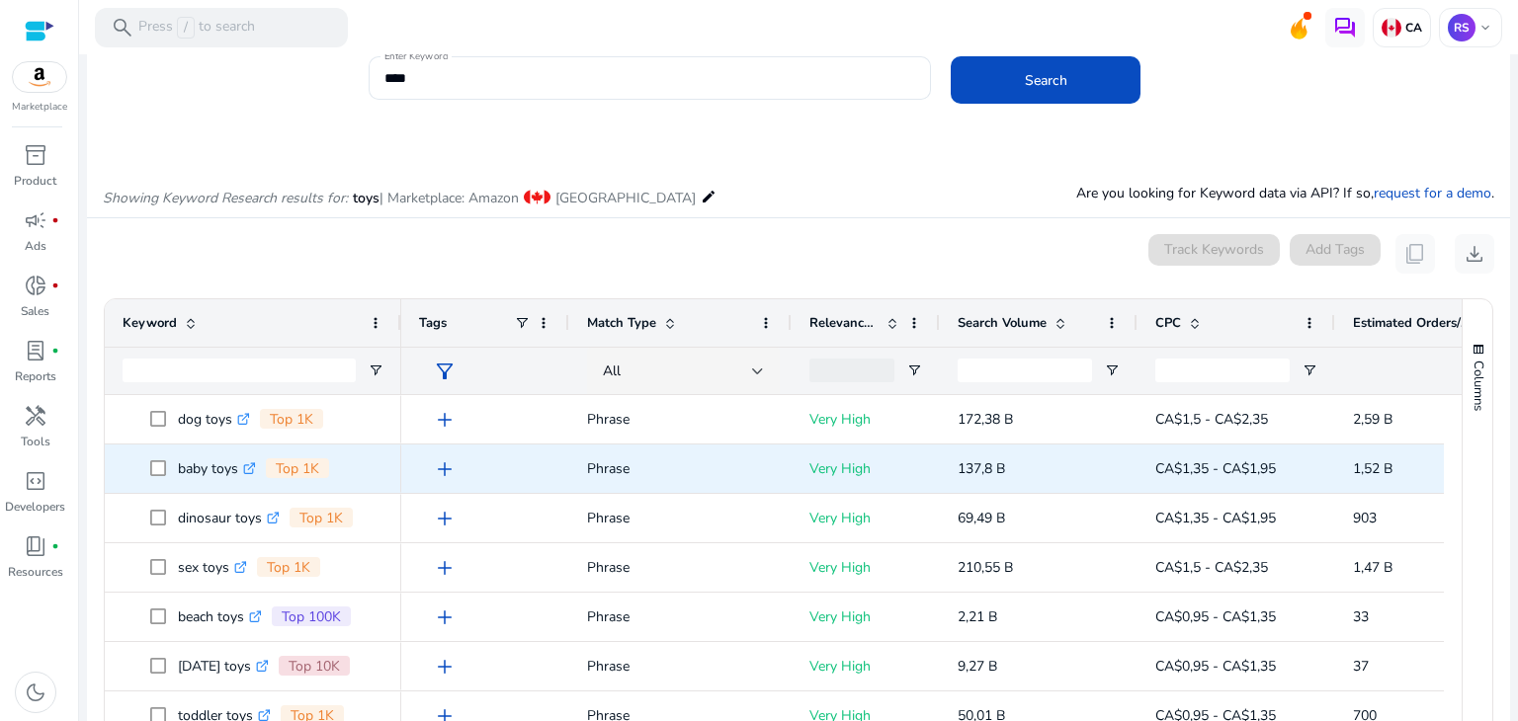
scroll to position [0, 0]
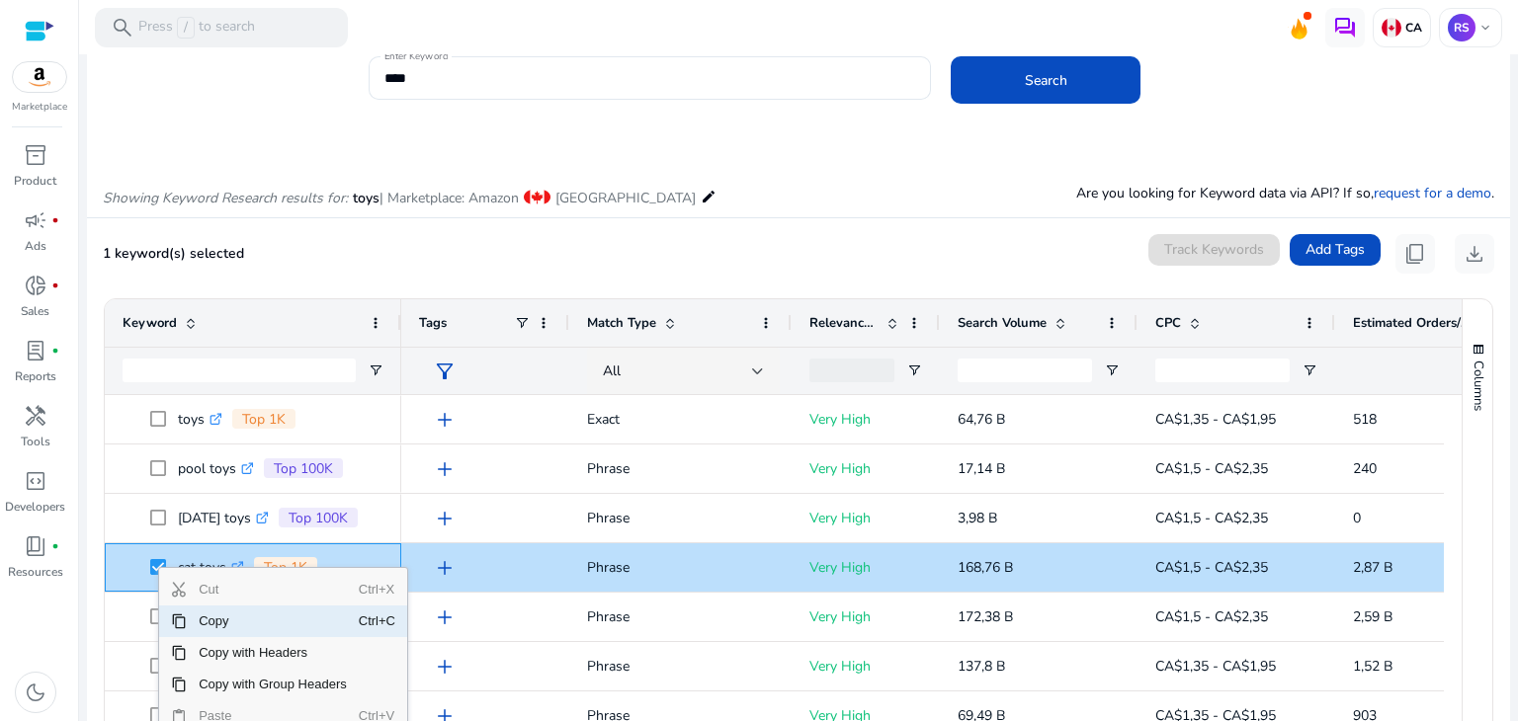
click at [175, 623] on span "Context Menu" at bounding box center [179, 622] width 16 height 16
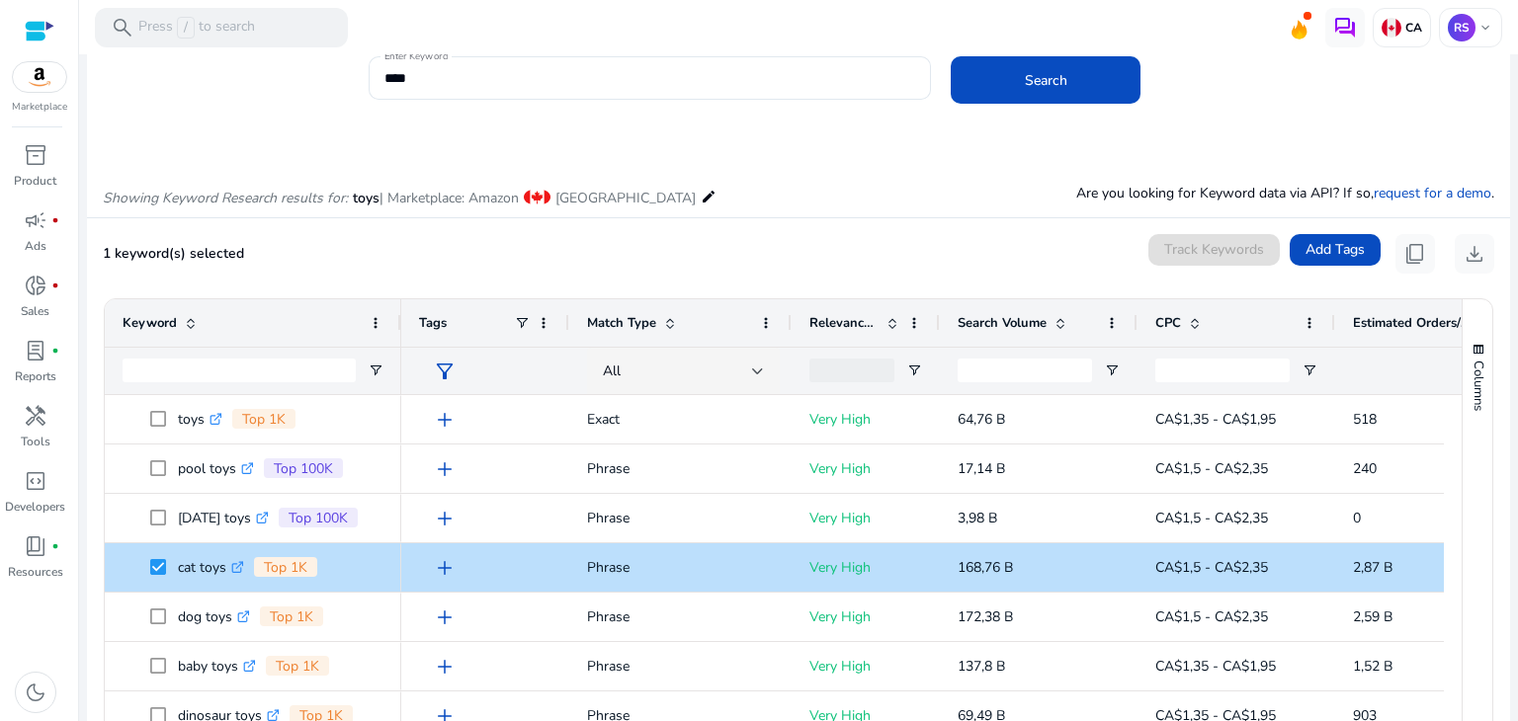
click at [701, 199] on mat-icon "edit" at bounding box center [709, 197] width 16 height 24
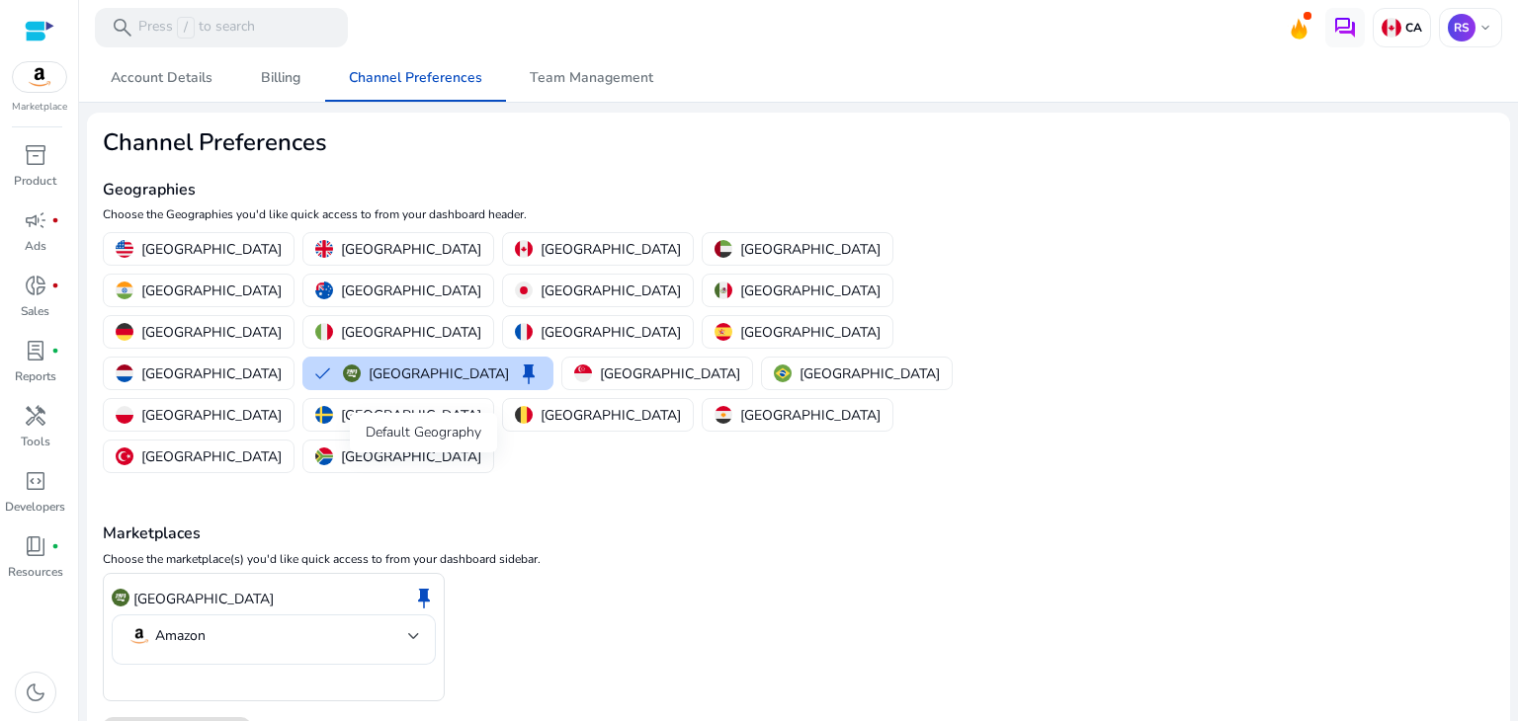
click at [425, 586] on span "keep" at bounding box center [424, 598] width 24 height 24
click at [413, 633] on div at bounding box center [414, 637] width 12 height 8
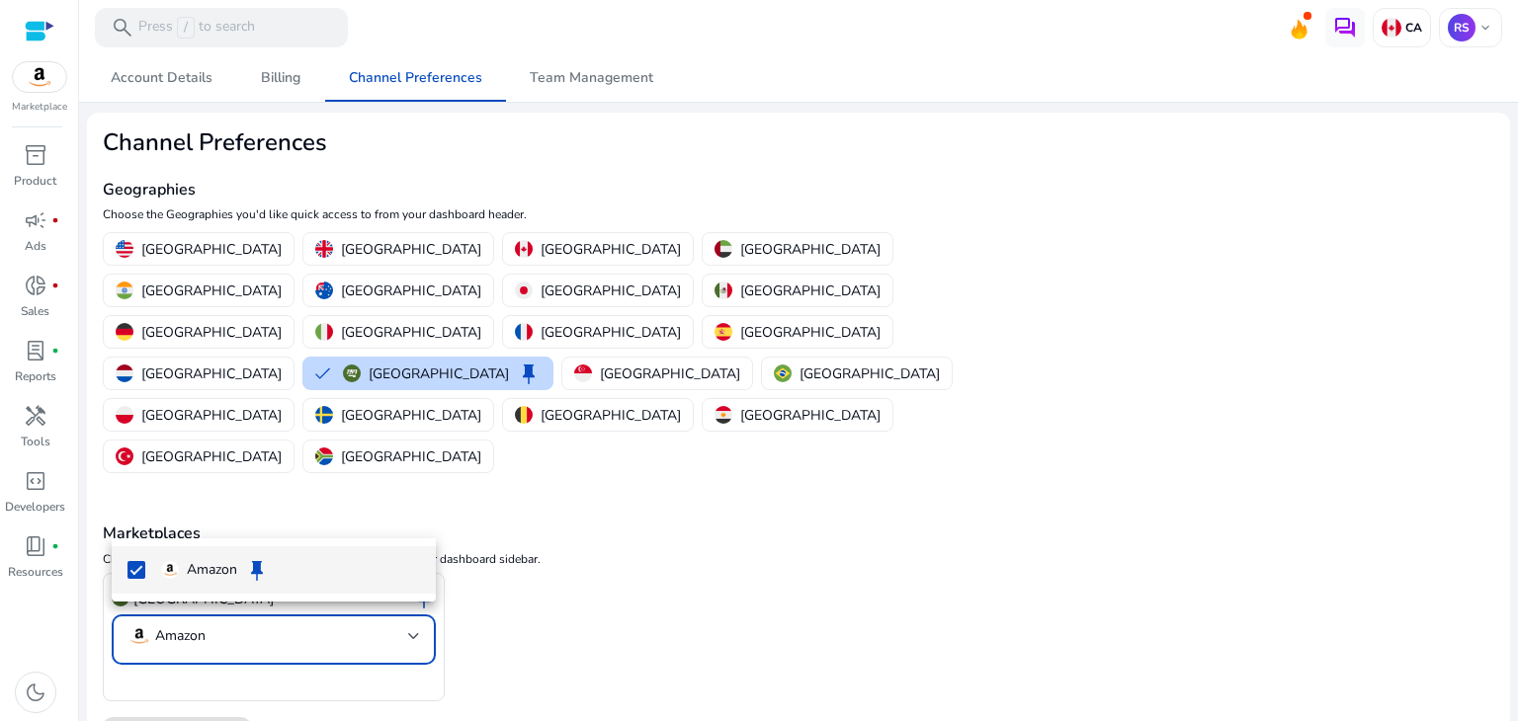
click at [413, 506] on div at bounding box center [759, 360] width 1518 height 721
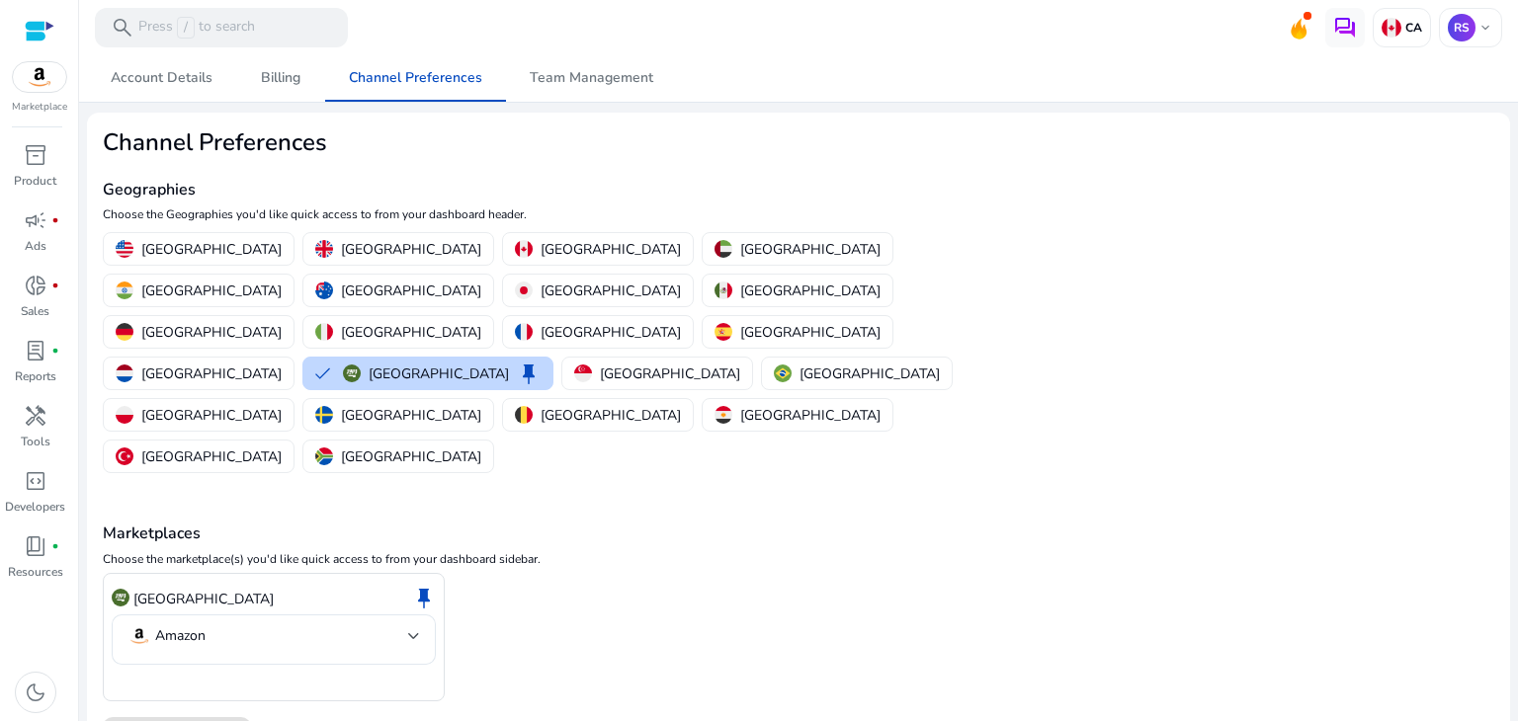
click at [390, 573] on div "Saudi Arabia keep Amazon" at bounding box center [274, 637] width 342 height 129
click at [385, 573] on div "Saudi Arabia keep Amazon" at bounding box center [274, 637] width 342 height 129
click at [1408, 30] on p "CA" at bounding box center [1411, 28] width 21 height 16
click at [1355, 201] on link "settings Manage Geos & Marketplaces" at bounding box center [1305, 199] width 225 height 40
click at [509, 364] on p "[GEOGRAPHIC_DATA]" at bounding box center [439, 374] width 140 height 21
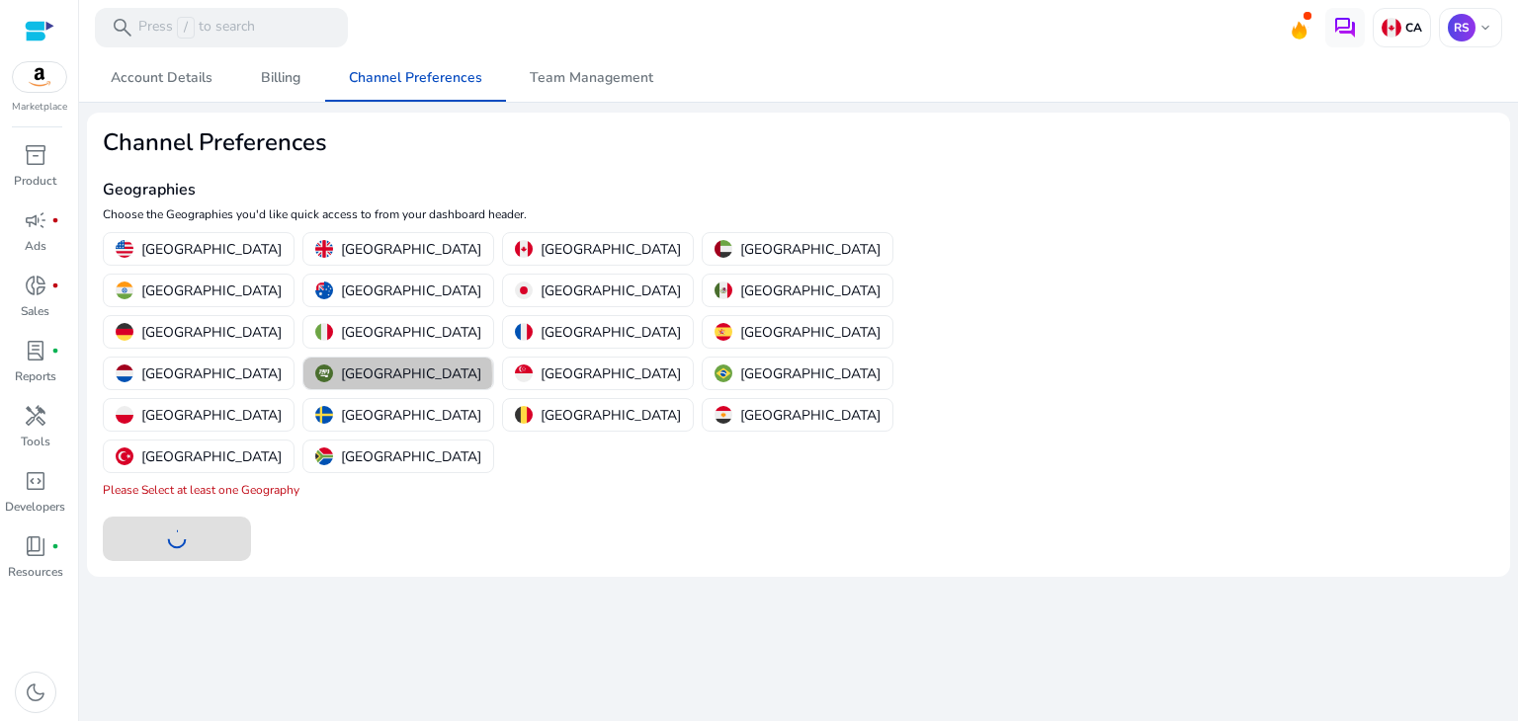
click at [481, 364] on p "[GEOGRAPHIC_DATA]" at bounding box center [411, 374] width 140 height 21
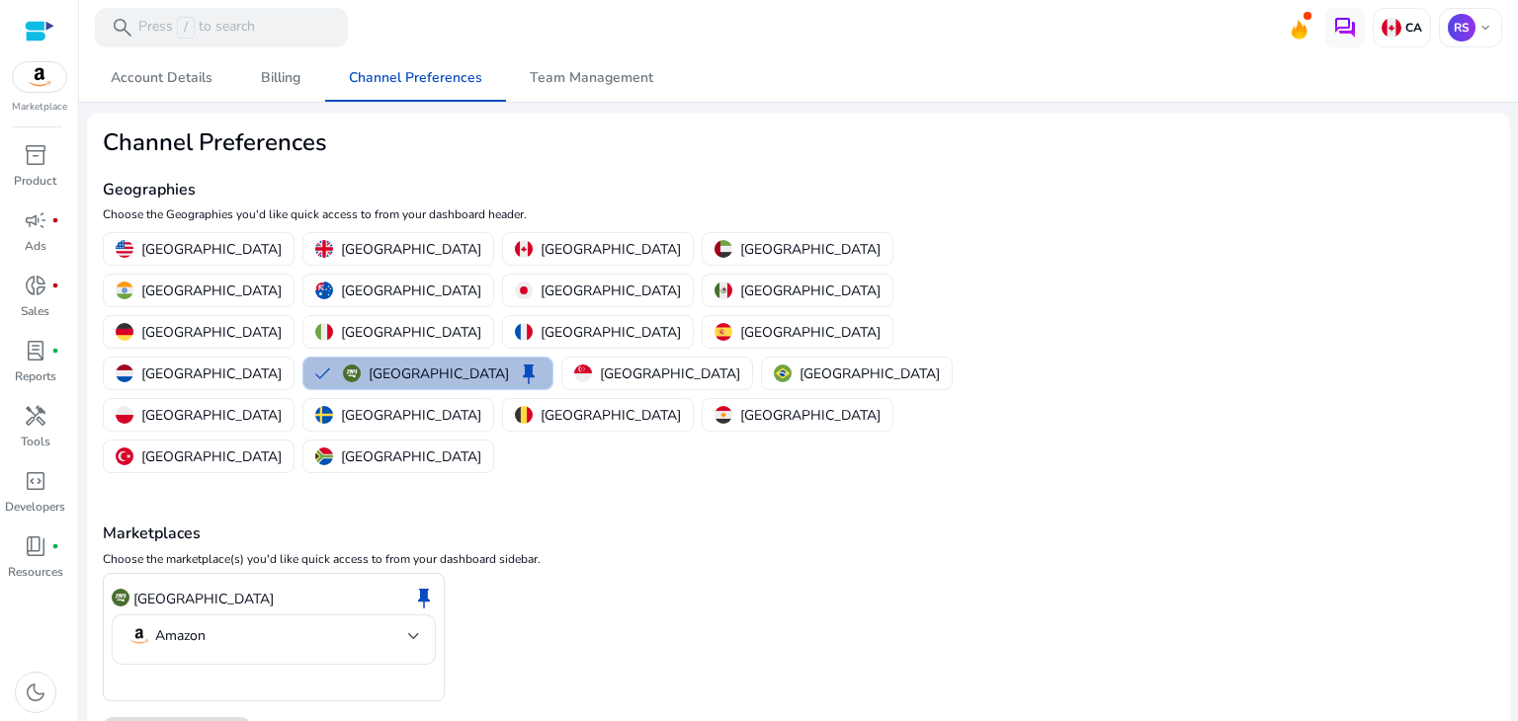
click at [259, 582] on div "Saudi Arabia keep" at bounding box center [274, 599] width 324 height 34
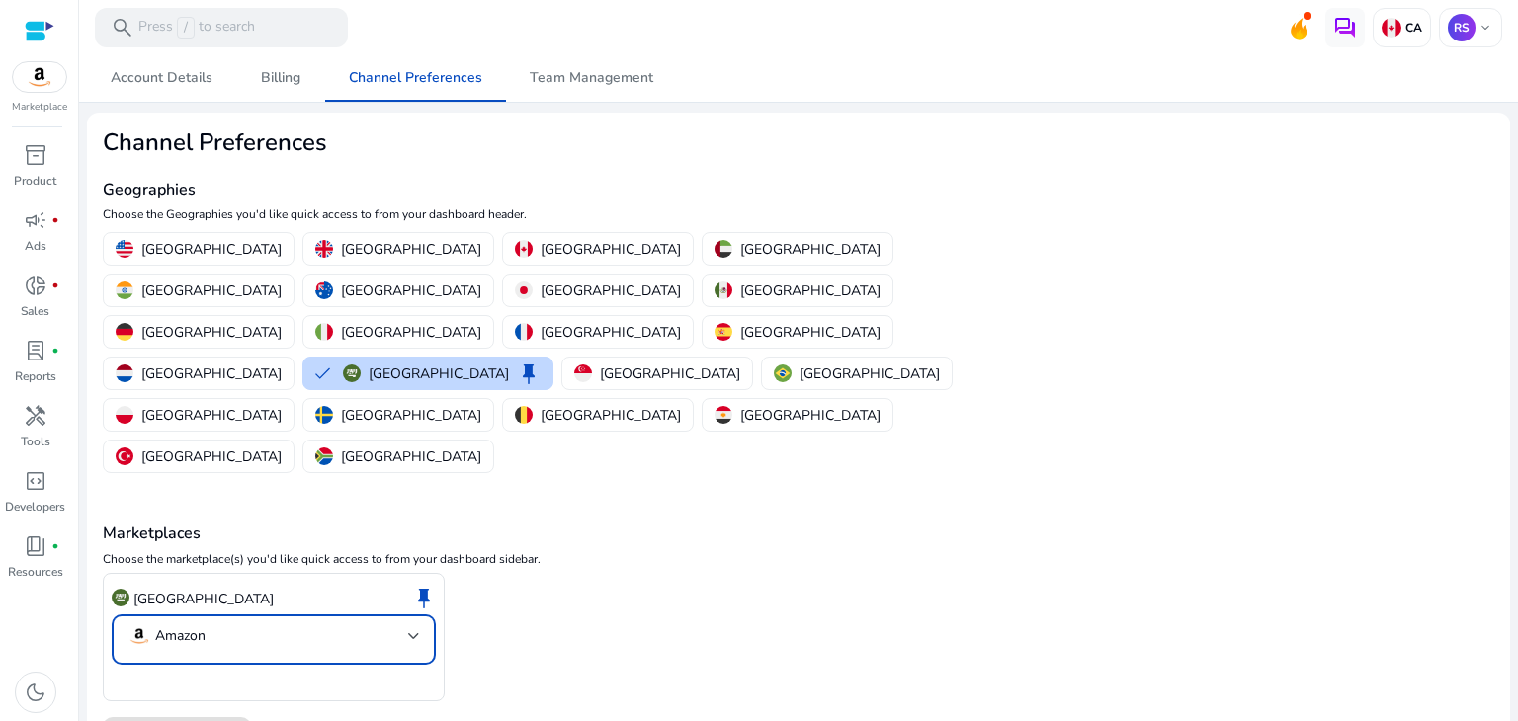
click at [259, 625] on mat-select-trigger "Amazon" at bounding box center [267, 637] width 281 height 24
click at [259, 507] on div at bounding box center [759, 360] width 1518 height 721
click at [259, 625] on mat-select-trigger "Amazon" at bounding box center [267, 637] width 281 height 24
click at [233, 565] on p "Amazon" at bounding box center [212, 570] width 50 height 22
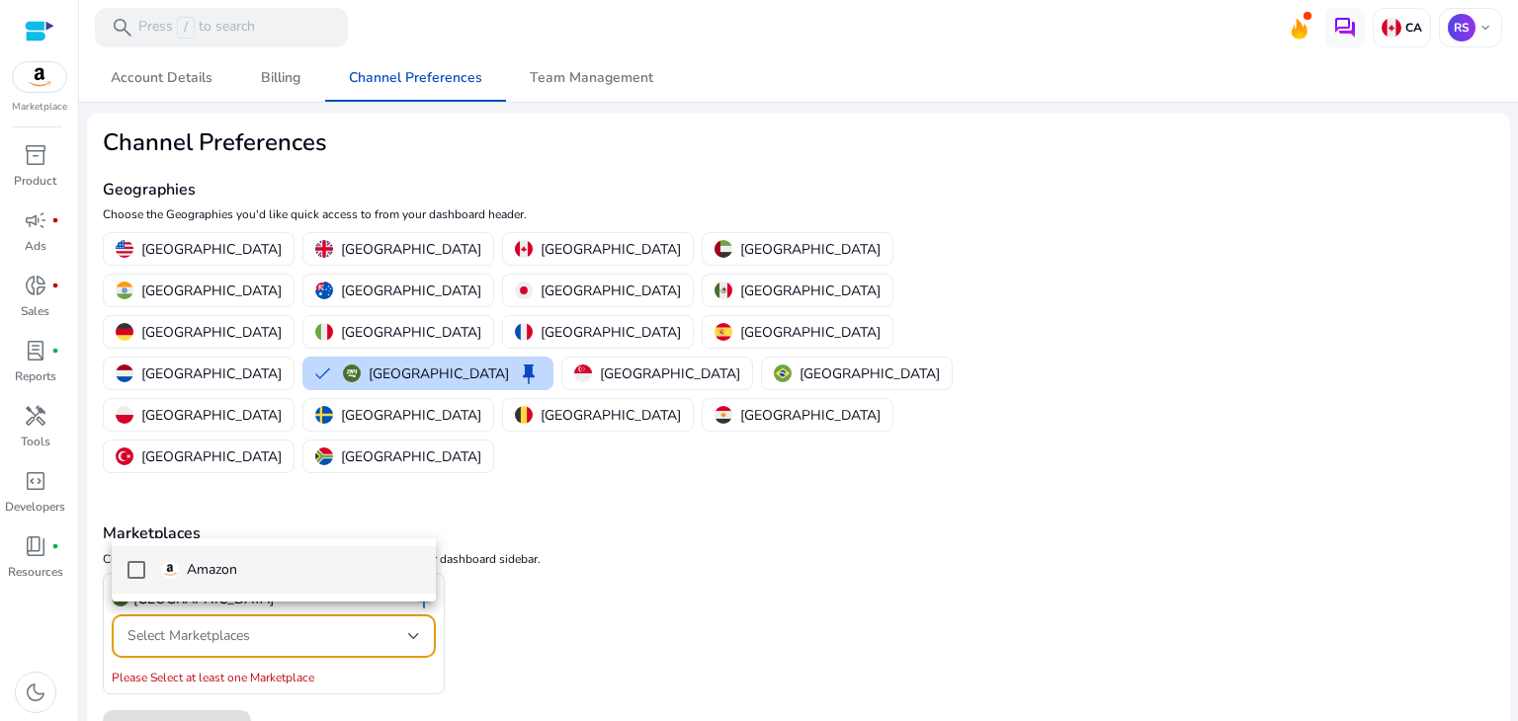
click at [233, 565] on p "Amazon" at bounding box center [212, 570] width 50 height 22
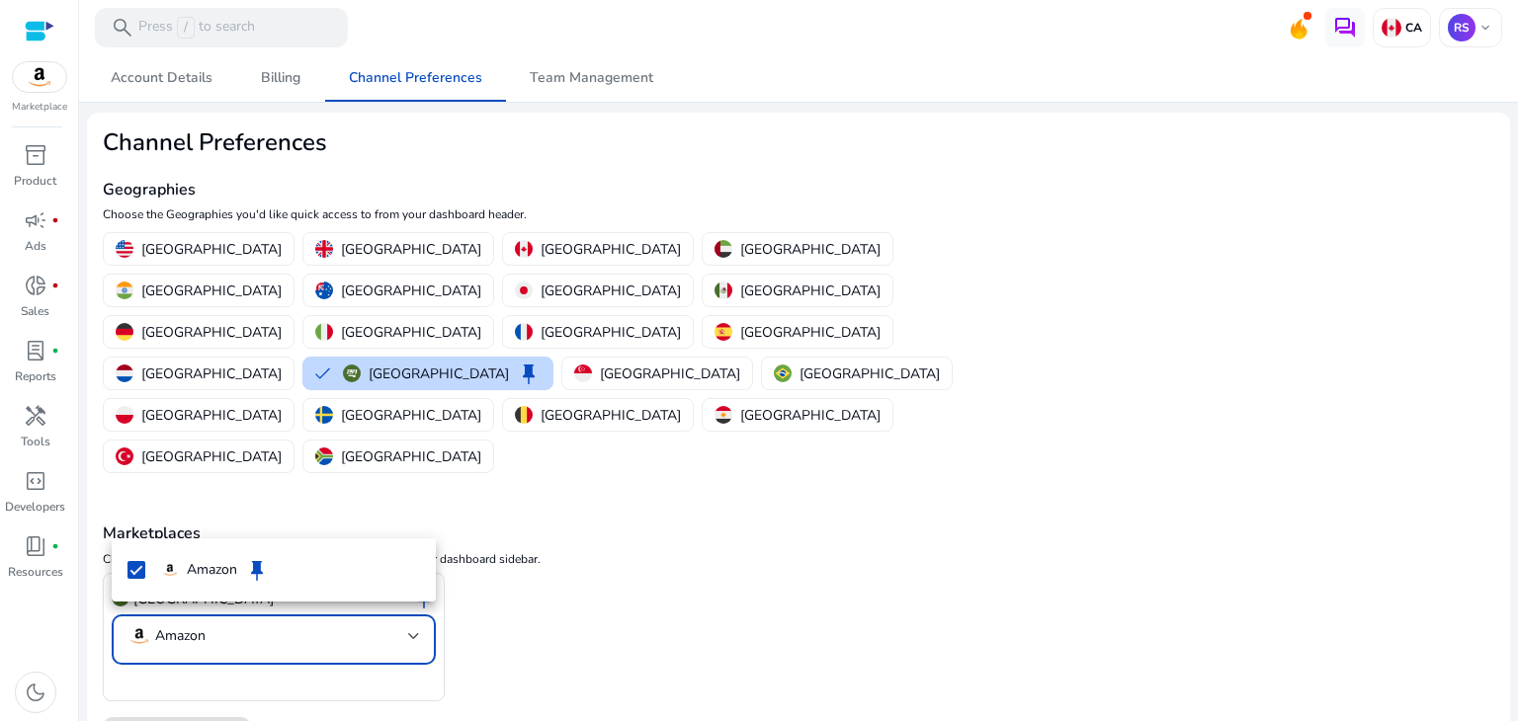
click at [341, 472] on div at bounding box center [759, 360] width 1518 height 721
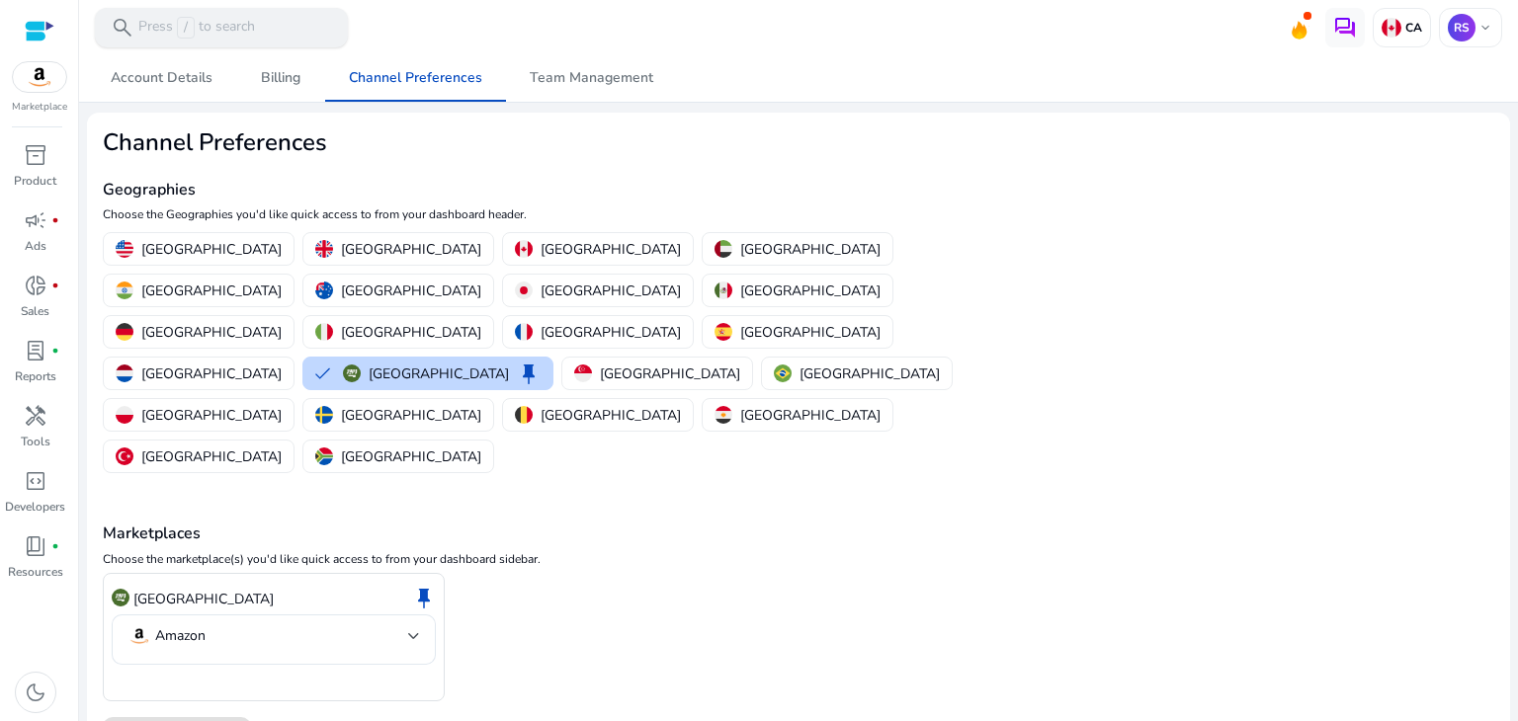
click at [178, 33] on span "/" at bounding box center [186, 28] width 18 height 22
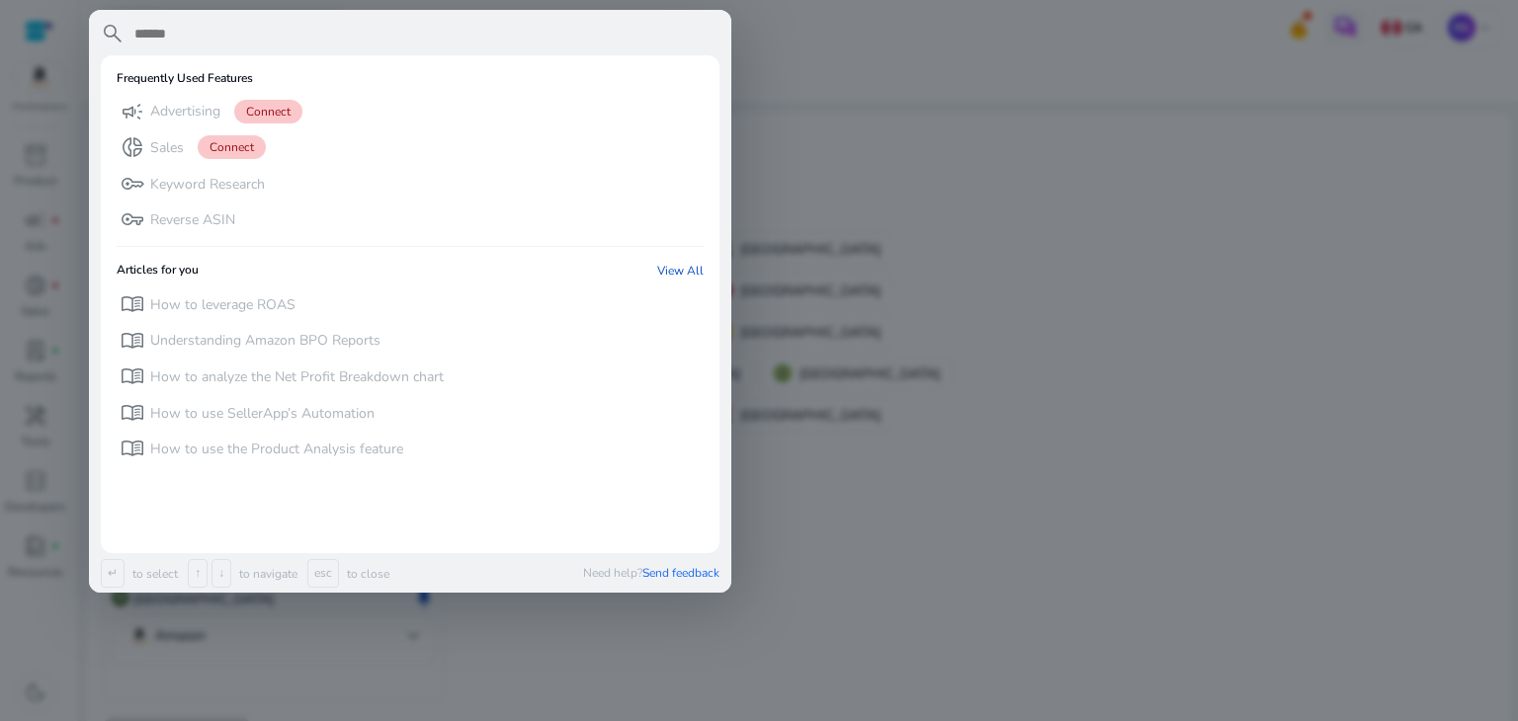
click at [182, 44] on input "text" at bounding box center [425, 34] width 587 height 24
click at [892, 162] on div at bounding box center [759, 360] width 1518 height 721
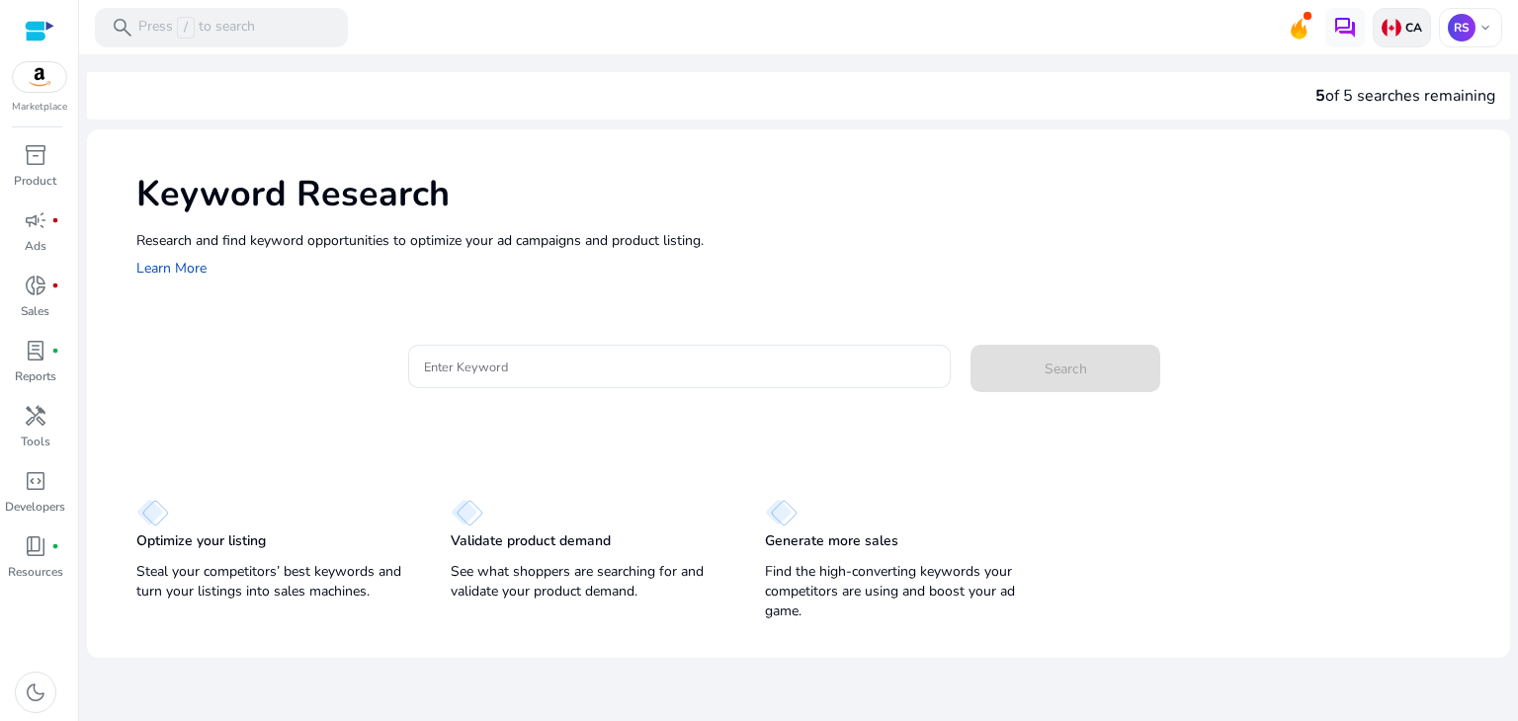
click at [1388, 35] on img at bounding box center [1392, 28] width 20 height 20
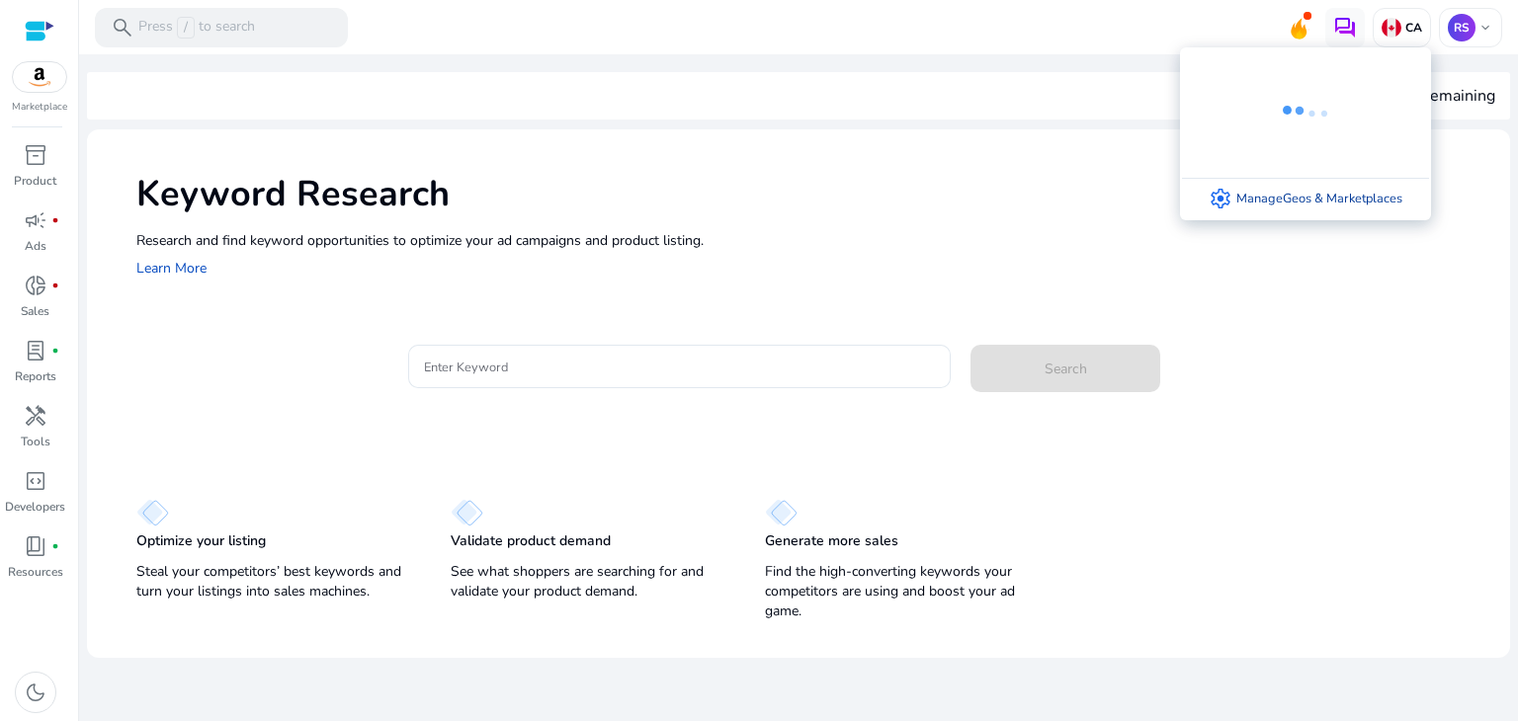
click at [1302, 189] on link "settings Manage Geos & Marketplaces" at bounding box center [1305, 199] width 225 height 40
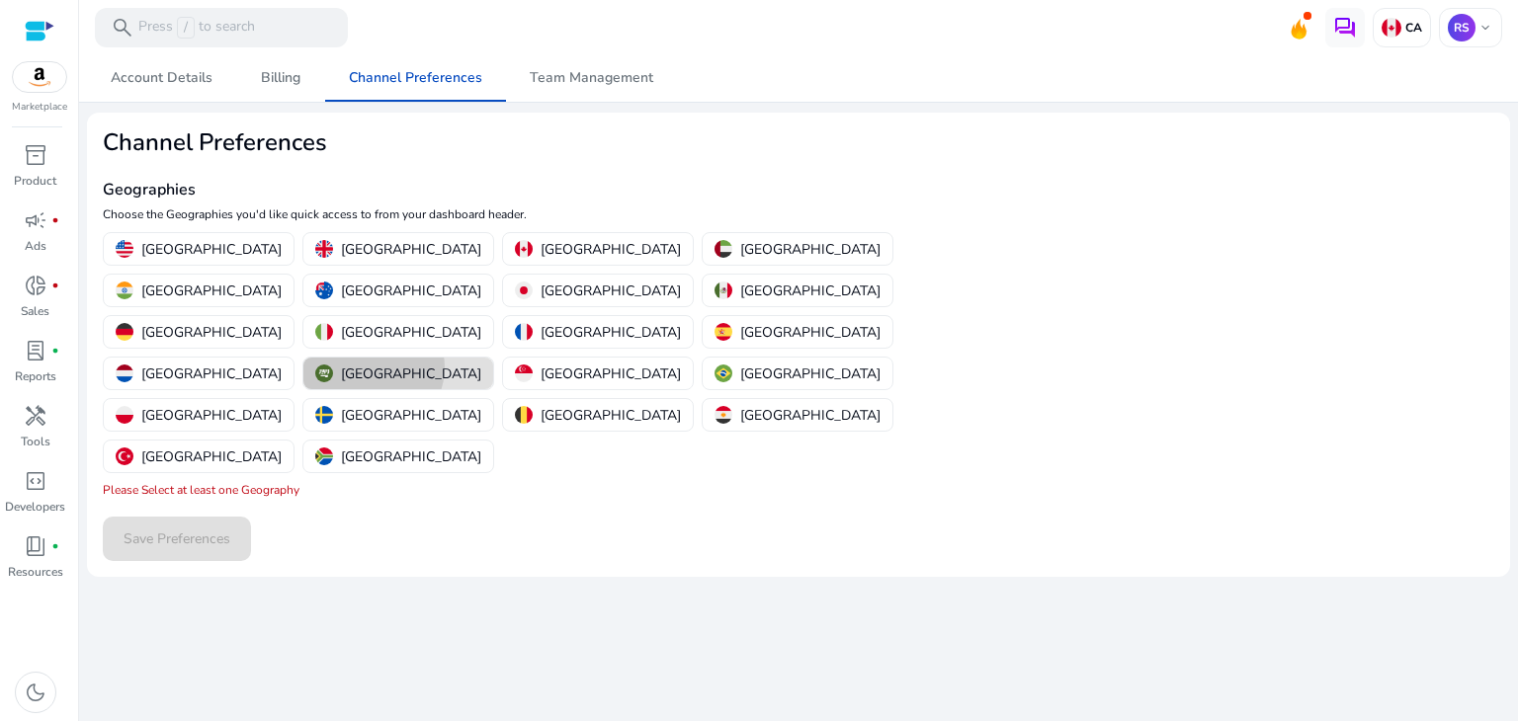
click at [481, 364] on p "[GEOGRAPHIC_DATA]" at bounding box center [411, 374] width 140 height 21
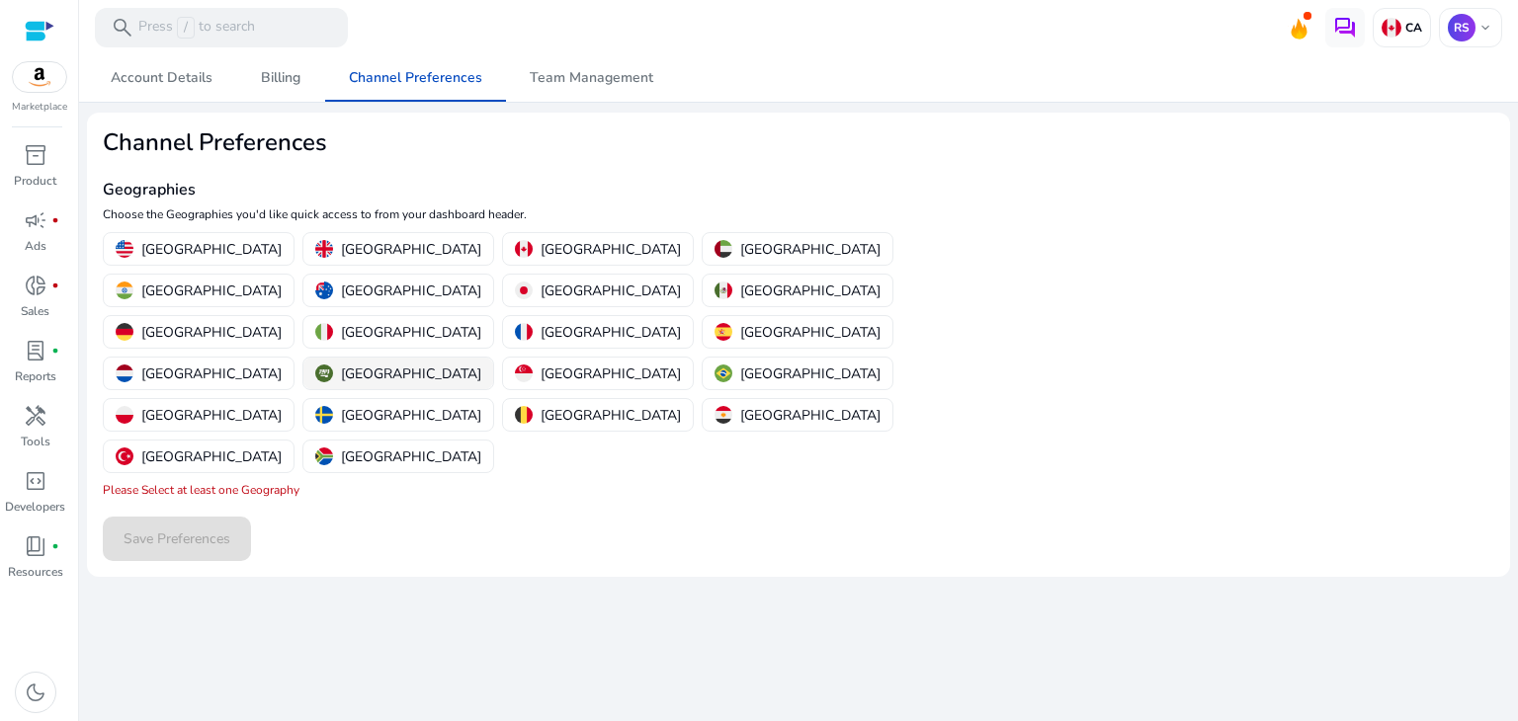
click at [481, 364] on p "[GEOGRAPHIC_DATA]" at bounding box center [411, 374] width 140 height 21
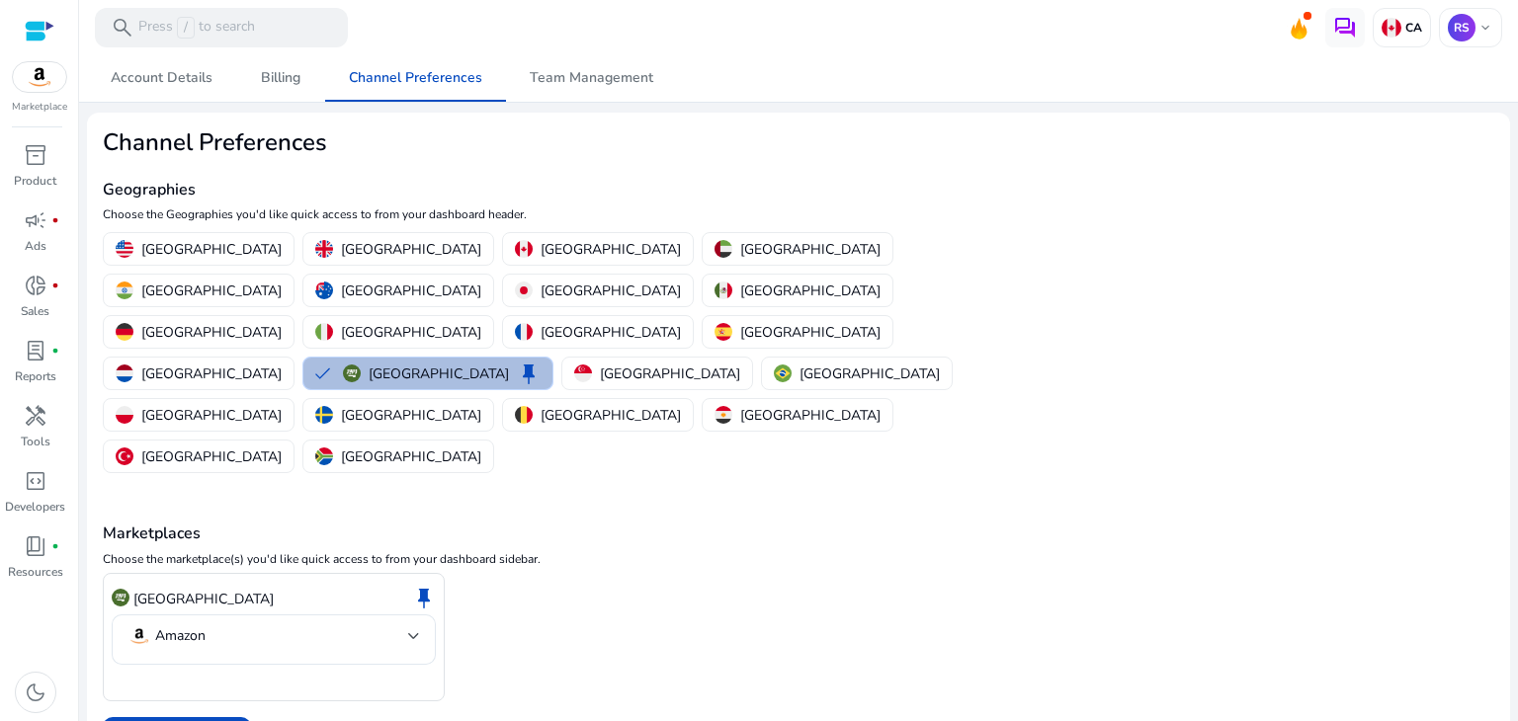
click at [185, 588] on mat-card "Channel Preferences Geographies Choose the Geographies you'd like quick access …" at bounding box center [798, 445] width 1423 height 665
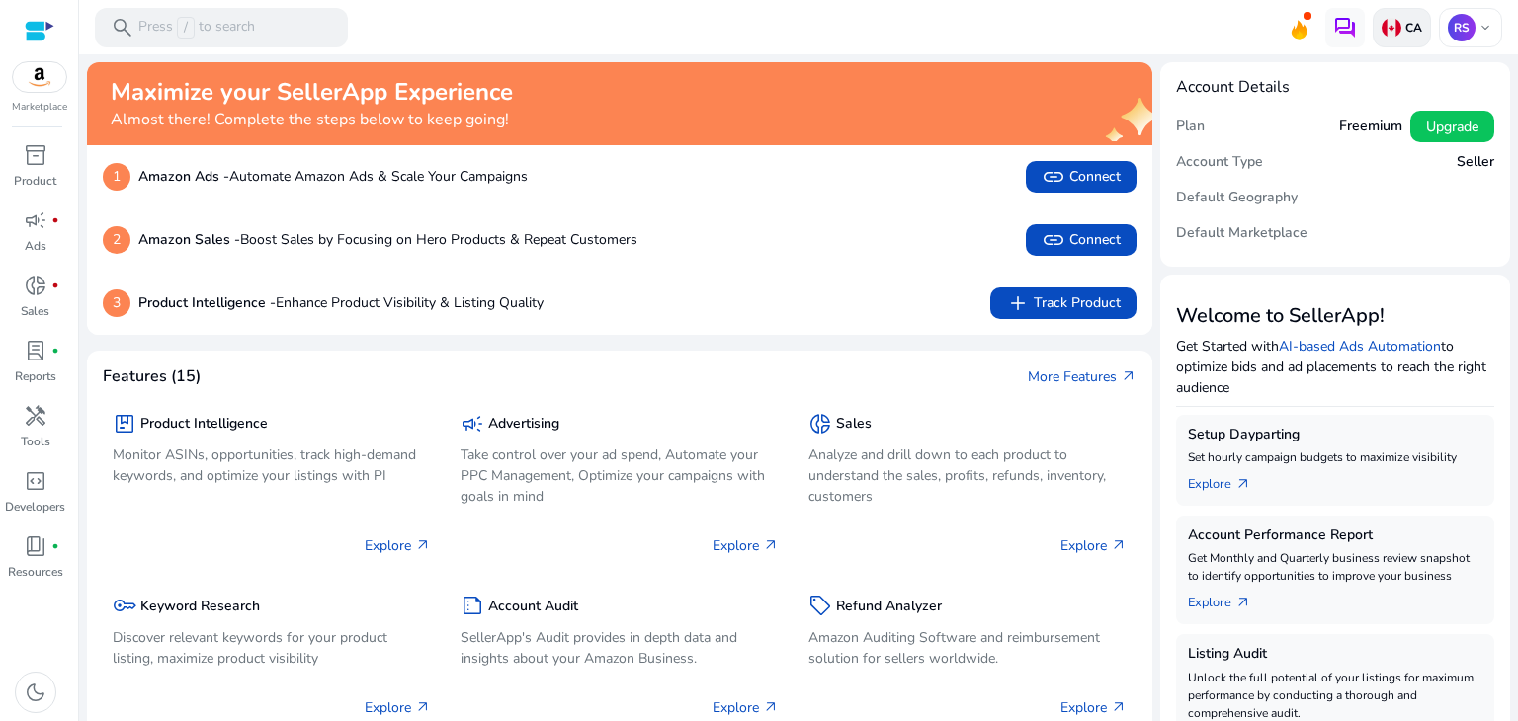
click at [1384, 25] on img at bounding box center [1392, 28] width 20 height 20
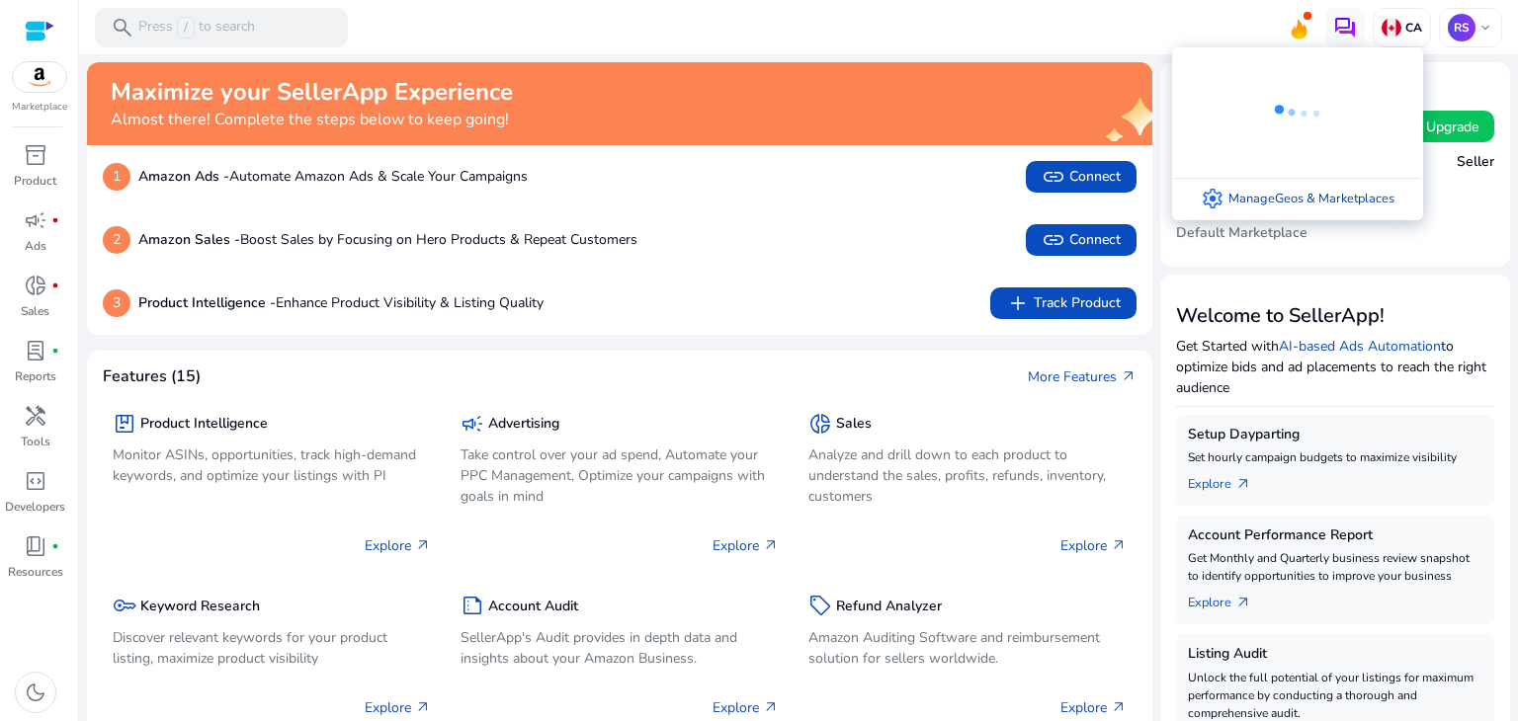
click at [1308, 192] on link "settings Manage Geos & Marketplaces" at bounding box center [1297, 199] width 225 height 40
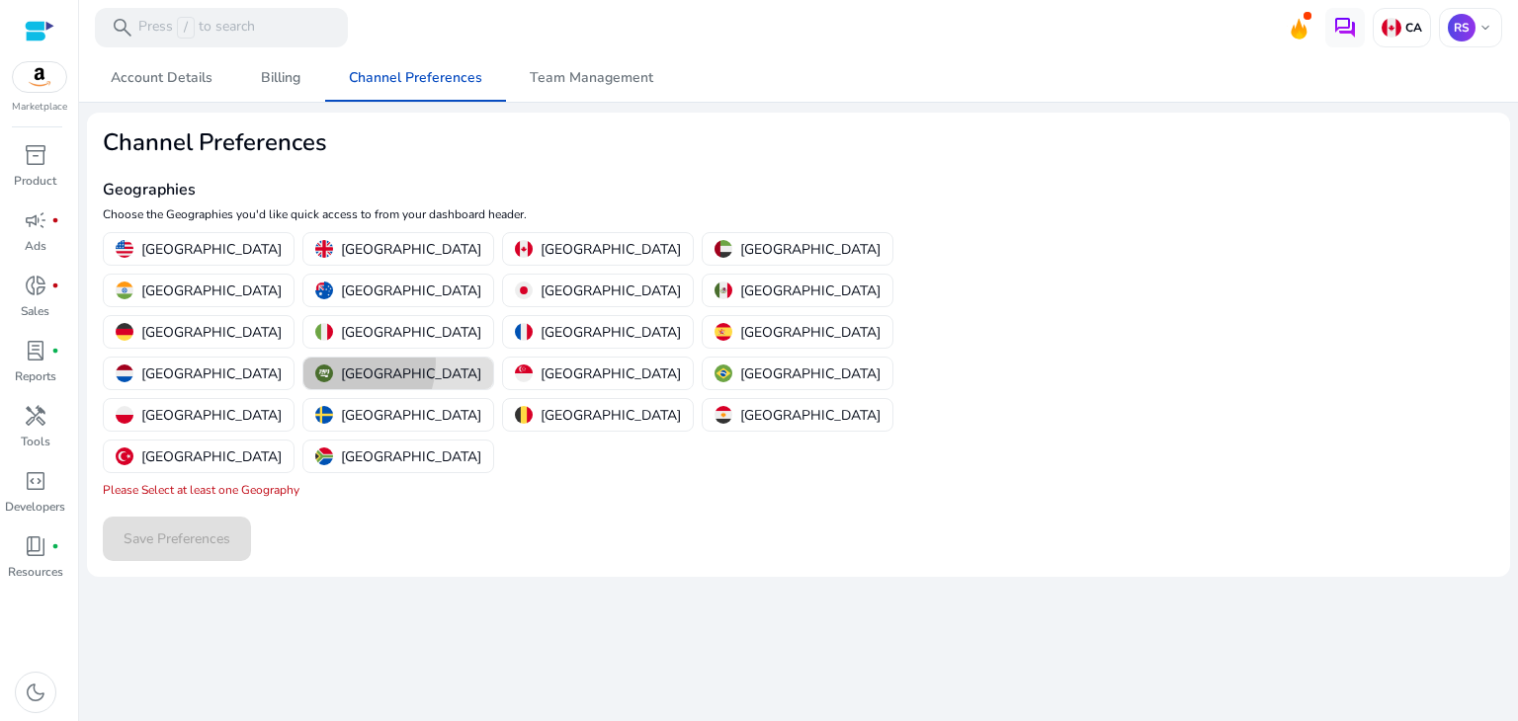
click at [481, 364] on div "[GEOGRAPHIC_DATA]" at bounding box center [398, 374] width 166 height 21
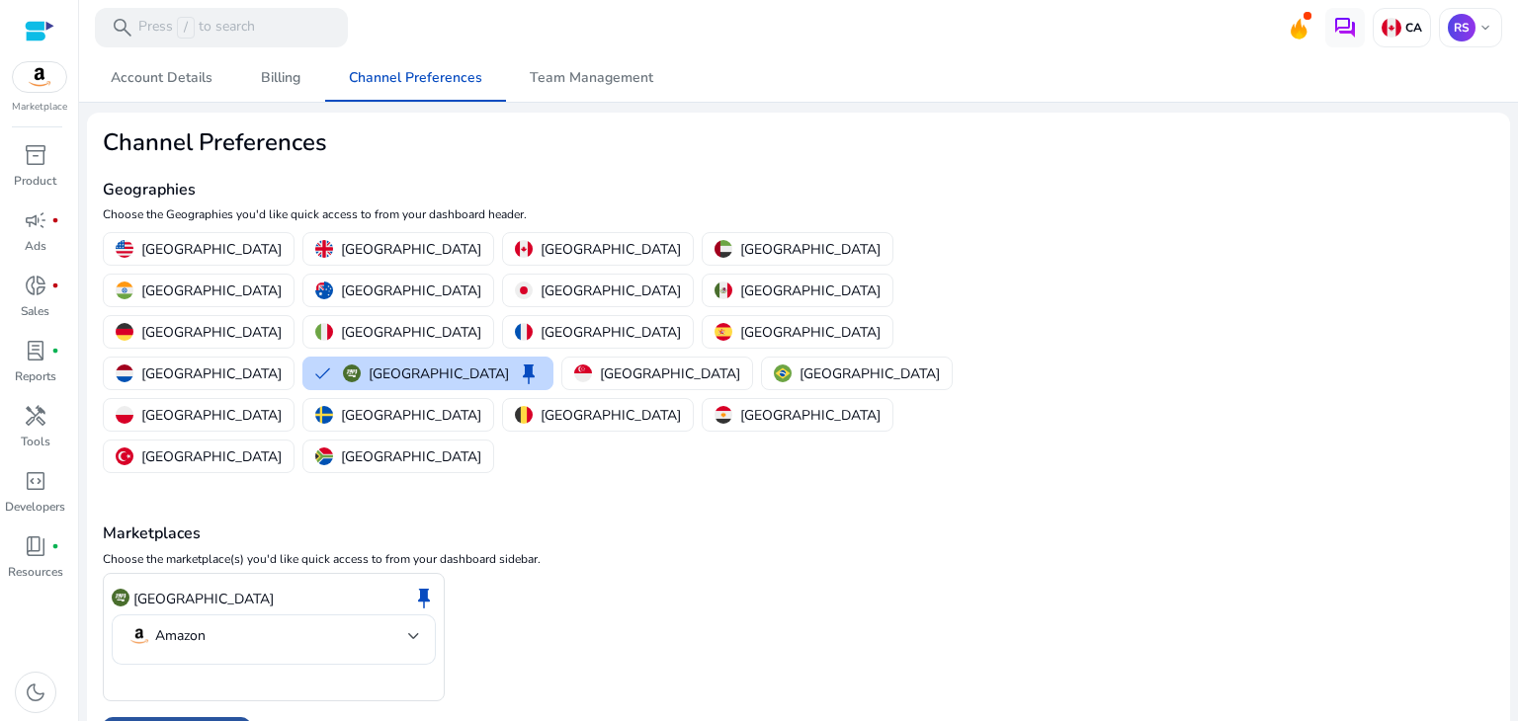
click at [151, 673] on mat-error at bounding box center [274, 683] width 324 height 20
click at [174, 589] on p "[GEOGRAPHIC_DATA]" at bounding box center [203, 599] width 140 height 21
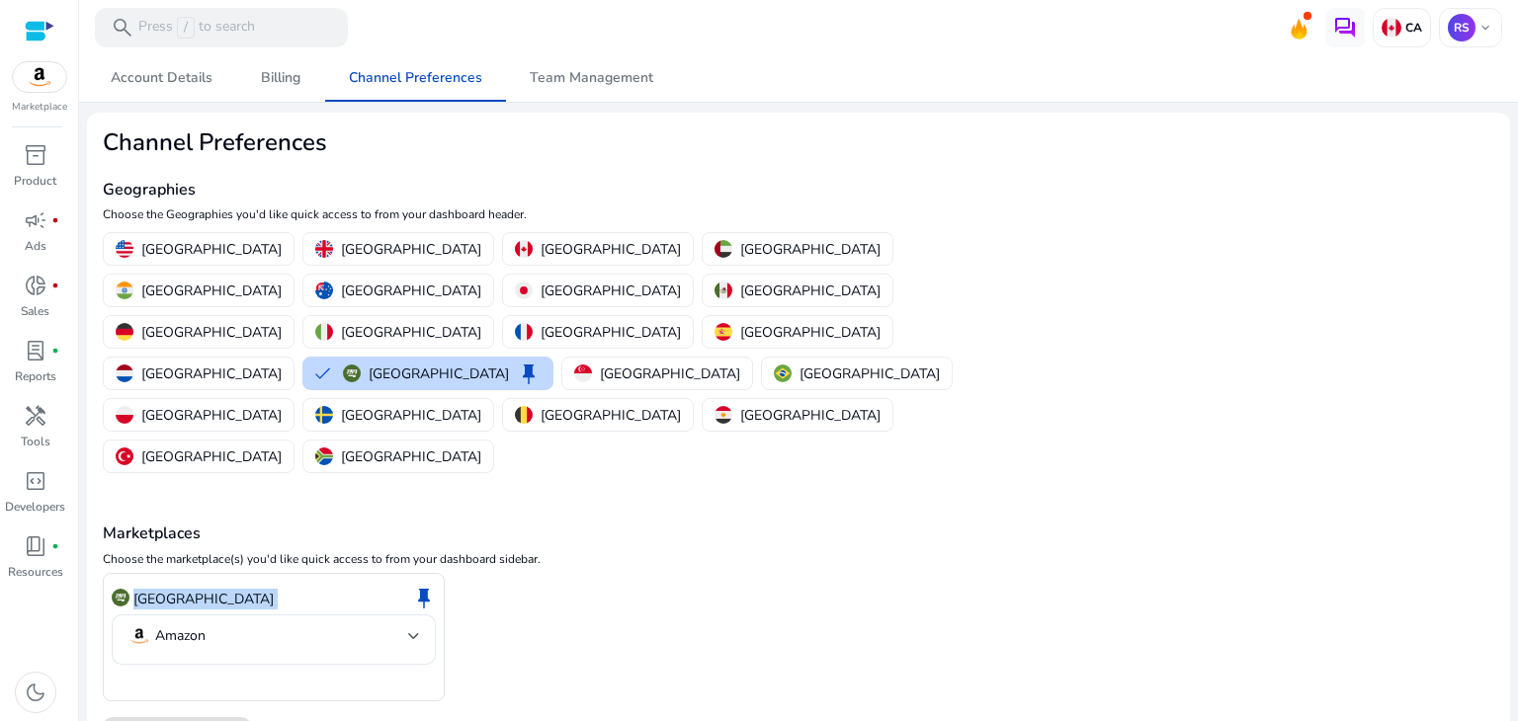
click at [174, 589] on p "[GEOGRAPHIC_DATA]" at bounding box center [203, 599] width 140 height 21
click at [170, 589] on p "[GEOGRAPHIC_DATA]" at bounding box center [203, 599] width 140 height 21
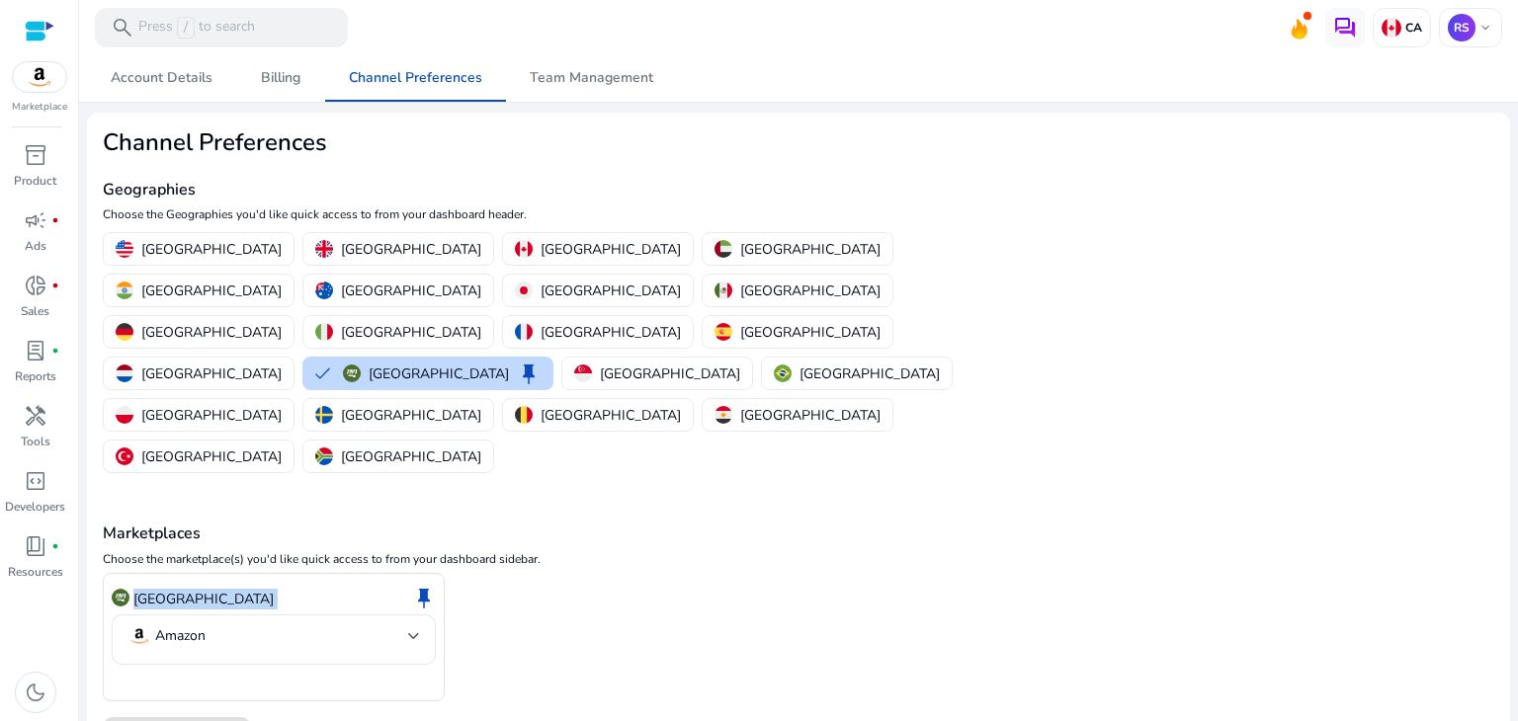
click at [167, 589] on p "[GEOGRAPHIC_DATA]" at bounding box center [203, 599] width 140 height 21
click at [401, 625] on mat-select-trigger "Amazon" at bounding box center [267, 637] width 281 height 24
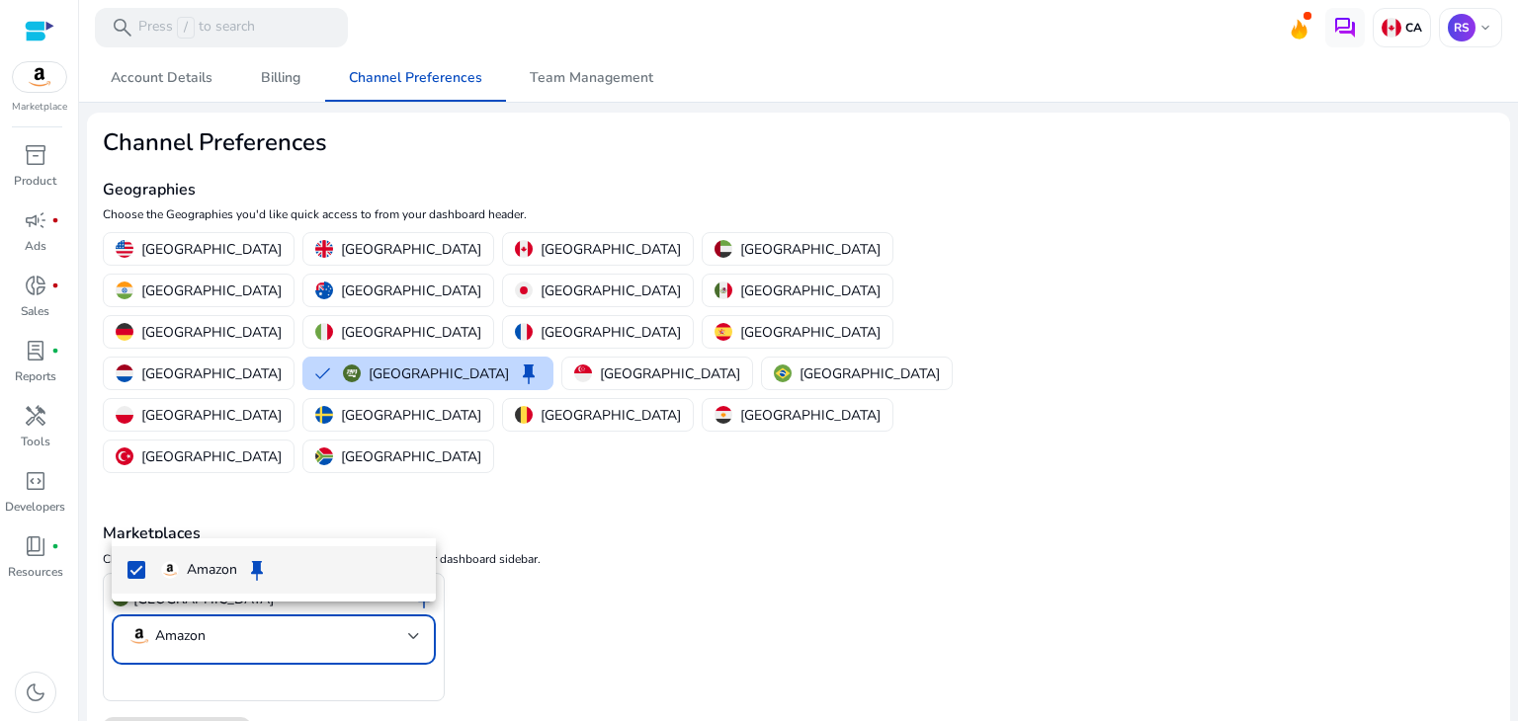
click at [320, 571] on span "Amazon keep" at bounding box center [290, 570] width 259 height 24
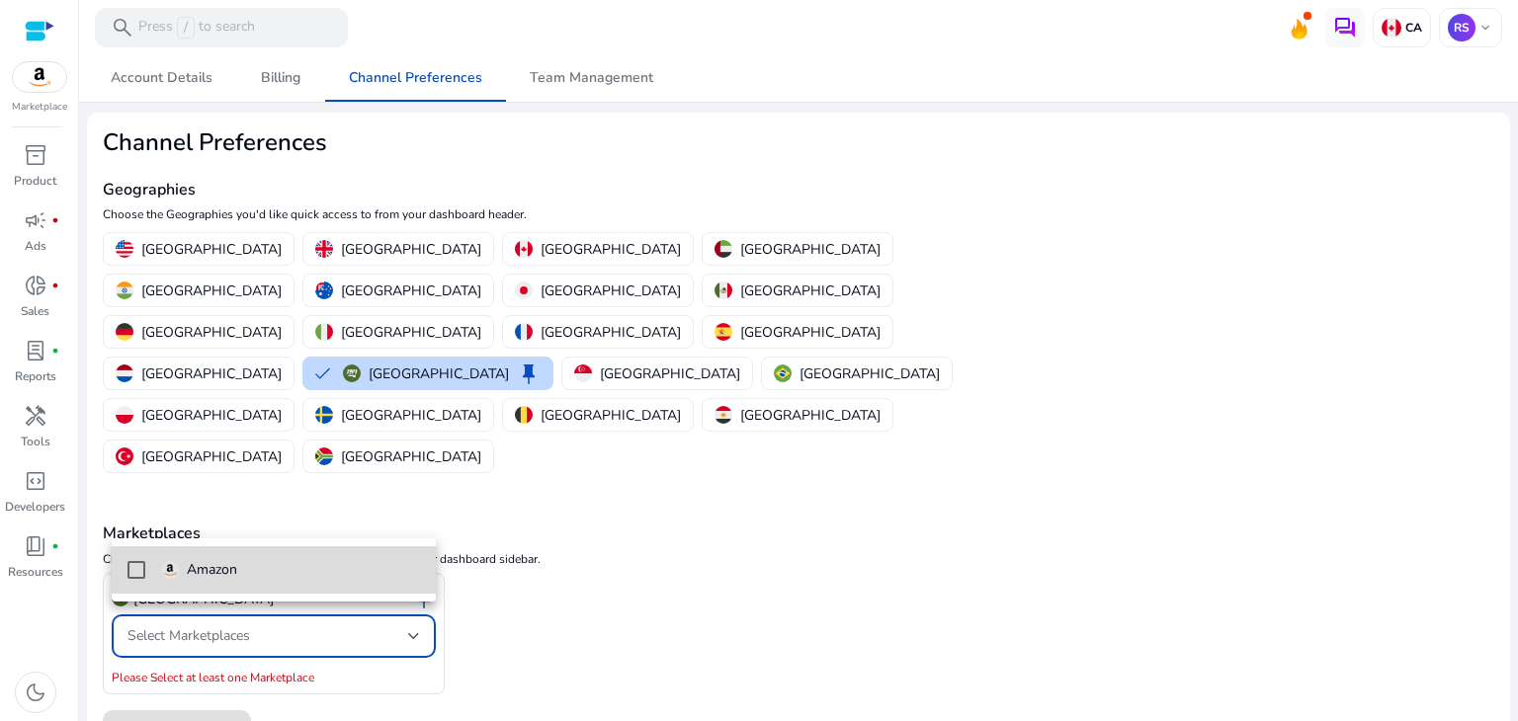
click at [320, 571] on span "Amazon" at bounding box center [290, 570] width 259 height 22
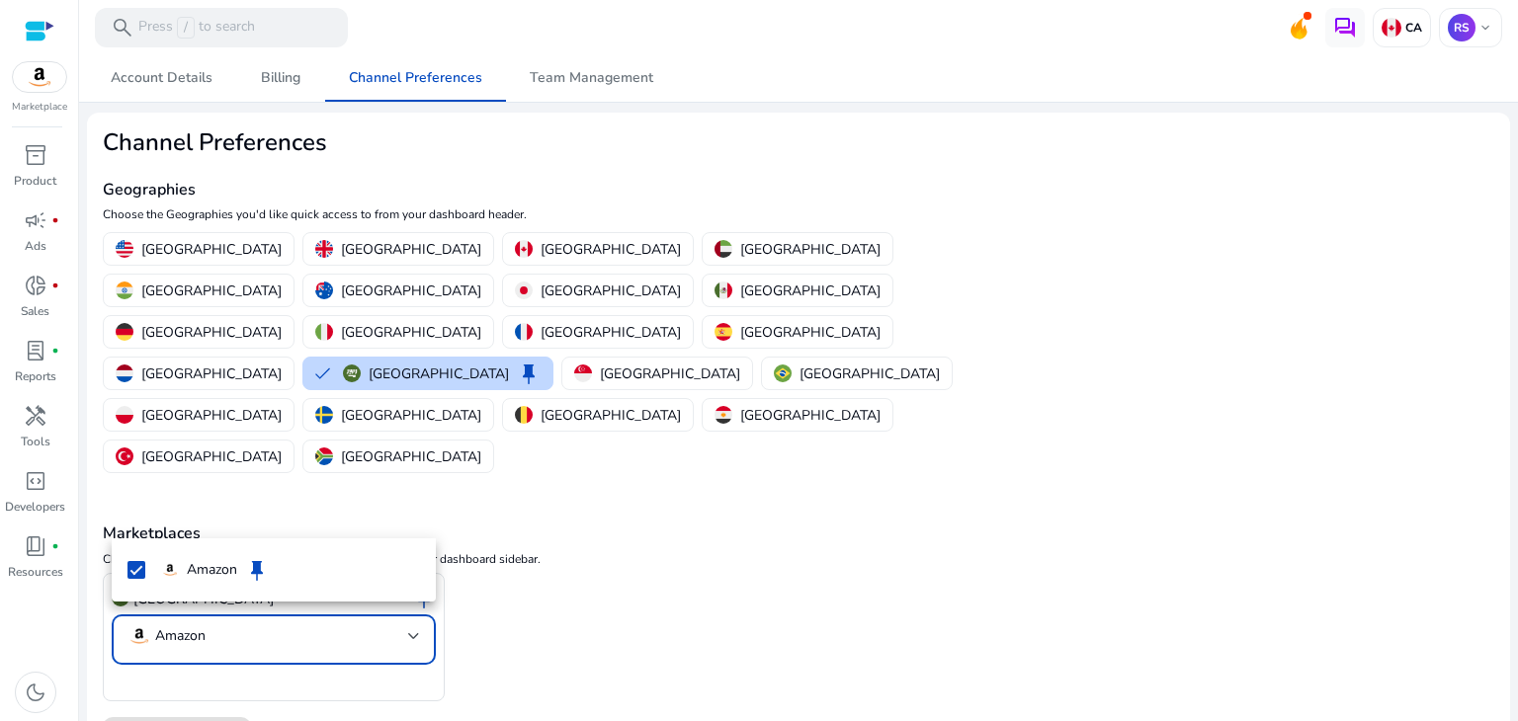
click at [352, 449] on div at bounding box center [759, 360] width 1518 height 721
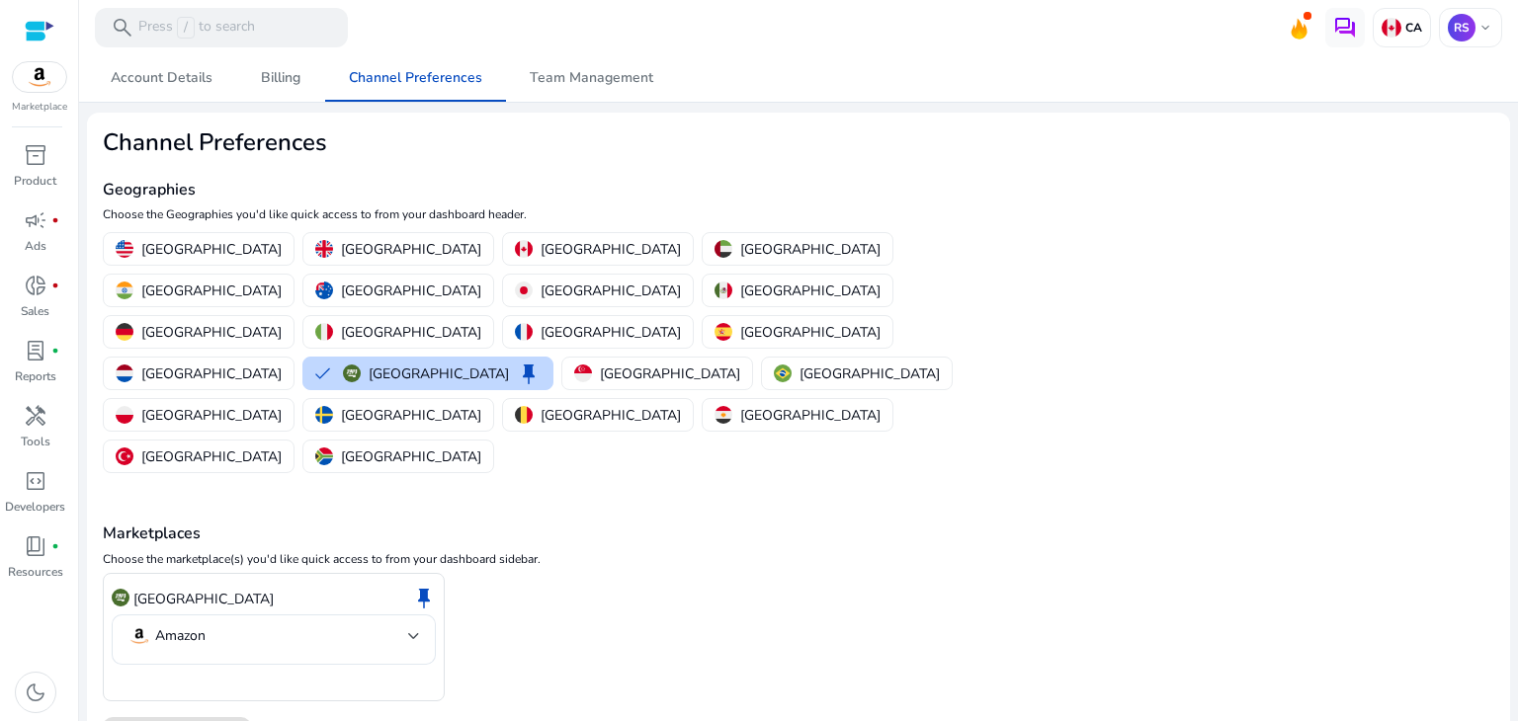
click at [533, 573] on div "Saudi Arabia keep Amazon" at bounding box center [799, 637] width 1392 height 129
click at [1383, 32] on img at bounding box center [1392, 28] width 20 height 20
click at [32, 420] on div at bounding box center [759, 360] width 1518 height 721
click at [263, 71] on span "Billing" at bounding box center [281, 78] width 40 height 14
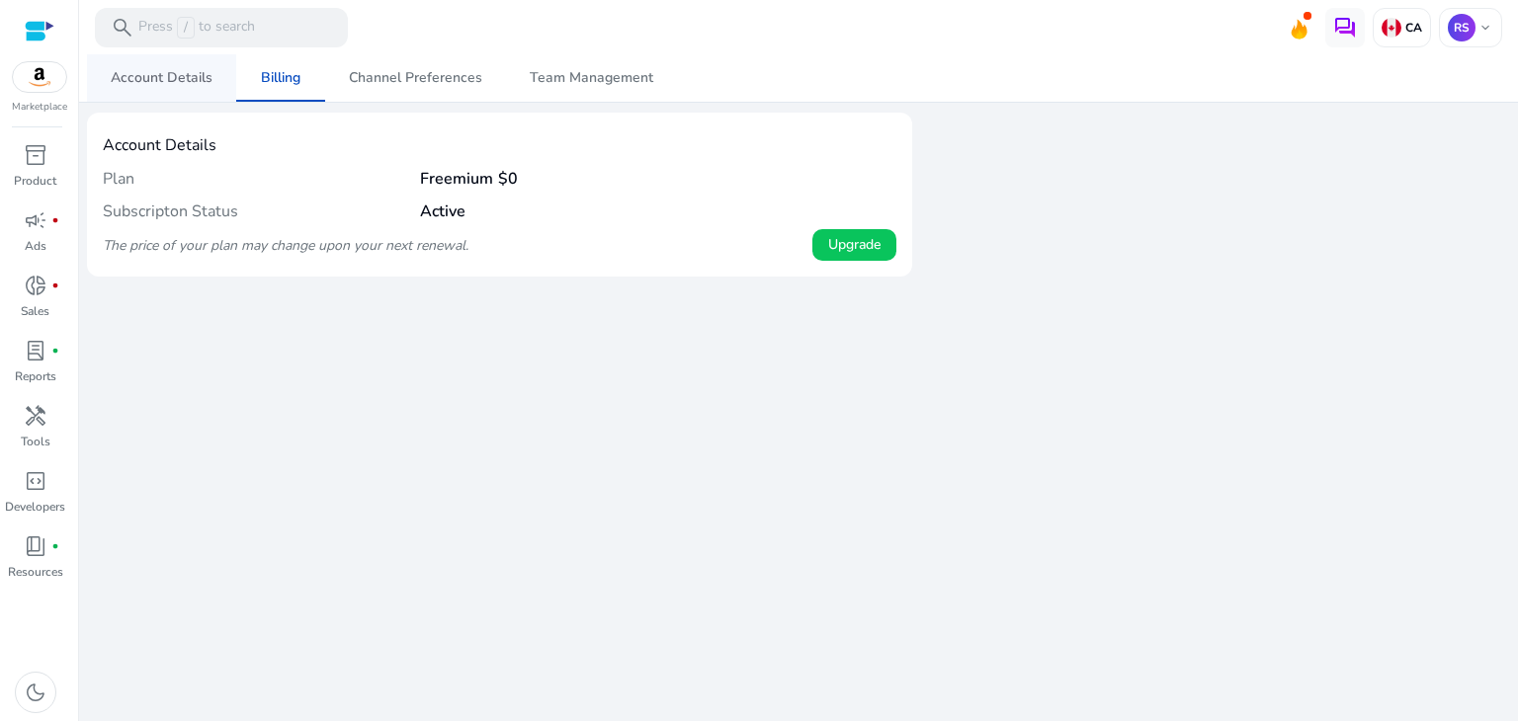
click at [185, 76] on span "Account Details" at bounding box center [162, 78] width 102 height 14
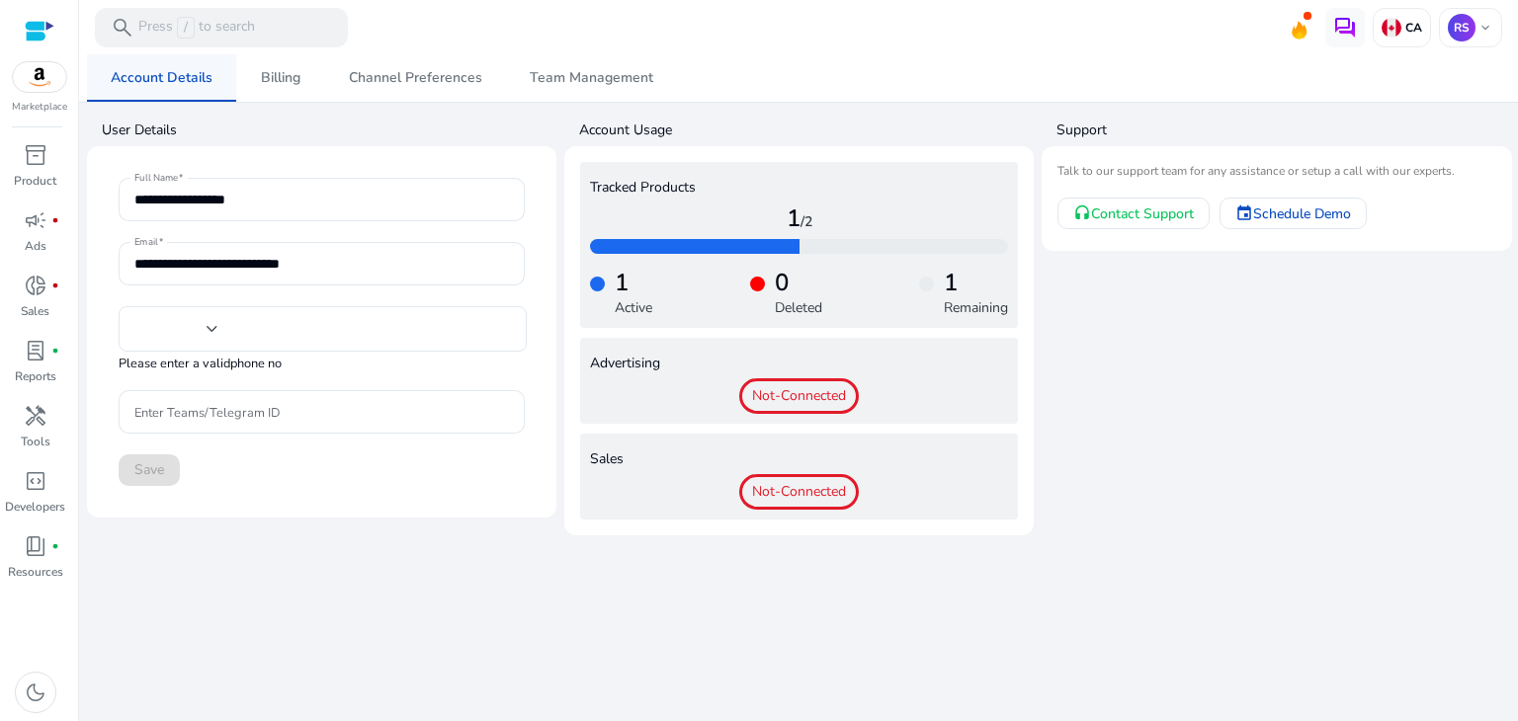
type input "***"
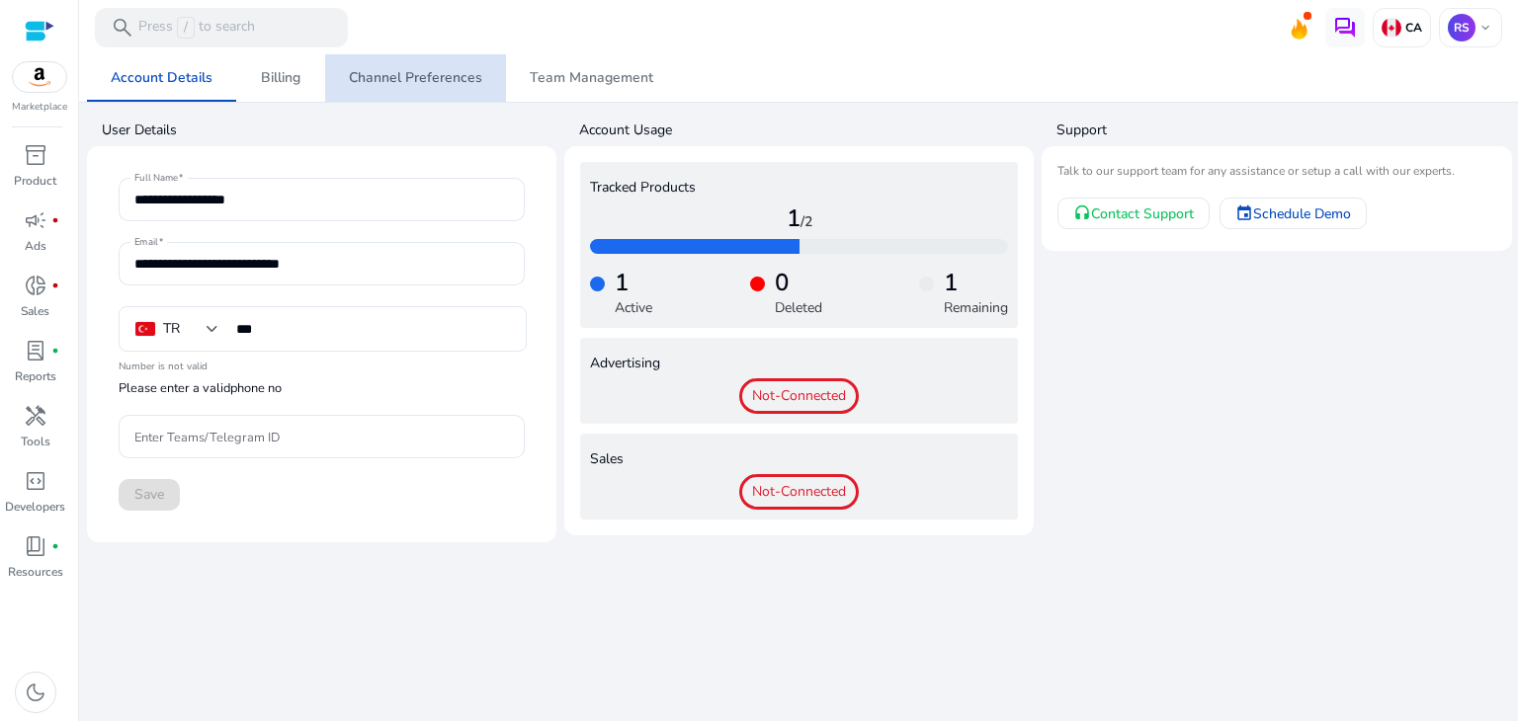
click at [432, 71] on span "Channel Preferences" at bounding box center [415, 78] width 133 height 14
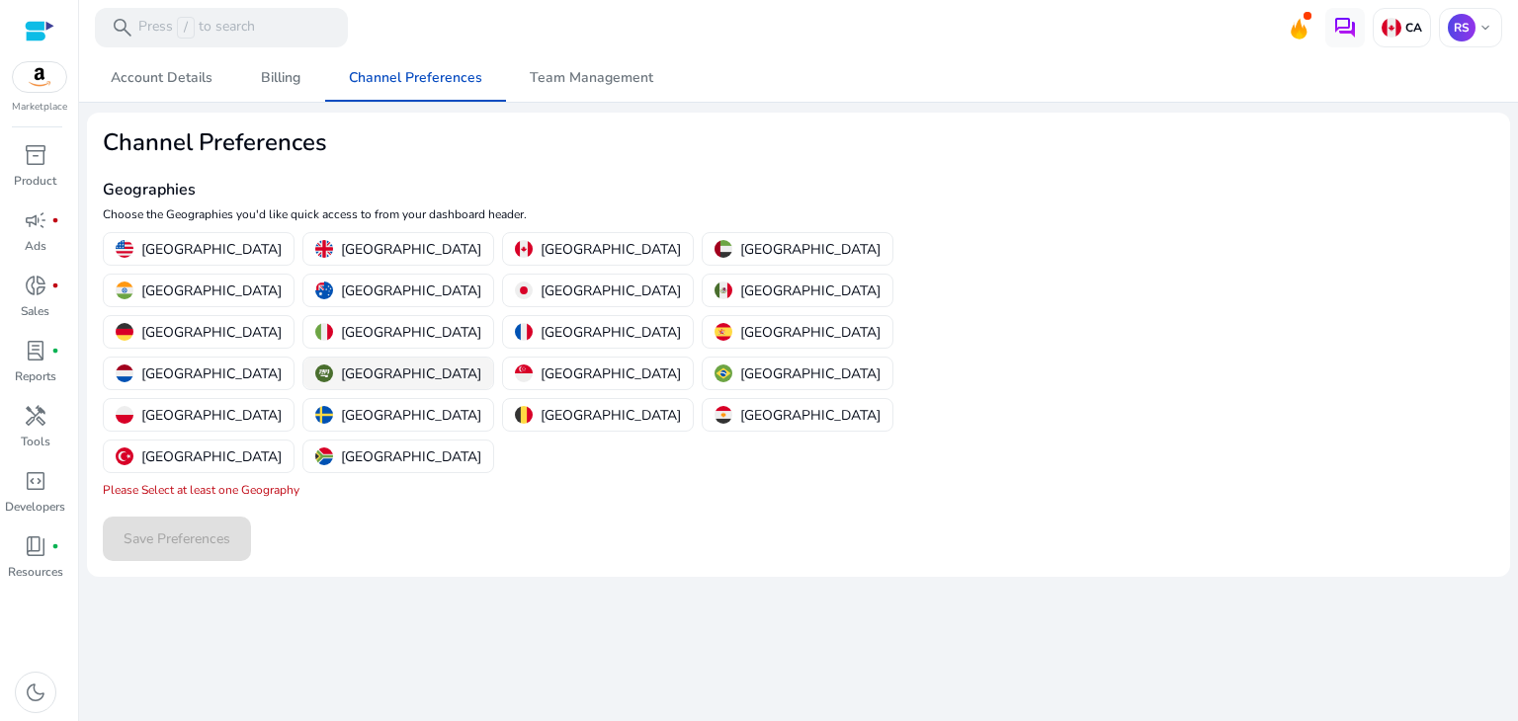
click at [481, 364] on div "[GEOGRAPHIC_DATA]" at bounding box center [398, 374] width 166 height 21
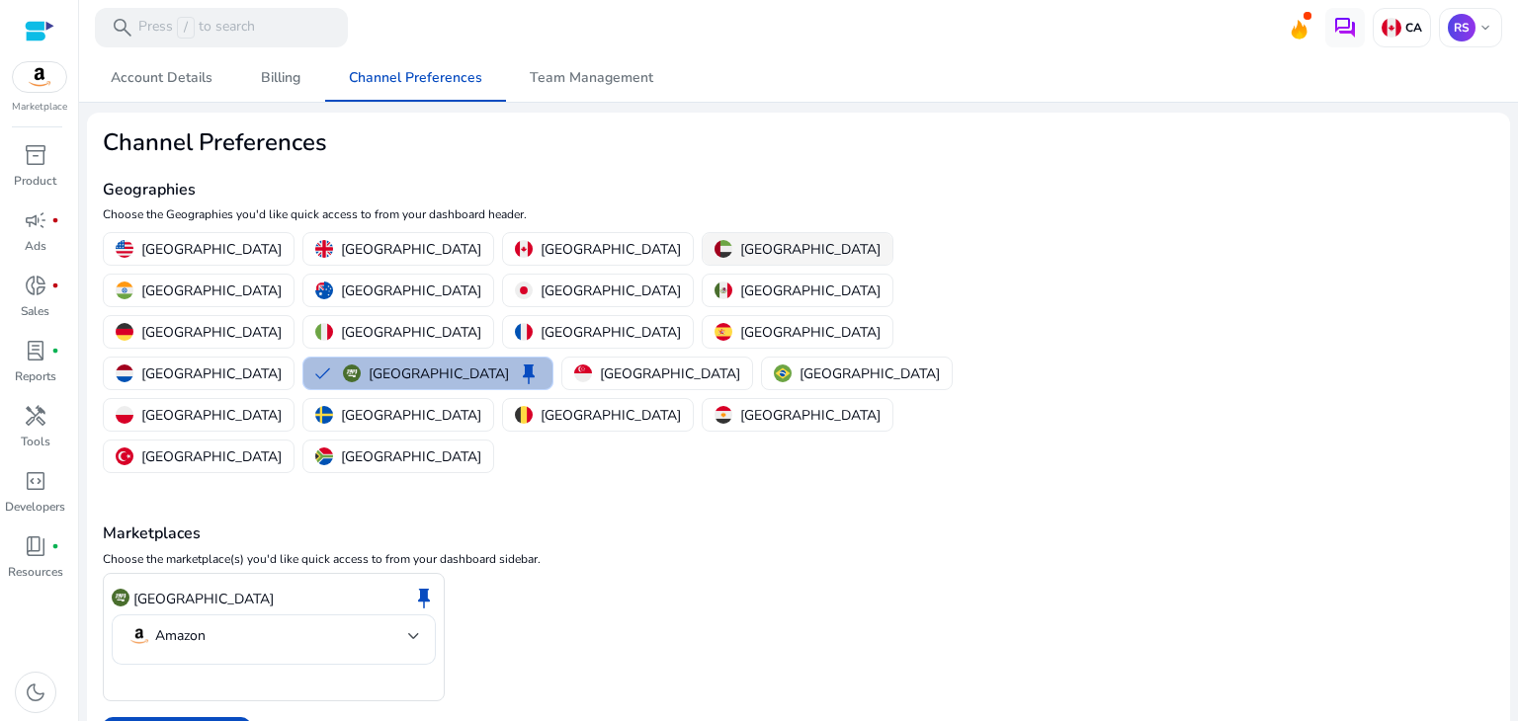
click at [740, 253] on p "[GEOGRAPHIC_DATA]" at bounding box center [810, 249] width 140 height 21
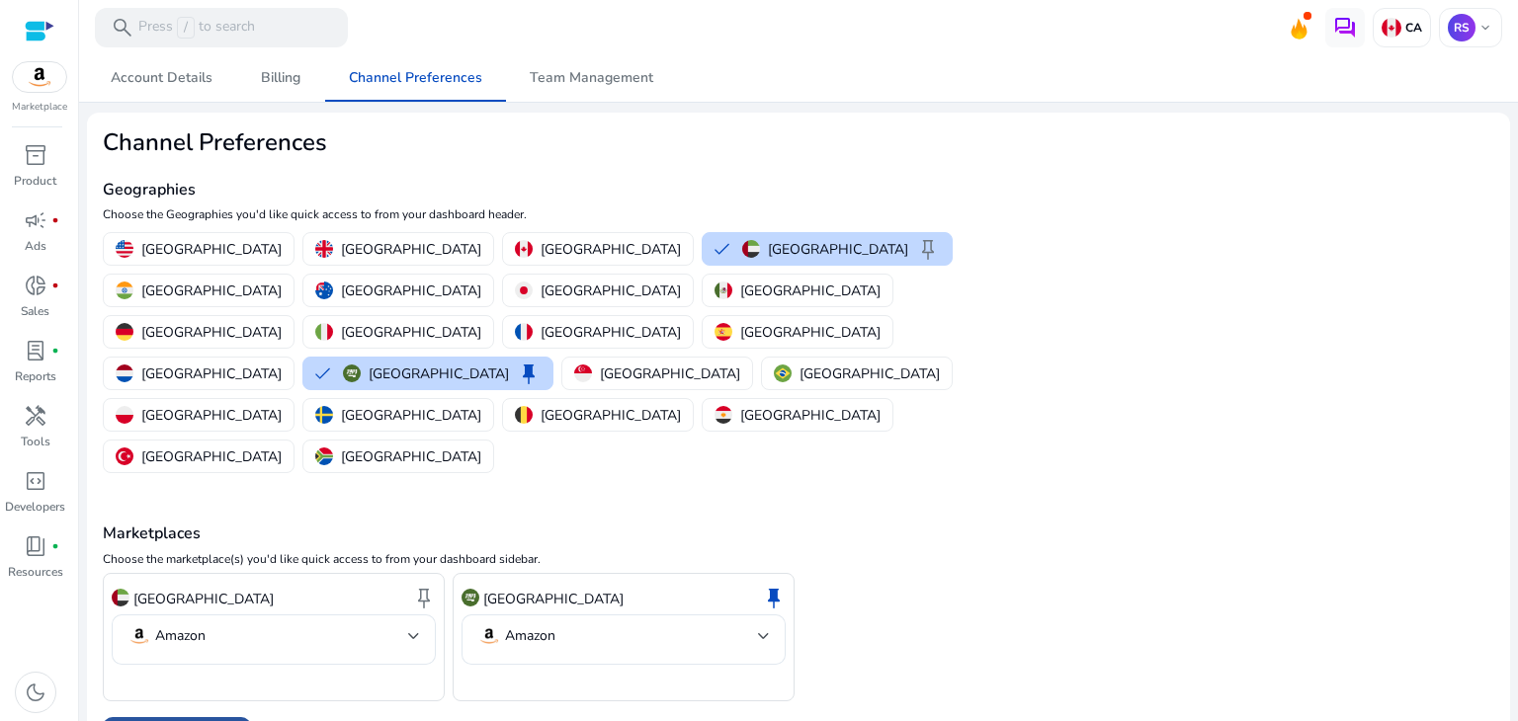
click at [1397, 32] on img at bounding box center [1392, 28] width 20 height 20
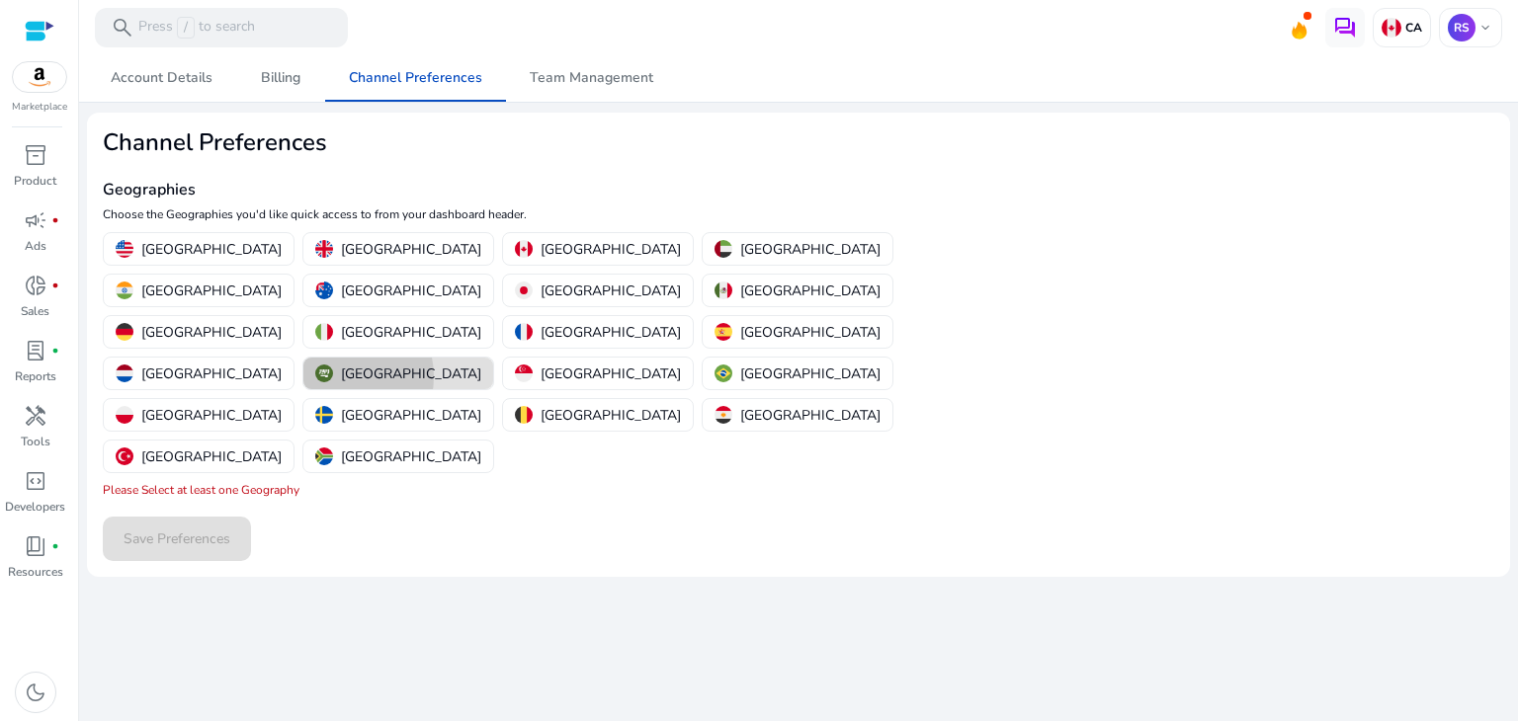
click at [481, 364] on div "[GEOGRAPHIC_DATA]" at bounding box center [398, 374] width 166 height 21
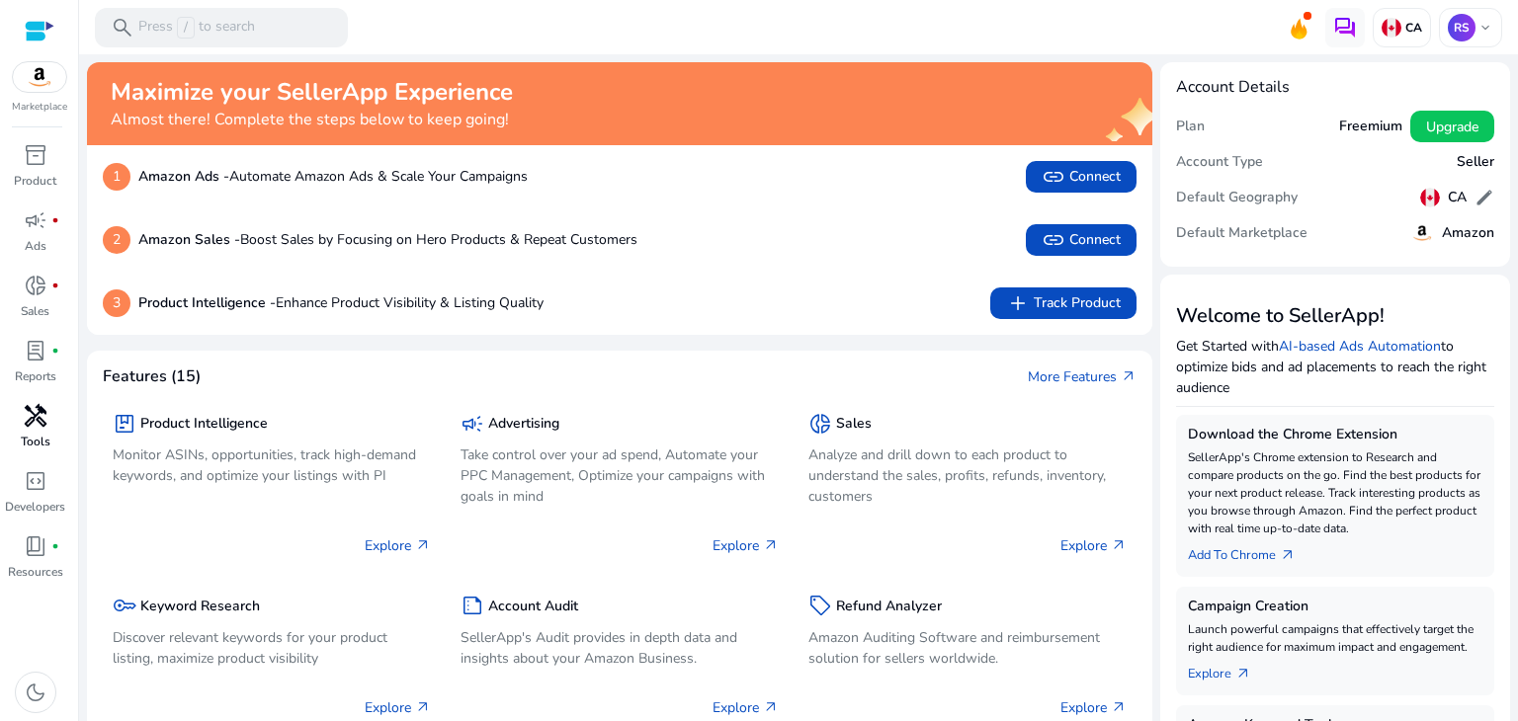
click at [29, 420] on span "handyman" at bounding box center [36, 416] width 24 height 24
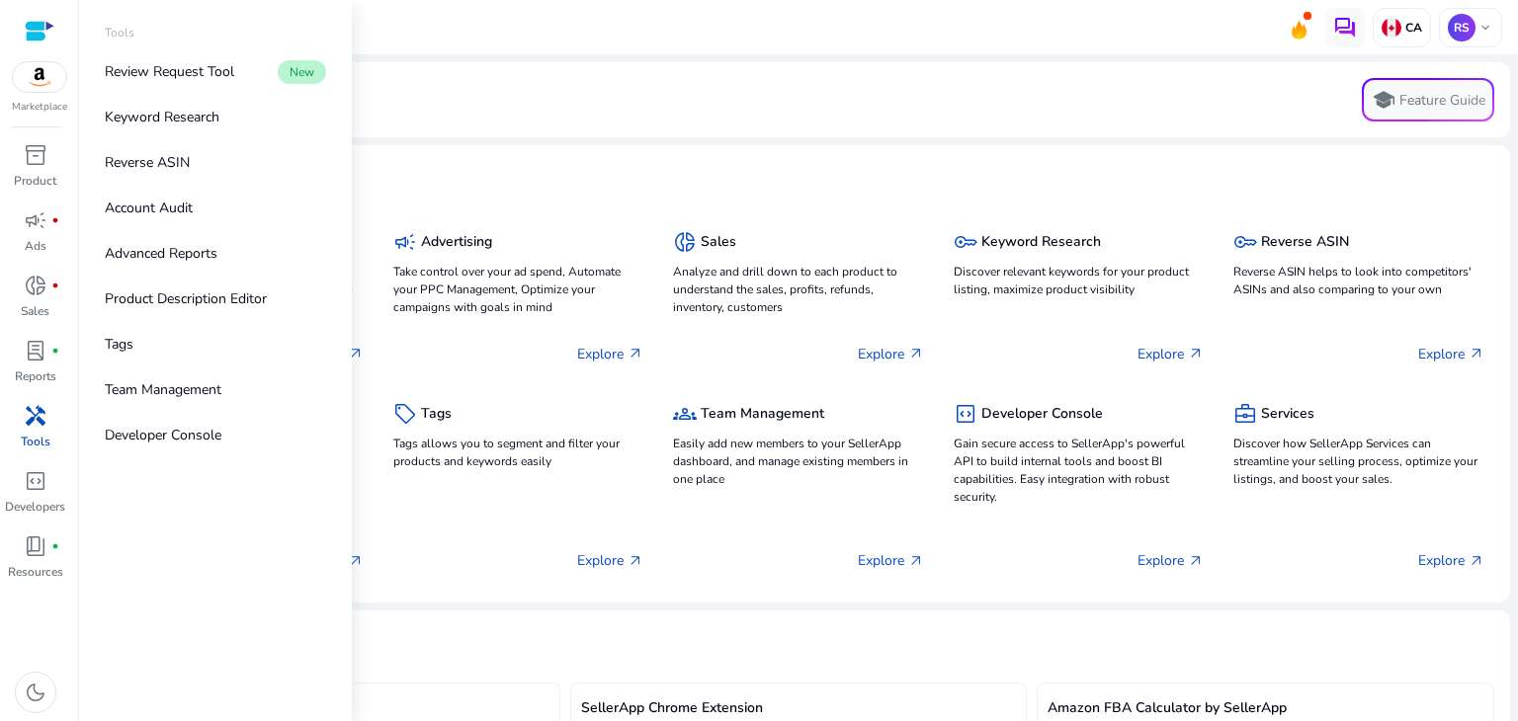
click at [29, 420] on span "handyman" at bounding box center [36, 416] width 24 height 24
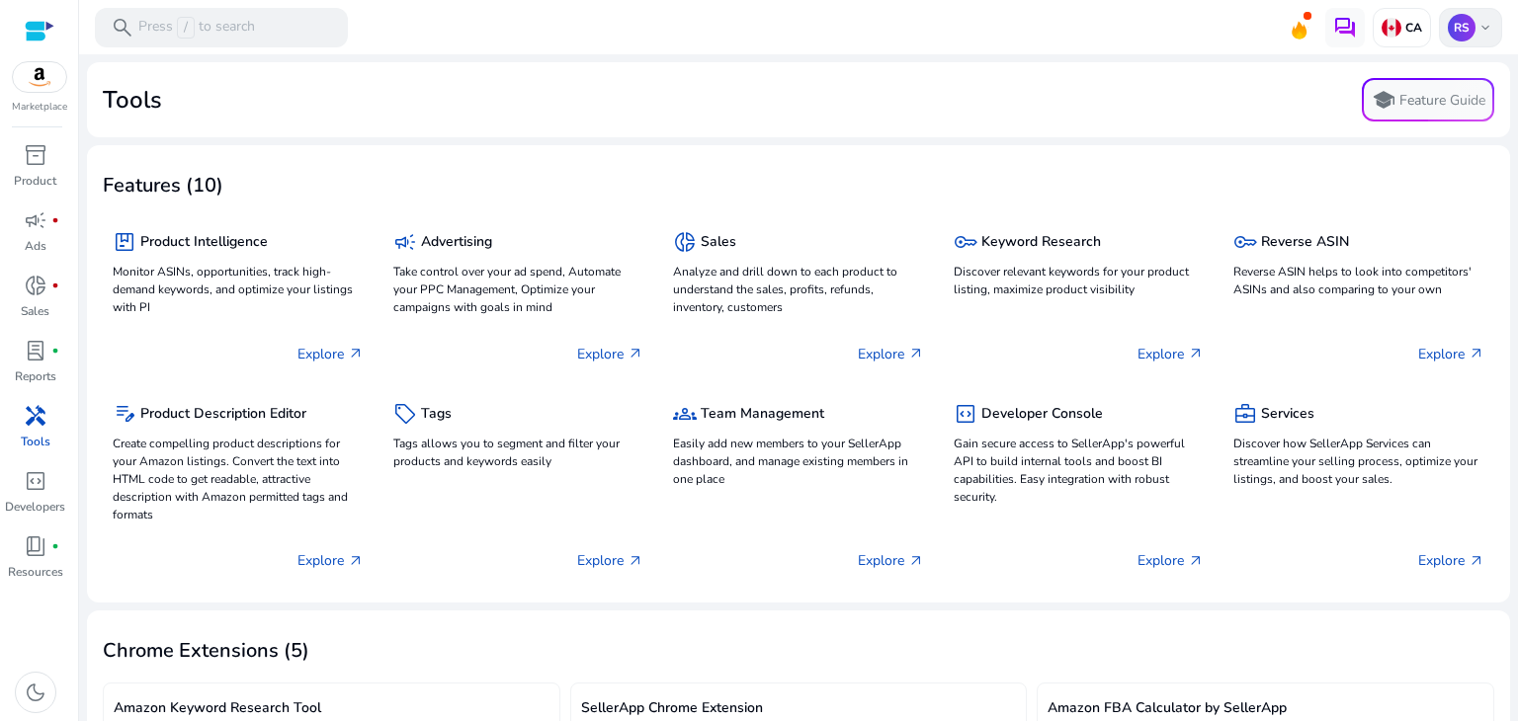
click at [1477, 26] on span "keyboard_arrow_down" at bounding box center [1485, 28] width 16 height 16
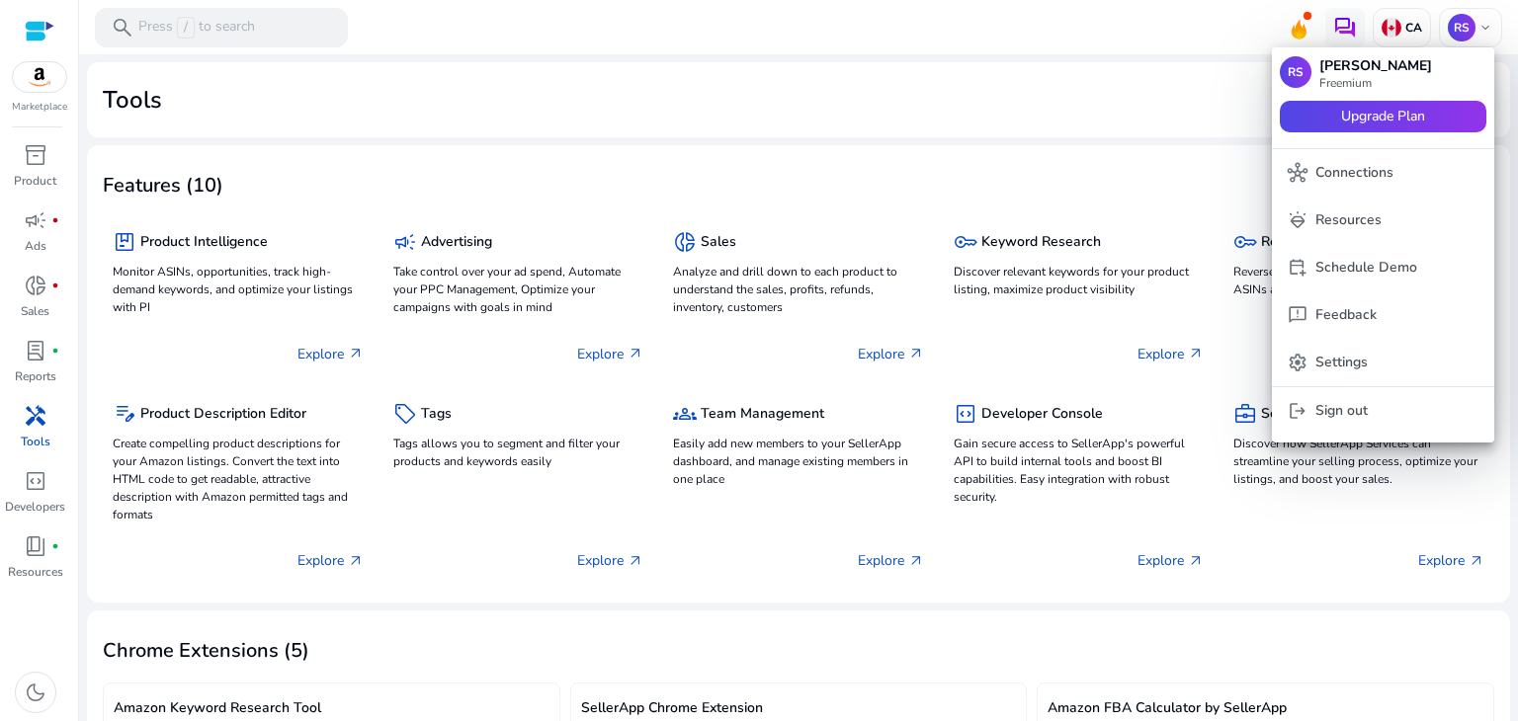
drag, startPoint x: 1232, startPoint y: 101, endPoint x: 1241, endPoint y: 75, distance: 27.2
click at [1232, 96] on div at bounding box center [759, 360] width 1518 height 721
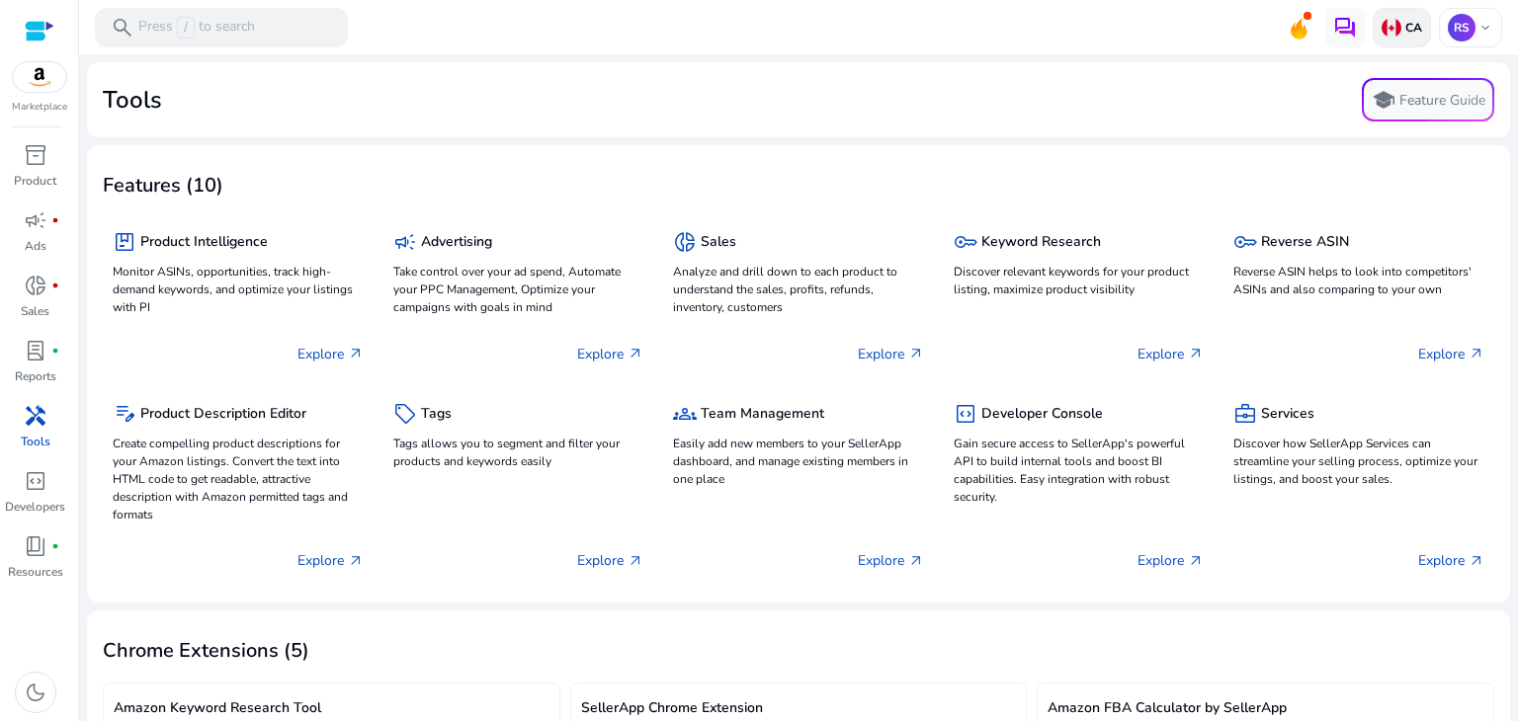
click at [1400, 38] on div "CA" at bounding box center [1402, 28] width 58 height 40
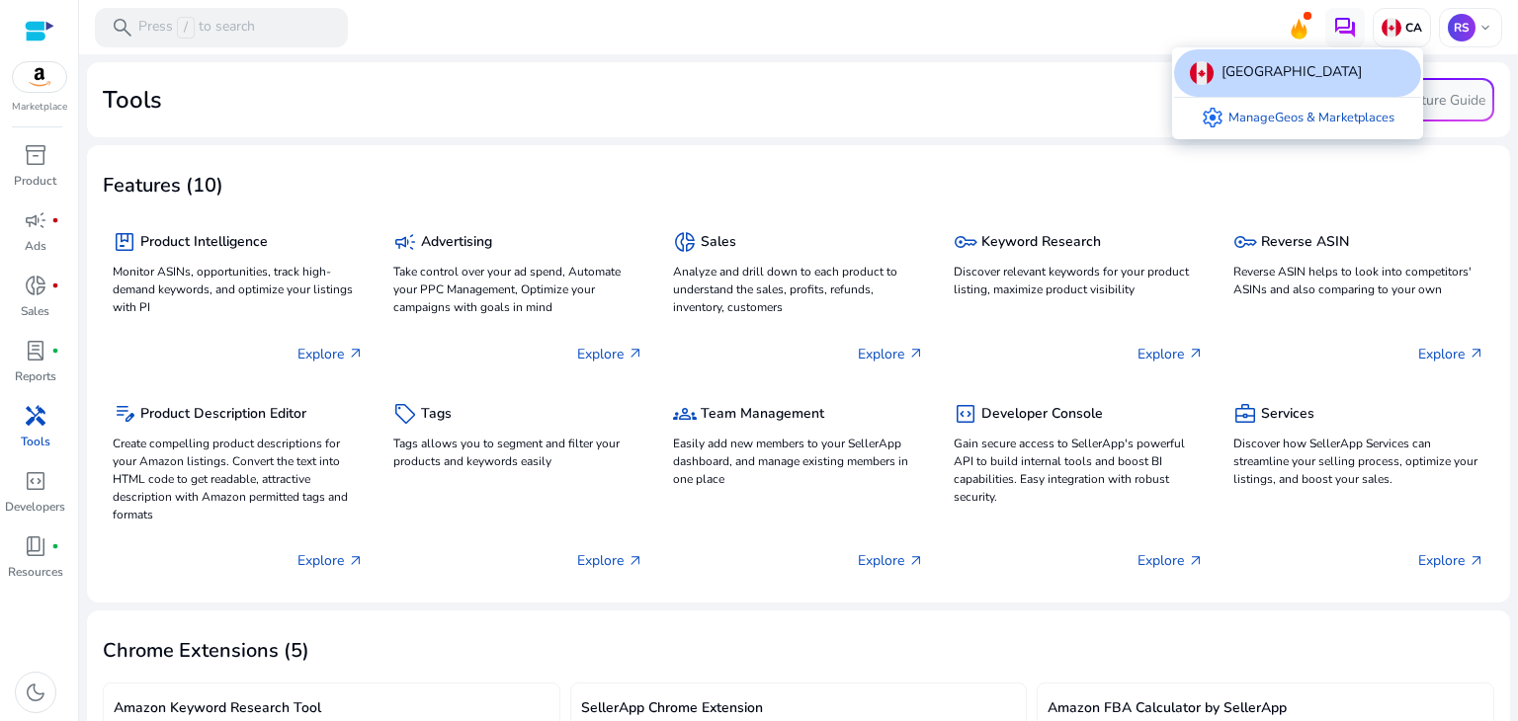
drag, startPoint x: 1320, startPoint y: 72, endPoint x: 1310, endPoint y: 76, distance: 10.6
click at [1310, 76] on div "[GEOGRAPHIC_DATA]" at bounding box center [1297, 72] width 247 height 47
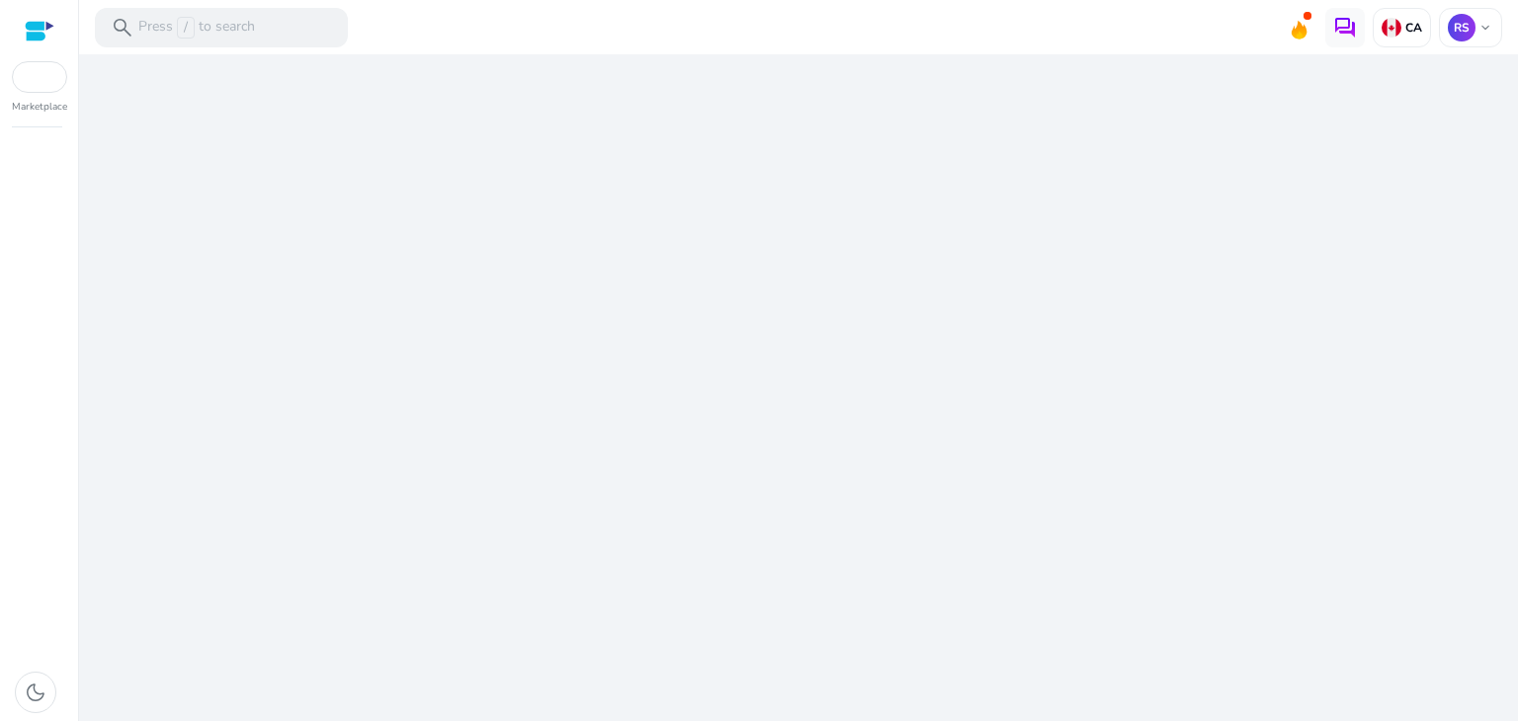
click at [1310, 76] on div "We are getting things ready for you..." at bounding box center [798, 387] width 1423 height 667
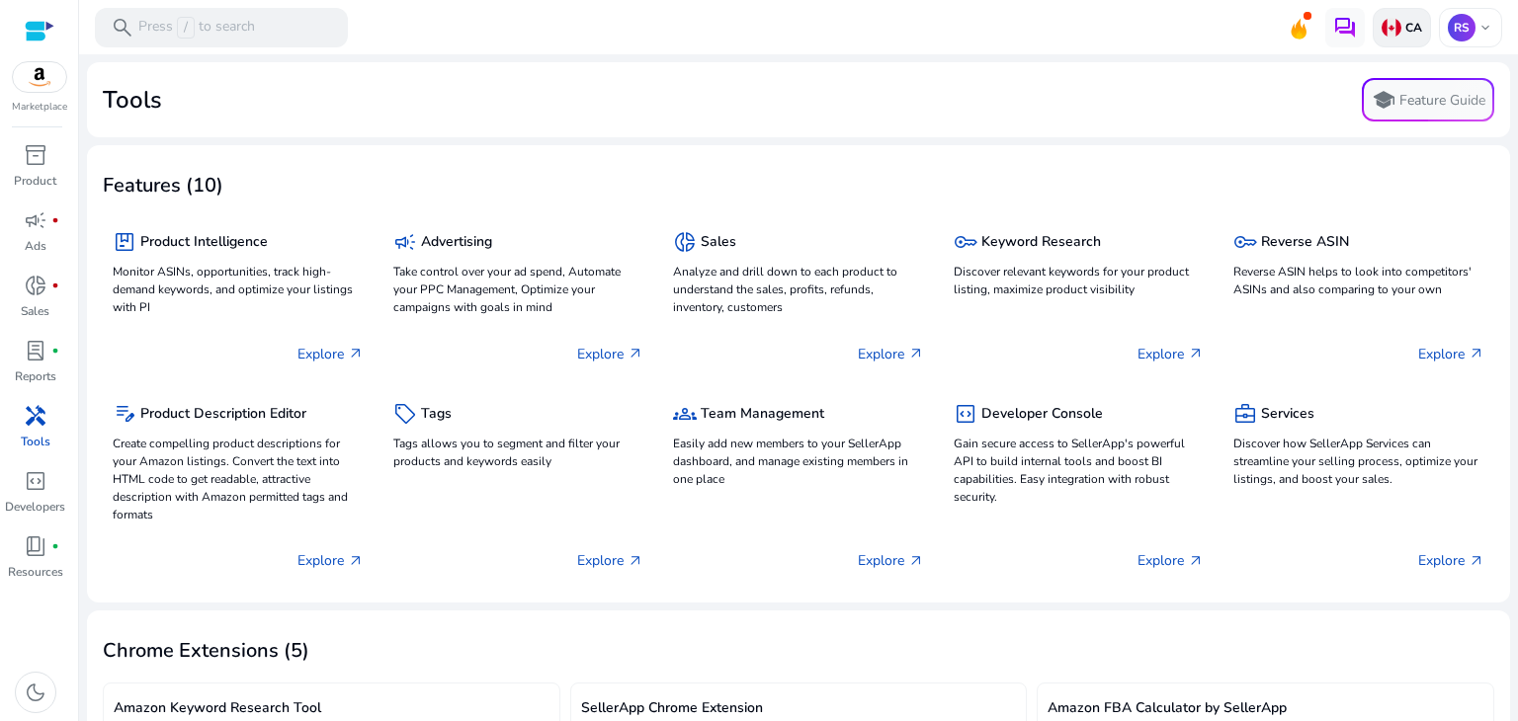
click at [1392, 35] on img at bounding box center [1392, 28] width 20 height 20
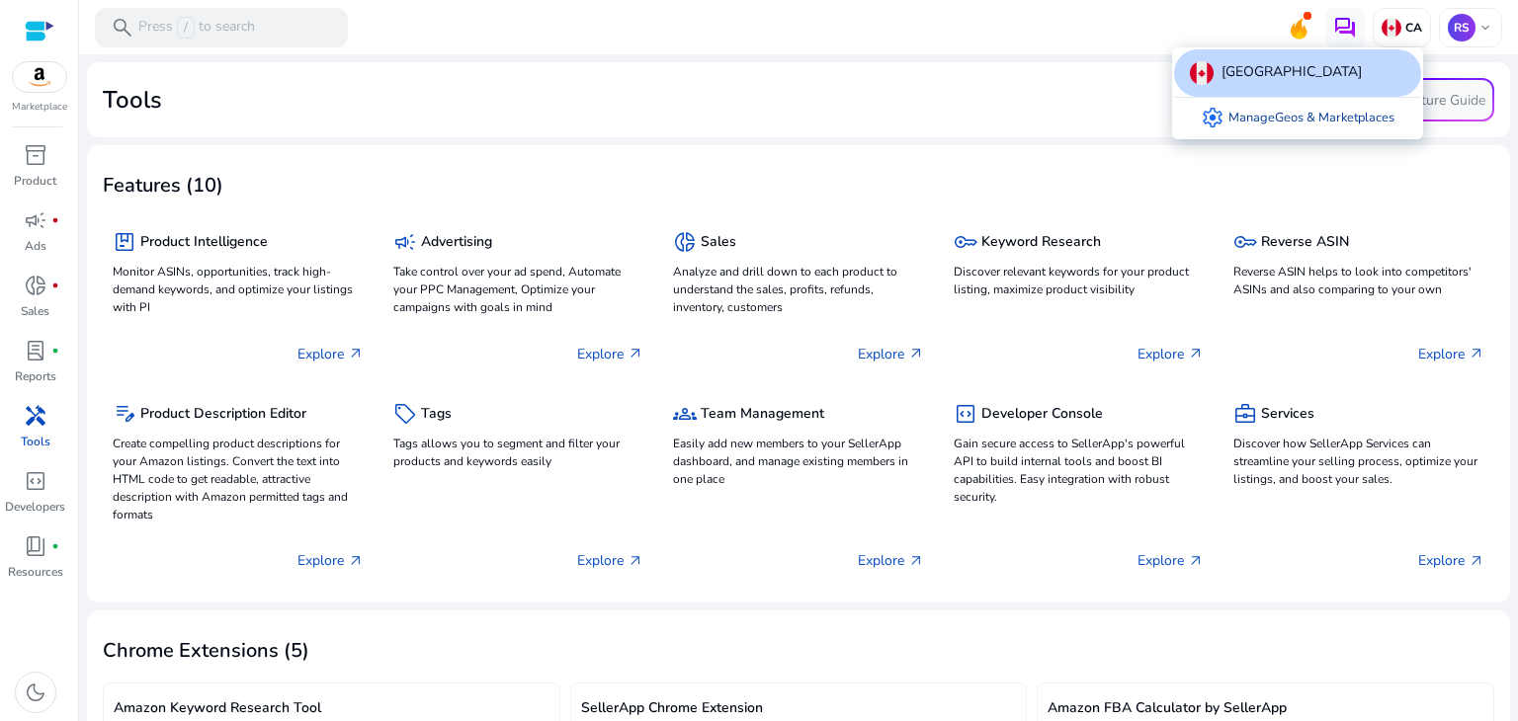
click at [1335, 118] on link "settings Manage Geos & Marketplaces" at bounding box center [1297, 118] width 225 height 40
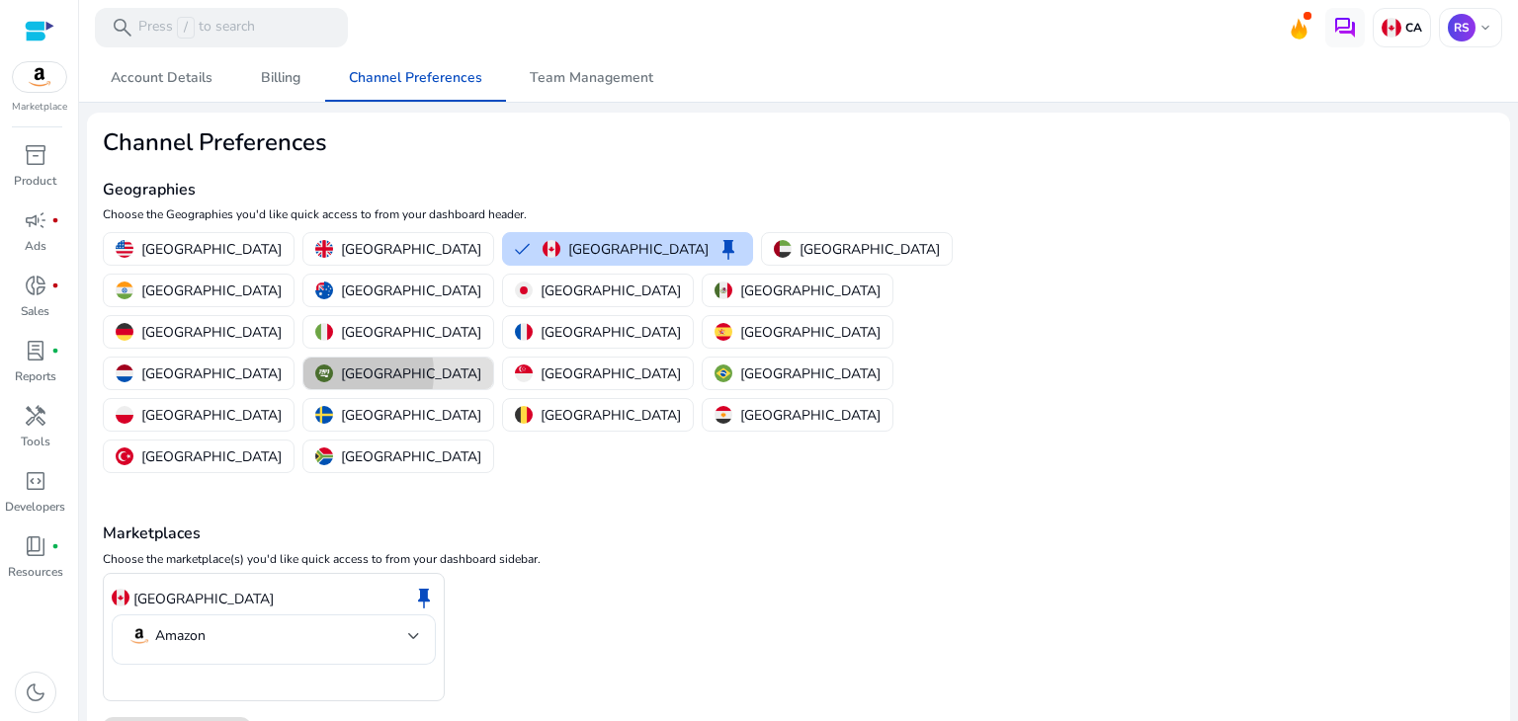
click at [333, 365] on img "button" at bounding box center [324, 374] width 18 height 18
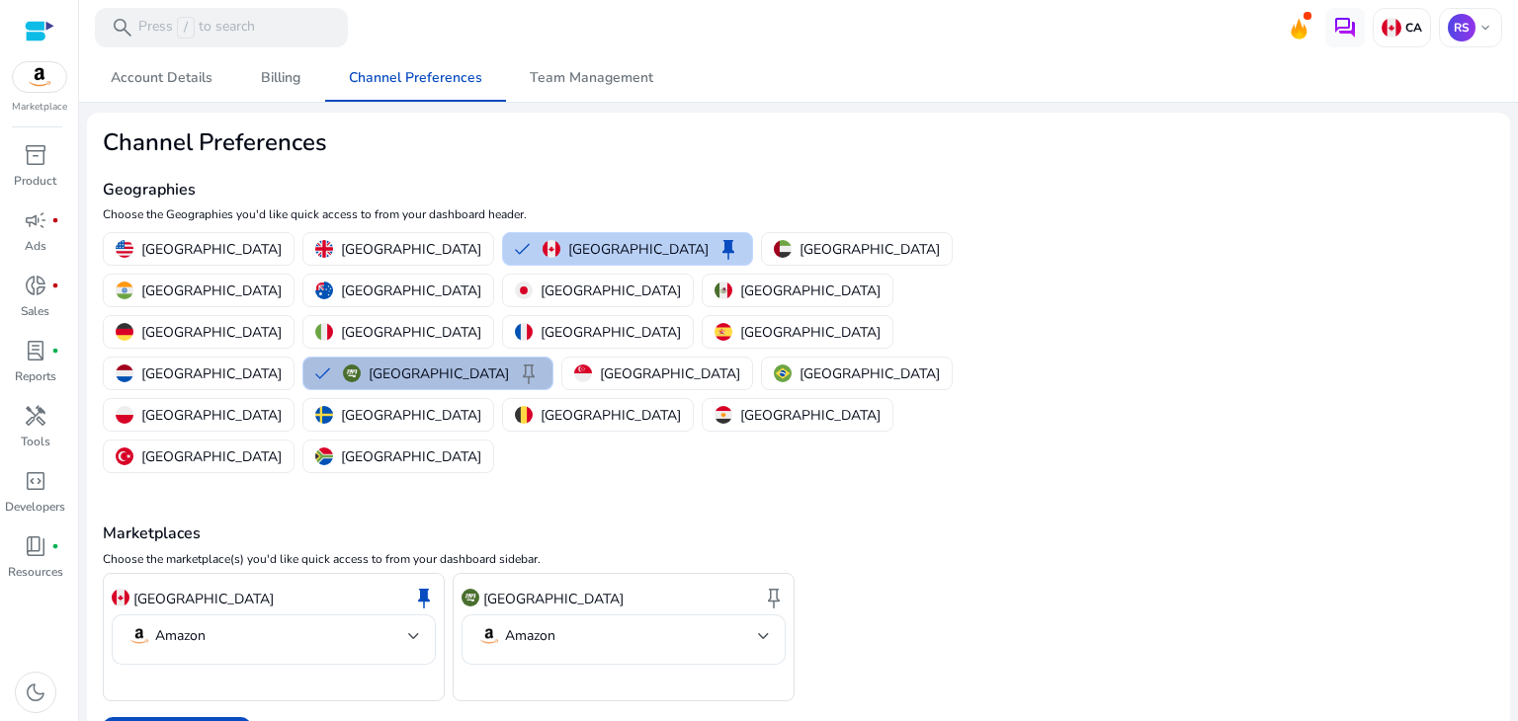
click at [568, 242] on p "[GEOGRAPHIC_DATA]" at bounding box center [638, 249] width 140 height 21
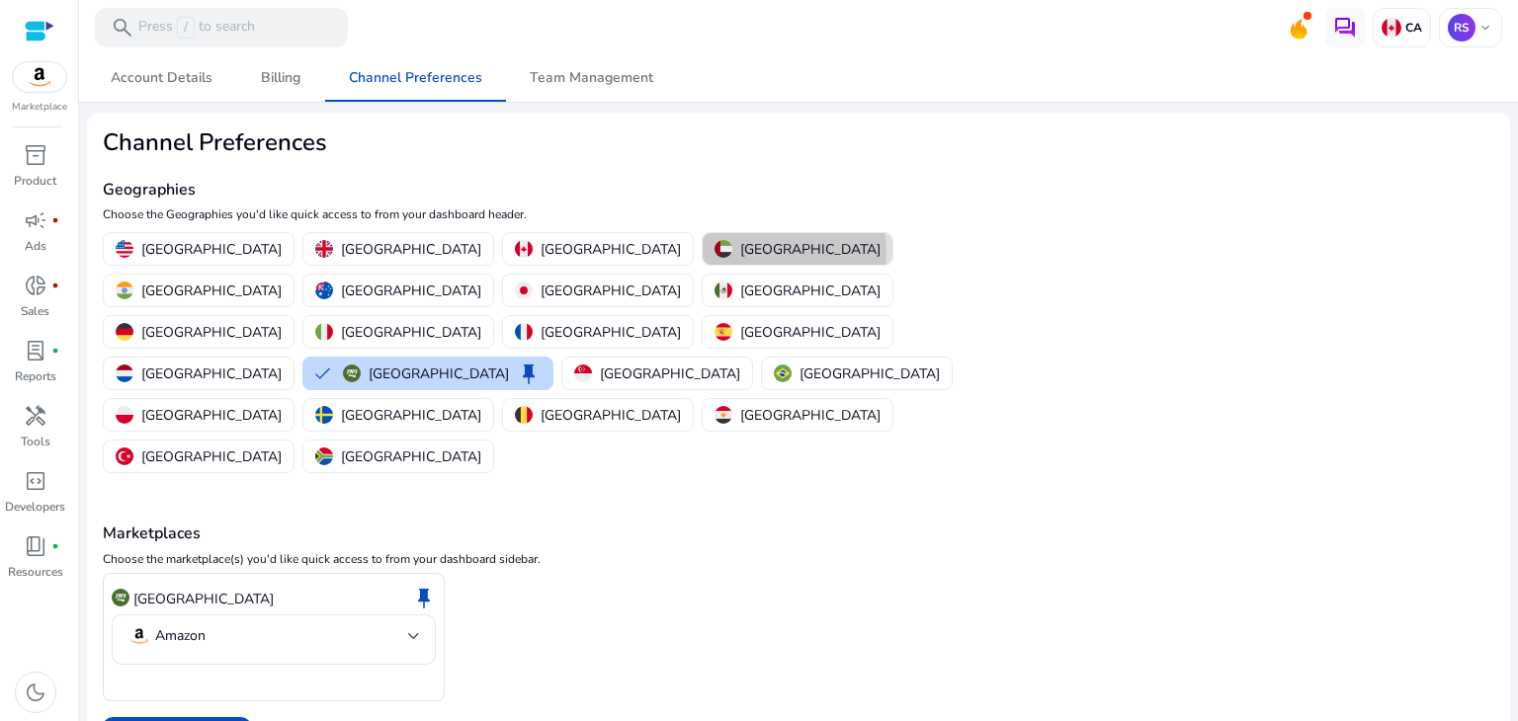
click at [740, 253] on p "[GEOGRAPHIC_DATA]" at bounding box center [810, 249] width 140 height 21
